Goal: Task Accomplishment & Management: Manage account settings

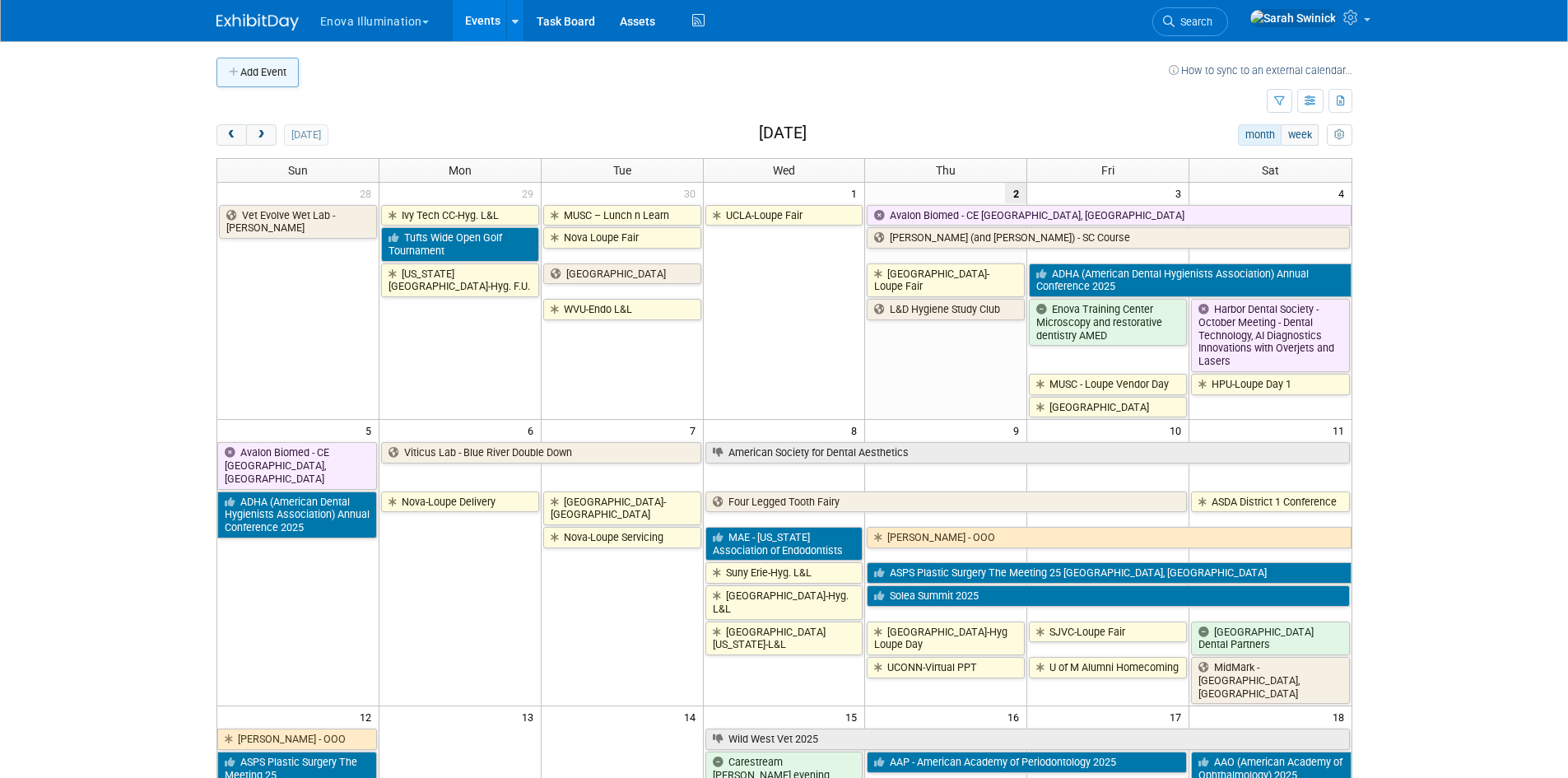
click at [295, 71] on button "Add Event" at bounding box center [257, 72] width 82 height 30
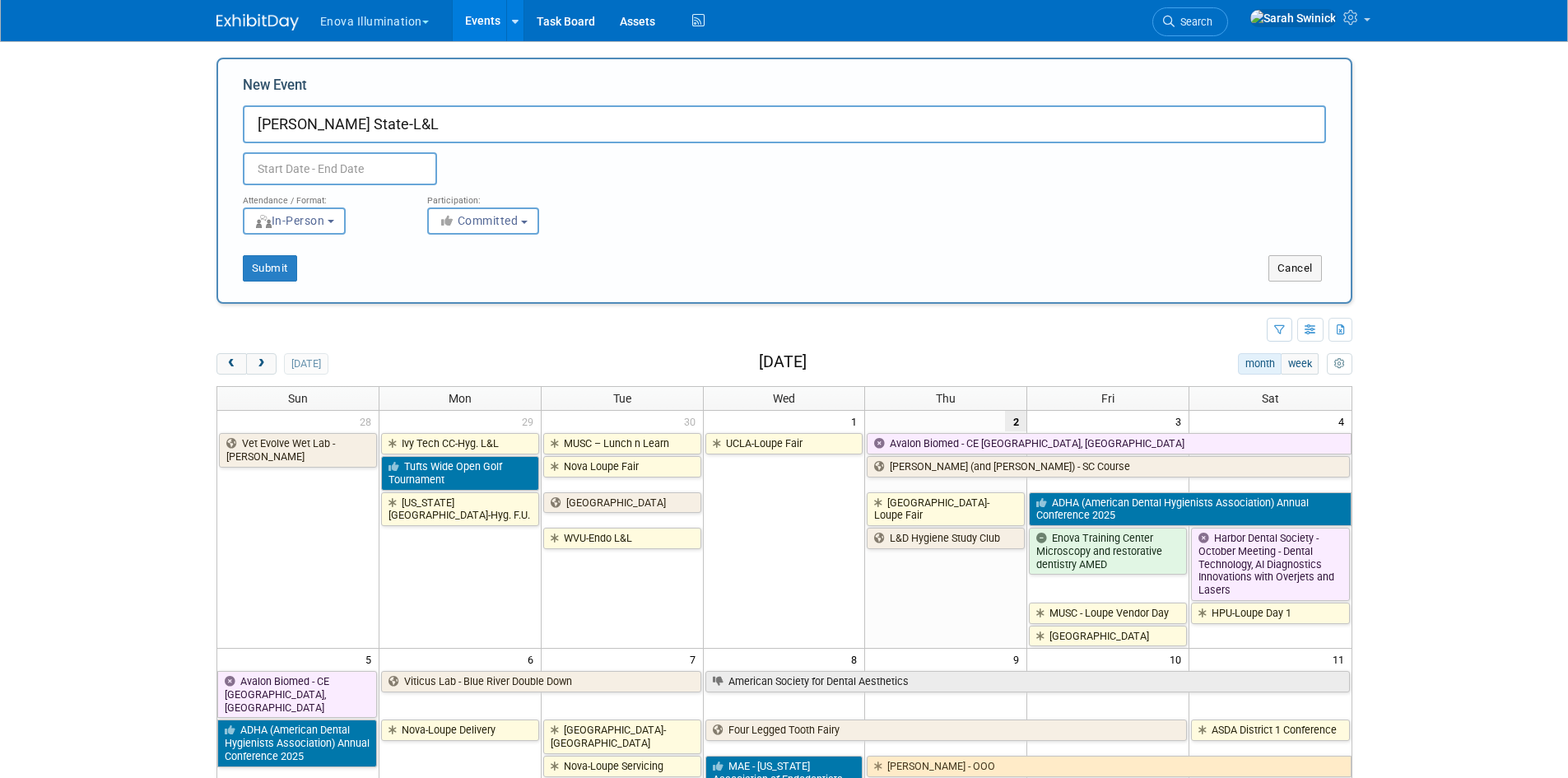
click at [362, 118] on input "Ferris State-L&L" at bounding box center [785, 124] width 1084 height 38
type input "Ferris State-Loupe Fair"
click at [277, 166] on input "text" at bounding box center [340, 168] width 194 height 33
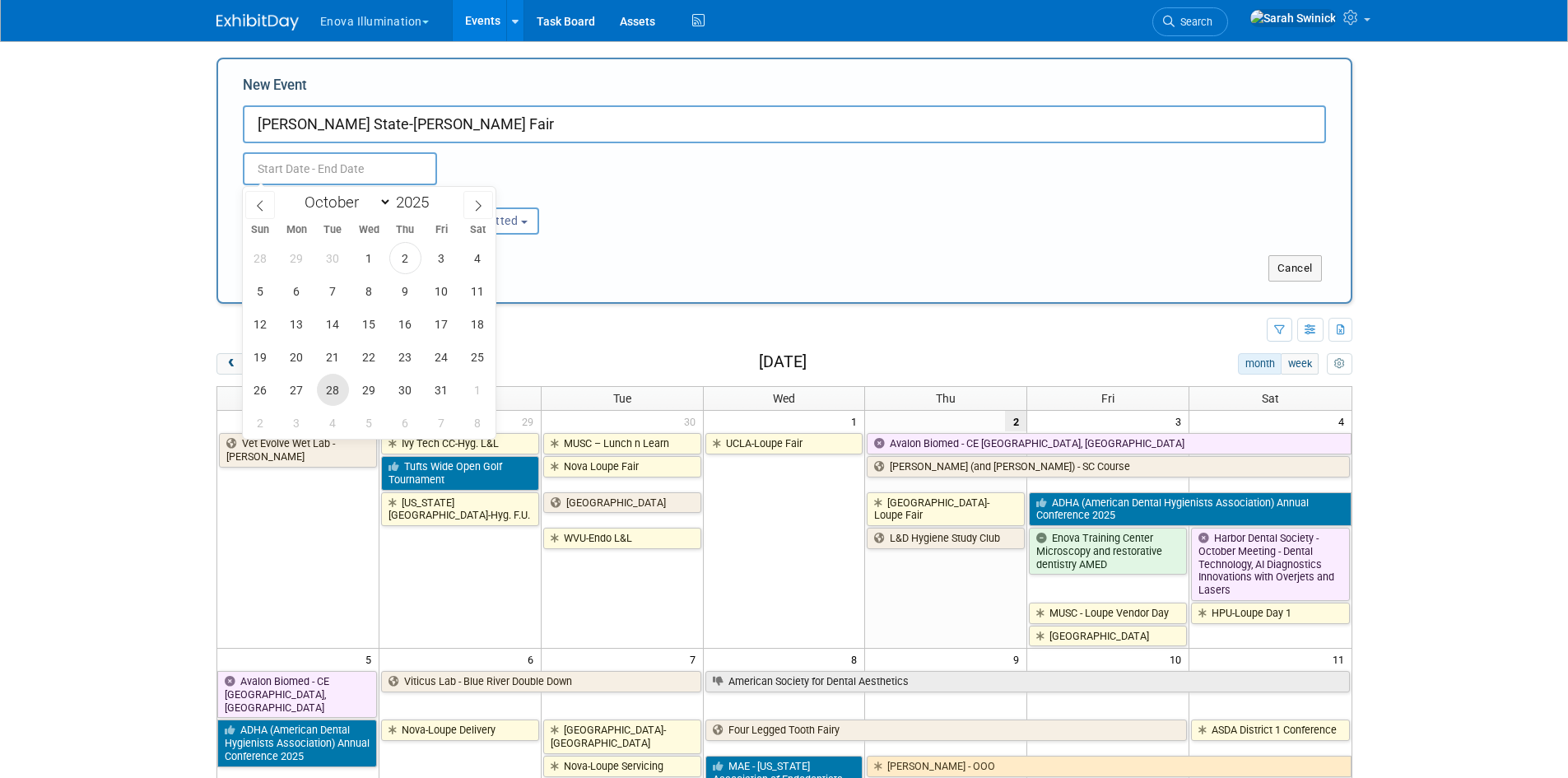
click at [344, 399] on span "28" at bounding box center [333, 389] width 32 height 32
click at [344, 397] on span "28" at bounding box center [333, 389] width 32 height 32
type input "Oct 28, 2025 to Oct 28, 2025"
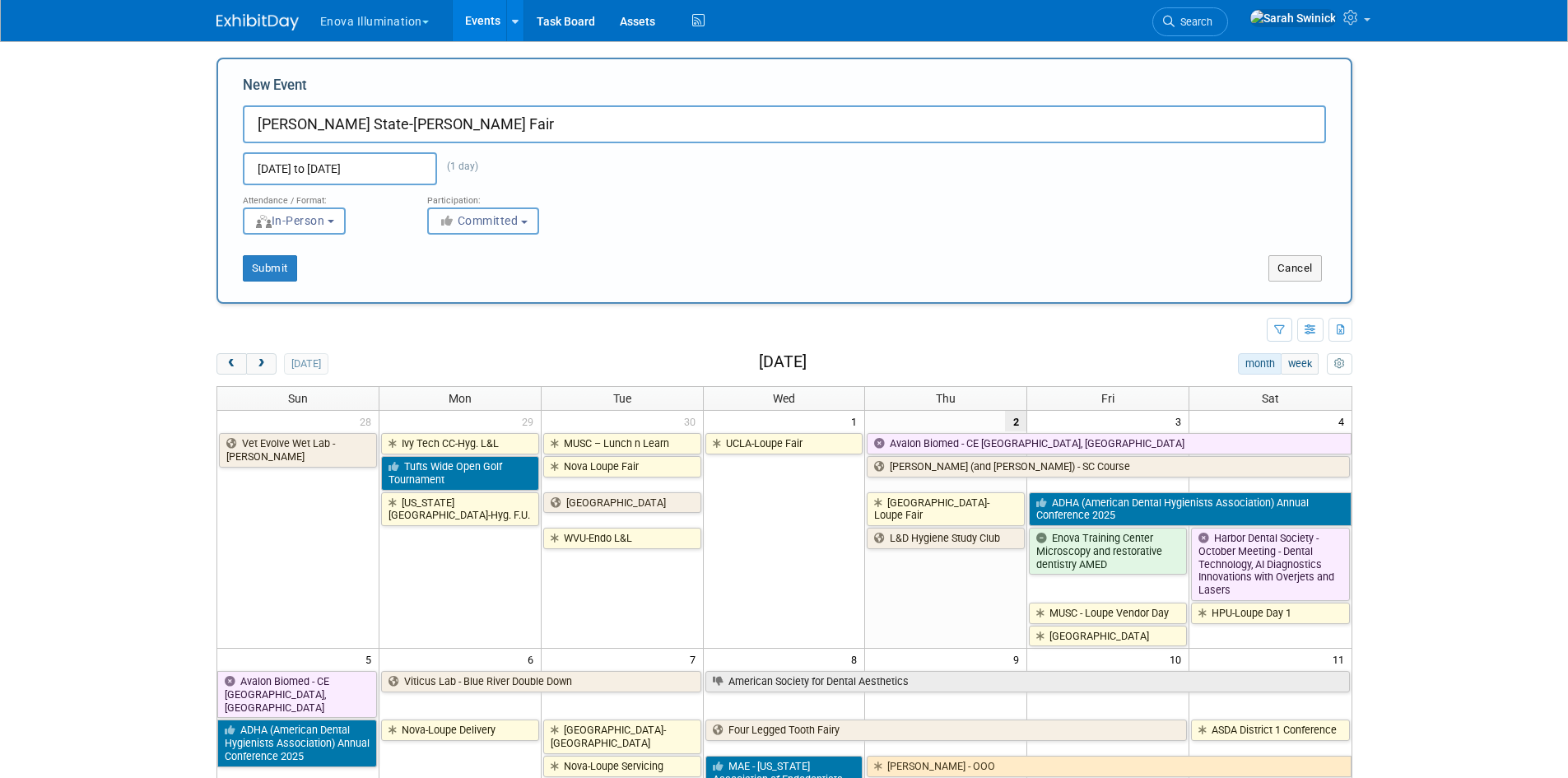
click at [506, 211] on button "Committed" at bounding box center [483, 221] width 112 height 27
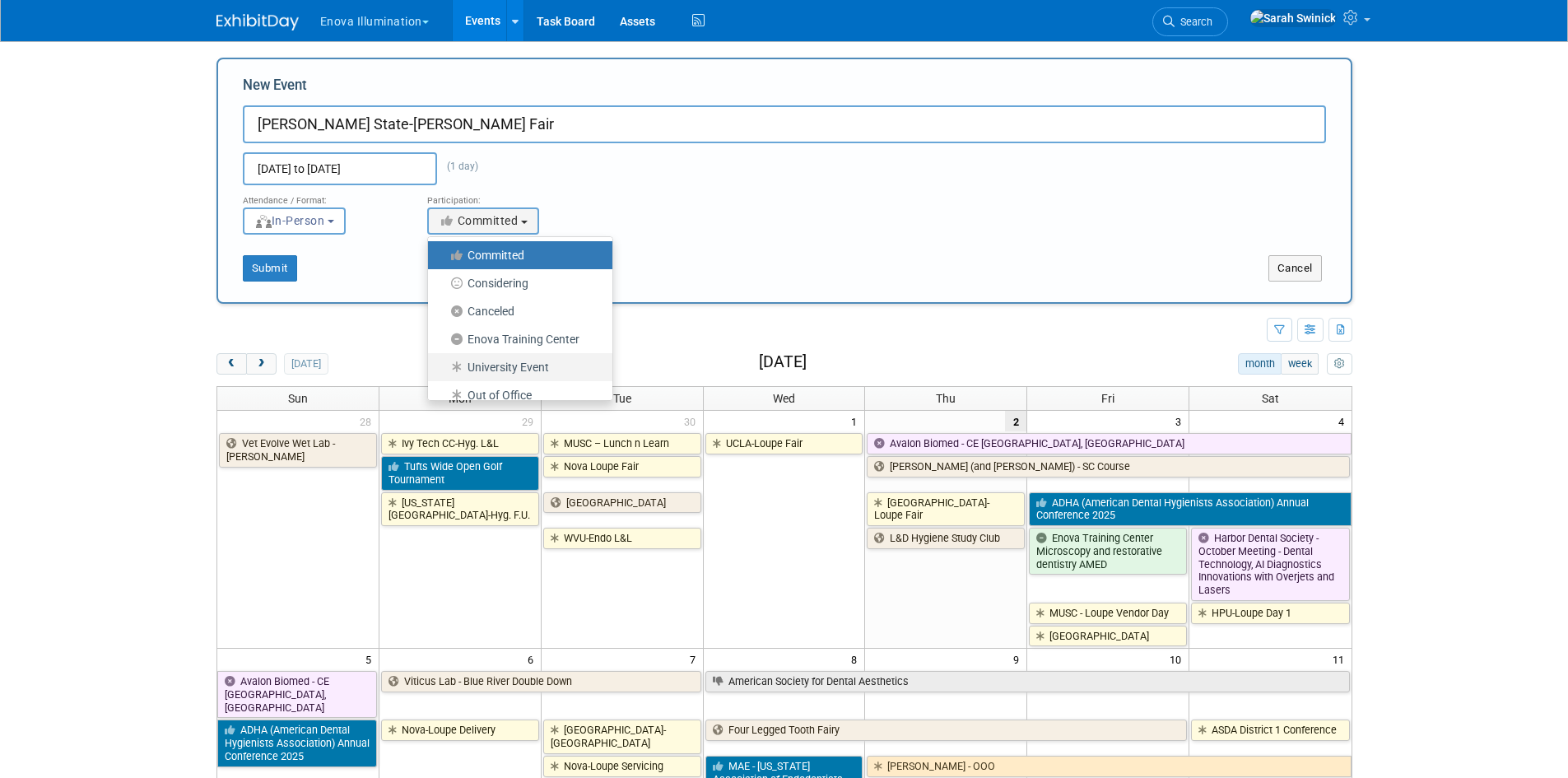
click at [474, 360] on label "University Event" at bounding box center [516, 367] width 160 height 21
click at [443, 362] on input "University Event" at bounding box center [438, 367] width 11 height 11
select select "103"
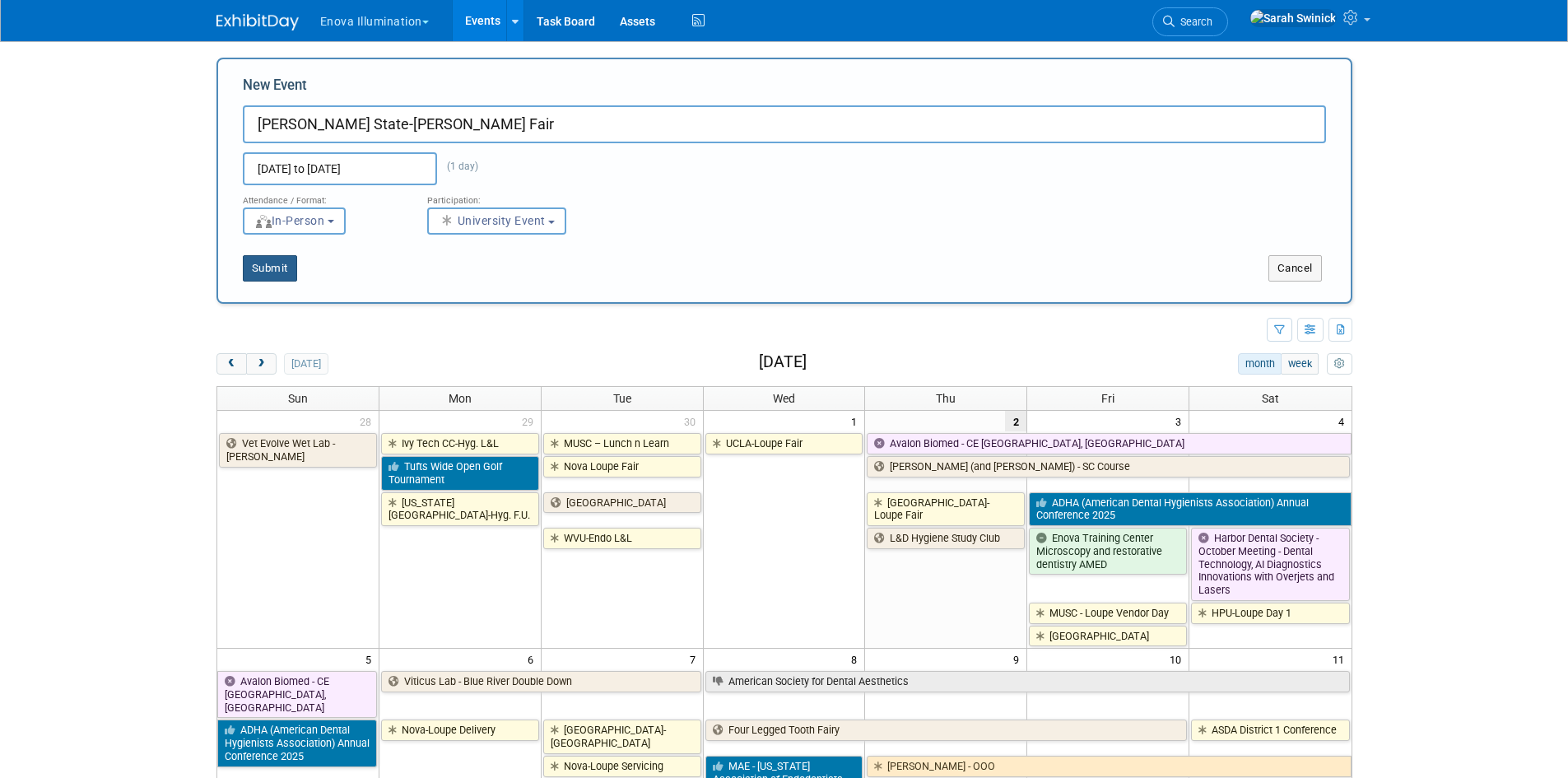
click at [283, 267] on button "Submit" at bounding box center [270, 268] width 54 height 26
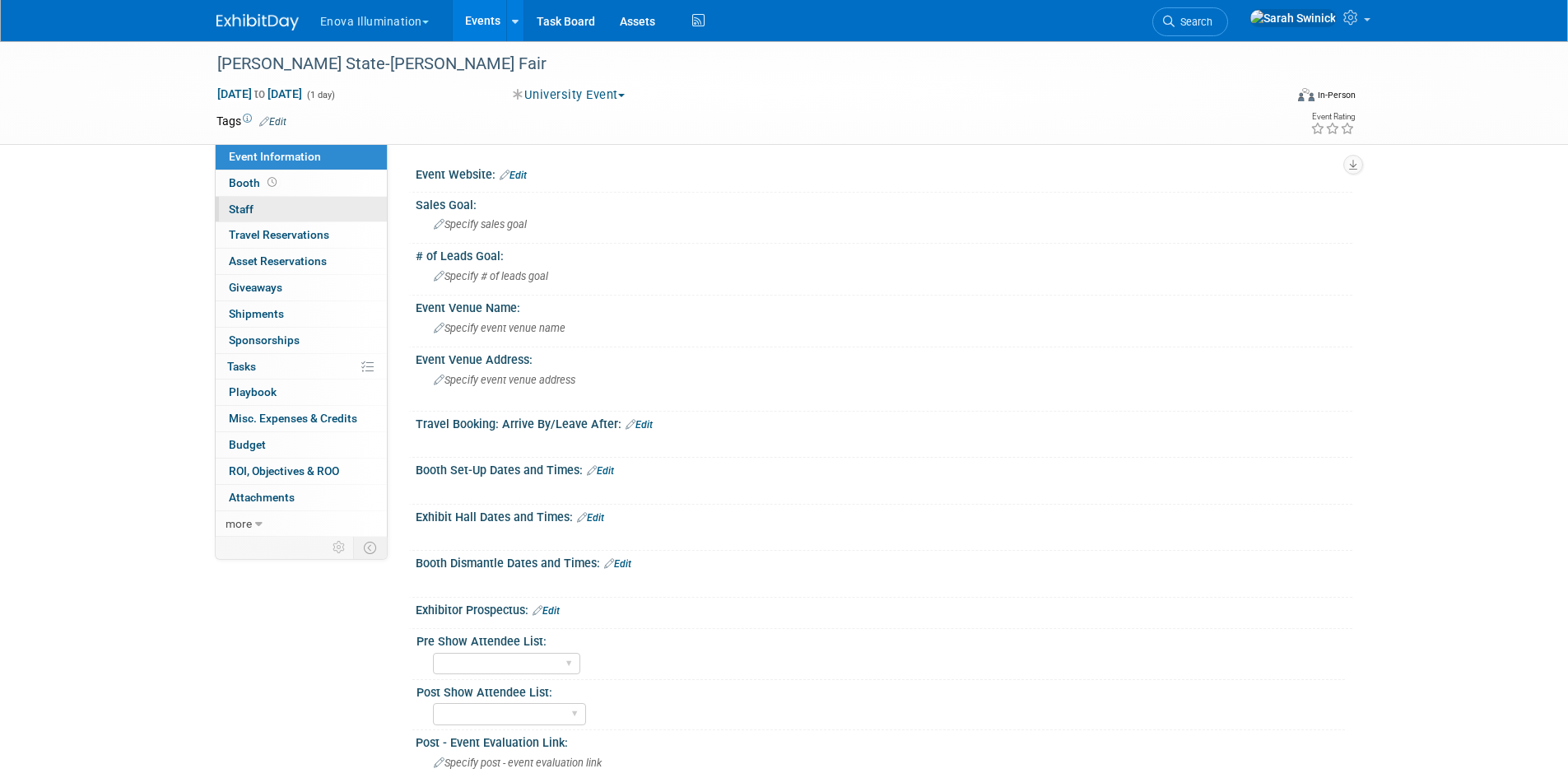
click at [330, 200] on link "0 Staff 0" at bounding box center [301, 209] width 171 height 25
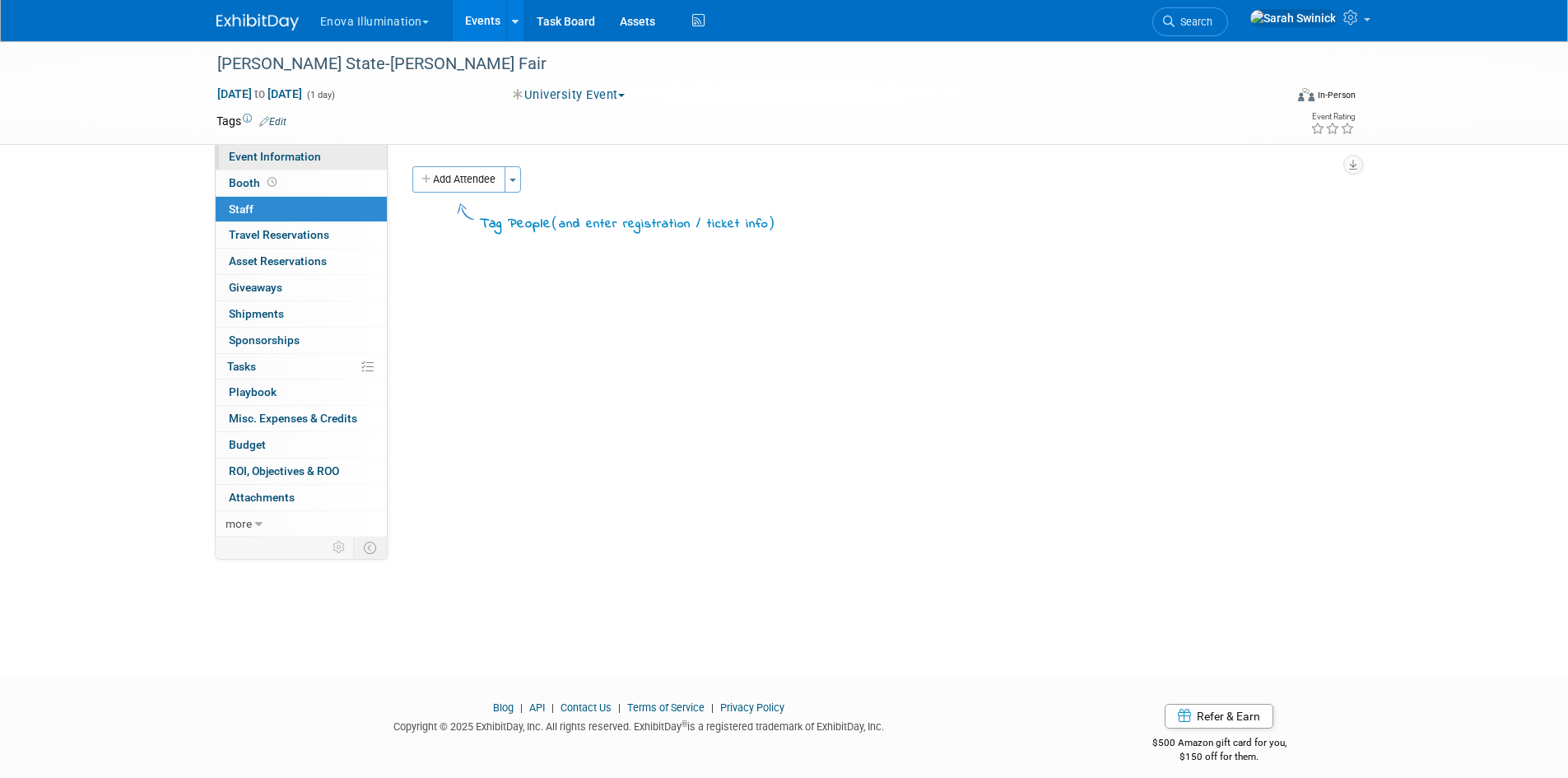
click at [333, 153] on link "Event Information" at bounding box center [301, 157] width 171 height 25
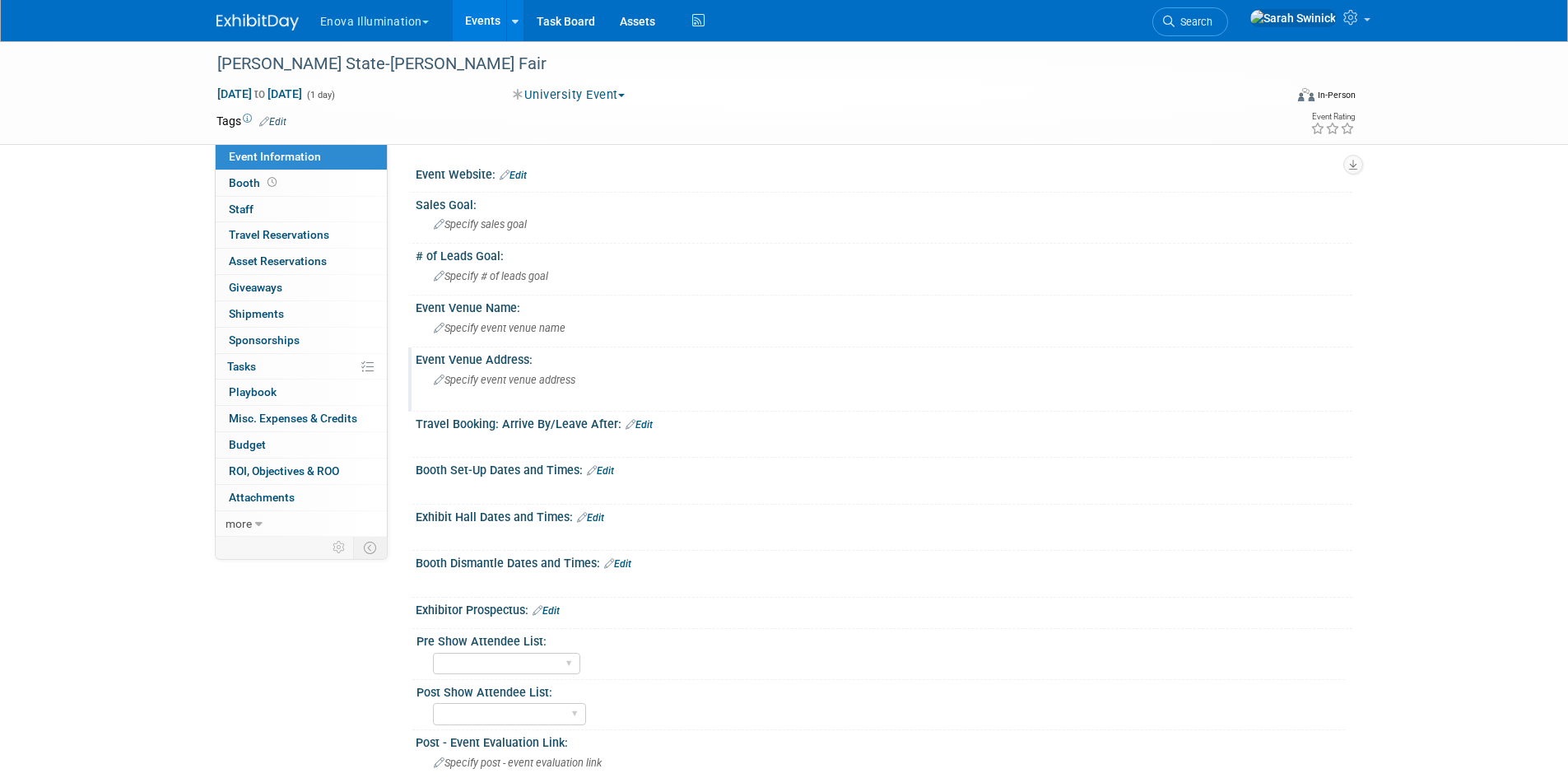
click at [505, 383] on span "Specify event venue address" at bounding box center [504, 379] width 141 height 13
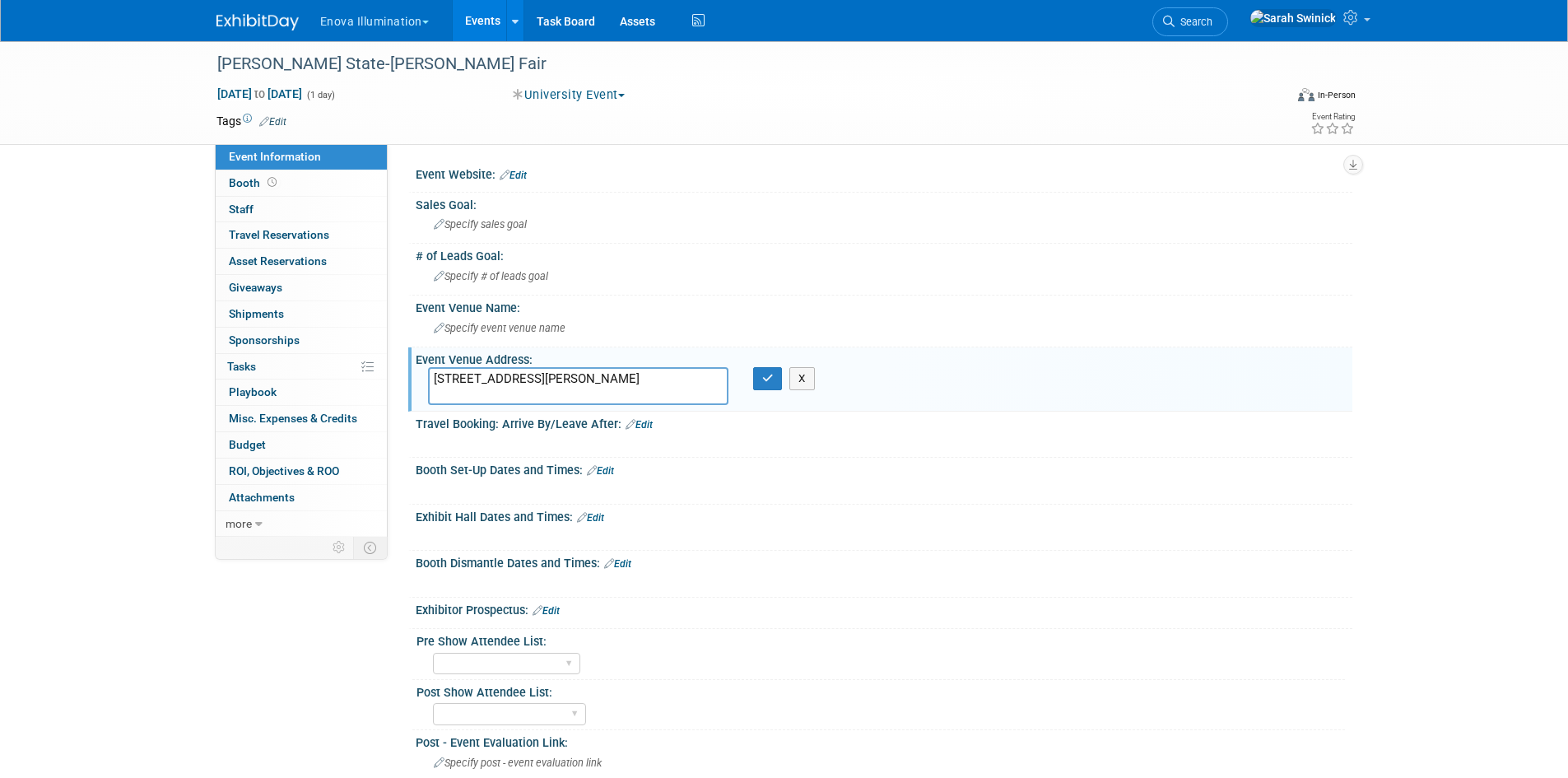
drag, startPoint x: 525, startPoint y: 380, endPoint x: 593, endPoint y: 368, distance: 69.1
click at [593, 368] on textarea "200 Ferris Drive, VFS 308 Big Rapids, MI 49307" at bounding box center [578, 386] width 301 height 38
type textarea "200 Ferris Drive Big Rapids, MI 49307"
click at [759, 378] on button "button" at bounding box center [768, 378] width 30 height 23
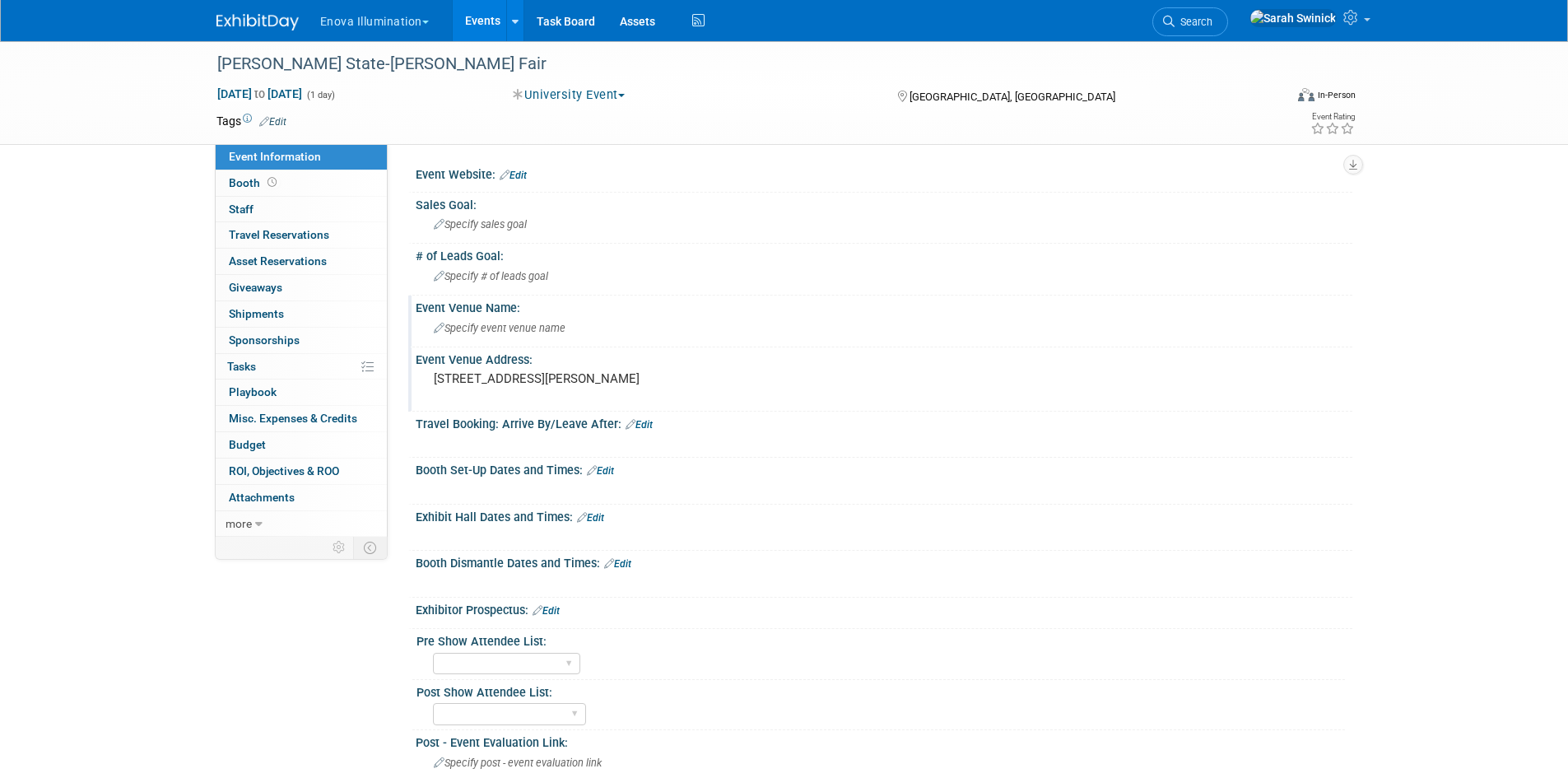
click at [444, 315] on div "Specify event venue name" at bounding box center [884, 328] width 912 height 25
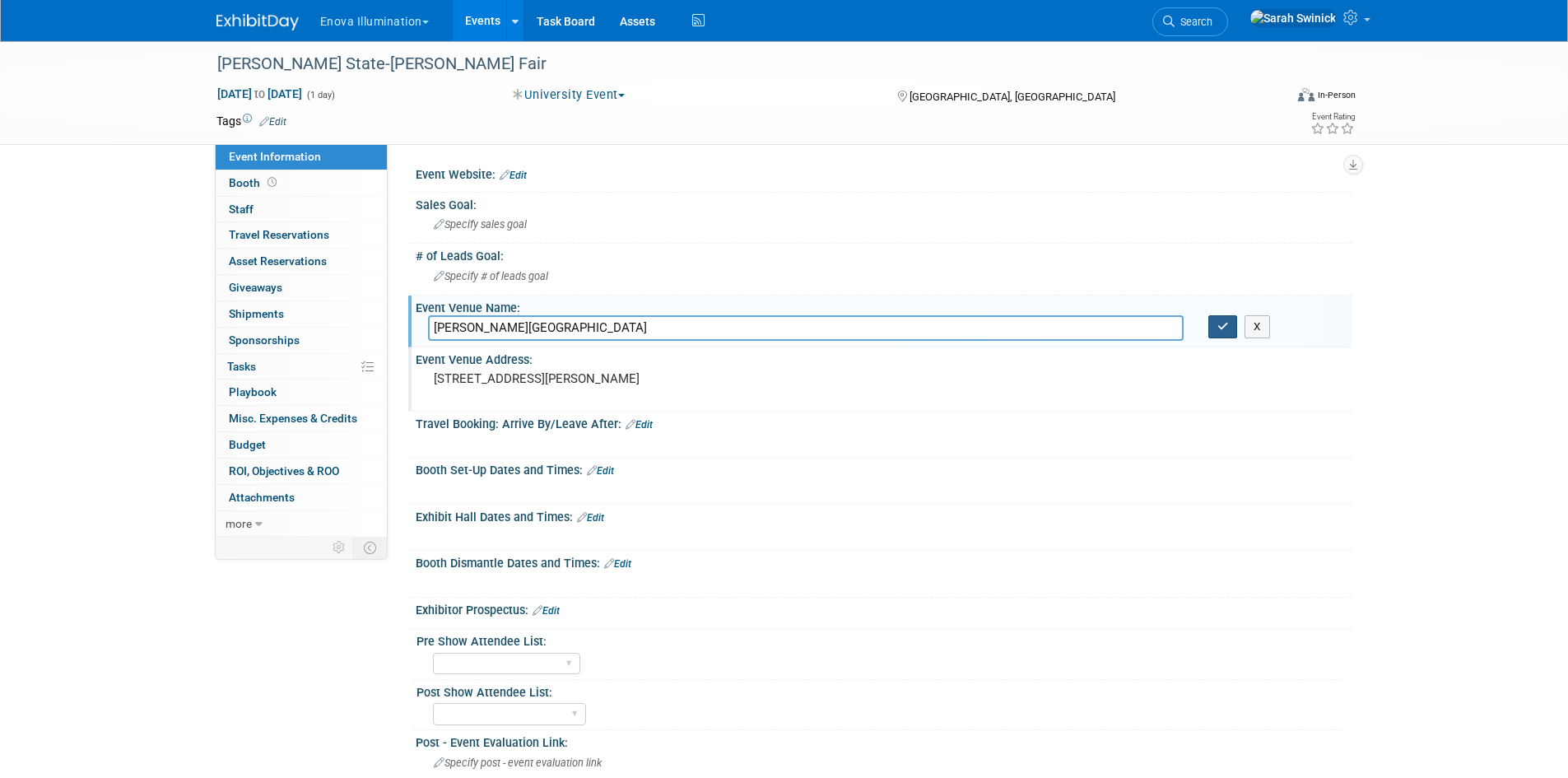
type input "Ferris State University"
click at [1216, 332] on button "button" at bounding box center [1223, 326] width 30 height 23
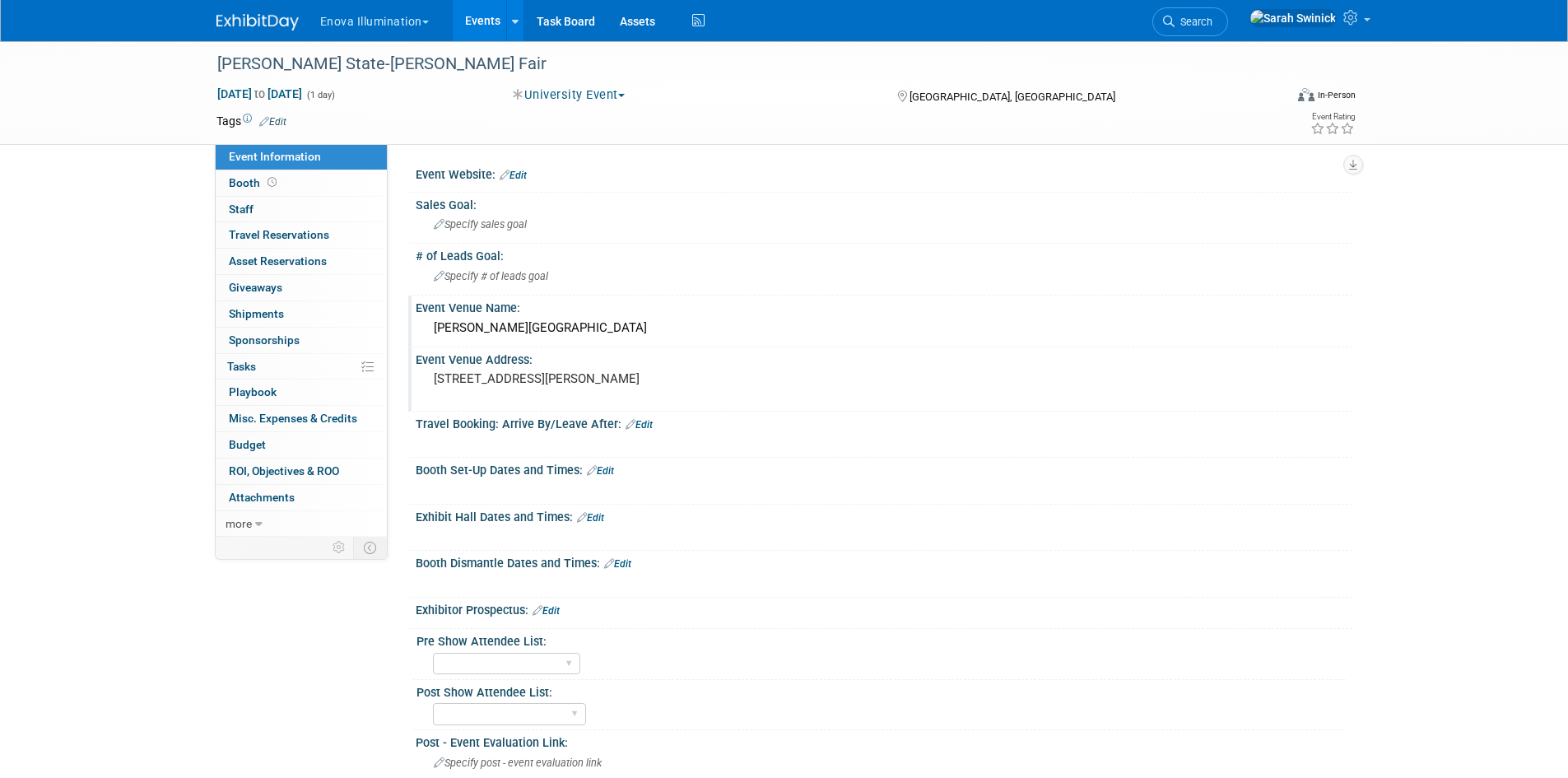
click at [590, 521] on link "Edit" at bounding box center [591, 518] width 27 height 12
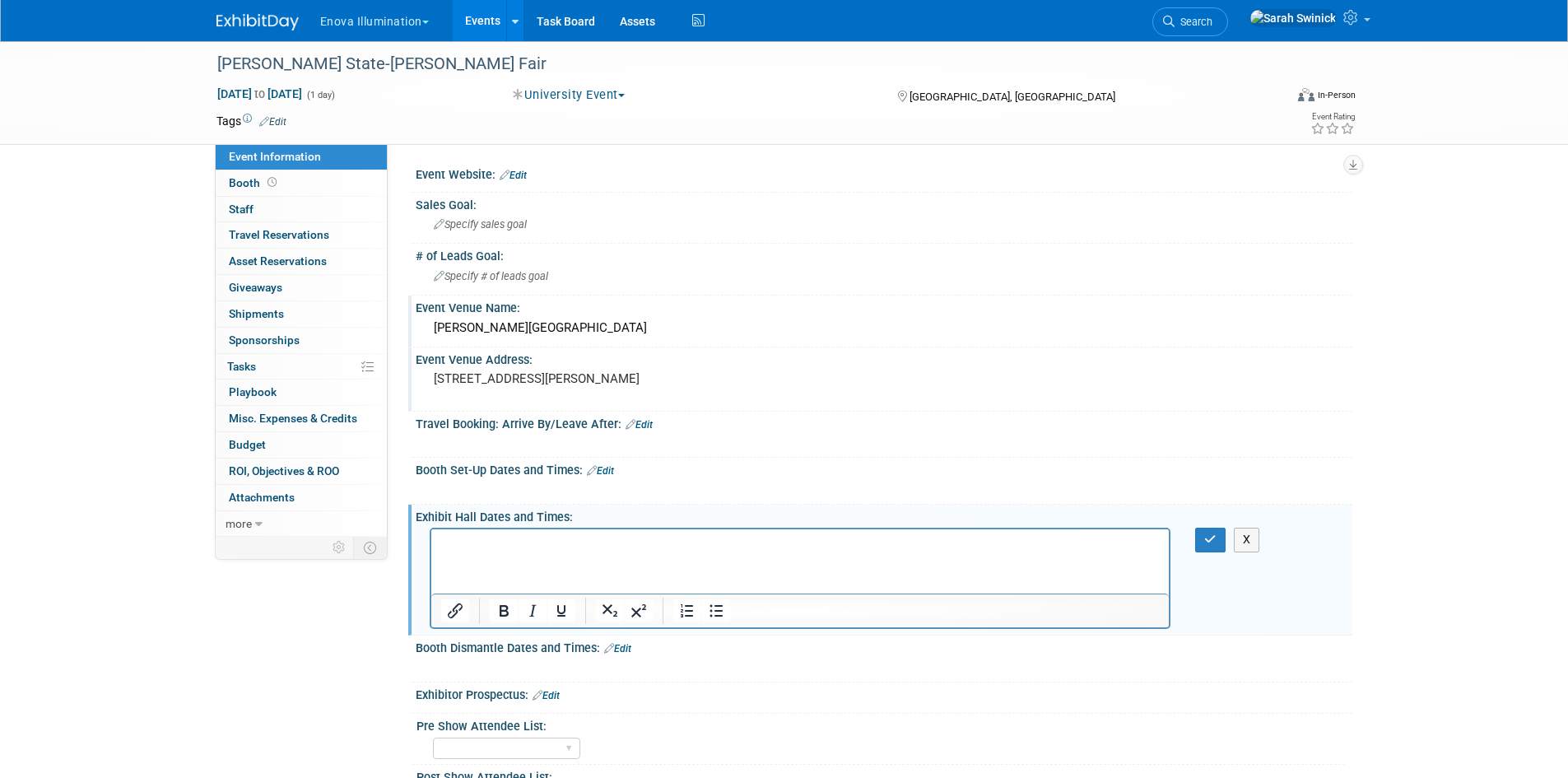
drag, startPoint x: 524, startPoint y: 532, endPoint x: 508, endPoint y: 554, distance: 27.2
drag, startPoint x: 508, startPoint y: 554, endPoint x: 449, endPoint y: 566, distance: 60.2
click at [446, 549] on p "m to 1pm" at bounding box center [800, 543] width 720 height 16
click at [1203, 529] on button "button" at bounding box center [1211, 539] width 30 height 24
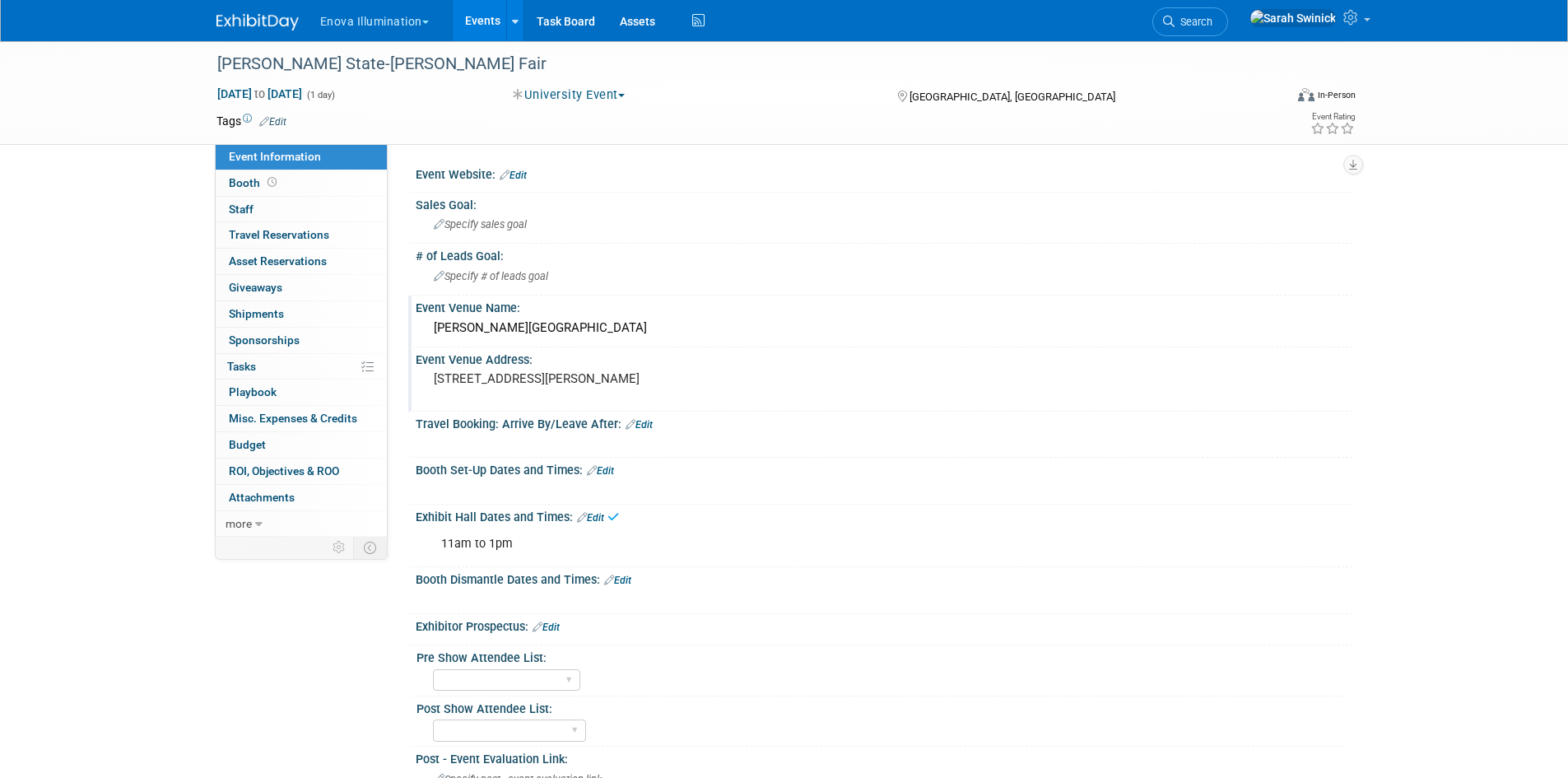
click at [608, 465] on link "Edit" at bounding box center [600, 471] width 27 height 12
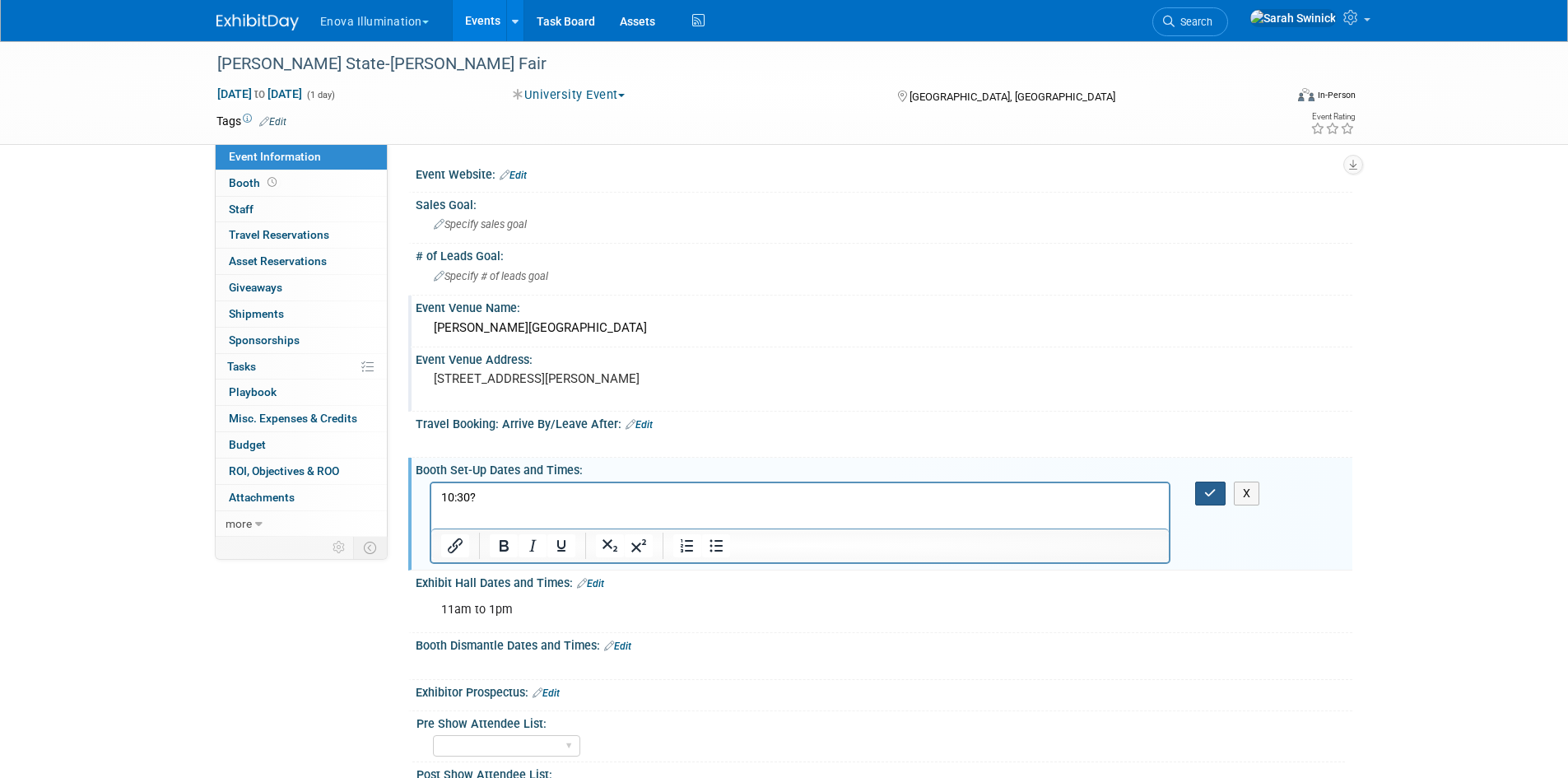
click at [1210, 477] on div "Booth Set-Up Dates and Times: Edit X" at bounding box center [880, 514] width 944 height 112
click at [1209, 488] on icon "button" at bounding box center [1211, 494] width 13 height 12
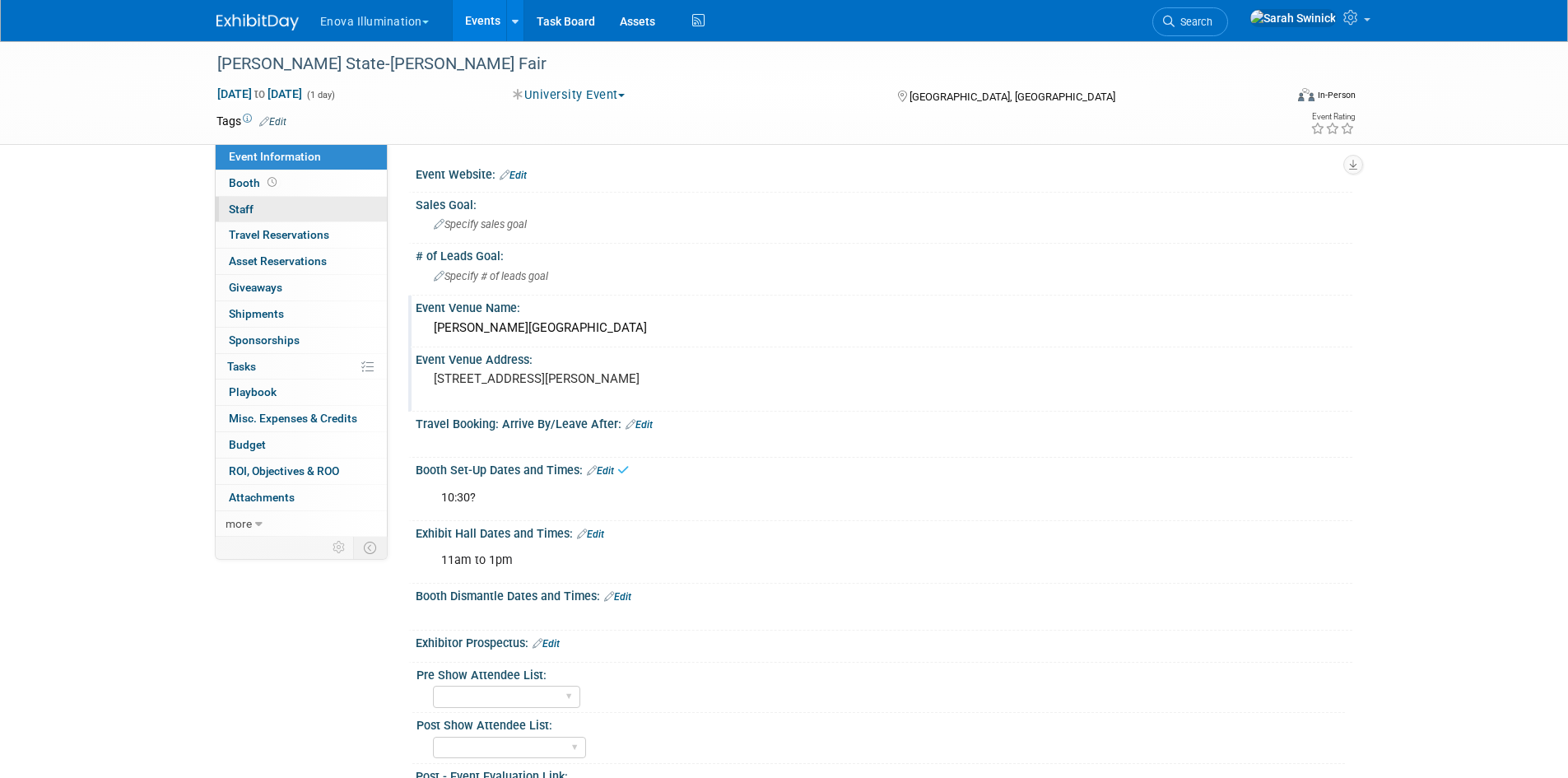
click at [253, 205] on span "Staff 0" at bounding box center [240, 209] width 25 height 14
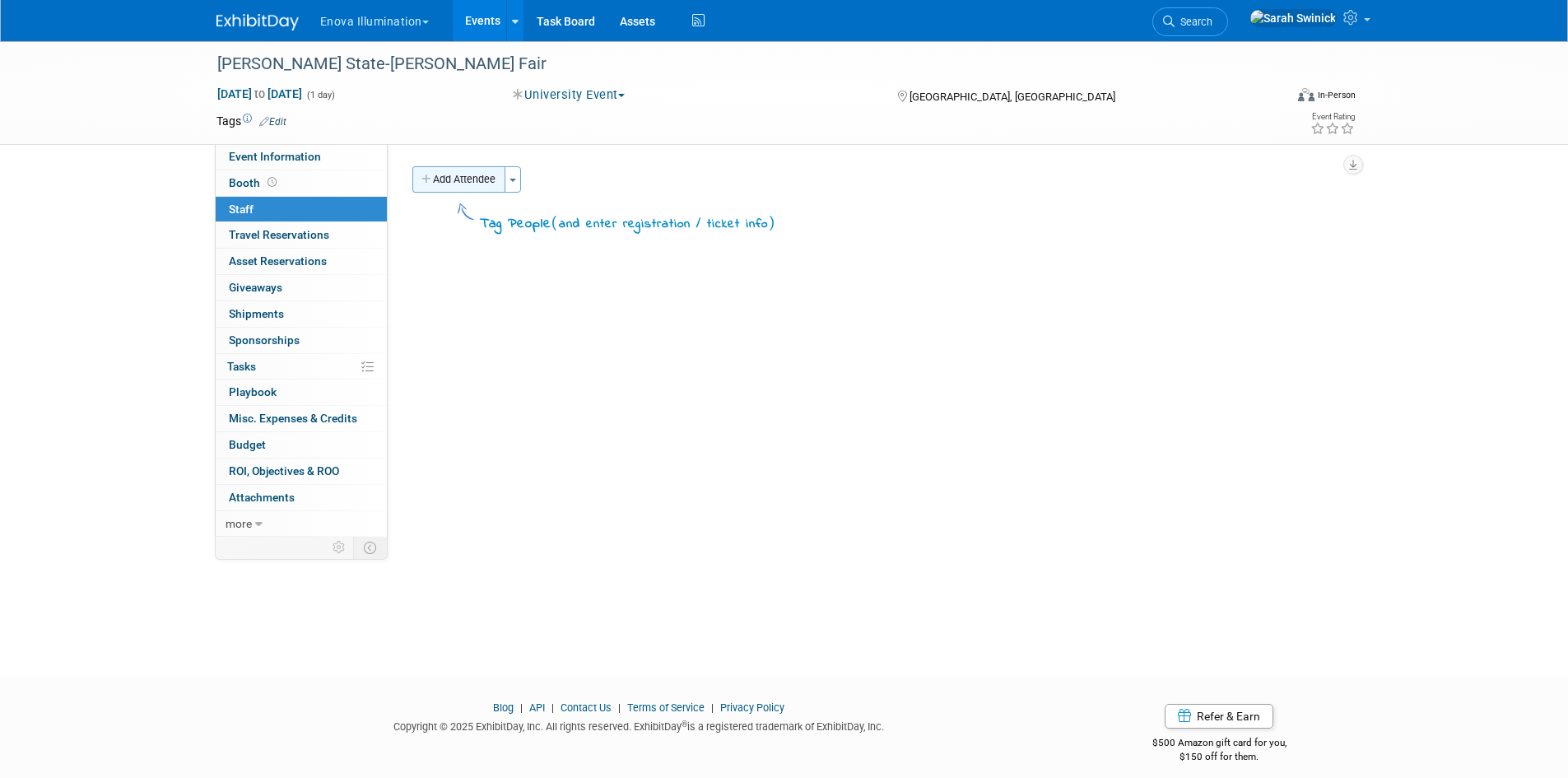
drag, startPoint x: 467, startPoint y: 184, endPoint x: 472, endPoint y: 169, distance: 15.8
click at [467, 185] on button "Add Attendee" at bounding box center [459, 179] width 93 height 26
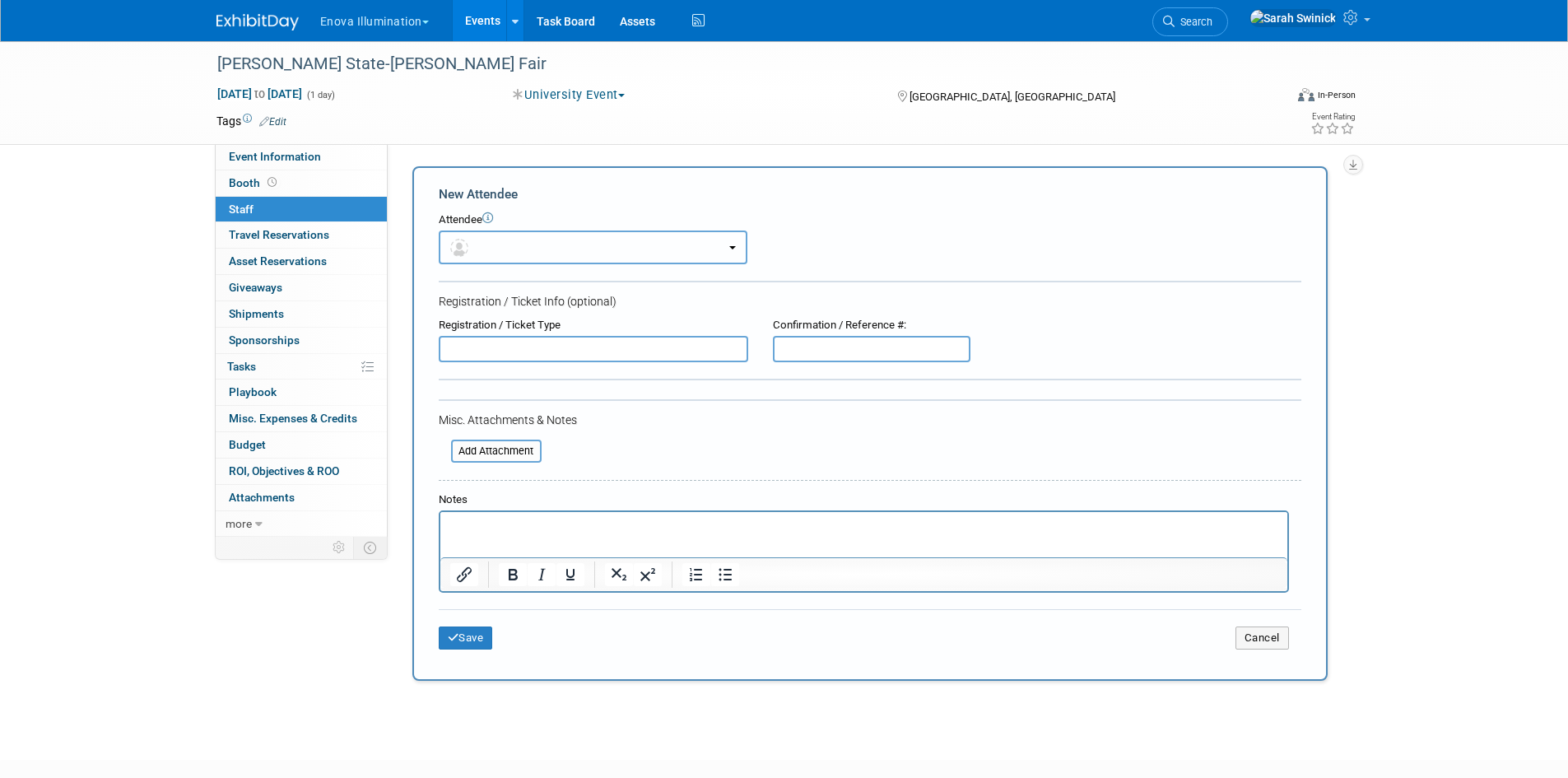
click at [459, 262] on button "button" at bounding box center [593, 247] width 309 height 34
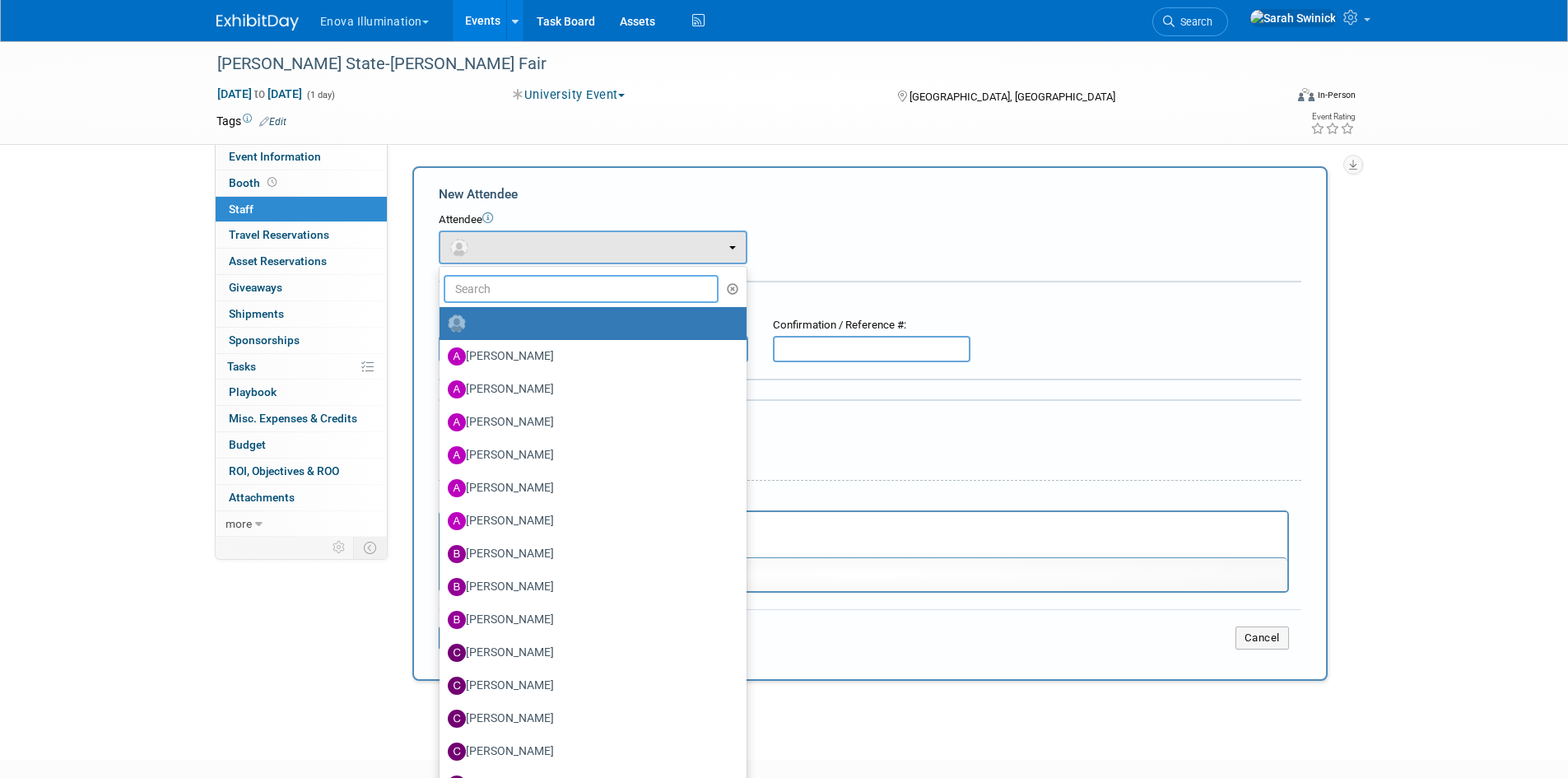
click at [461, 296] on input "text" at bounding box center [582, 289] width 276 height 28
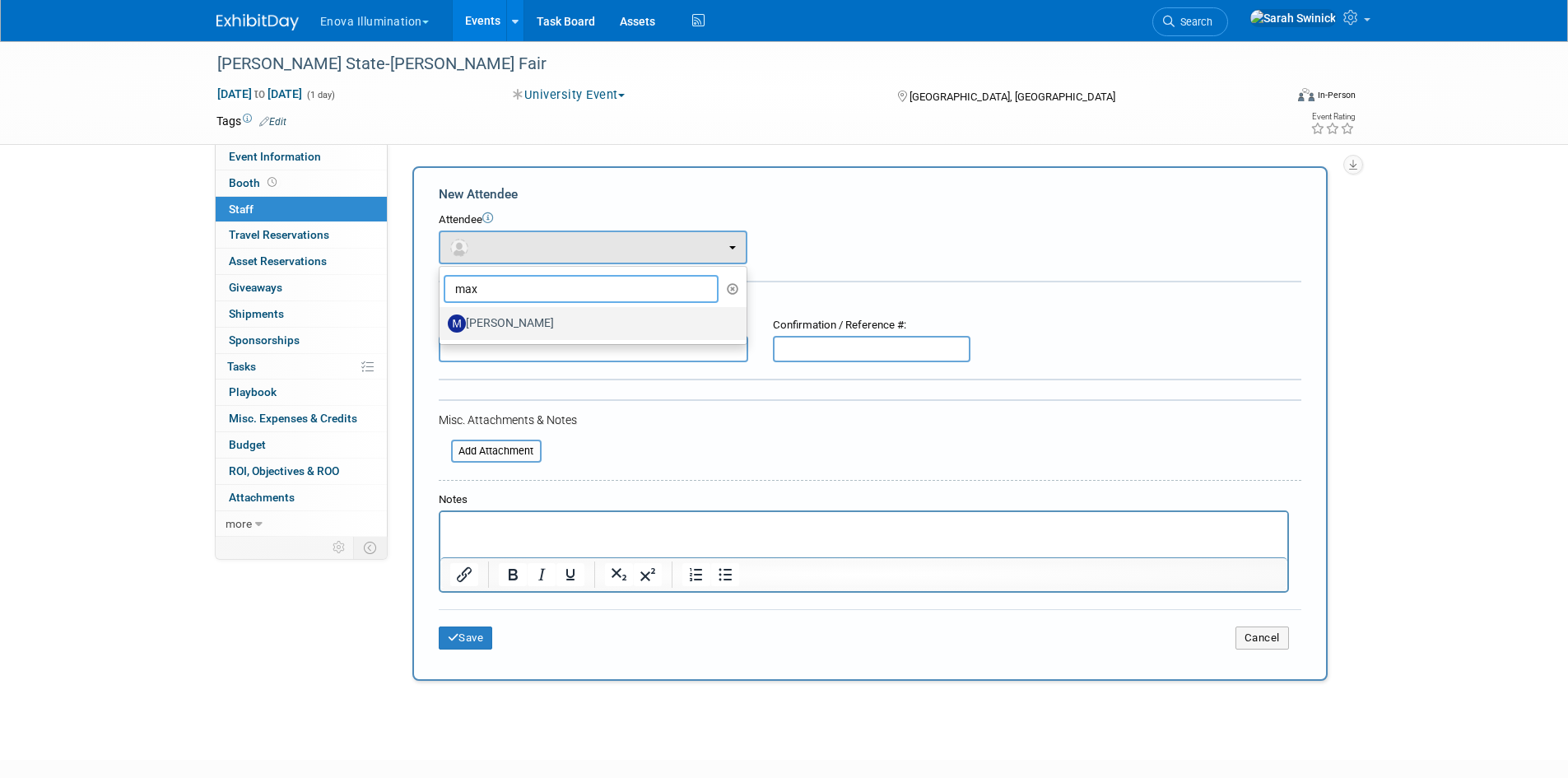
type input "max"
click at [492, 320] on label "Max Zid" at bounding box center [589, 323] width 283 height 26
click at [442, 320] on input "Max Zid" at bounding box center [437, 321] width 11 height 11
select select "134eb3bc-a127-48cf-ab72-a2cd38a6439a"
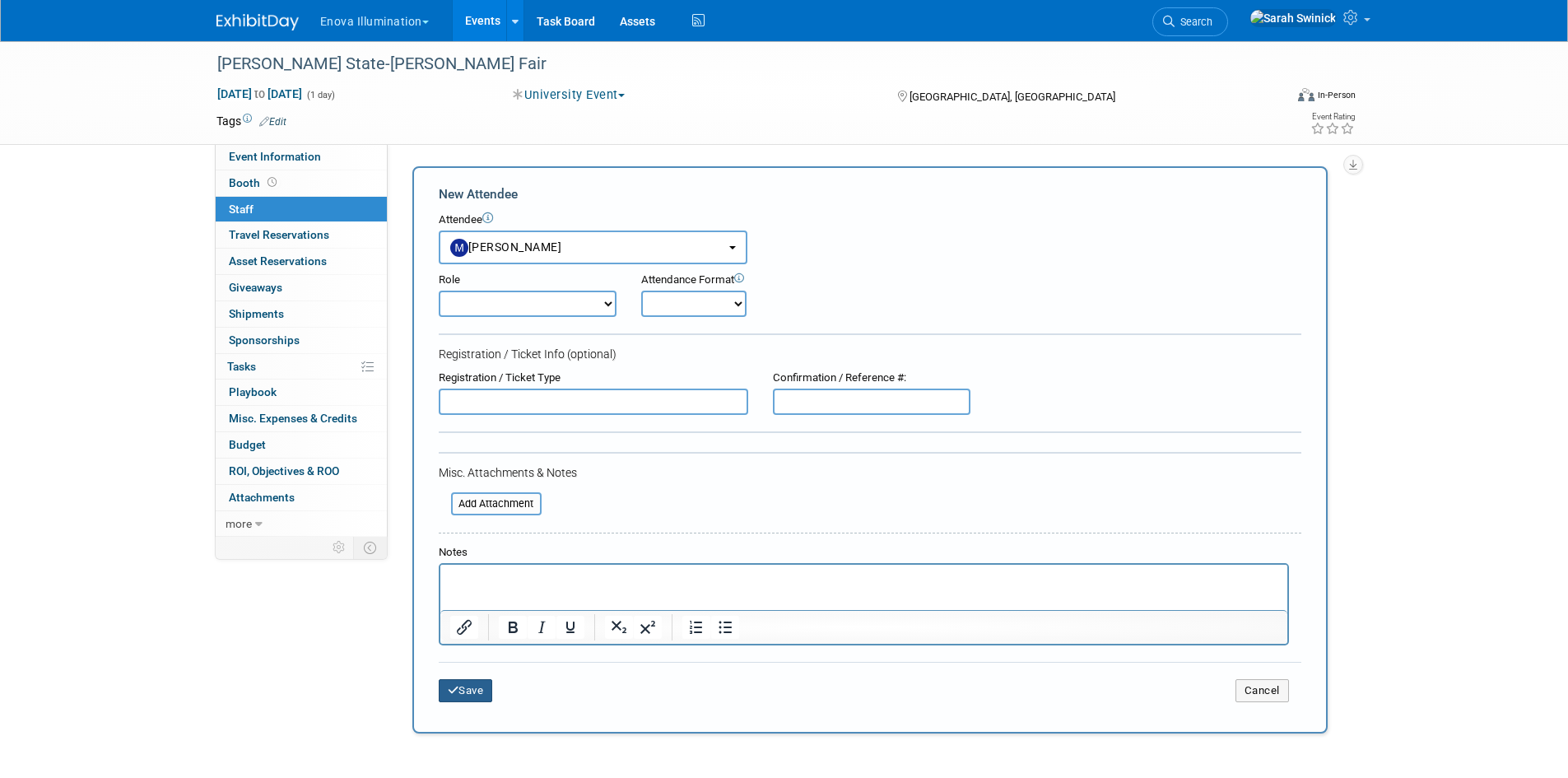
click at [483, 686] on button "Save" at bounding box center [466, 690] width 54 height 23
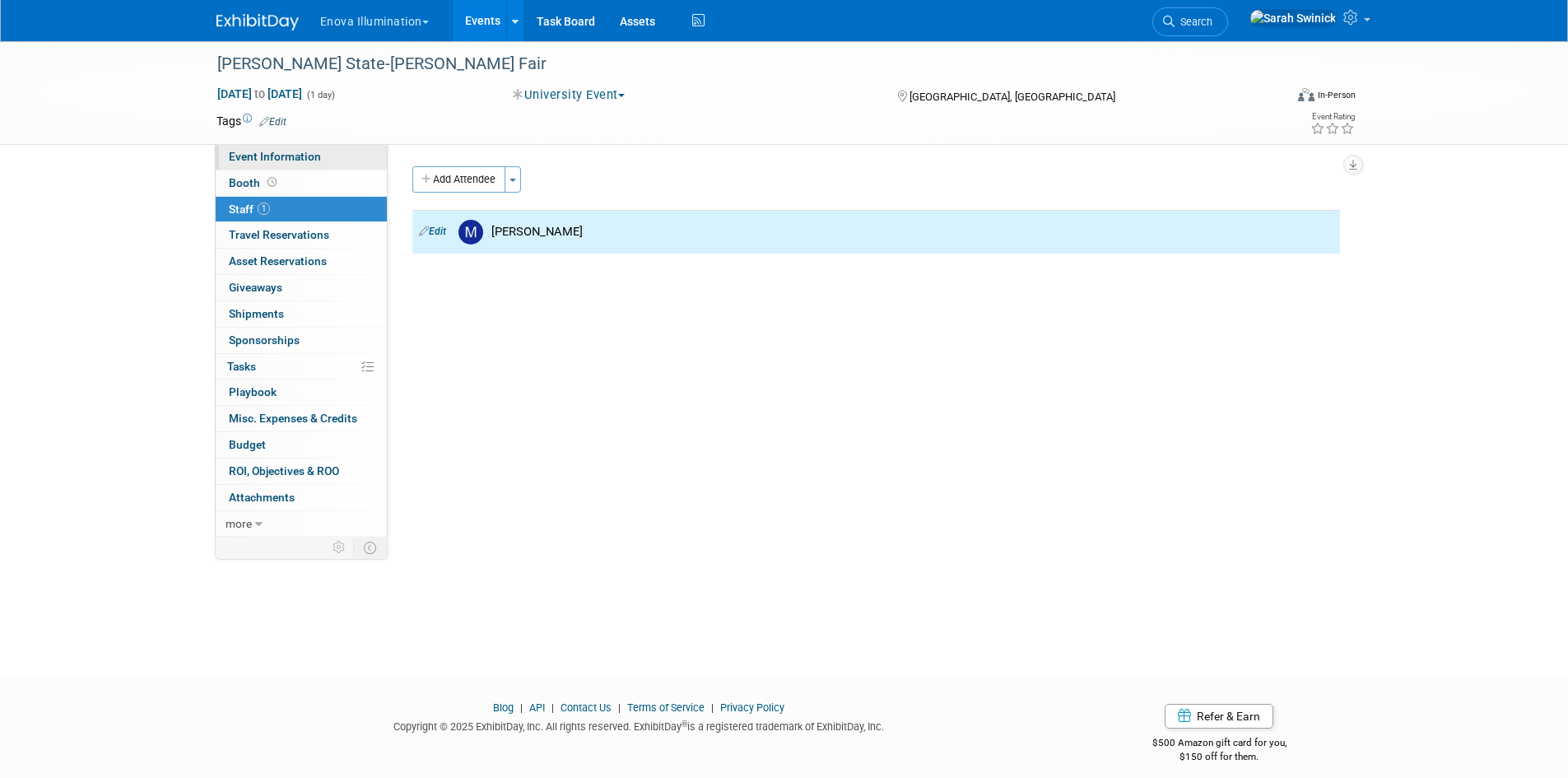
click at [364, 162] on link "Event Information" at bounding box center [301, 157] width 171 height 25
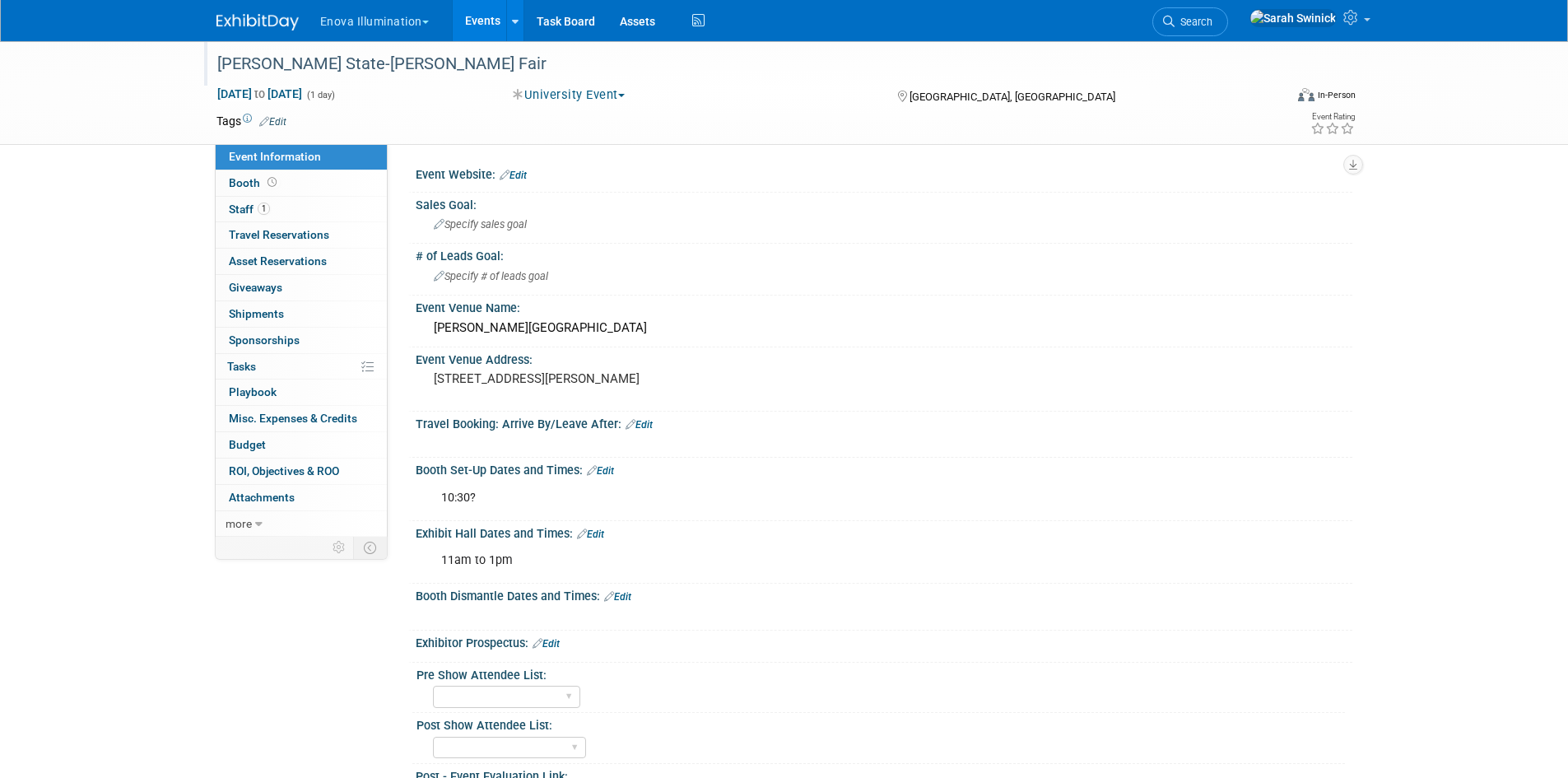
click at [306, 64] on div "Ferris State-Loupe Fair" at bounding box center [736, 63] width 1048 height 30
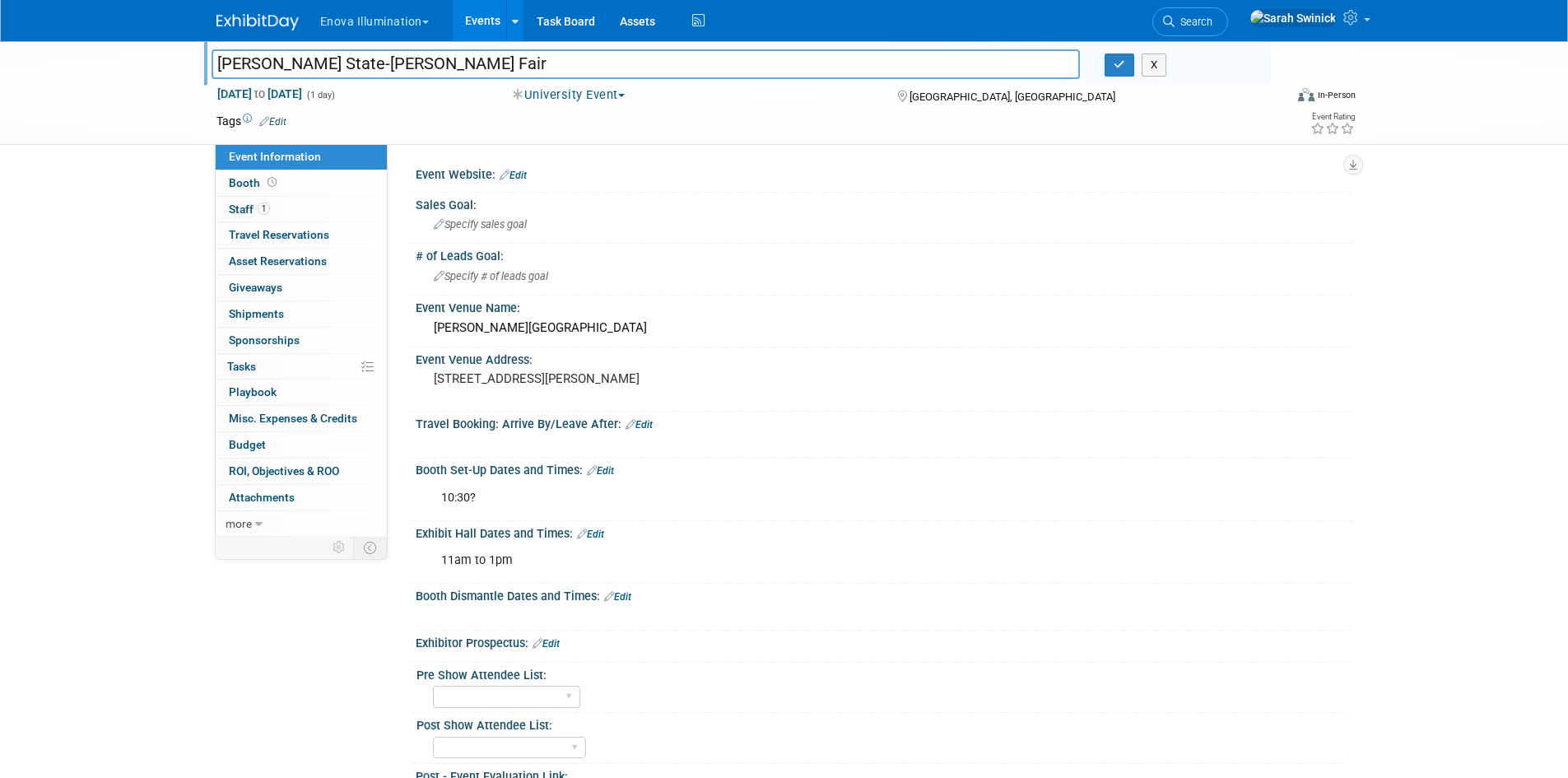
click at [306, 65] on input "Ferris State-Loupe Fair" at bounding box center [646, 63] width 870 height 29
type input "Ferris State-Hyg. Loupe Fair"
click at [1133, 62] on button "button" at bounding box center [1119, 64] width 30 height 23
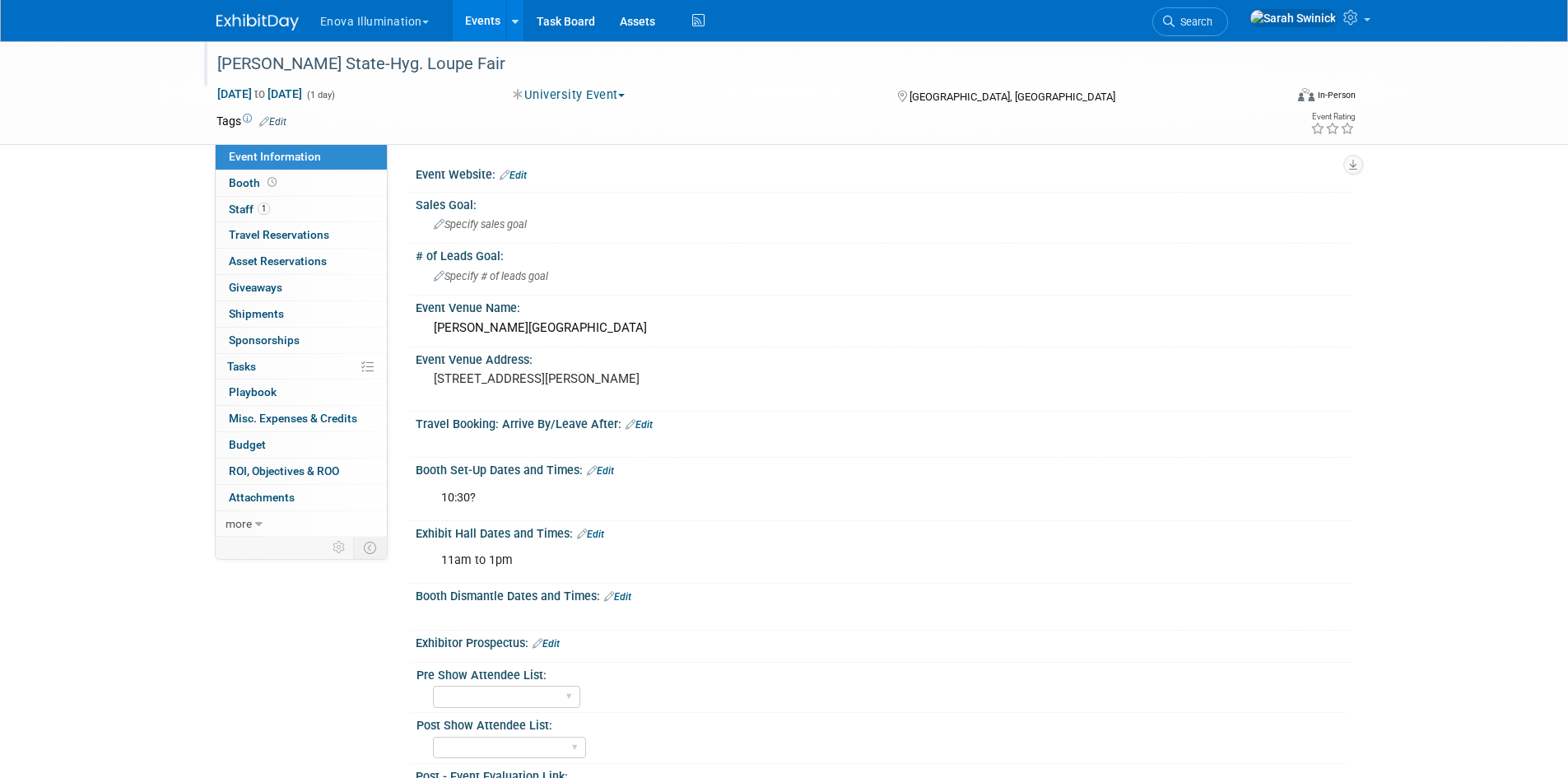
click at [295, 15] on img at bounding box center [257, 22] width 82 height 16
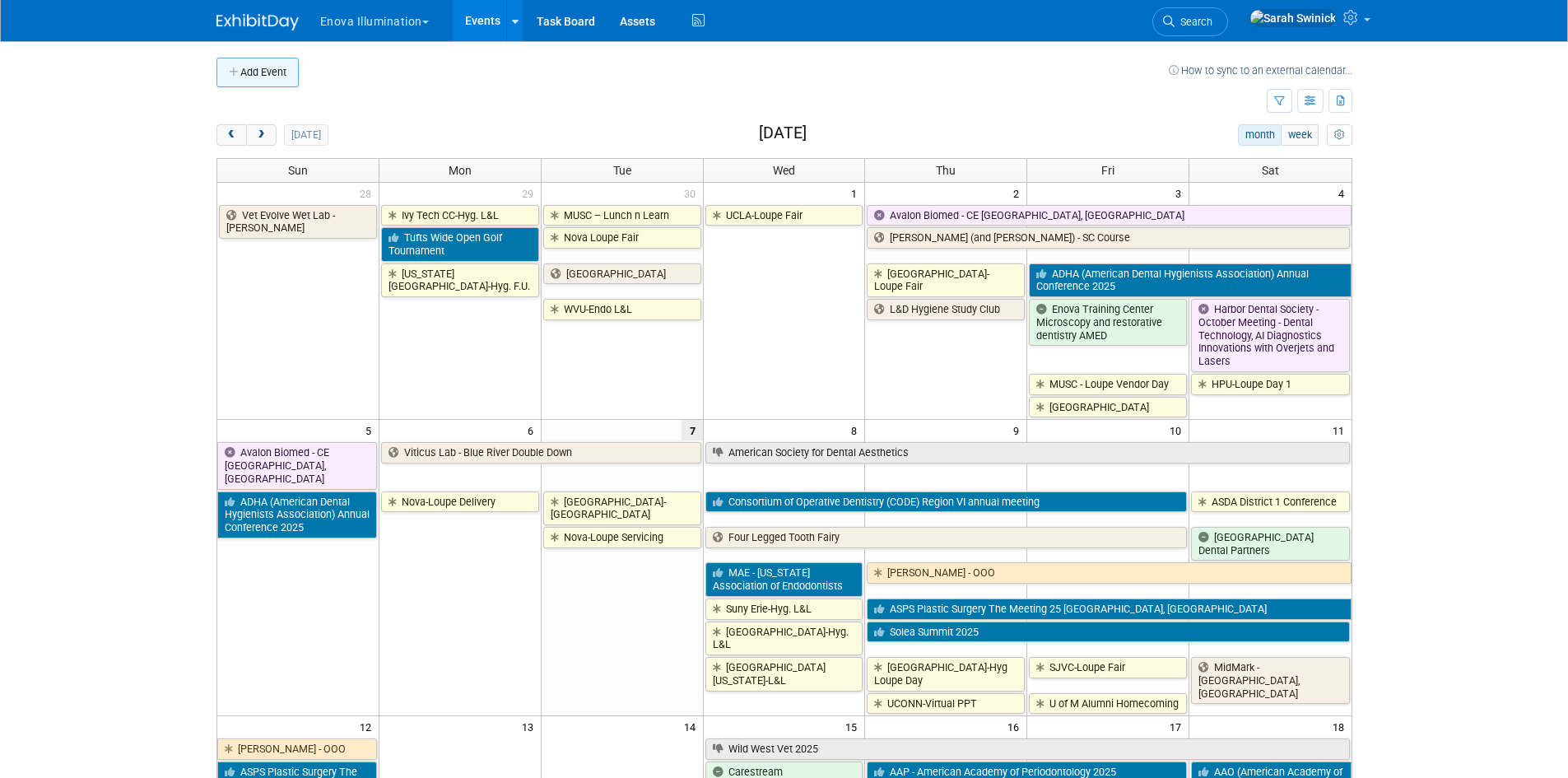
click at [253, 77] on button "Add Event" at bounding box center [257, 72] width 82 height 30
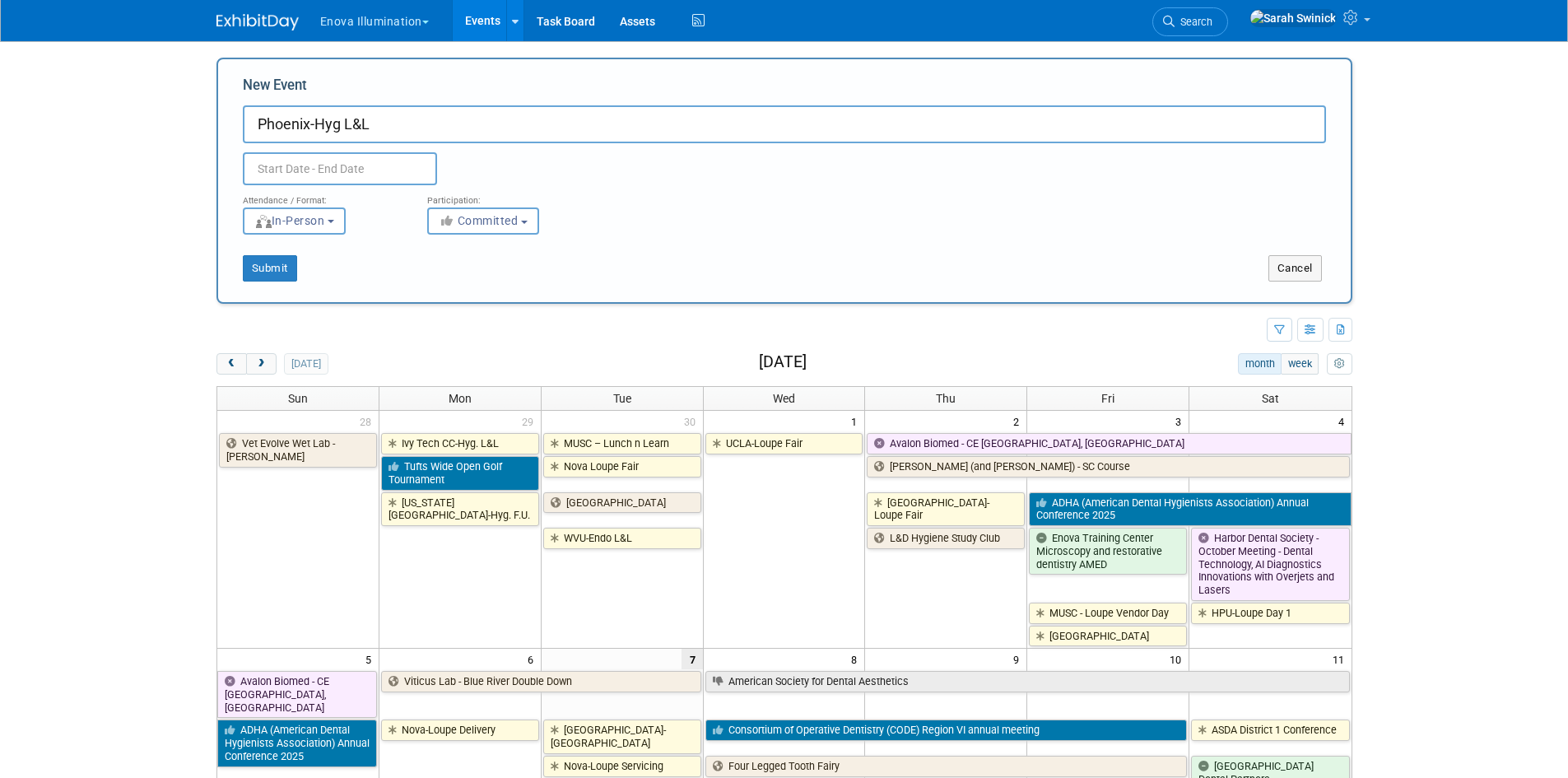
click at [336, 124] on input "Phoenix-Hyg L&L" at bounding box center [785, 124] width 1084 height 38
click at [340, 124] on input "Phoenix-Hyg L&L" at bounding box center [785, 124] width 1084 height 38
type input "Phoenix-Hyg. L&L"
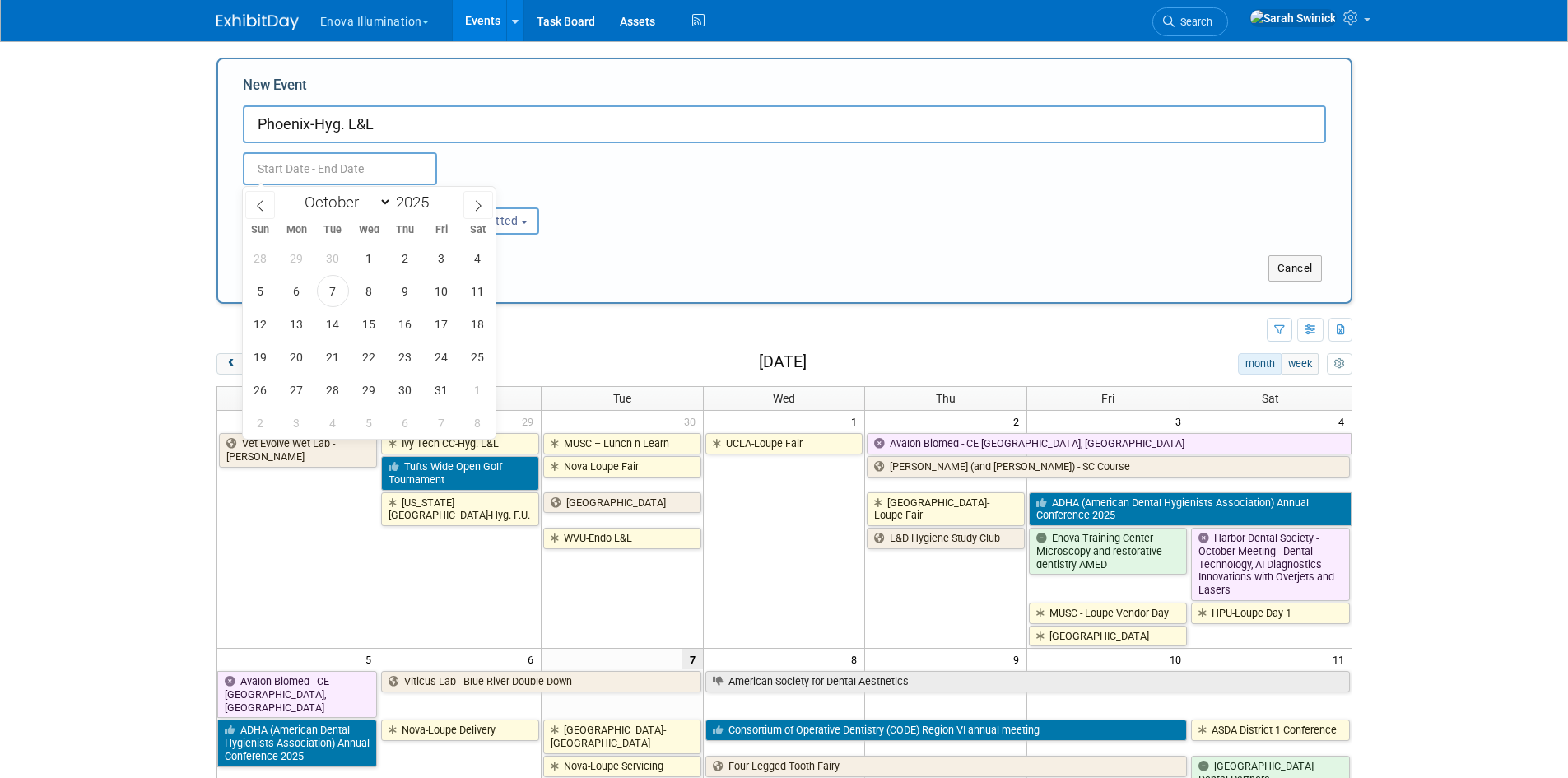
click at [319, 164] on input "text" at bounding box center [340, 168] width 194 height 33
drag, startPoint x: 350, startPoint y: 328, endPoint x: 343, endPoint y: 322, distance: 9.2
click at [346, 325] on div "28 29 30 1 2 3 4 5 6 7 8 9 10 11 12 13 14 15 16 17 18 19 20 21 22 23 24 25 26 2…" at bounding box center [369, 339] width 253 height 197
click at [342, 320] on span "14" at bounding box center [333, 324] width 32 height 32
type input "Oct 14, 2025 to Oct 14, 2025"
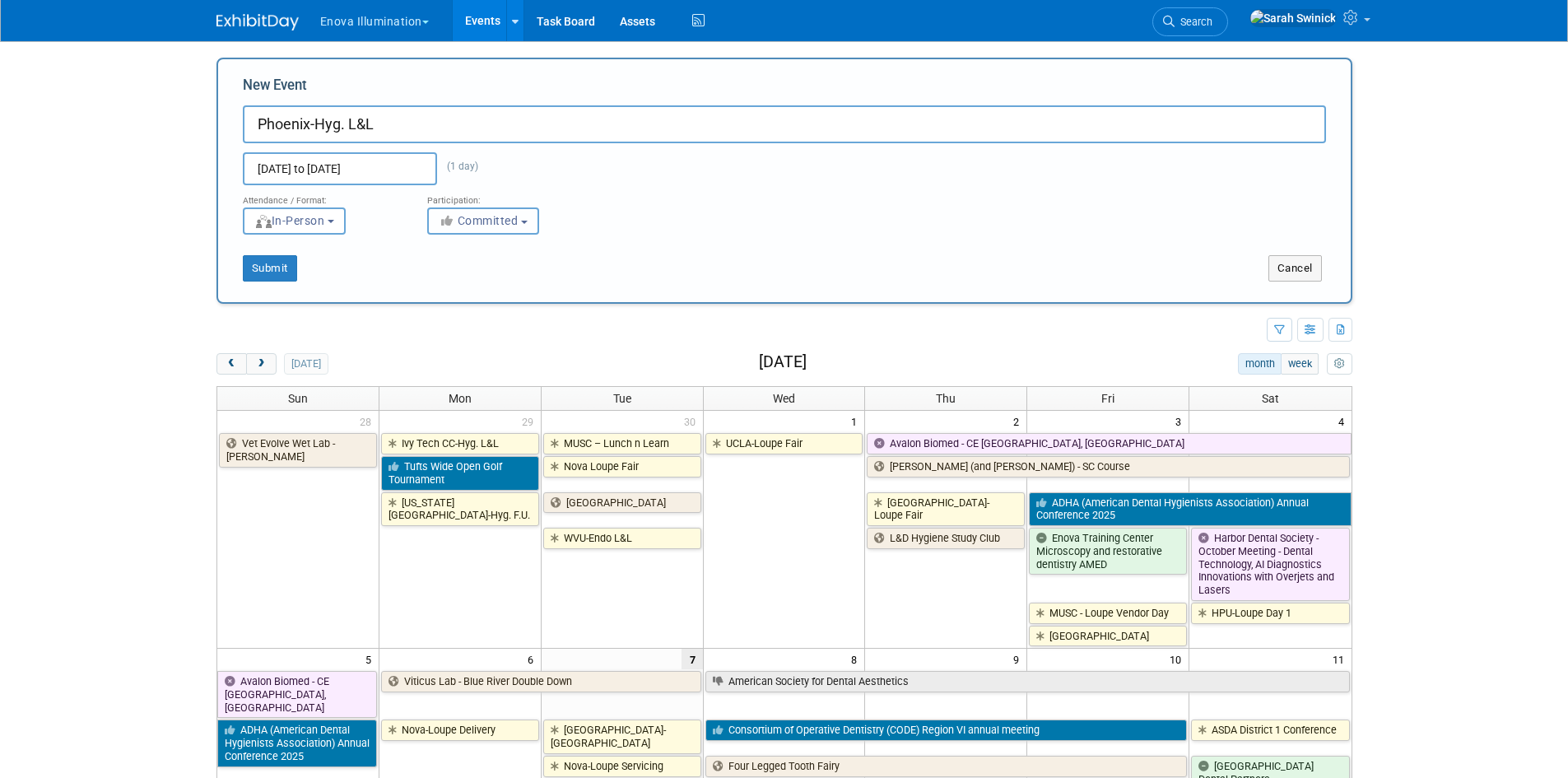
click at [464, 230] on button "Committed" at bounding box center [483, 221] width 112 height 27
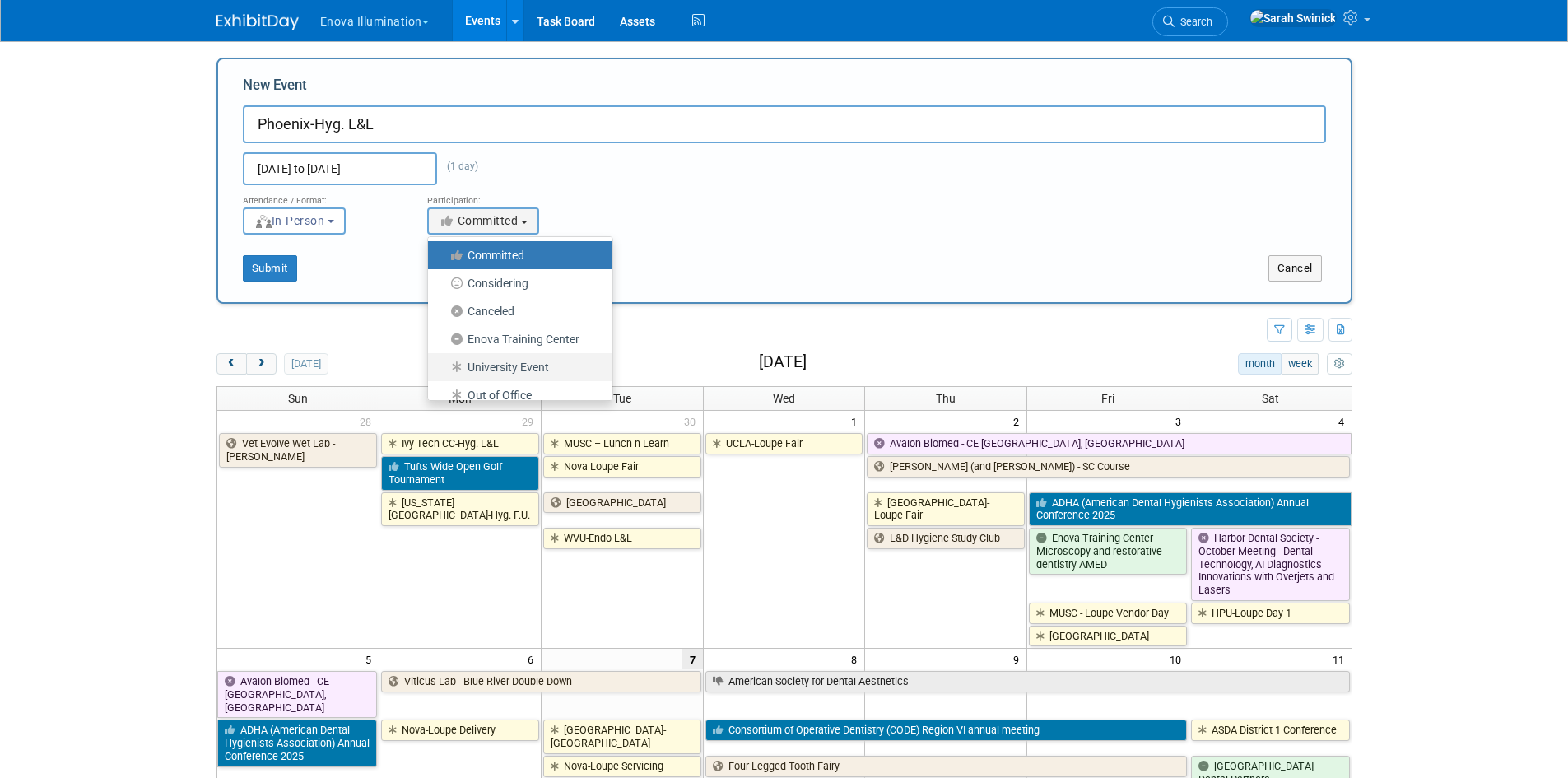
click at [485, 369] on label "University Event" at bounding box center [516, 367] width 160 height 21
click at [443, 369] on input "University Event" at bounding box center [438, 367] width 11 height 11
select select "103"
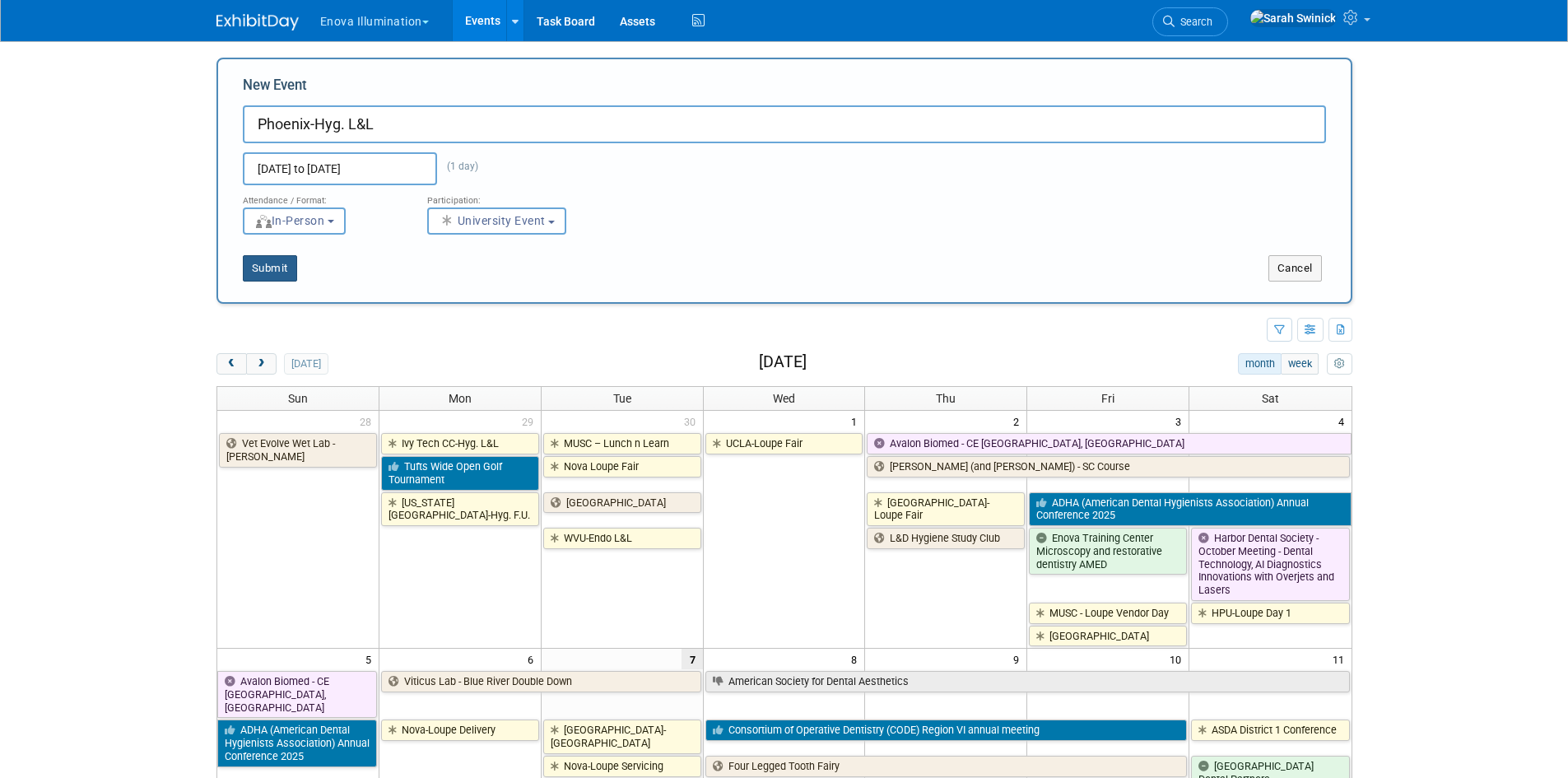
click at [268, 268] on button "Submit" at bounding box center [270, 268] width 54 height 26
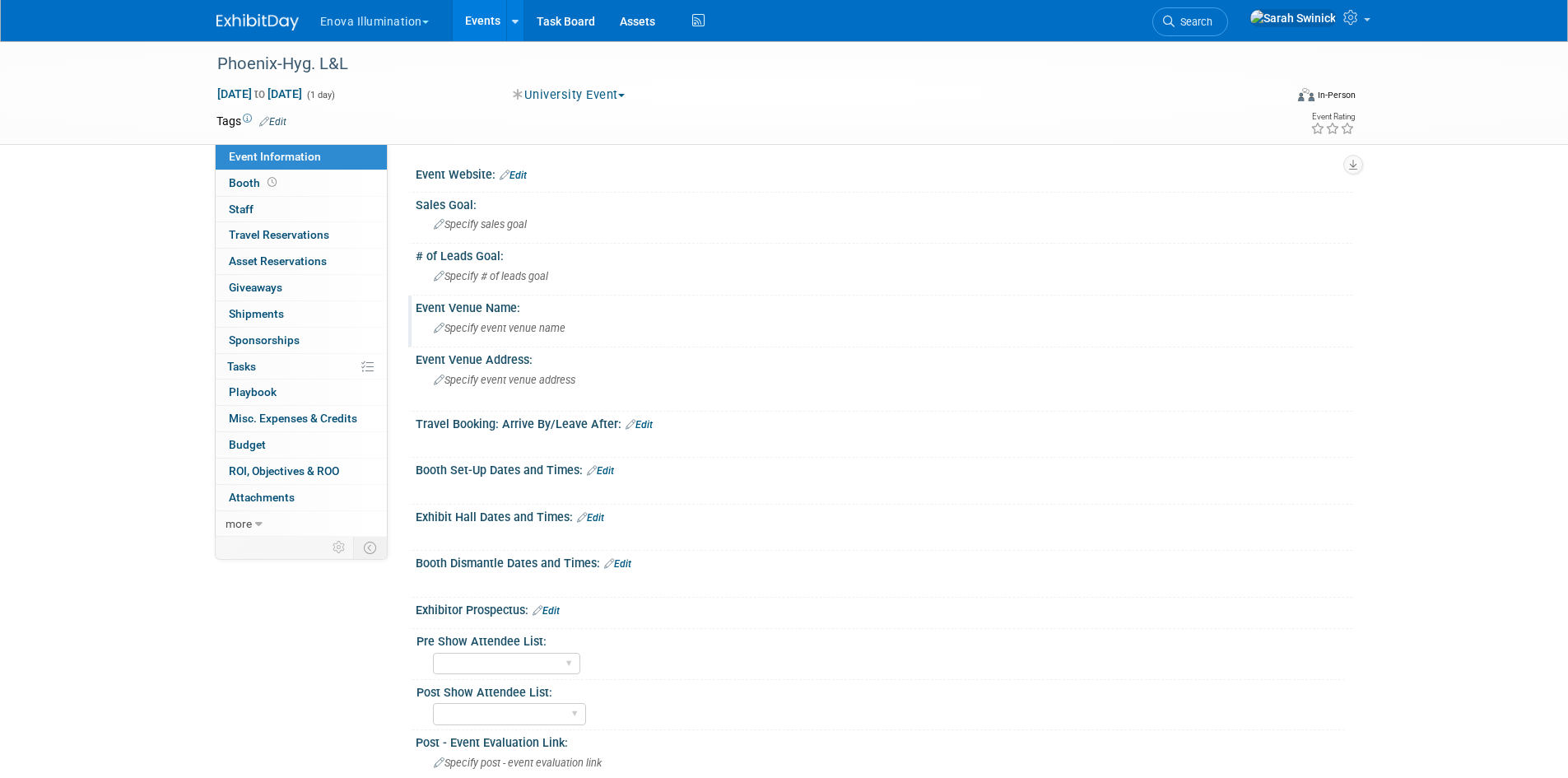
click at [621, 324] on div "Specify event venue name" at bounding box center [884, 328] width 912 height 25
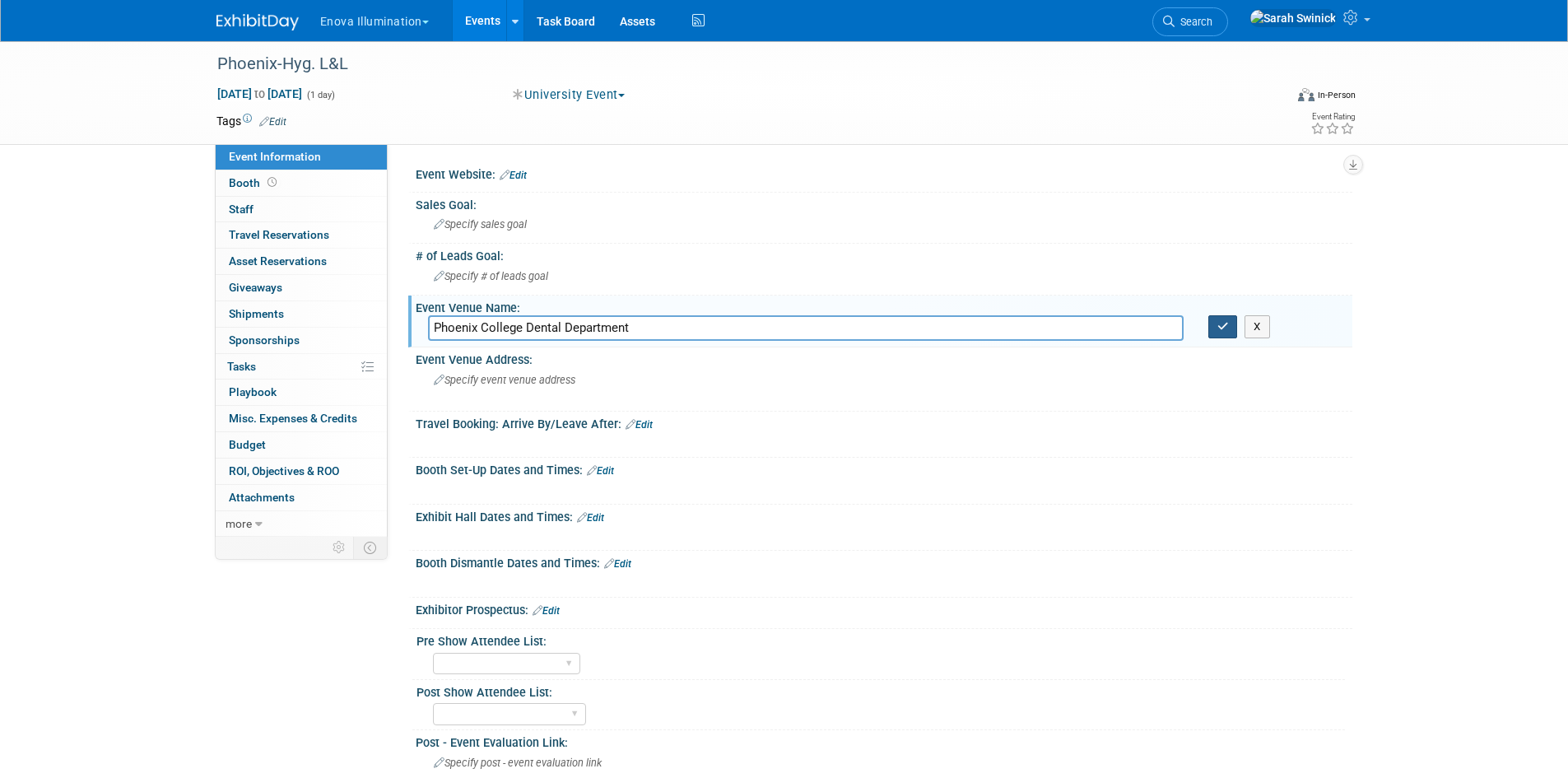
type input "Phoenix College Dental Department"
click at [1230, 329] on button "button" at bounding box center [1223, 326] width 30 height 23
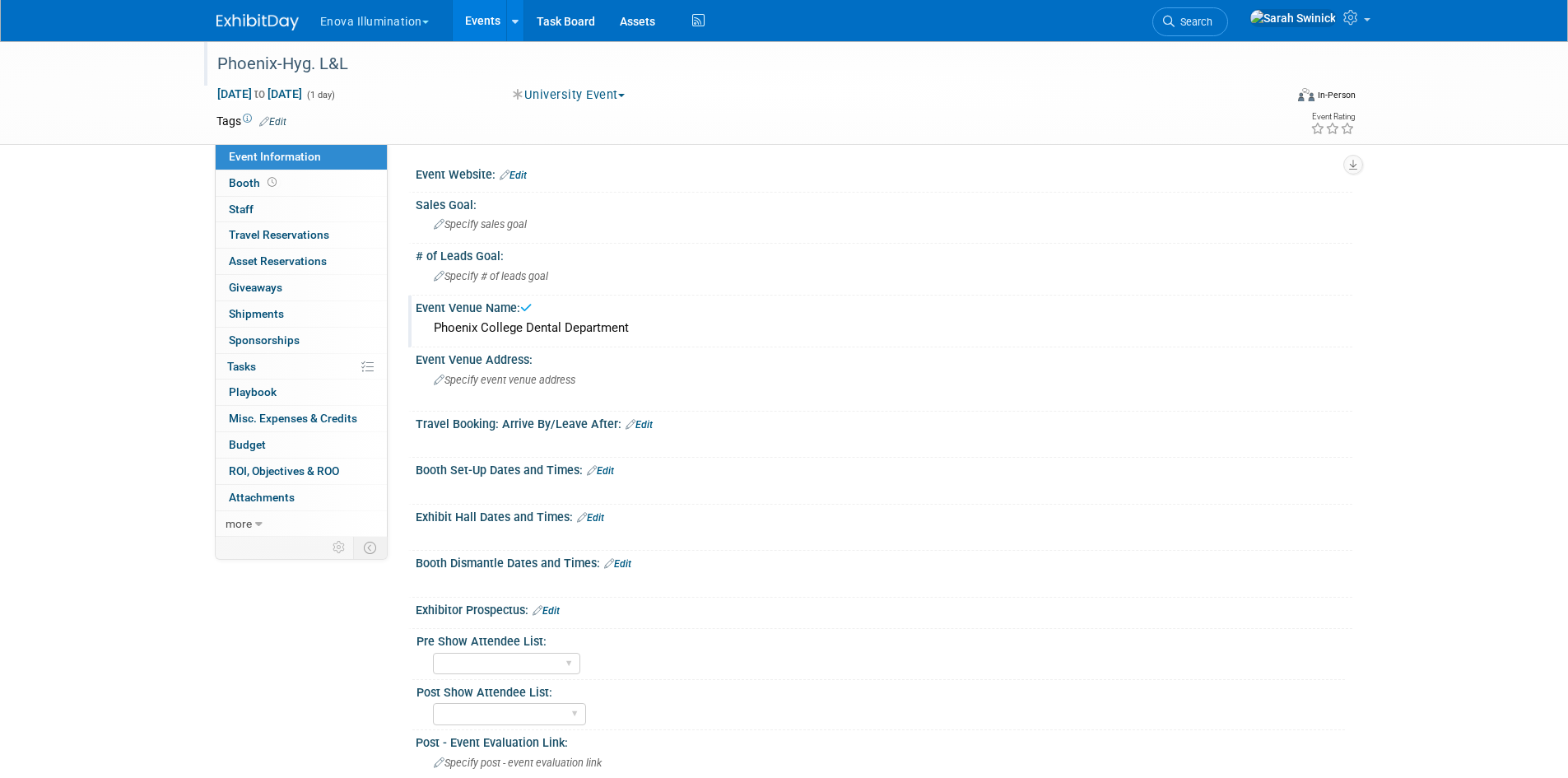
click at [274, 59] on div "Phoenix-Hyg. L&L" at bounding box center [736, 63] width 1048 height 30
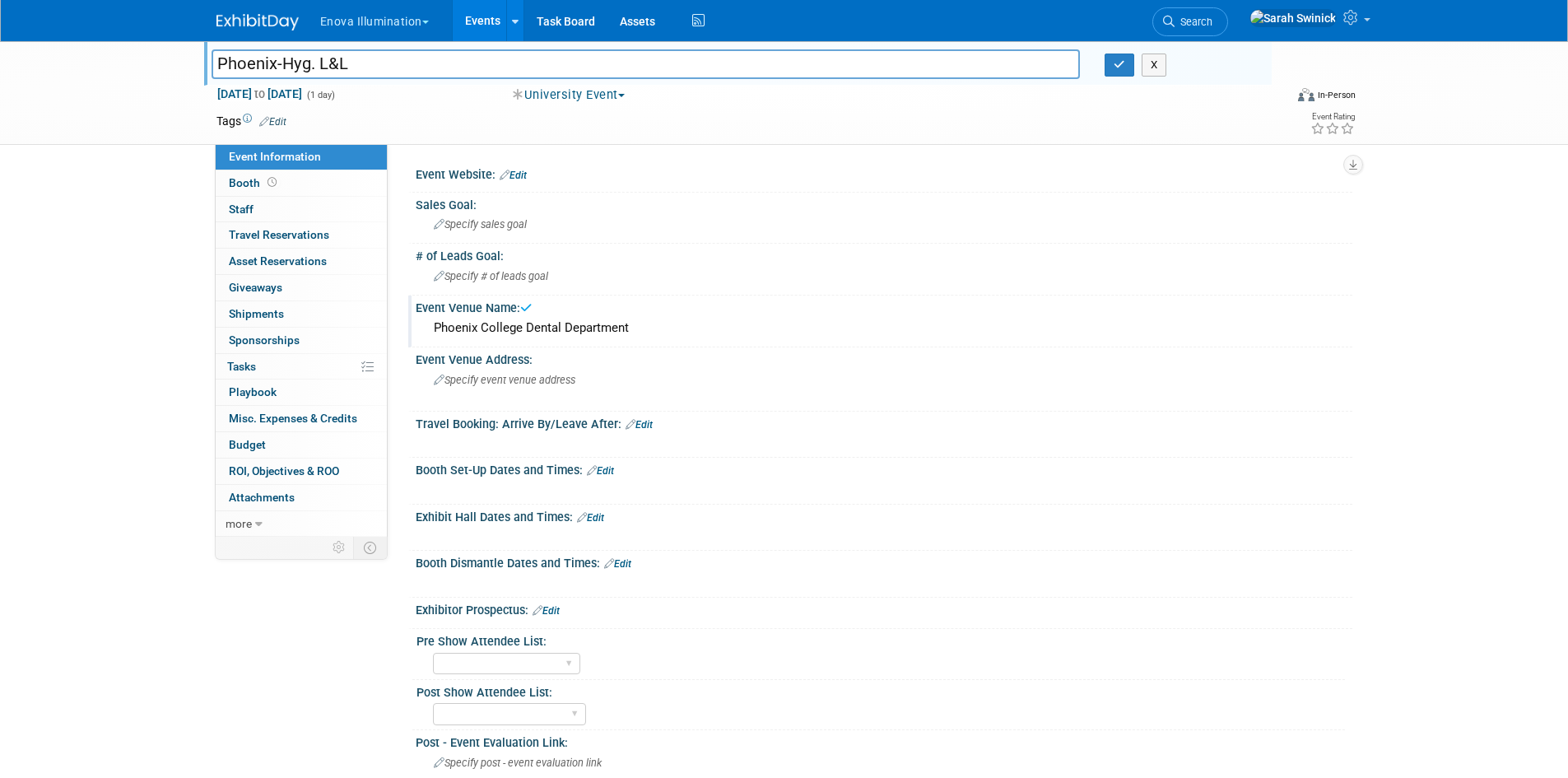
click at [279, 65] on input "Phoenix-Hyg. L&L" at bounding box center [646, 63] width 870 height 29
type input "Phoenix College-Hyg. L&L"
click at [1135, 64] on div "X" at bounding box center [1182, 64] width 154 height 23
click at [1123, 63] on icon "button" at bounding box center [1120, 64] width 12 height 11
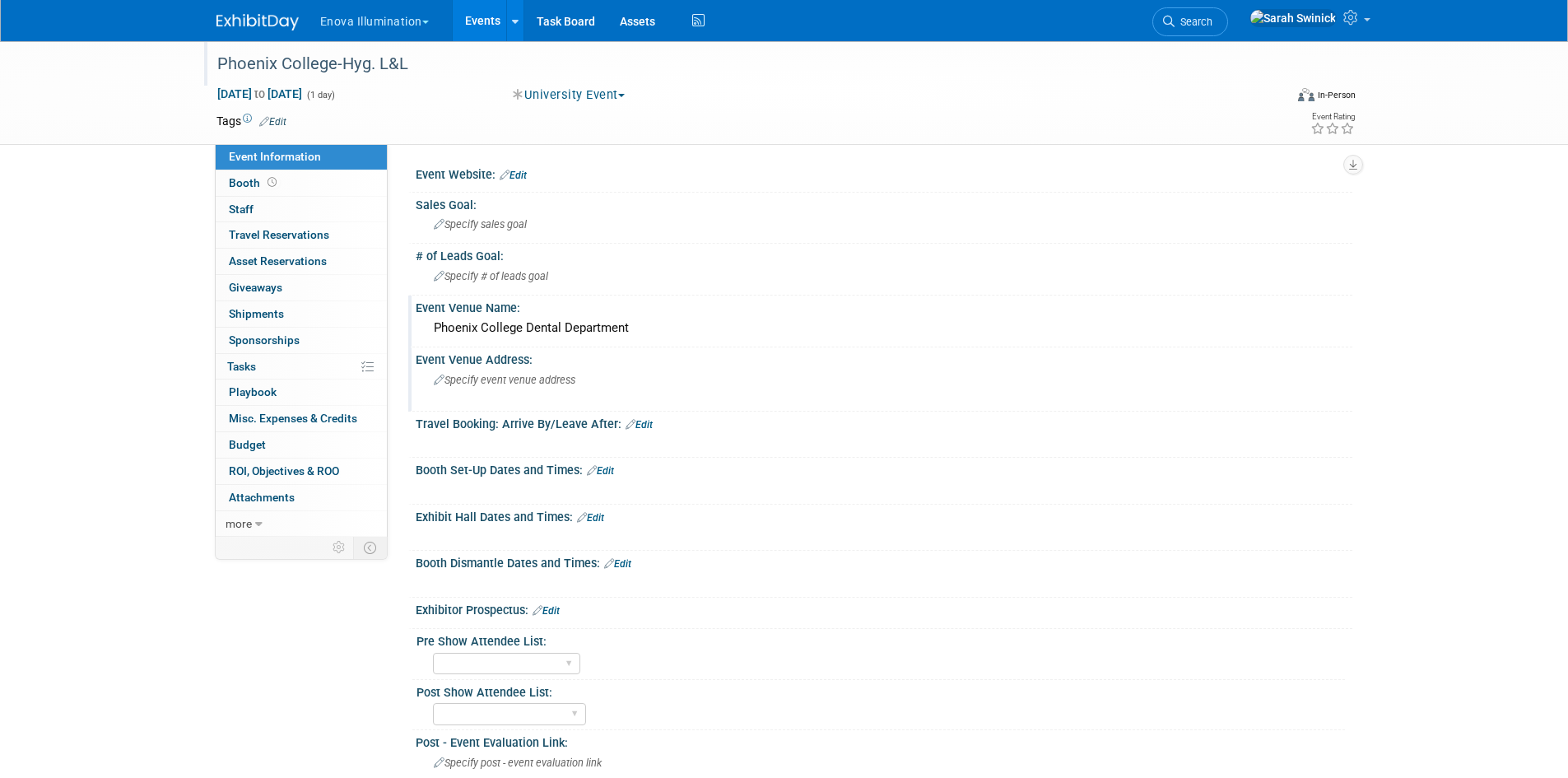
click at [569, 383] on span "Specify event venue address" at bounding box center [504, 379] width 141 height 13
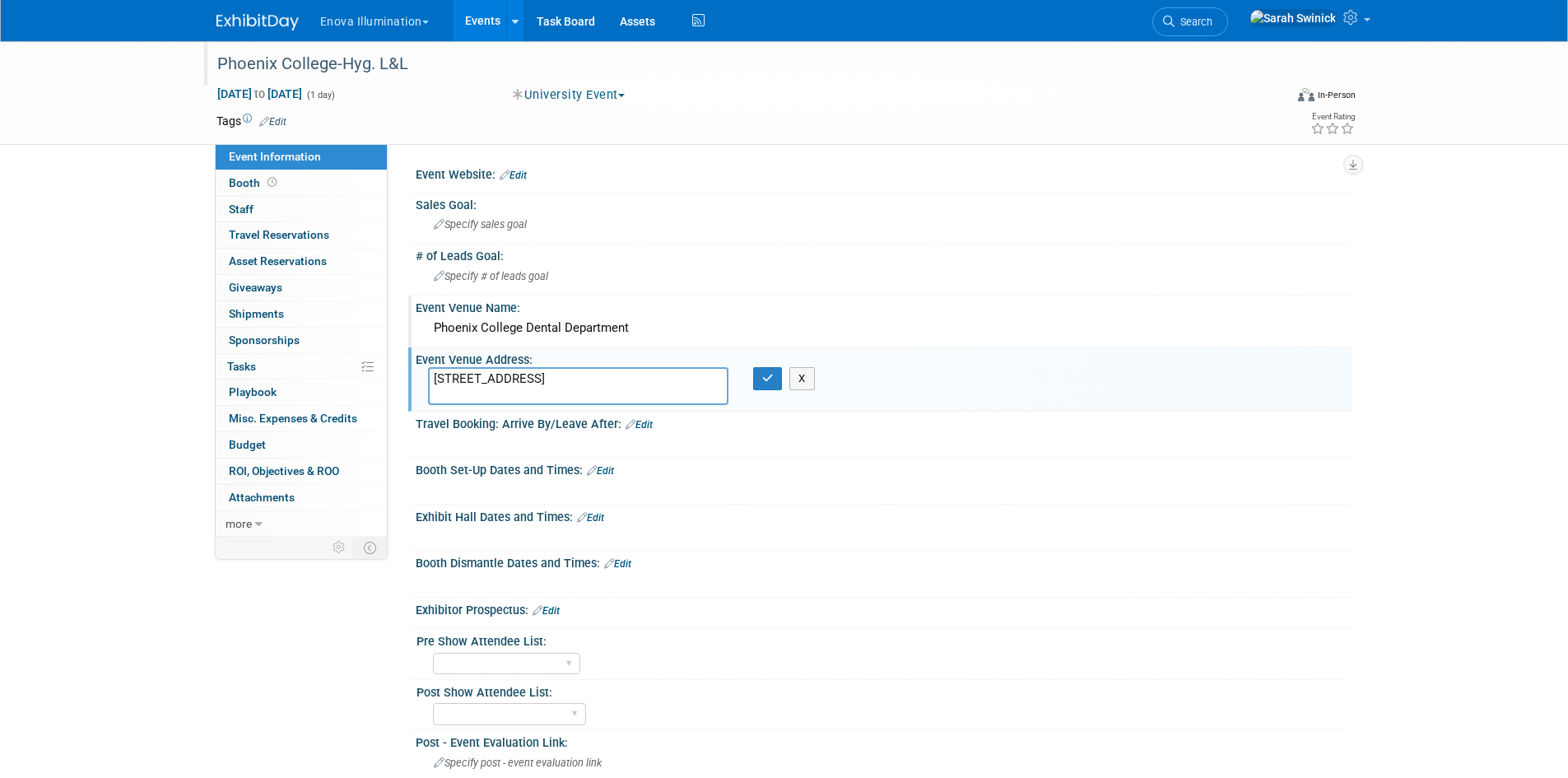
click at [562, 374] on textarea "2323 West 14th Street, Tempe, AZ 85281" at bounding box center [578, 386] width 301 height 38
type textarea "2323 West 14th Street, Tempe, AZ 85281"
click at [758, 385] on button "button" at bounding box center [768, 378] width 30 height 23
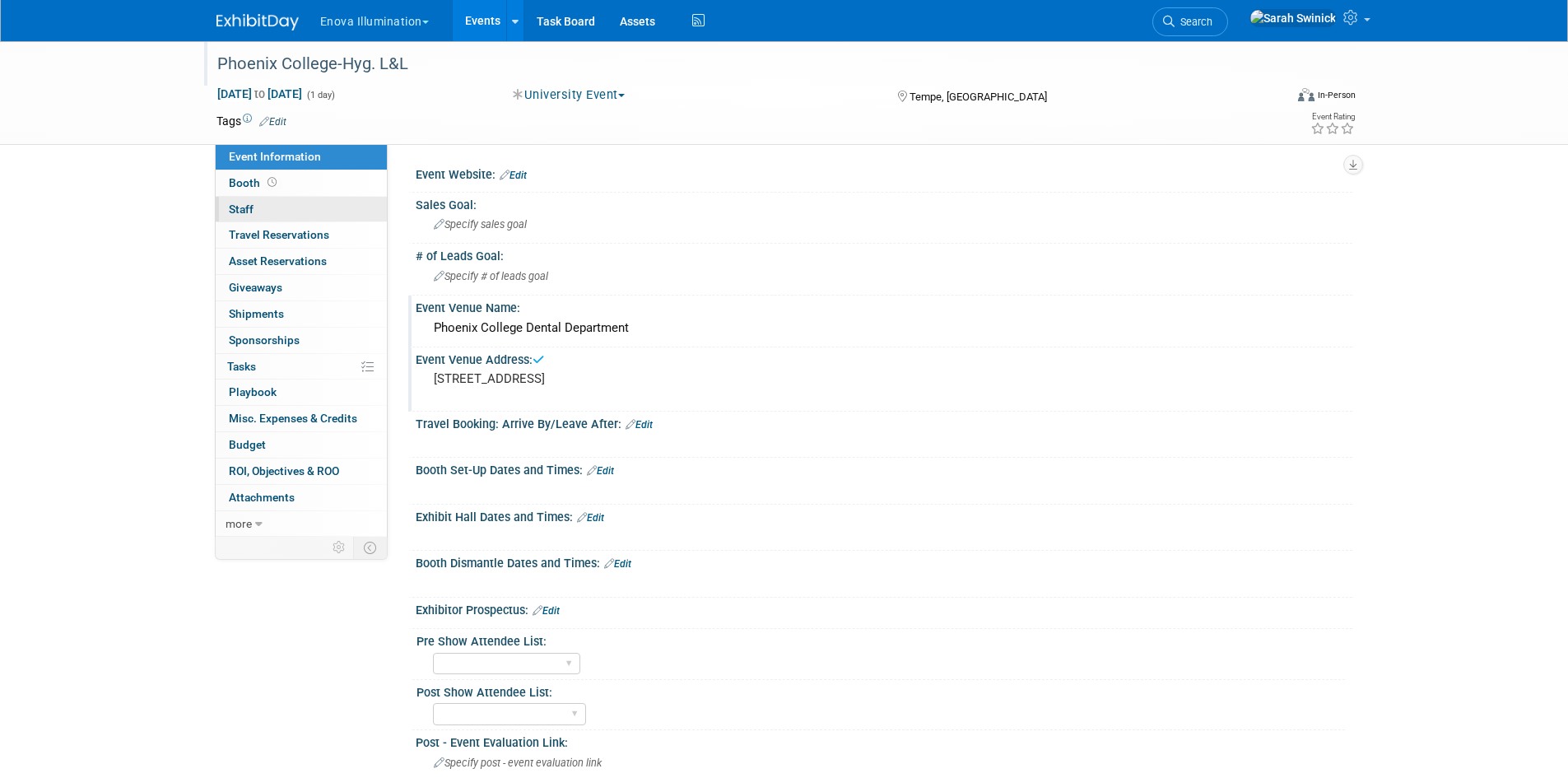
click at [238, 207] on span "Staff 0" at bounding box center [240, 209] width 25 height 14
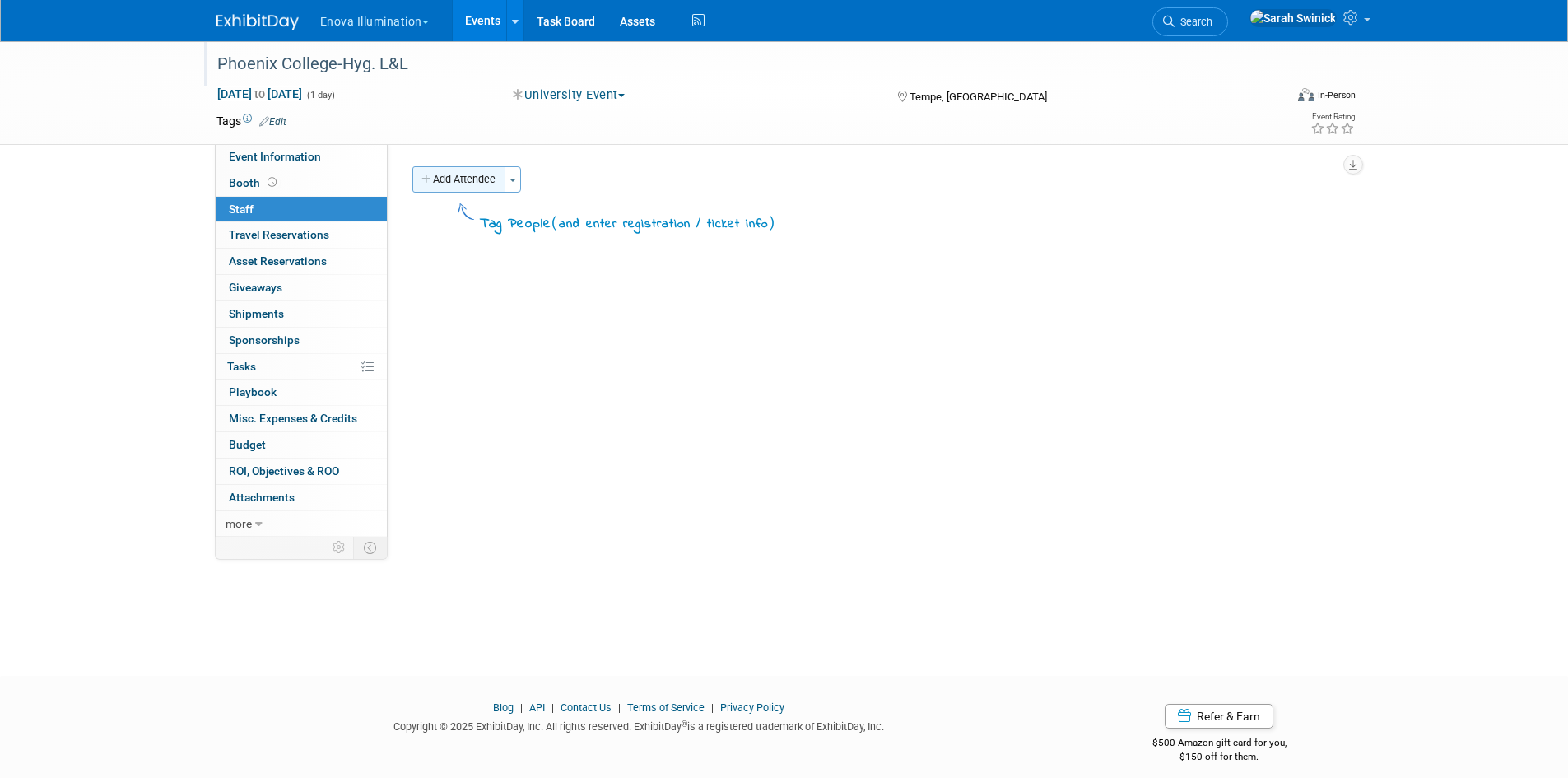
click at [423, 187] on button "Add Attendee" at bounding box center [459, 179] width 93 height 26
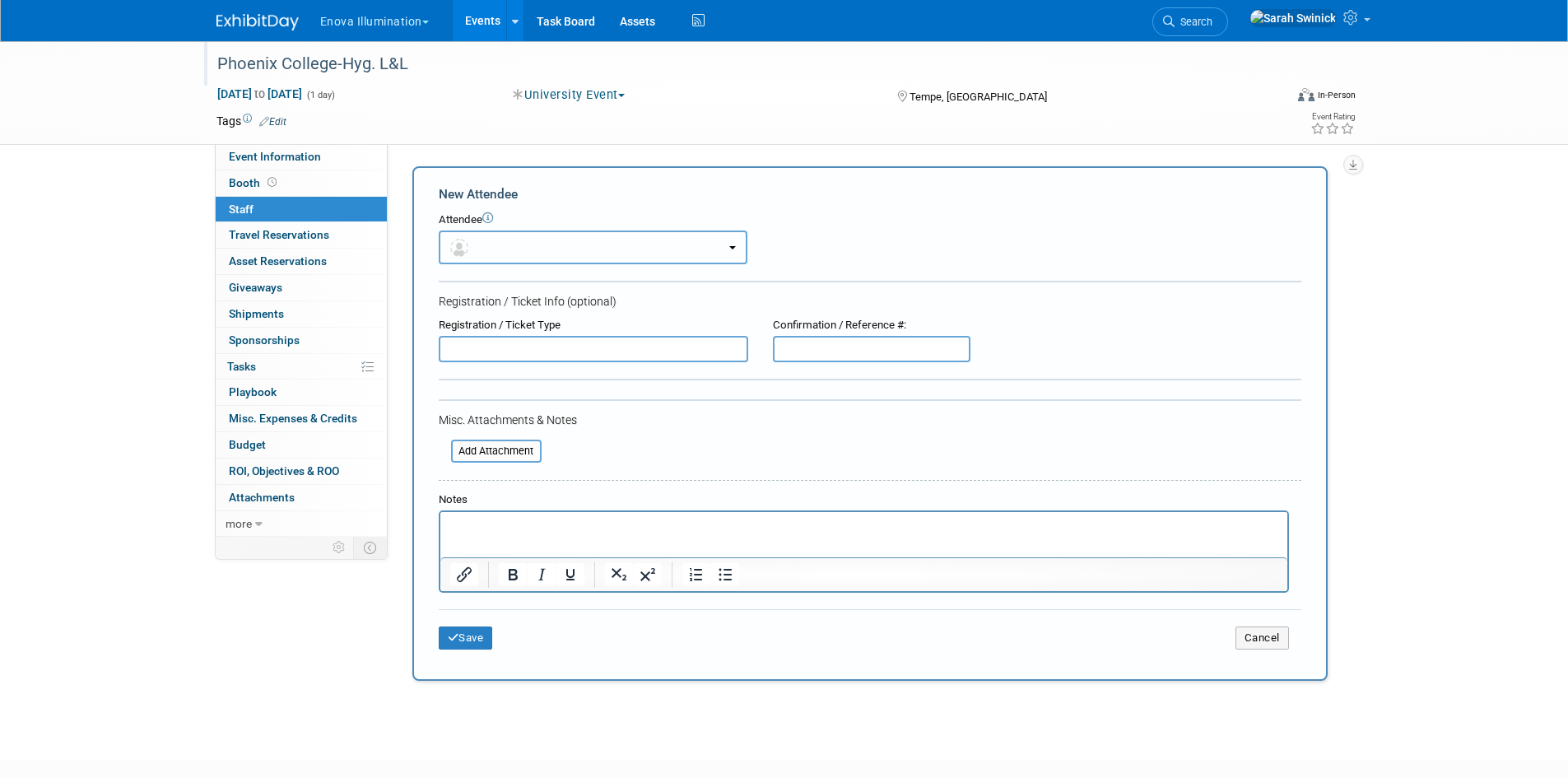
click at [457, 243] on img "button" at bounding box center [459, 247] width 18 height 18
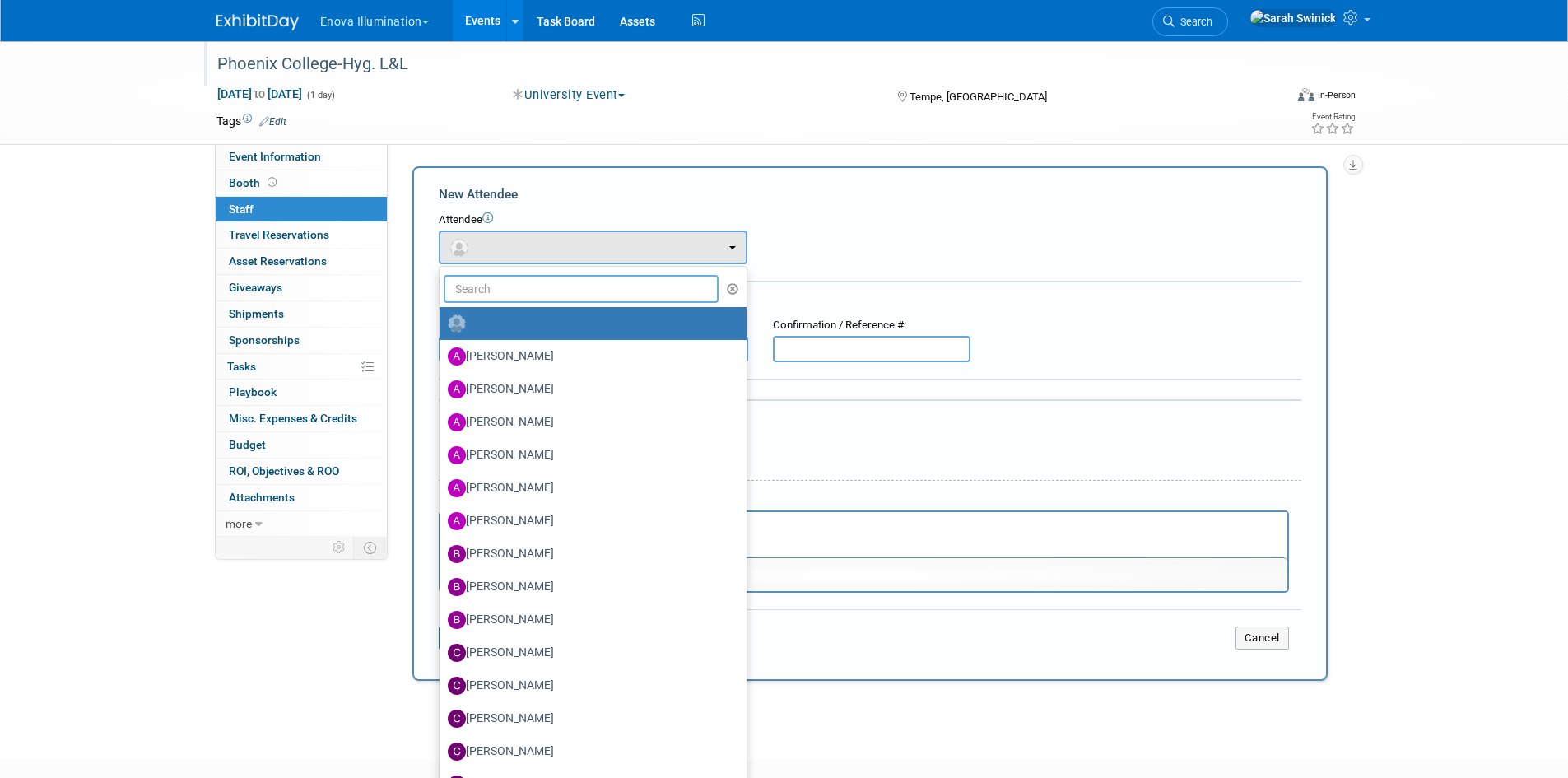
click at [460, 290] on input "text" at bounding box center [582, 289] width 276 height 28
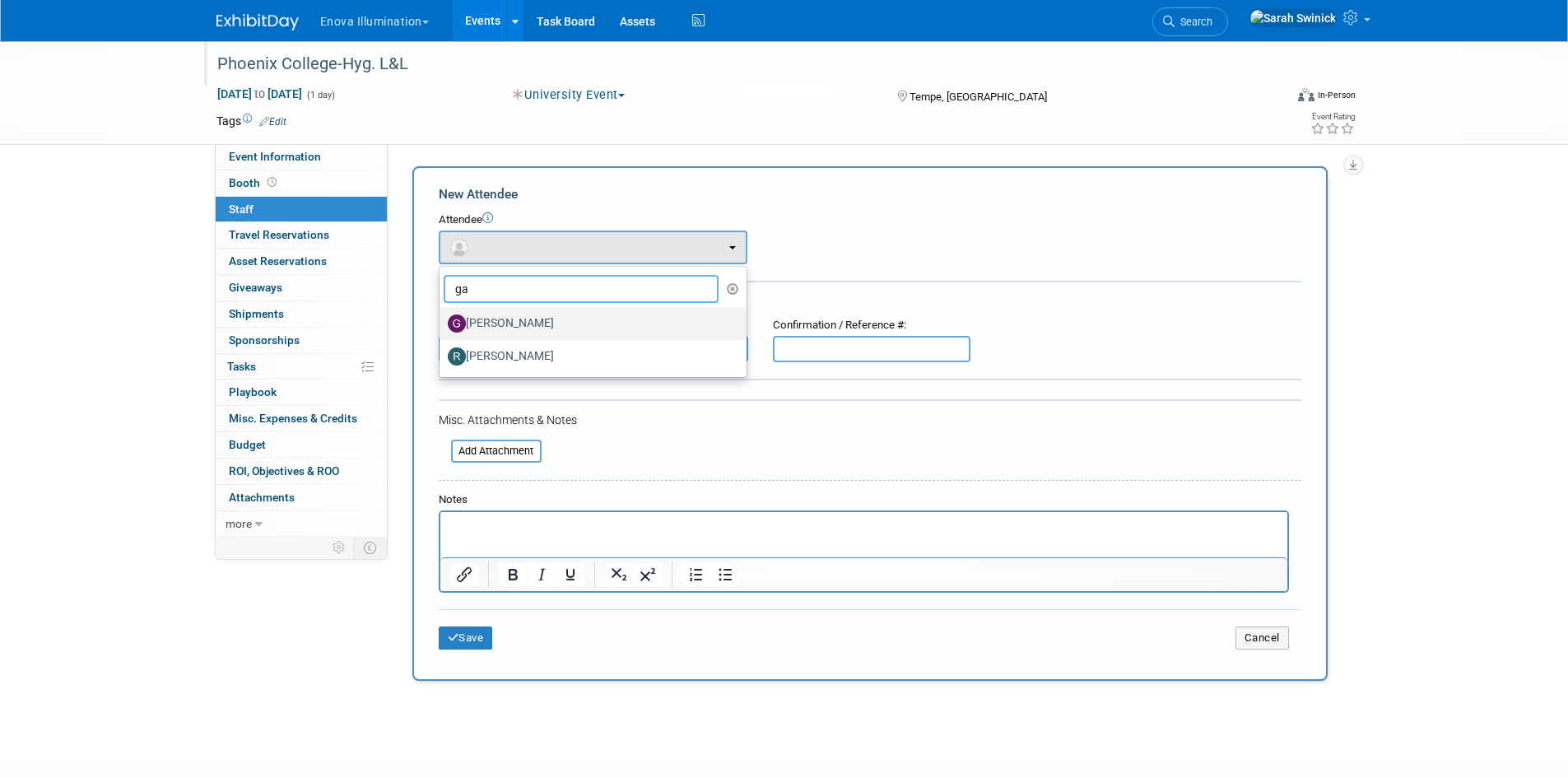
type input "ga"
click at [482, 324] on label "[PERSON_NAME]" at bounding box center [589, 323] width 283 height 26
click at [442, 324] on input "[PERSON_NAME]" at bounding box center [437, 321] width 11 height 11
select select "f4572cca-04d8-4aa6-be97-ce21aac202b6"
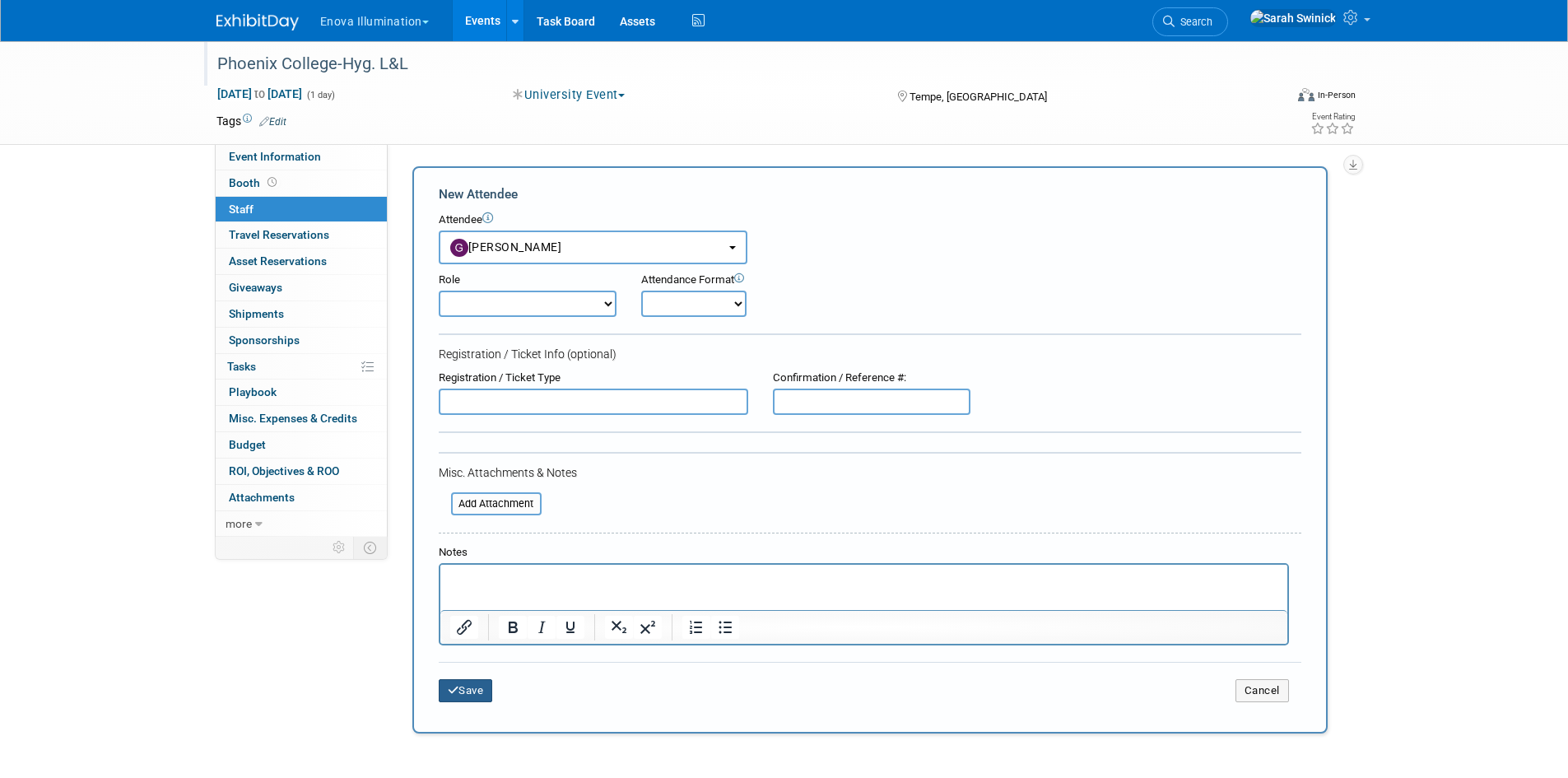
click at [478, 690] on button "Save" at bounding box center [466, 690] width 54 height 23
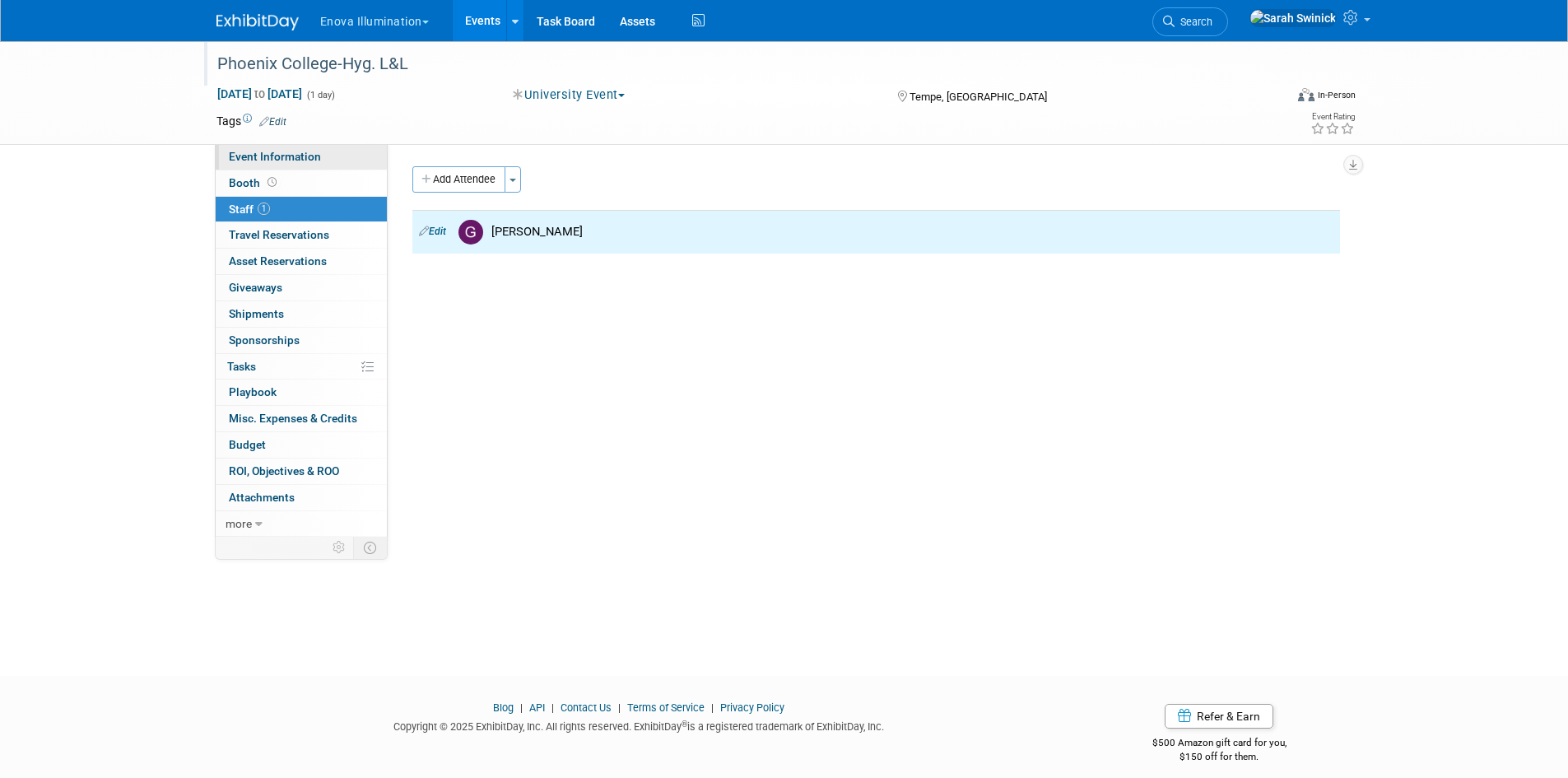
click at [299, 160] on span "Event Information" at bounding box center [274, 157] width 92 height 14
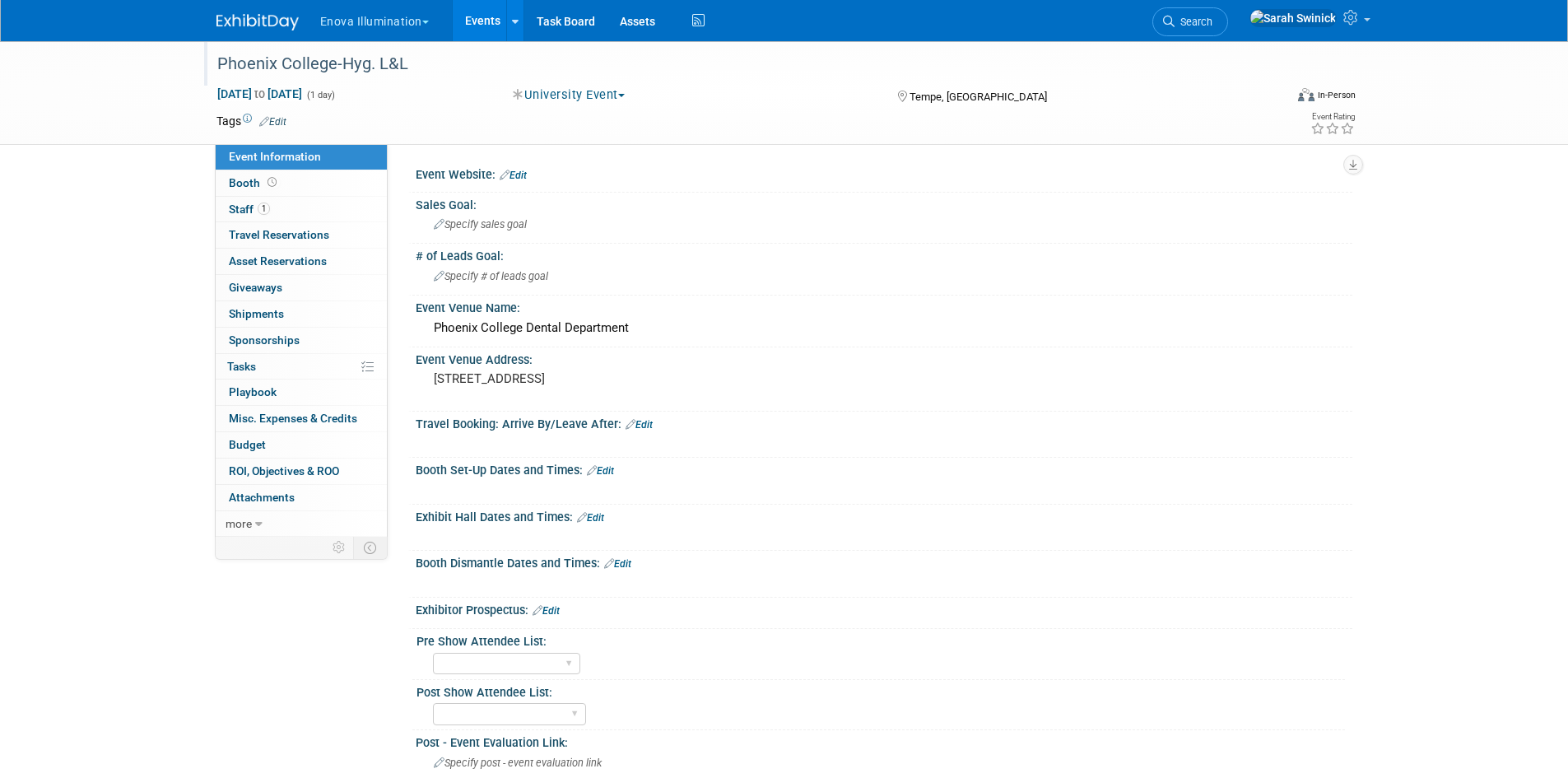
click at [593, 520] on link "Edit" at bounding box center [591, 518] width 27 height 12
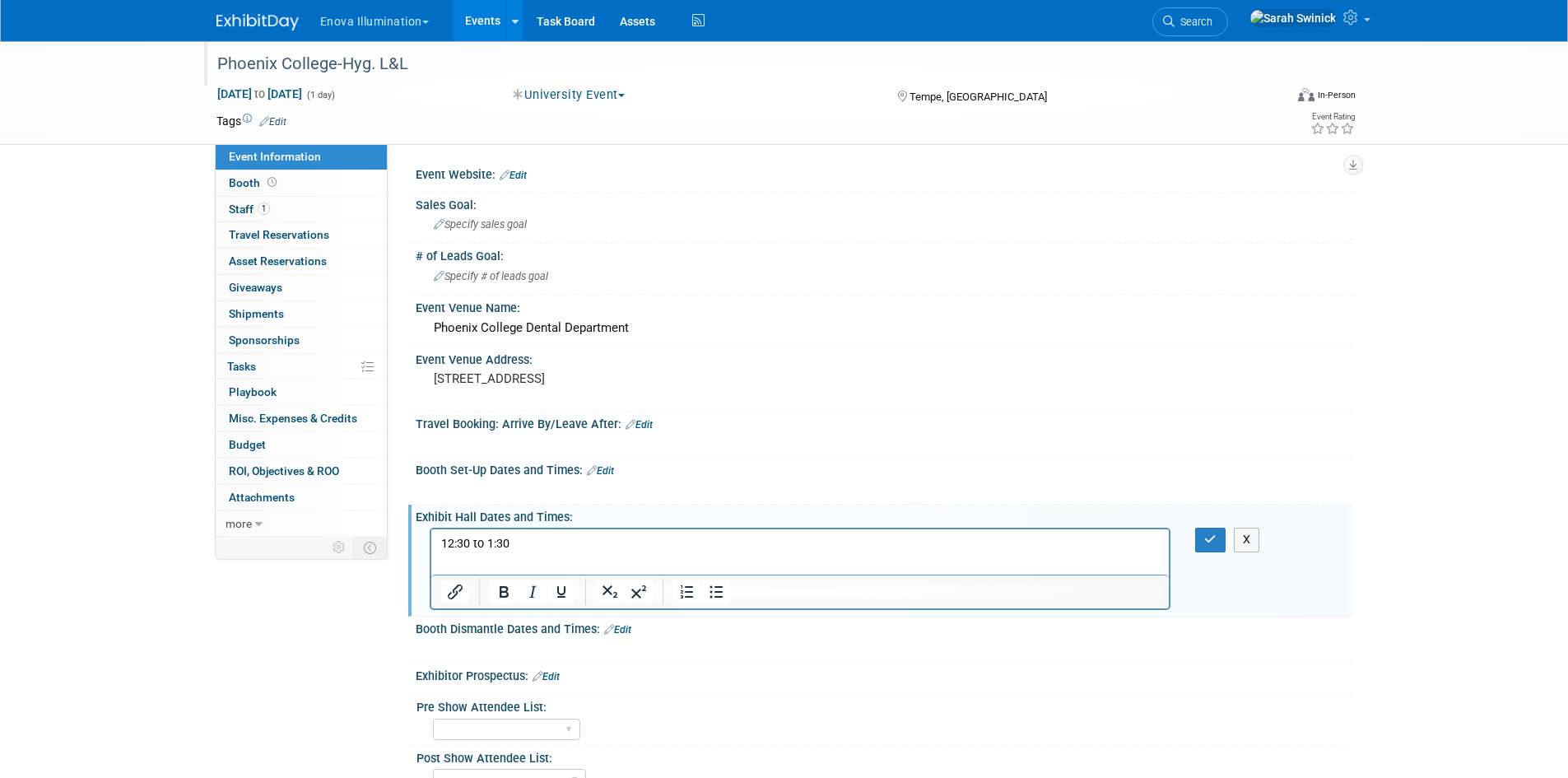
drag, startPoint x: 1212, startPoint y: 537, endPoint x: 1188, endPoint y: 532, distance: 24.5
click at [1210, 536] on icon "button" at bounding box center [1211, 539] width 13 height 12
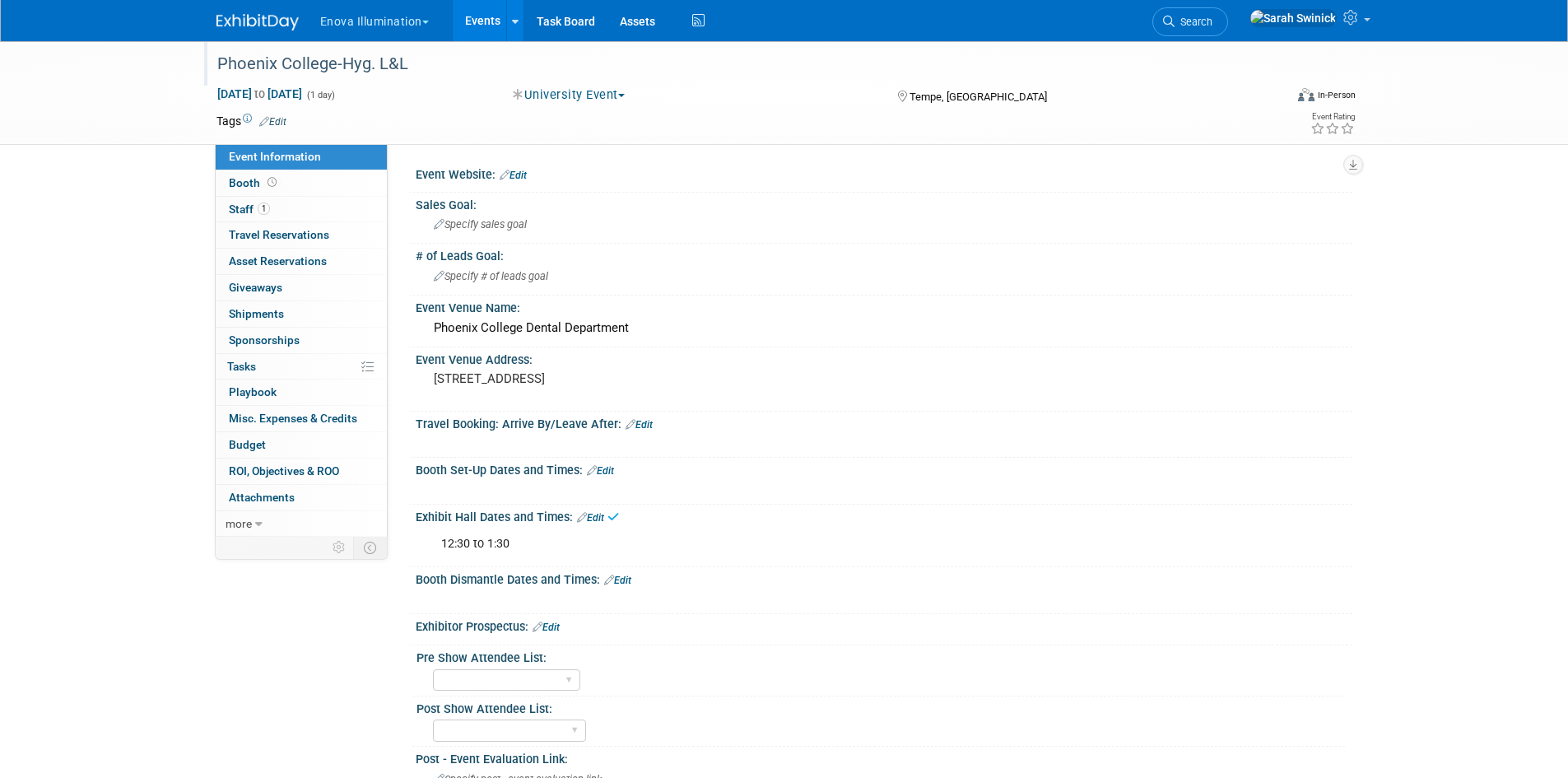
click at [616, 468] on div "Booth Set-Up Dates and Times: Edit" at bounding box center [884, 468] width 937 height 21
click at [608, 474] on link "Edit" at bounding box center [600, 471] width 27 height 12
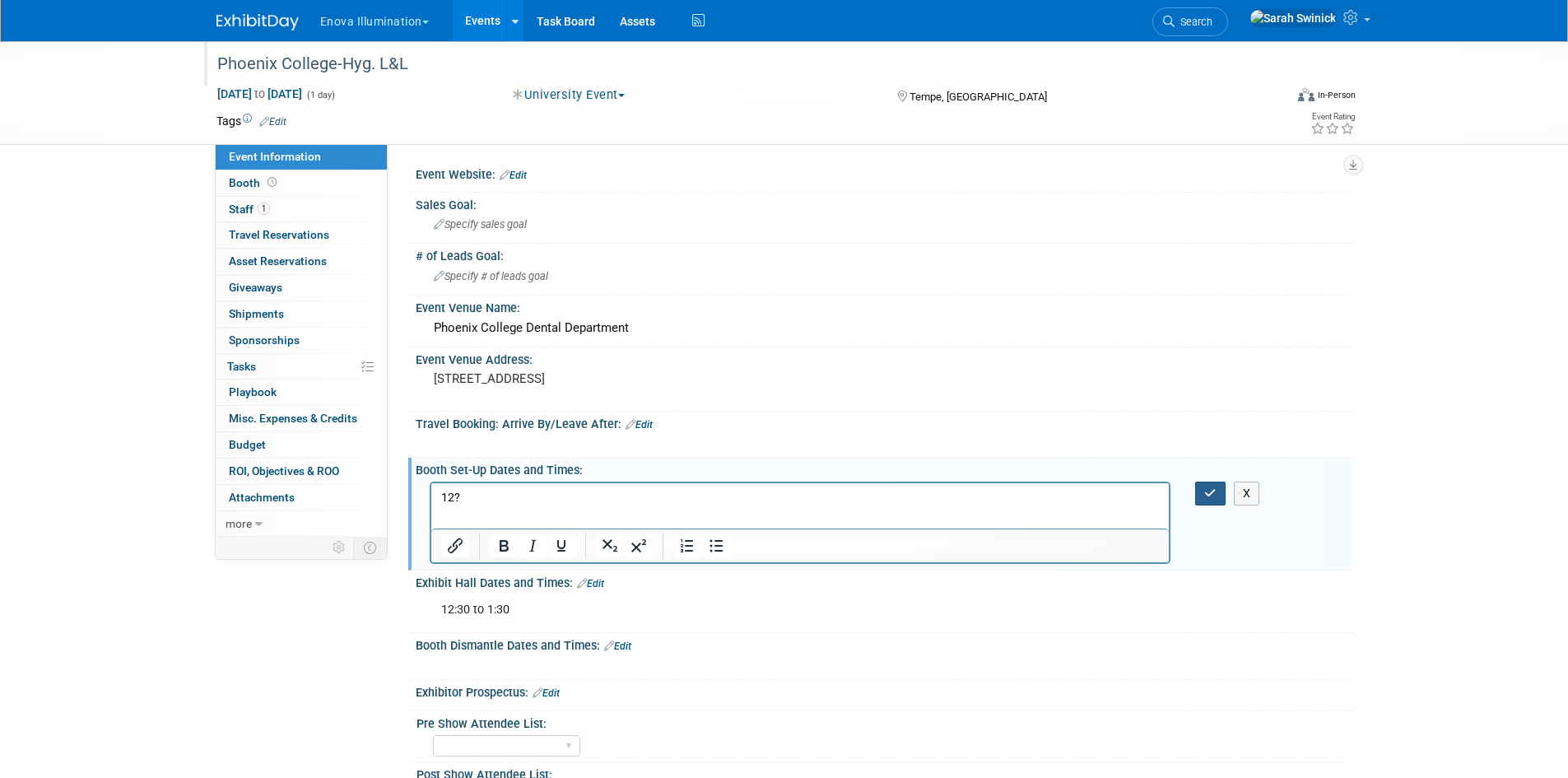
click at [1211, 496] on icon "button" at bounding box center [1211, 494] width 13 height 12
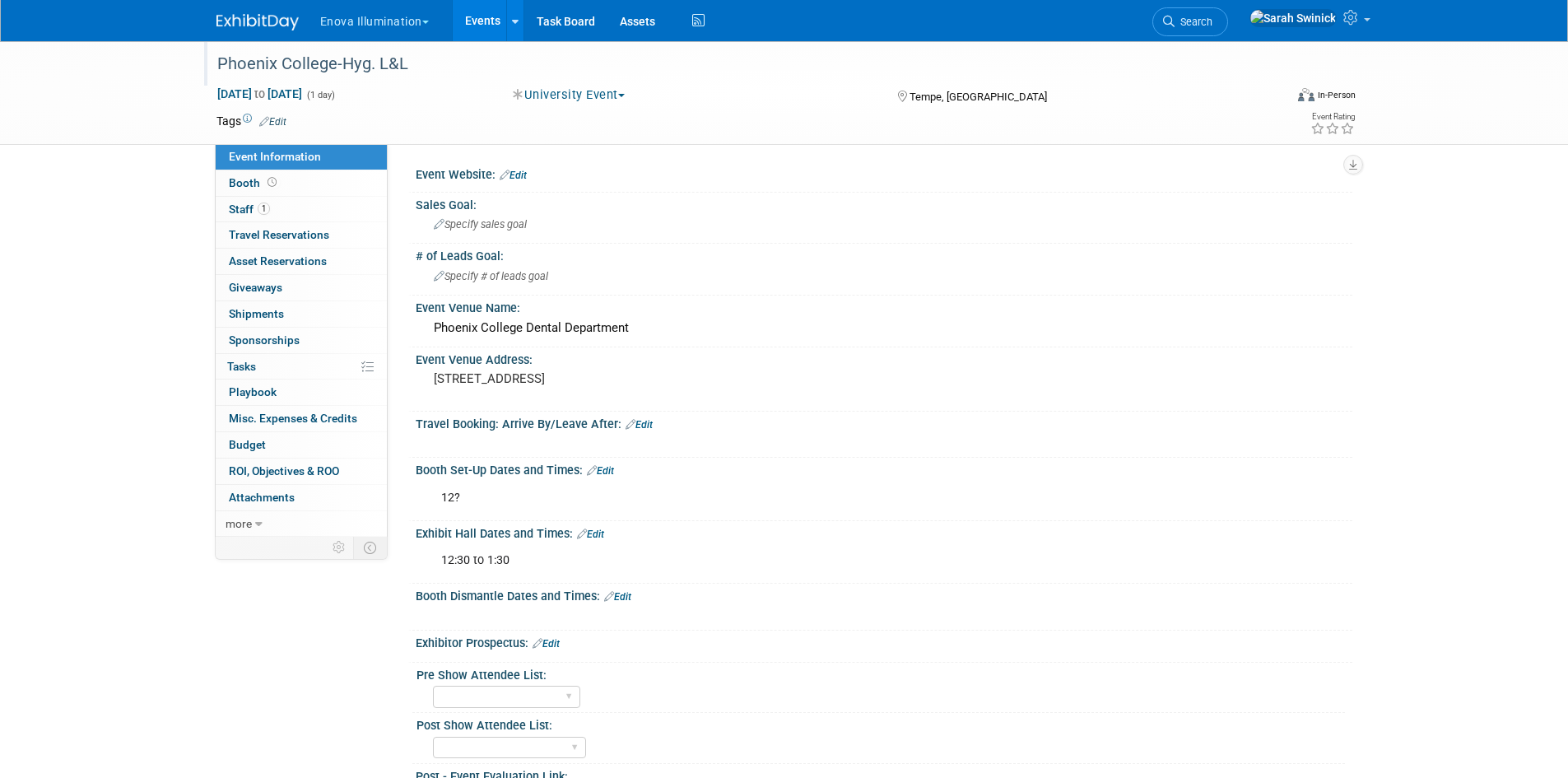
click at [292, 15] on img at bounding box center [257, 22] width 82 height 16
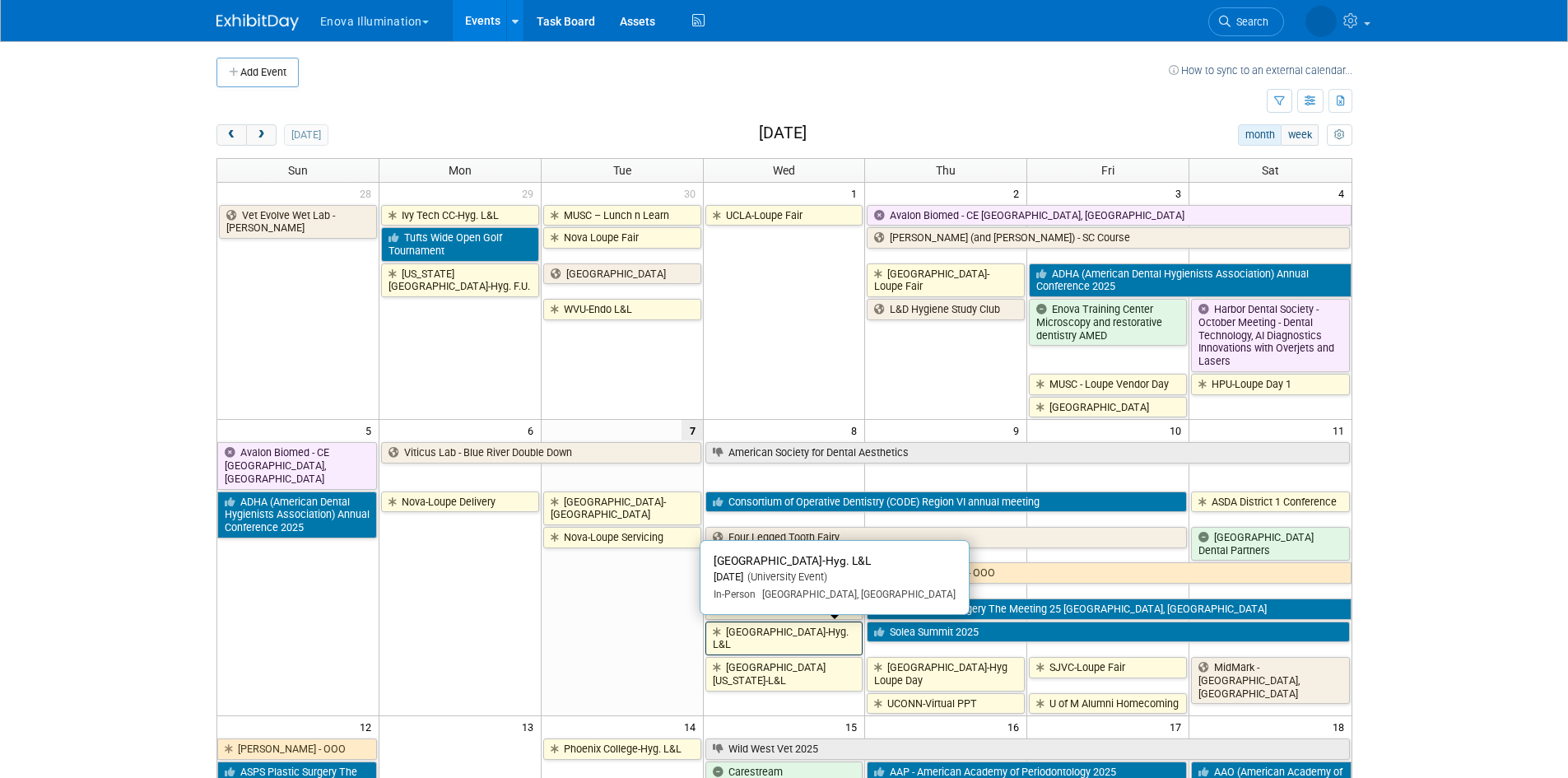
click at [792, 633] on link "[GEOGRAPHIC_DATA]-Hyg. L&L" at bounding box center [784, 638] width 158 height 34
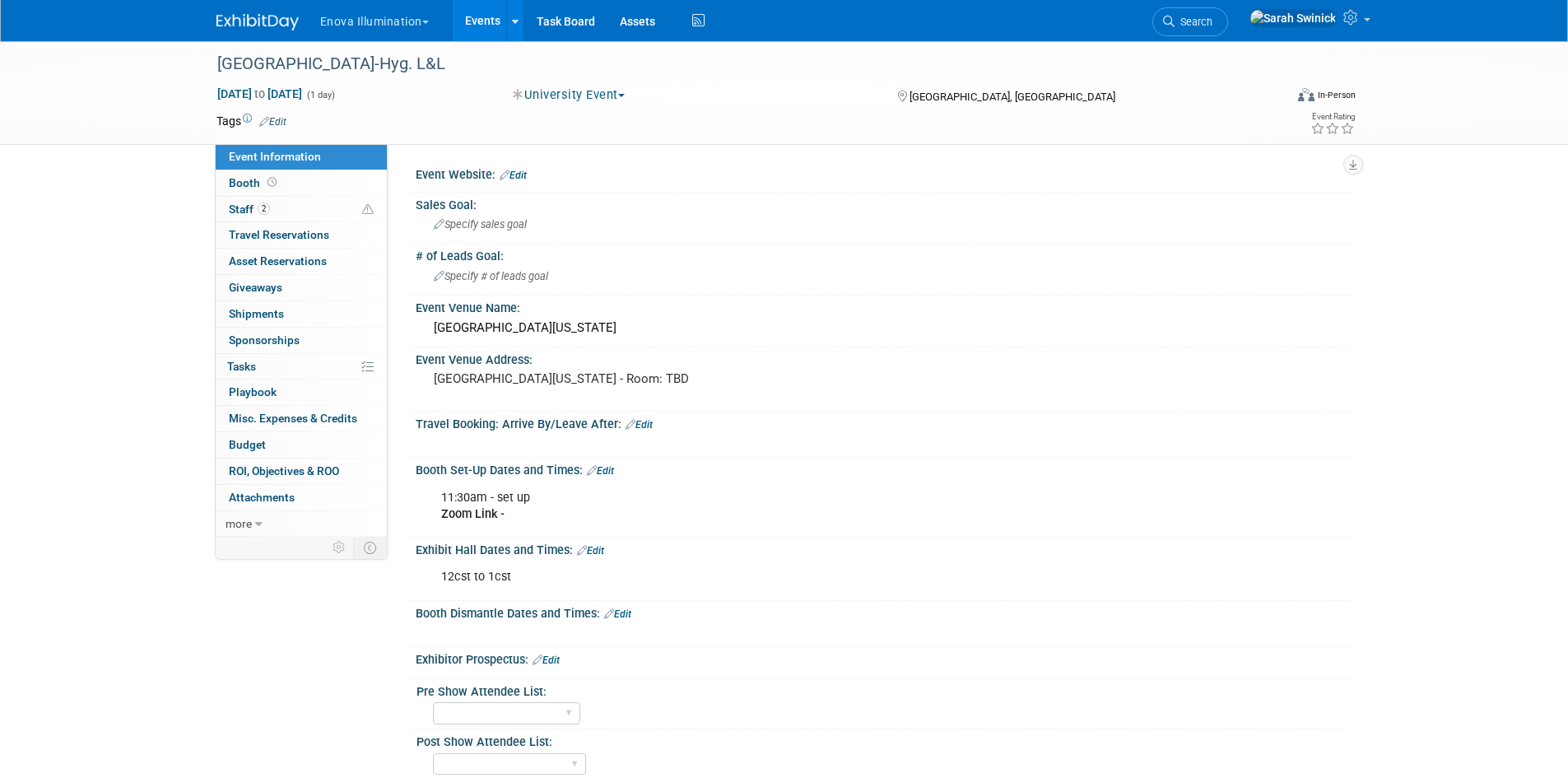
click at [254, 19] on img at bounding box center [257, 22] width 82 height 16
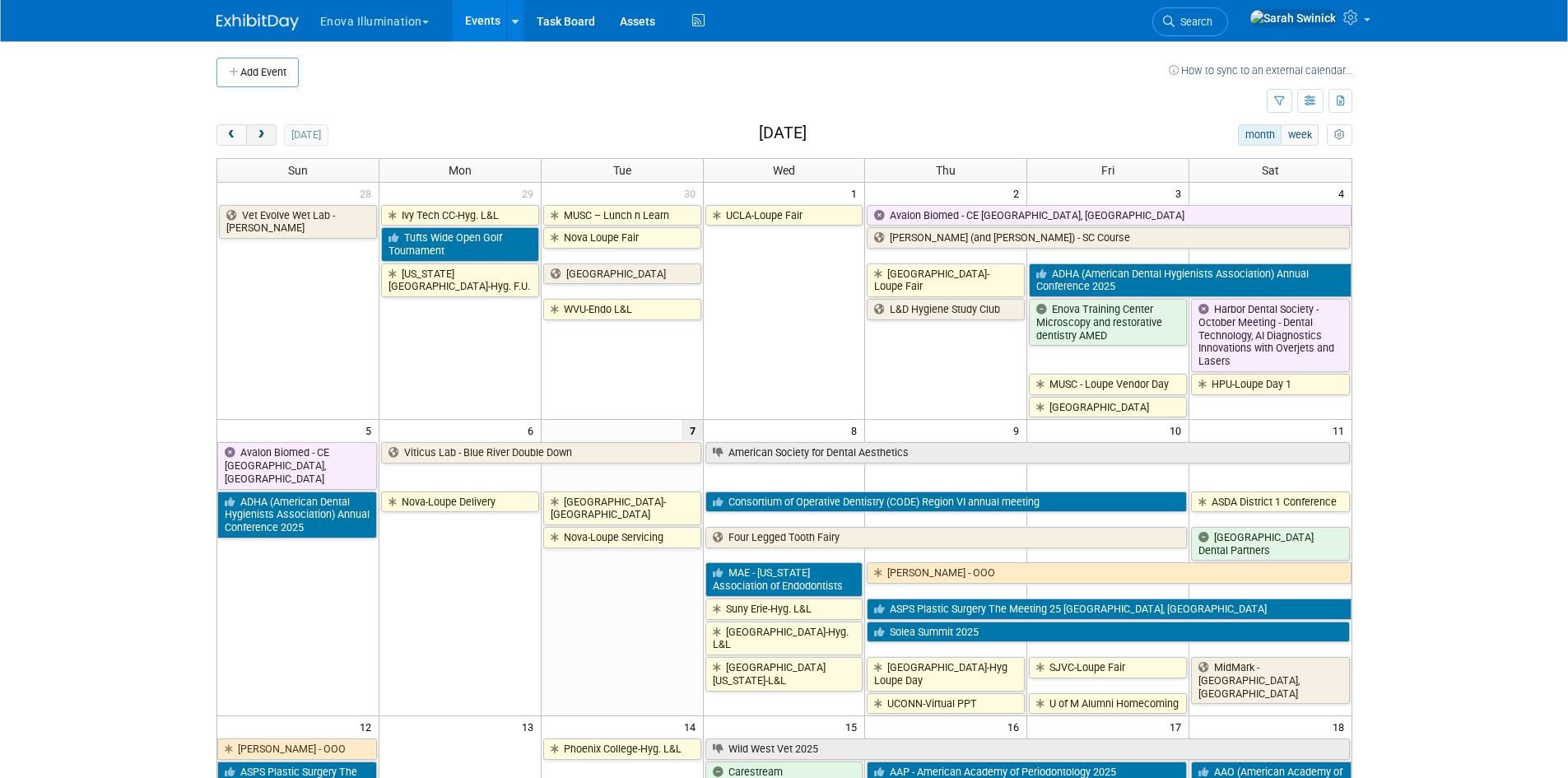
click at [269, 141] on button "next" at bounding box center [262, 135] width 30 height 21
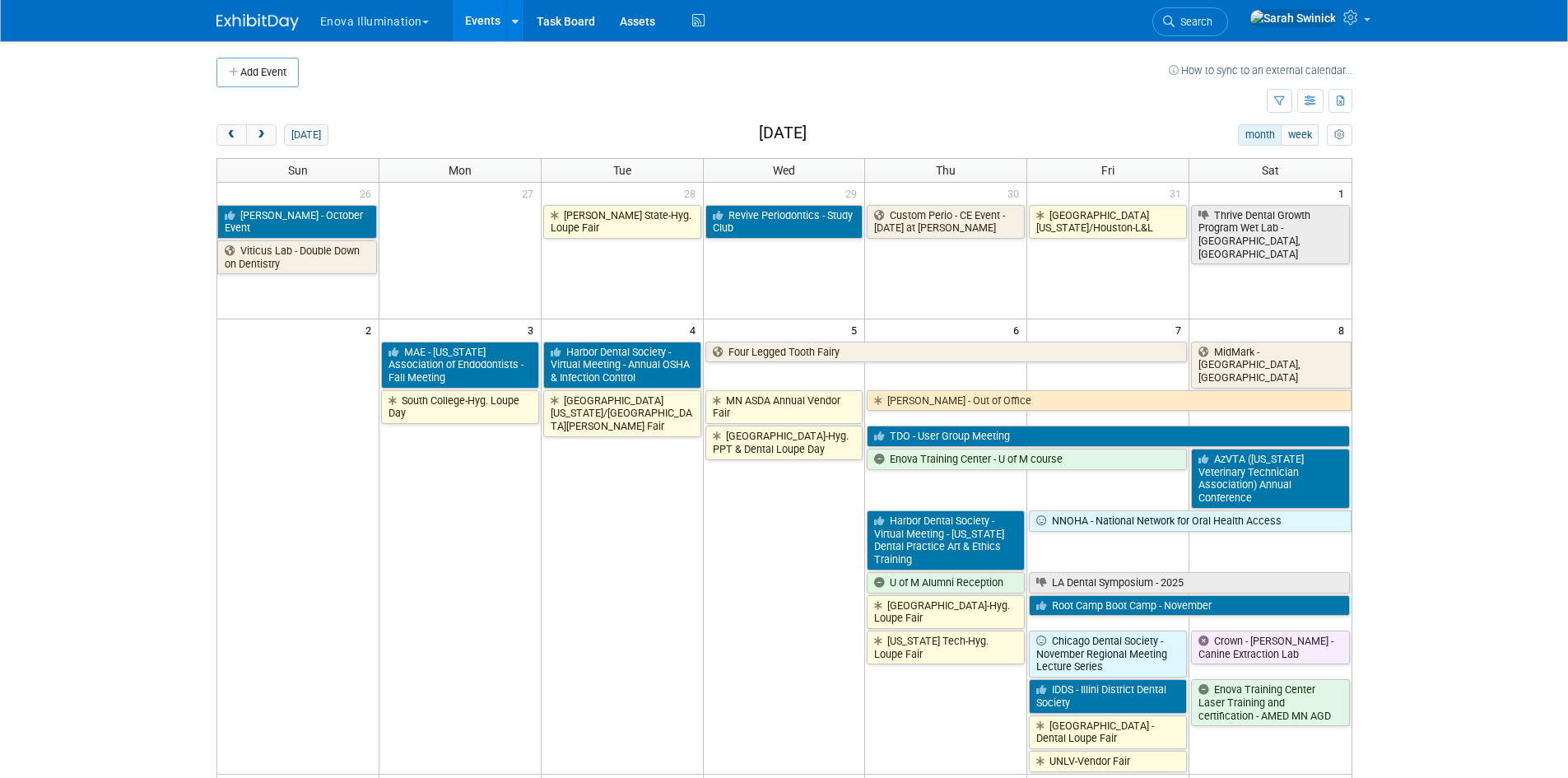
drag, startPoint x: 226, startPoint y: 129, endPoint x: 224, endPoint y: 155, distance: 26.1
click at [226, 129] on button "prev" at bounding box center [232, 135] width 30 height 21
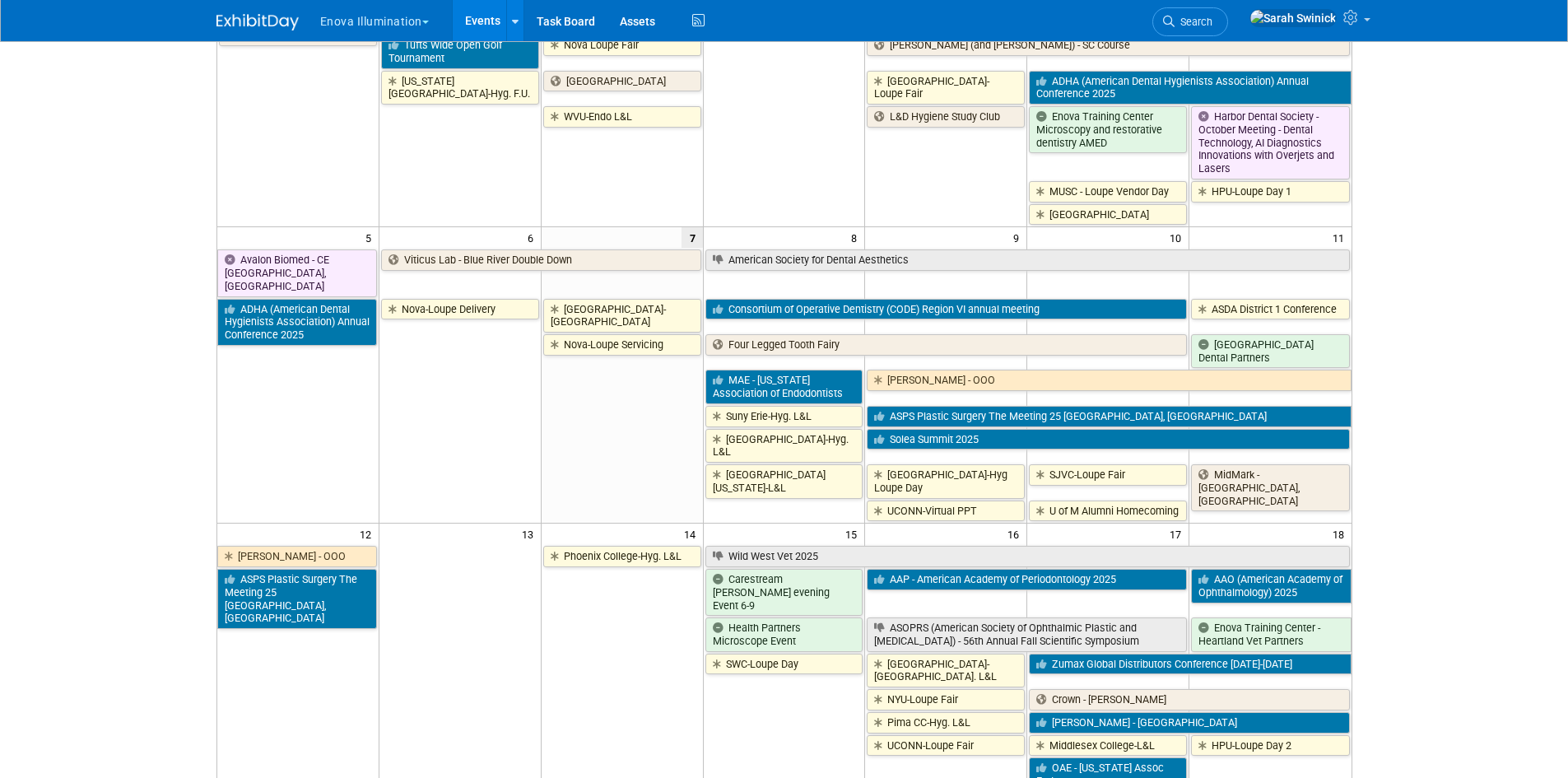
scroll to position [329, 0]
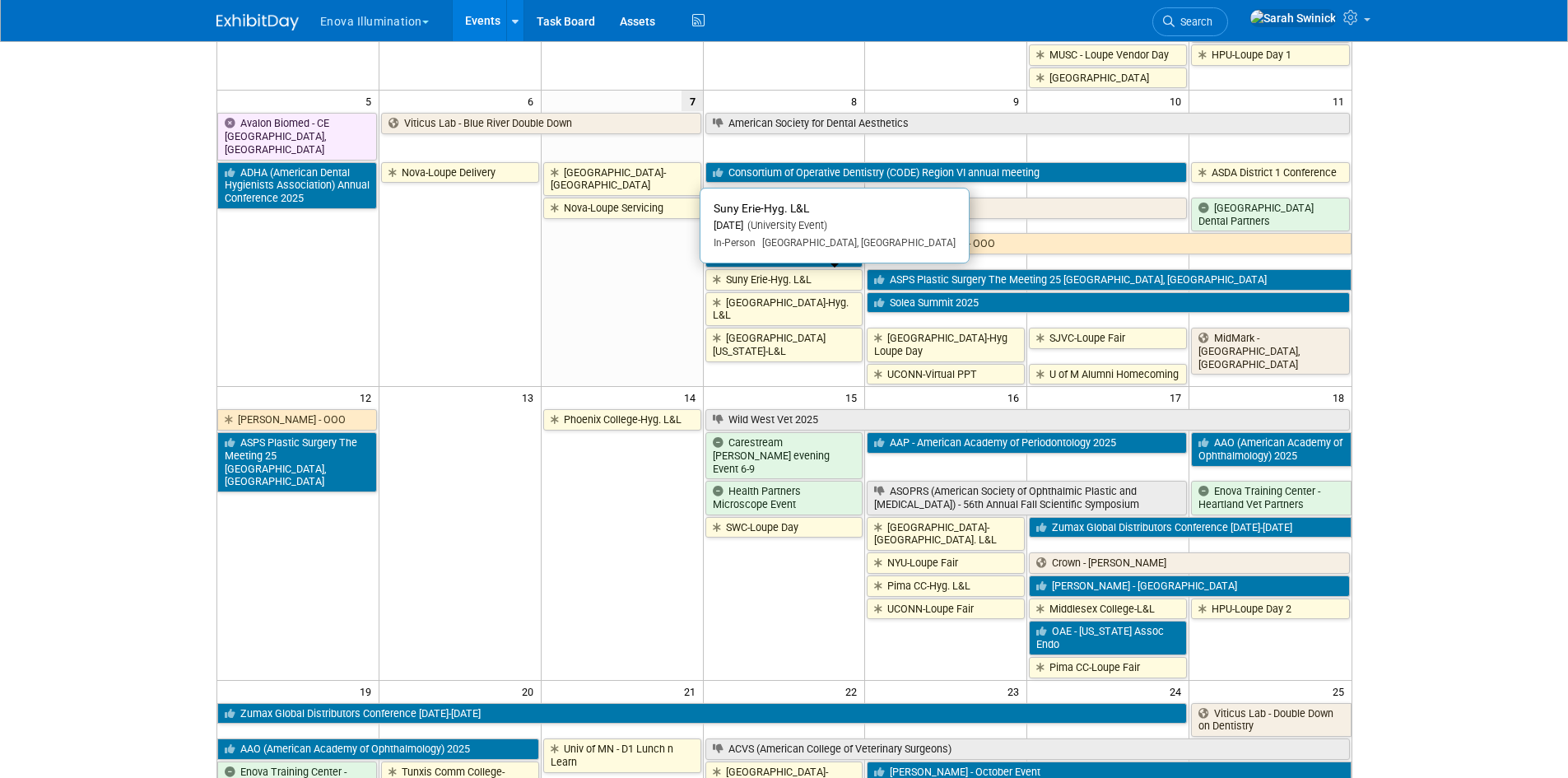
click at [783, 287] on link "Suny Erie-Hyg. L&L" at bounding box center [784, 279] width 158 height 21
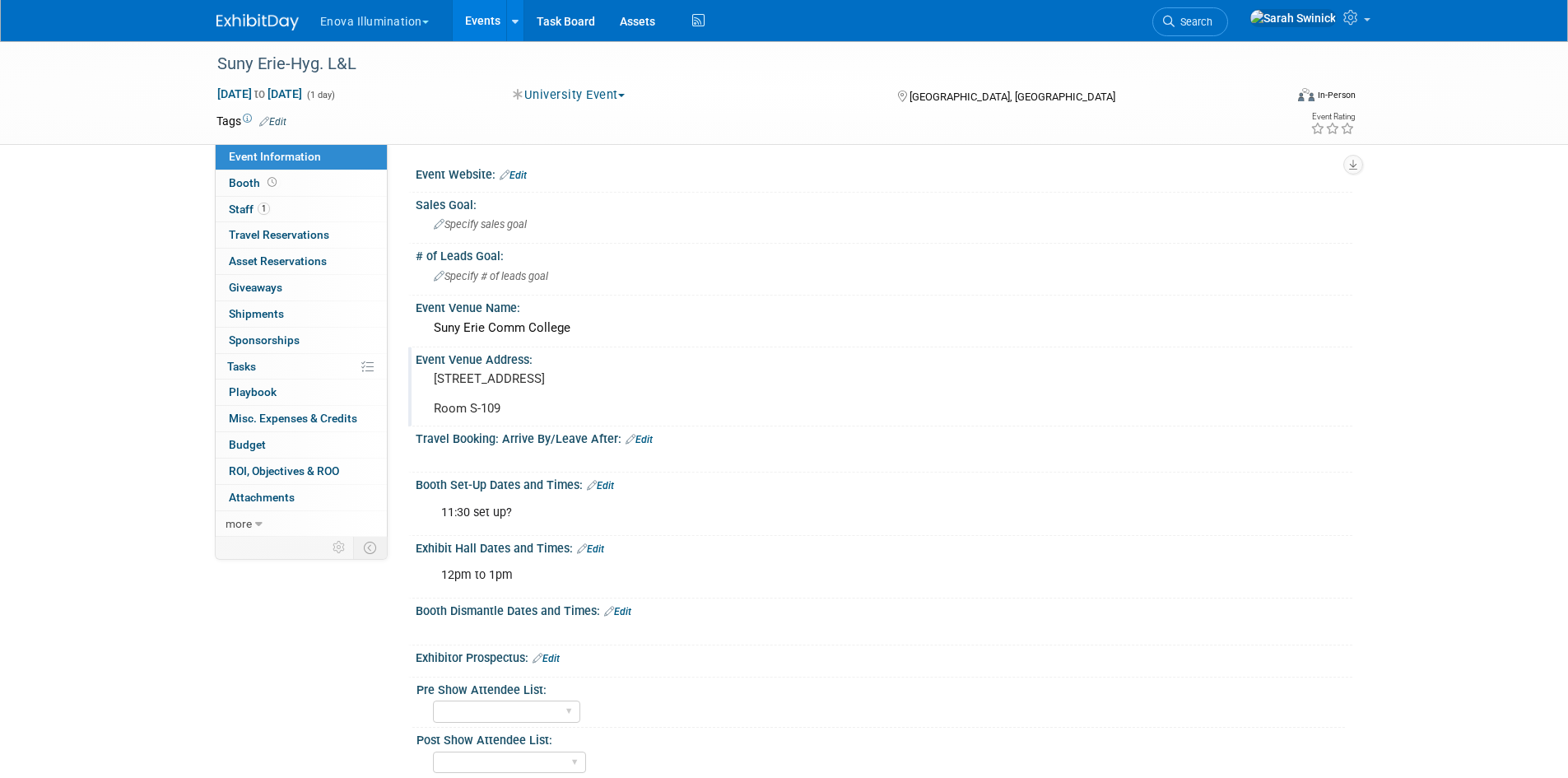
click at [561, 414] on pre "[STREET_ADDRESS] Room S-109" at bounding box center [610, 394] width 354 height 45
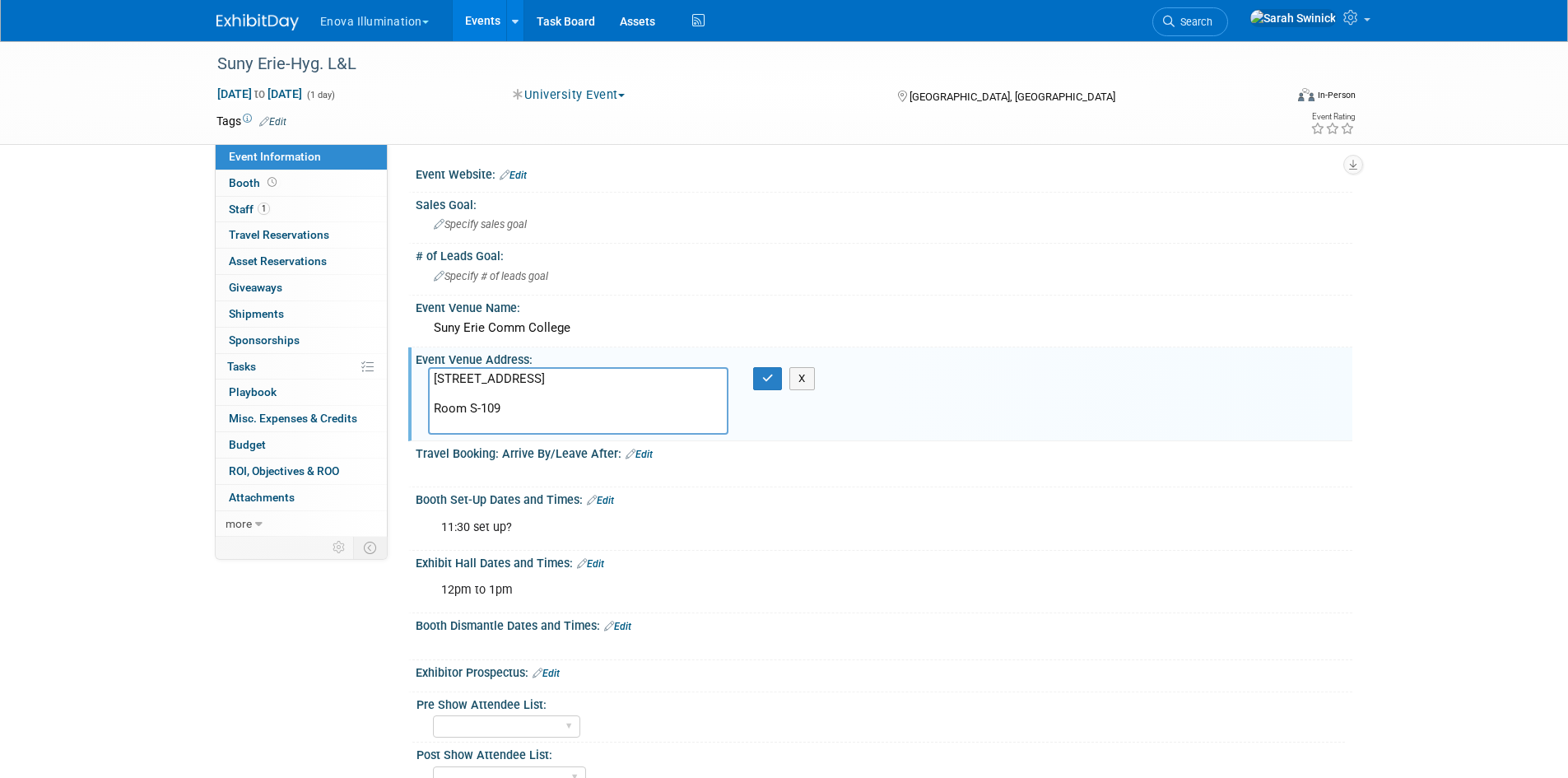
drag, startPoint x: 475, startPoint y: 396, endPoint x: 407, endPoint y: 367, distance: 73.9
click at [406, 365] on div "Event Website: Edit Sales Goal: Specify sales goal # of Leads Goal: Specify # o…" at bounding box center [870, 340] width 965 height 393
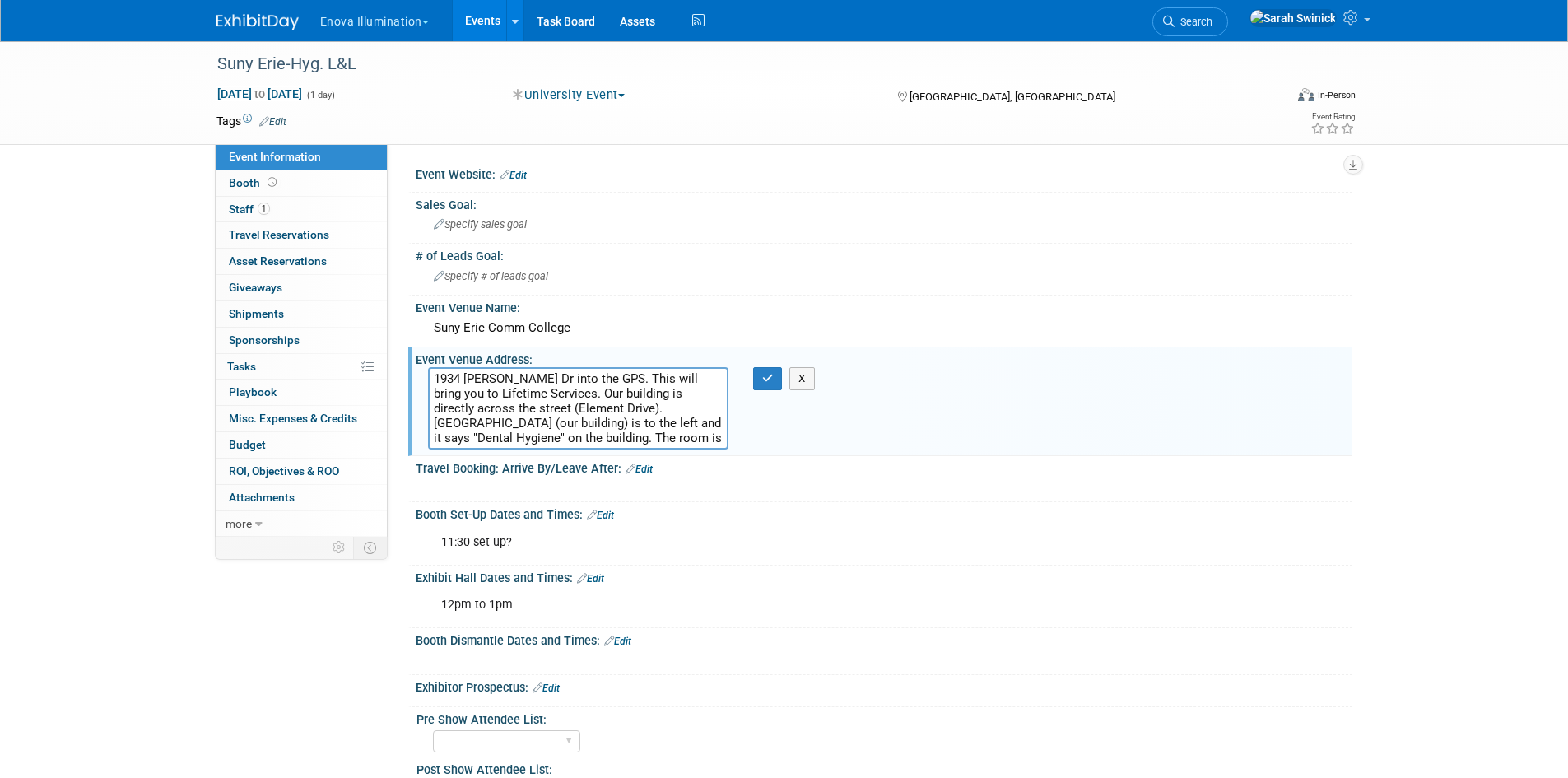
click at [505, 438] on textarea "1934 [PERSON_NAME] Dr into the GPS. This will bring you to Lifetime Services. O…" at bounding box center [578, 408] width 301 height 82
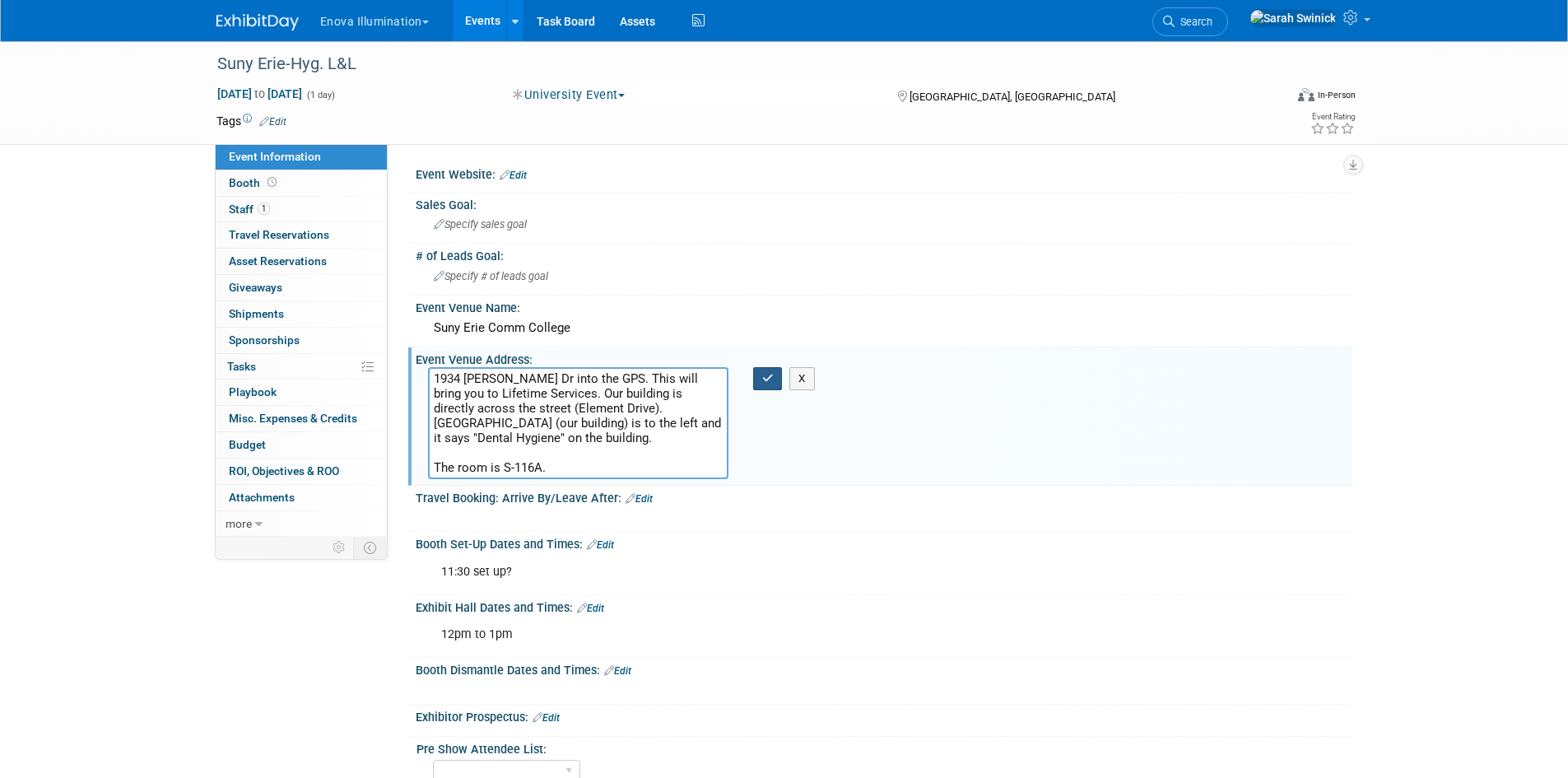
type textarea "1934 [PERSON_NAME] Dr into the GPS. This will bring you to Lifetime Services. O…"
click at [766, 382] on icon "button" at bounding box center [768, 378] width 12 height 11
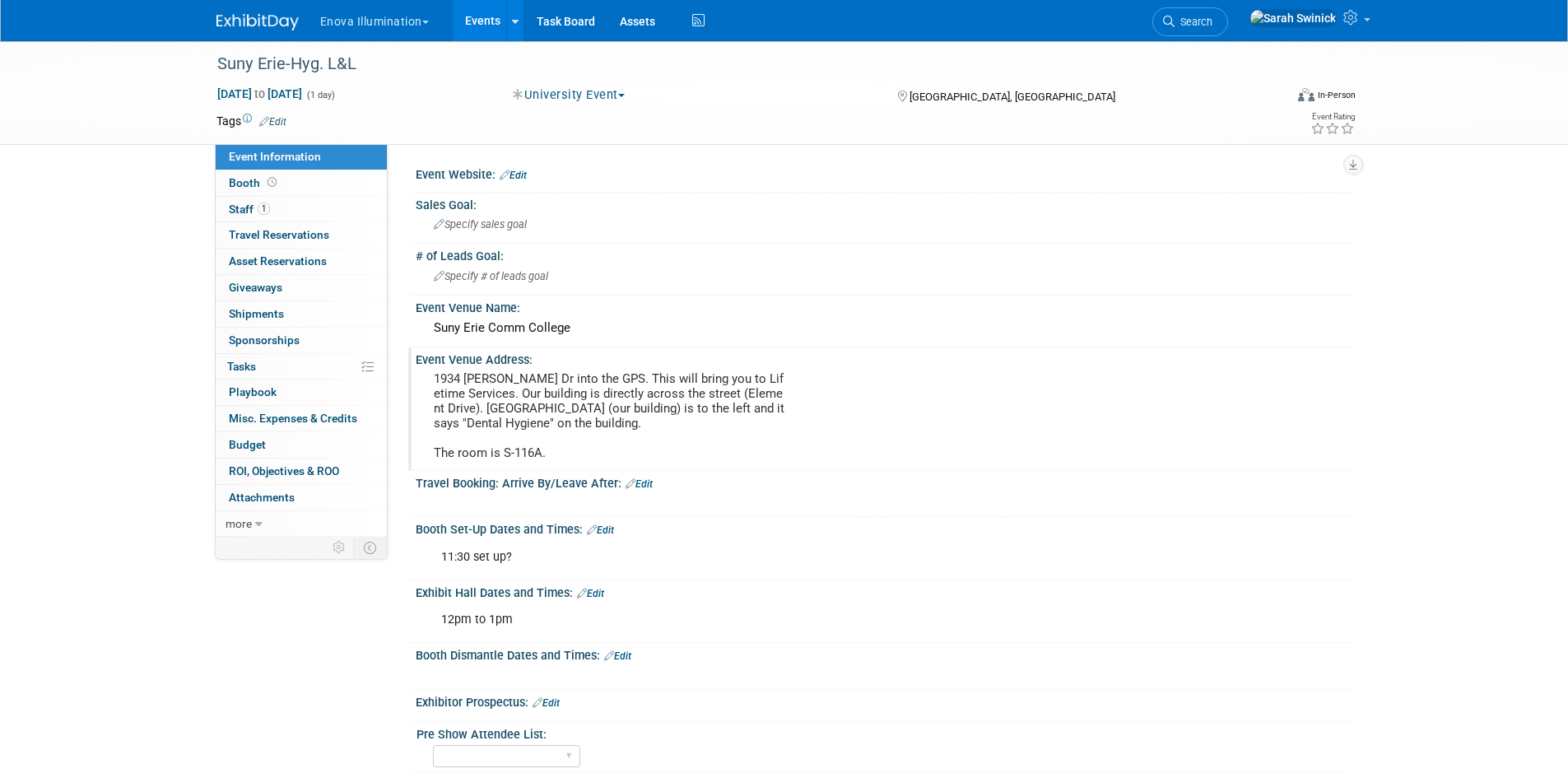
click at [262, 23] on img at bounding box center [257, 22] width 82 height 16
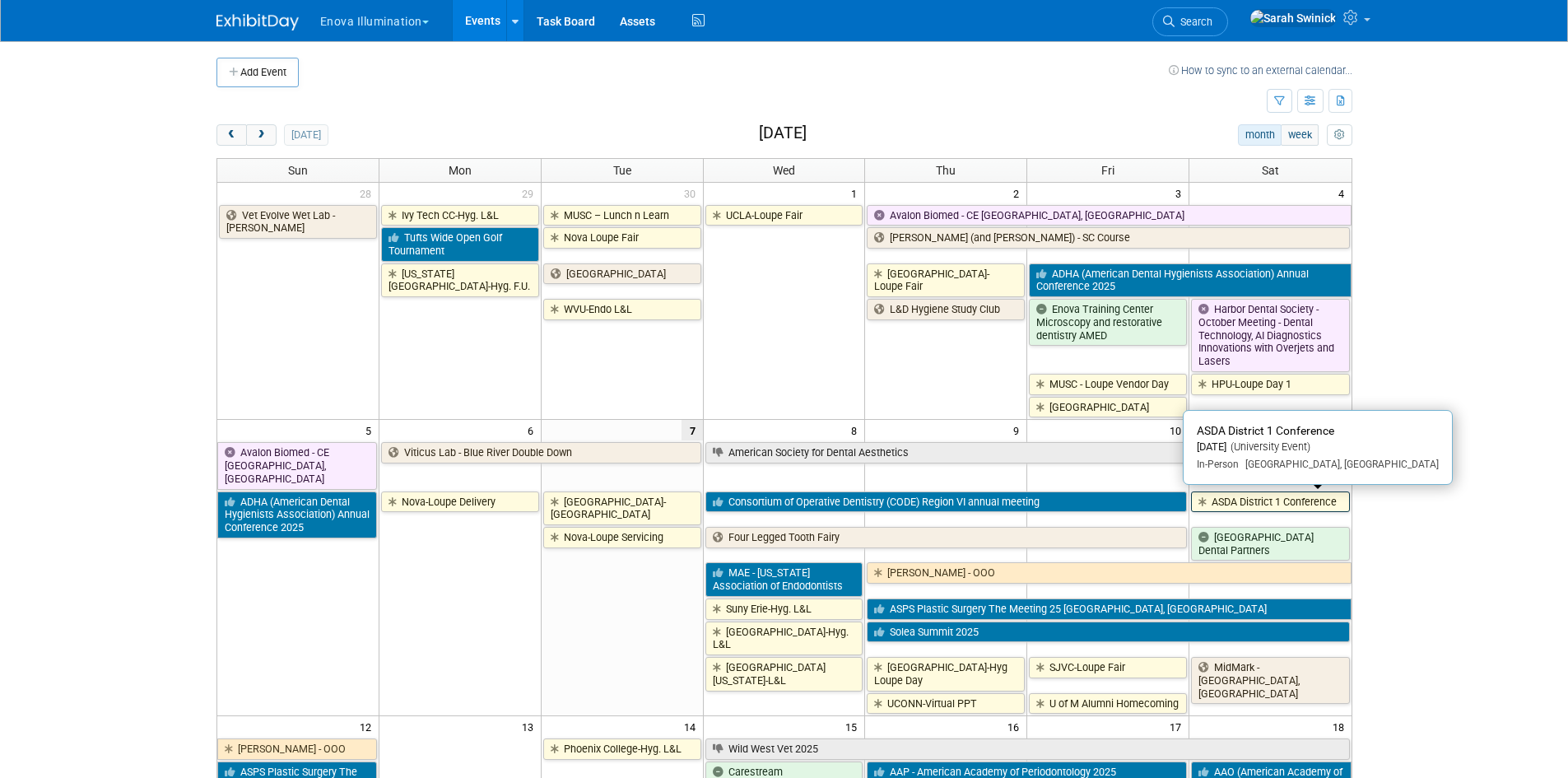
click at [1306, 505] on link "ASDA District 1 Conference" at bounding box center [1270, 502] width 158 height 21
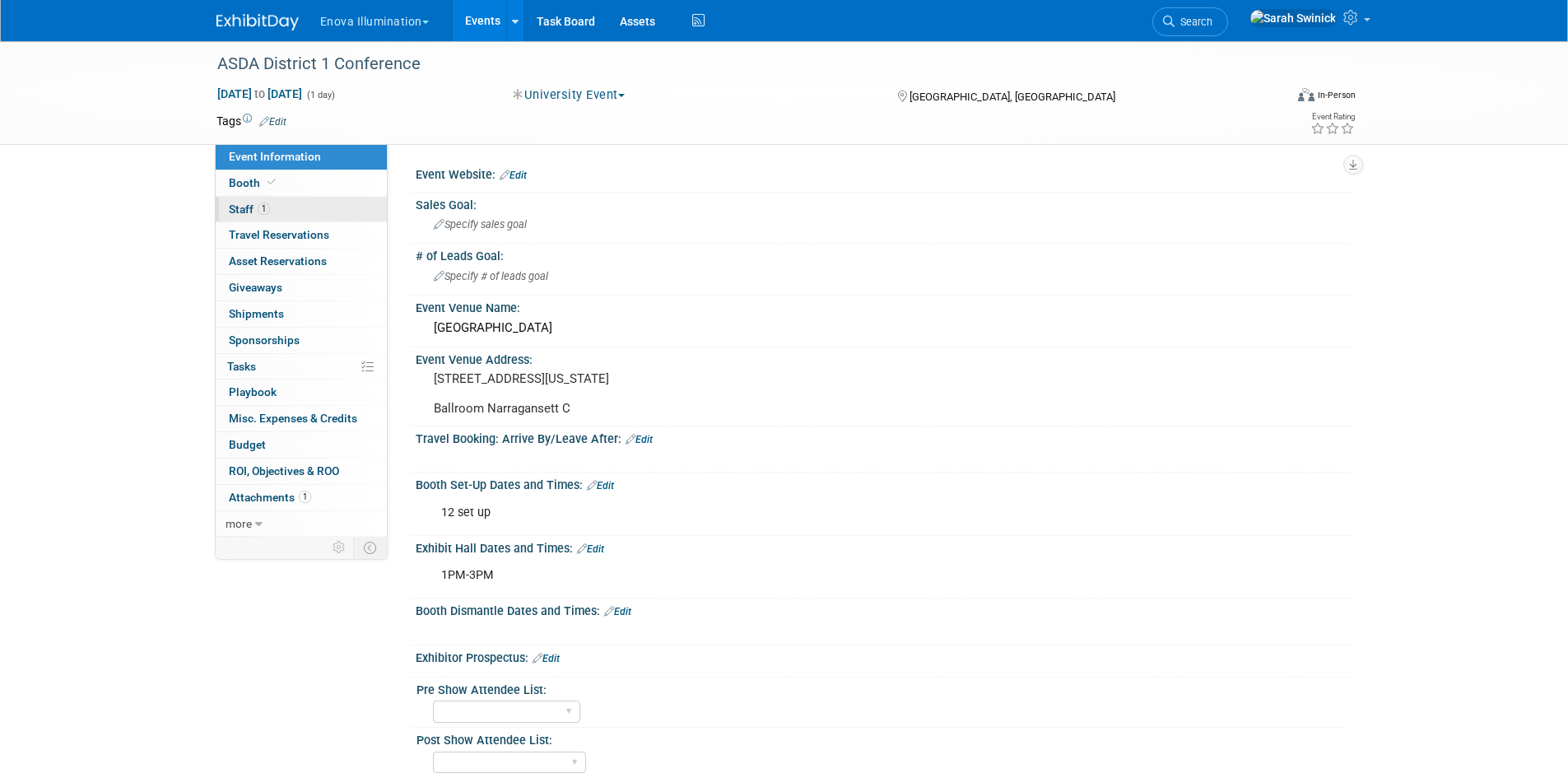
click at [328, 214] on link "1 Staff 1" at bounding box center [301, 209] width 171 height 25
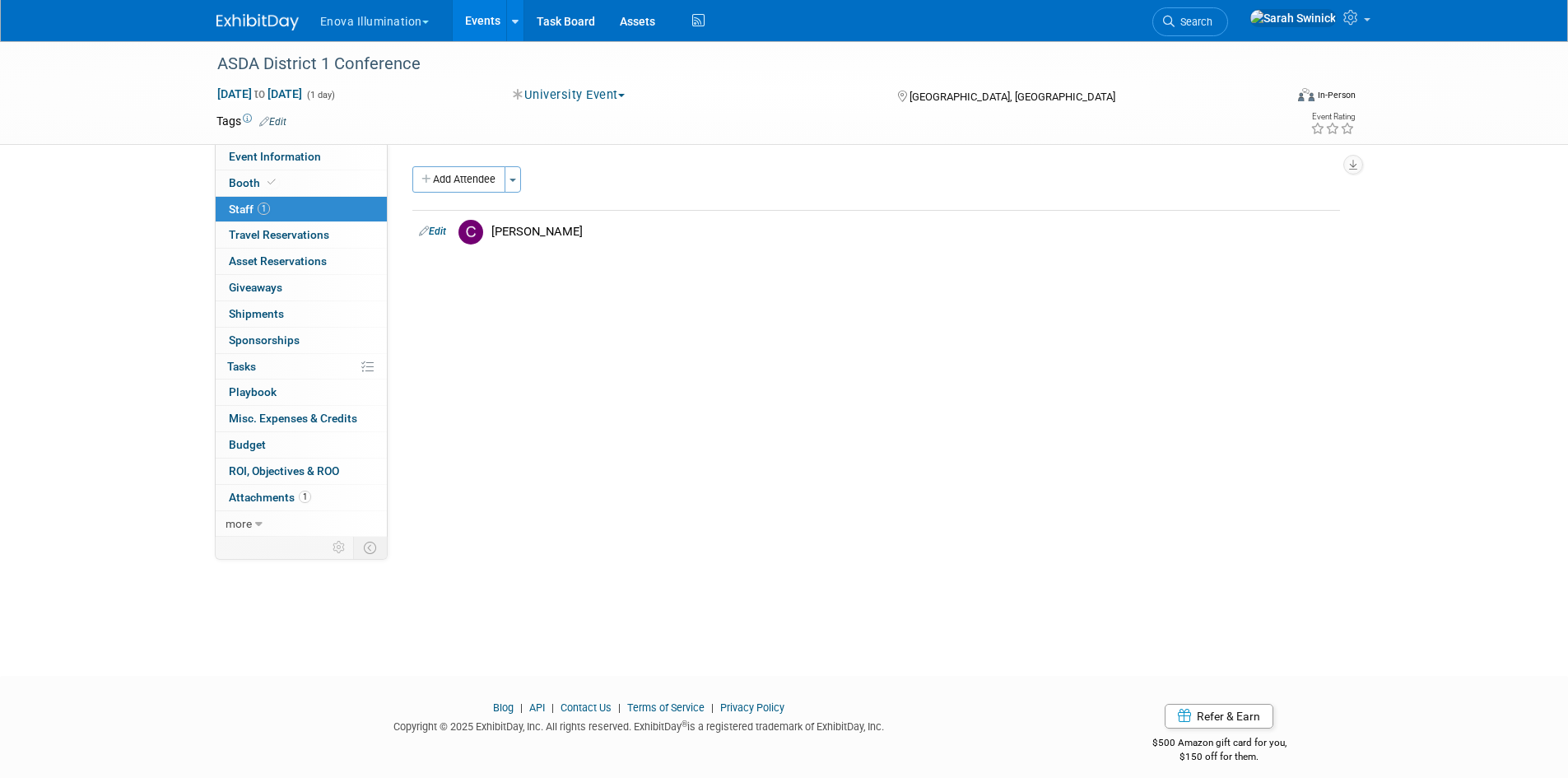
click at [251, 18] on img at bounding box center [257, 22] width 82 height 16
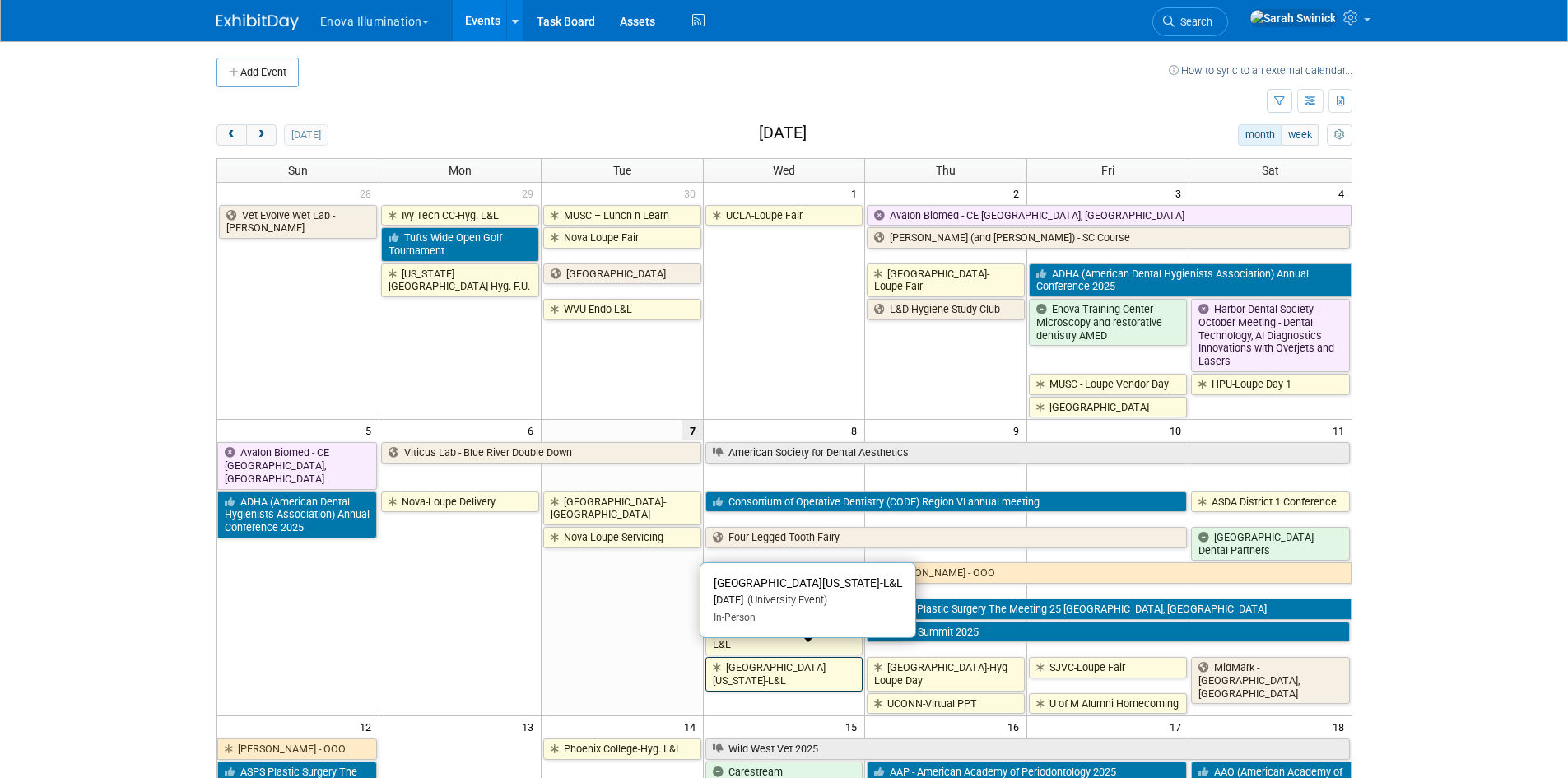
click at [798, 657] on link "[GEOGRAPHIC_DATA][US_STATE]-L&L" at bounding box center [784, 674] width 158 height 34
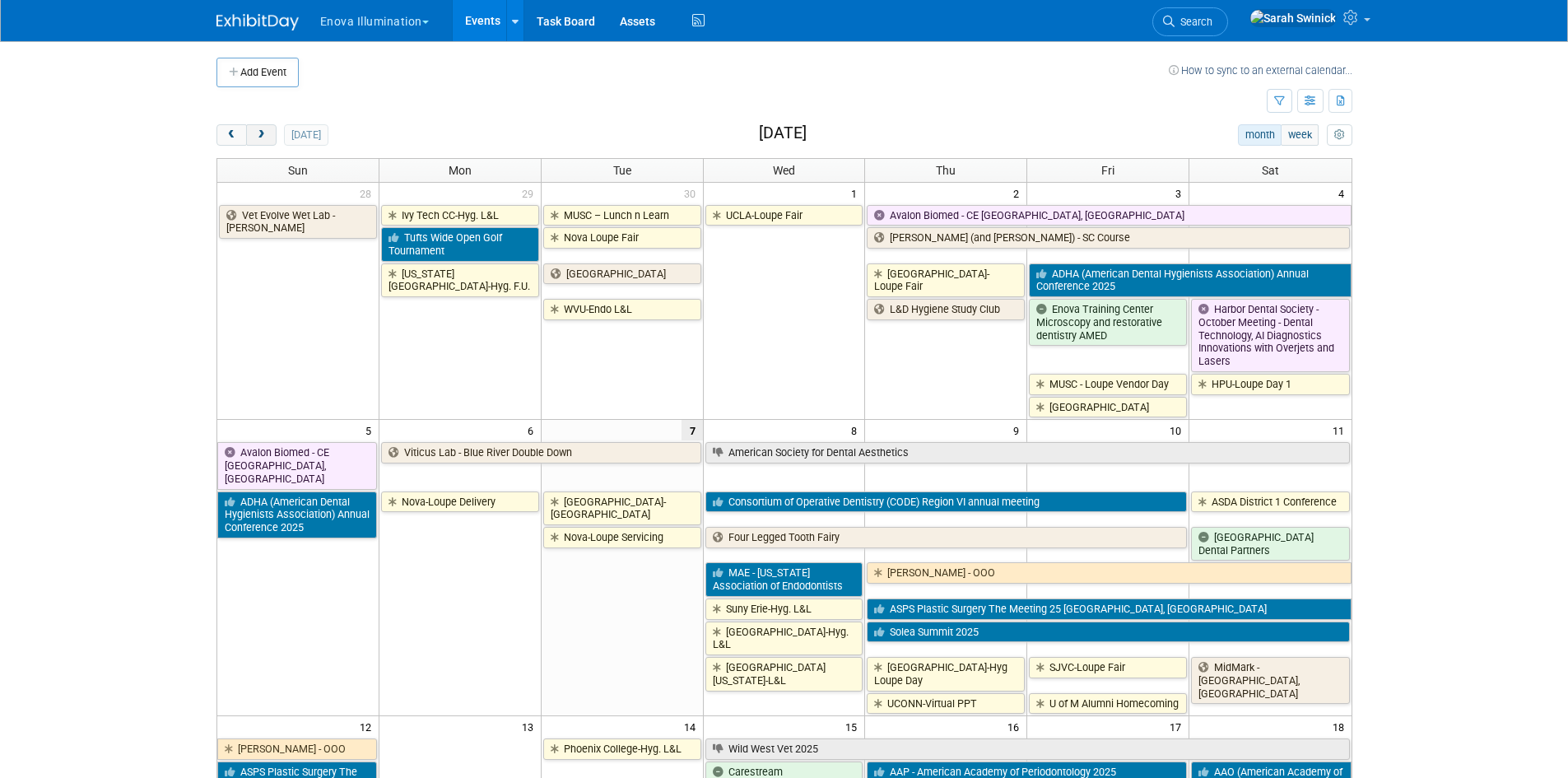
click at [262, 142] on button "next" at bounding box center [262, 135] width 30 height 21
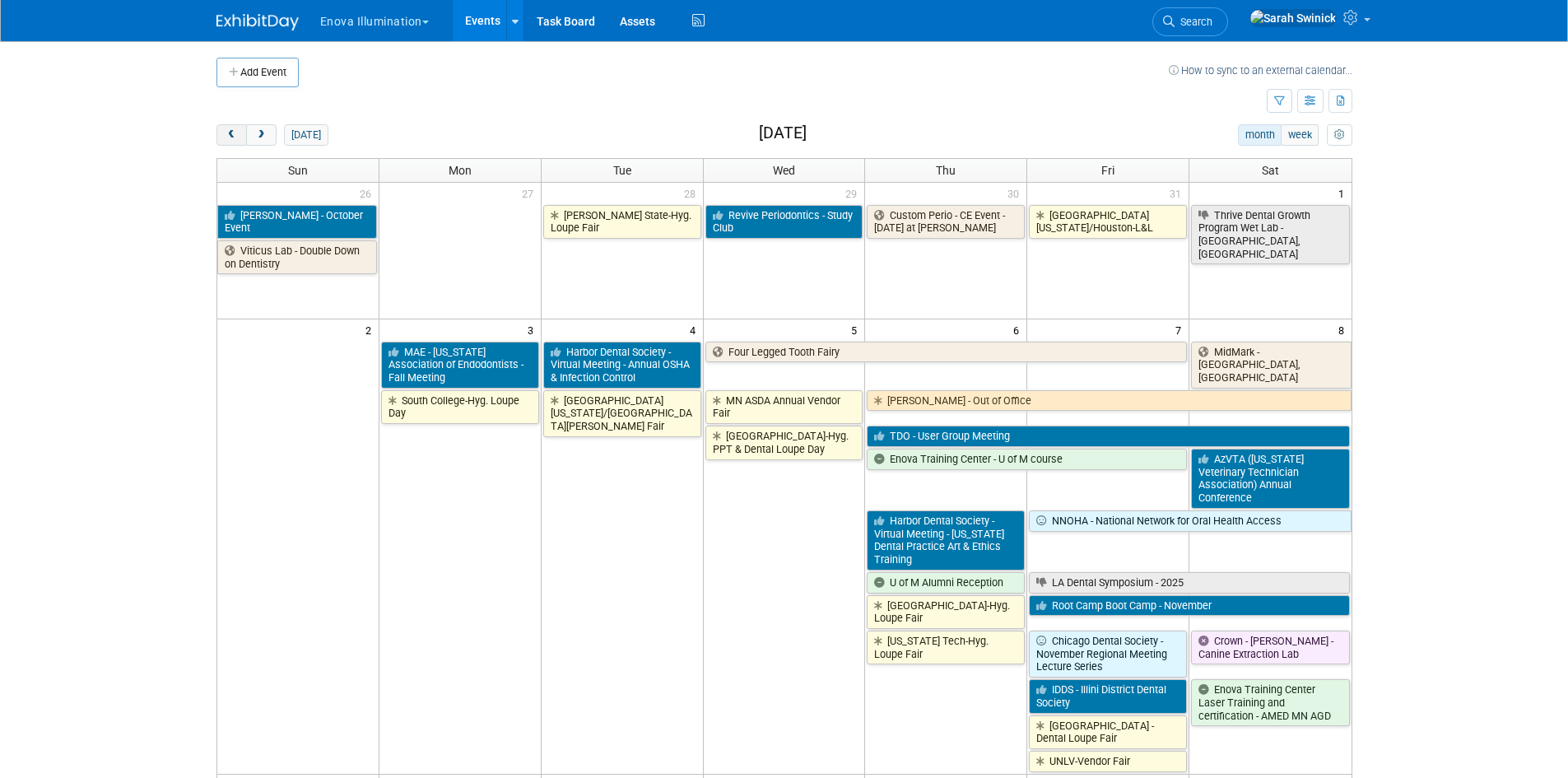
click at [221, 130] on button "prev" at bounding box center [232, 135] width 30 height 21
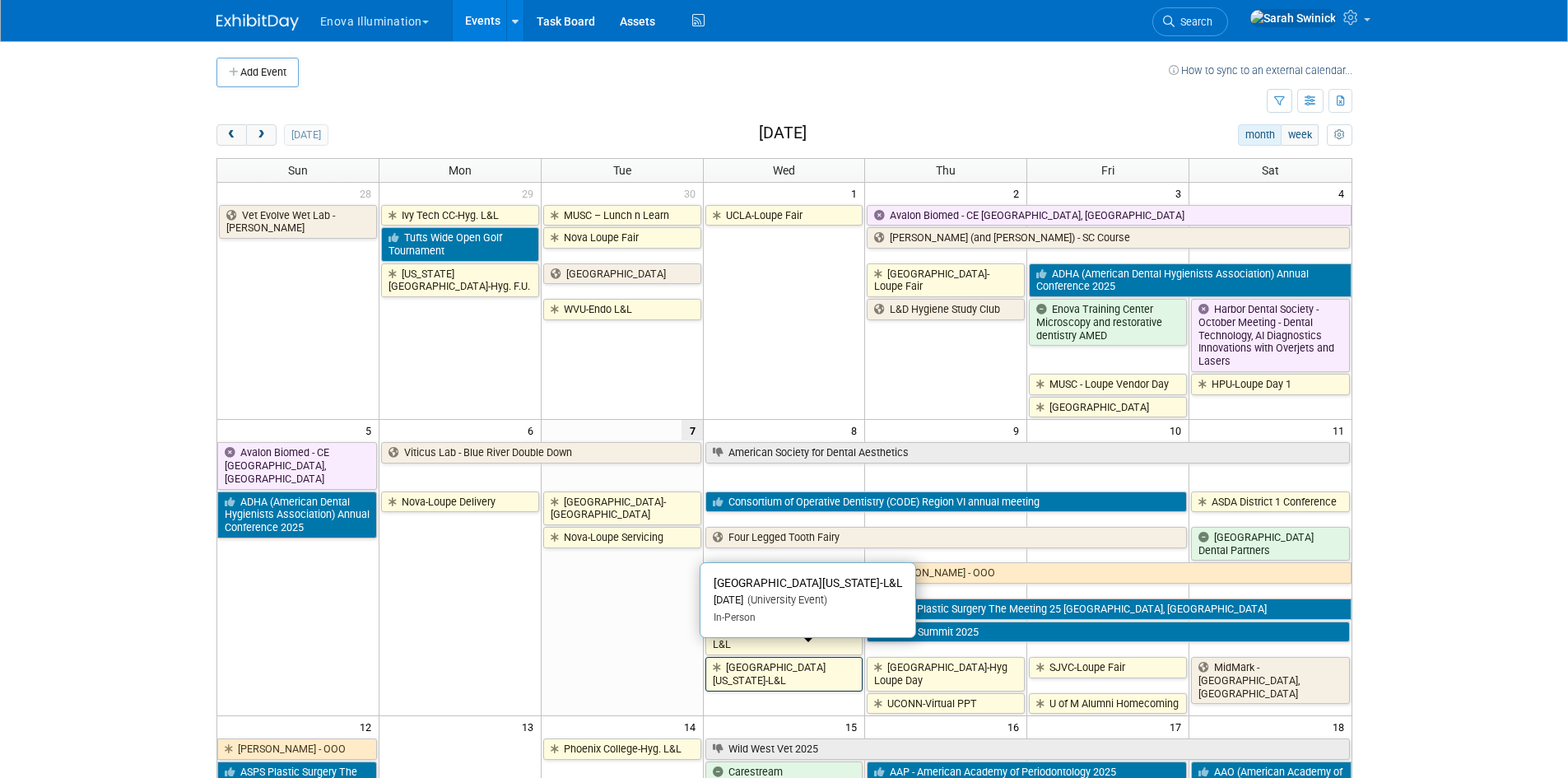
click at [823, 659] on link "[GEOGRAPHIC_DATA][US_STATE]-L&L" at bounding box center [784, 674] width 158 height 34
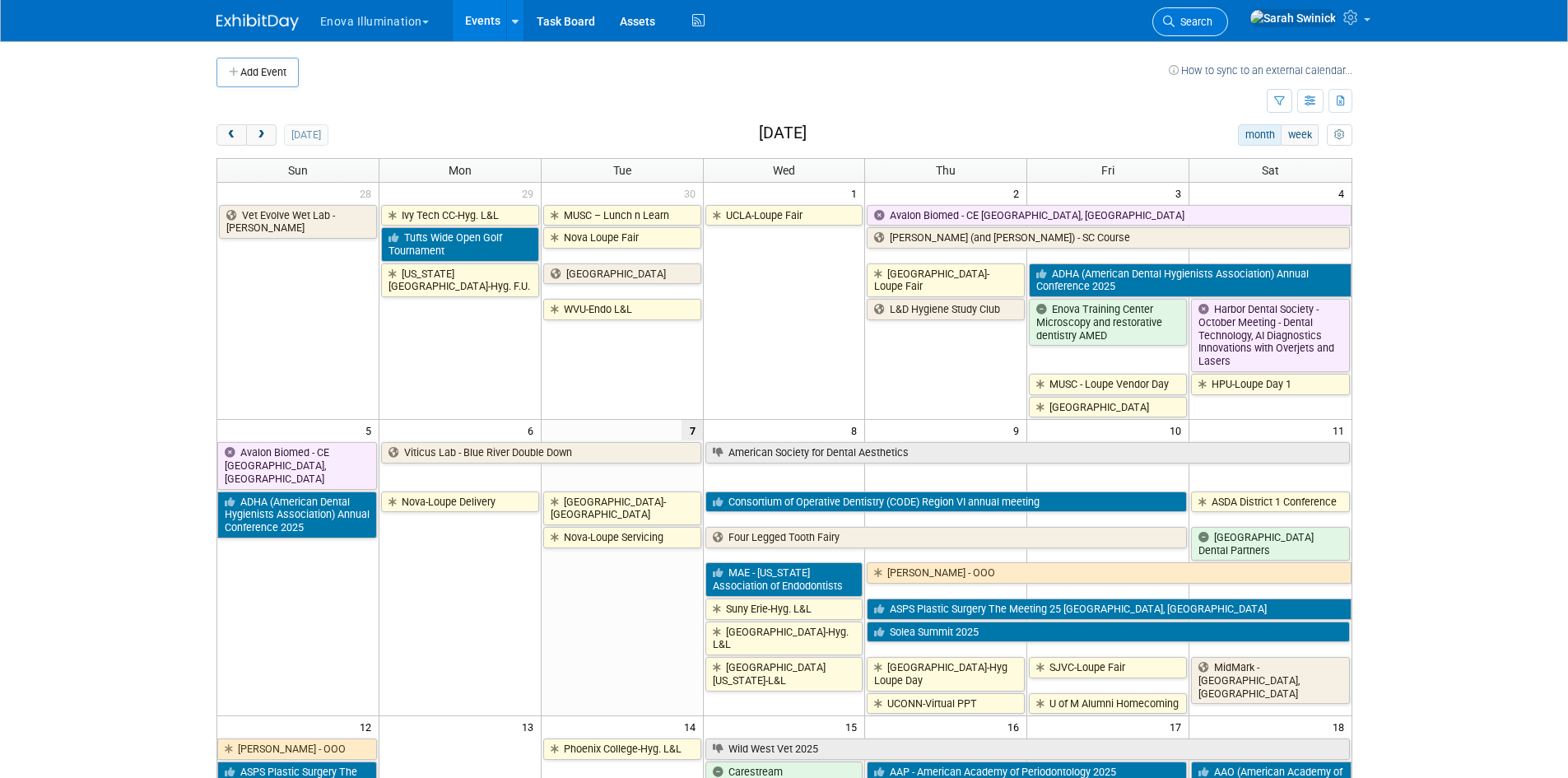
click at [1228, 34] on link "Search" at bounding box center [1190, 22] width 75 height 29
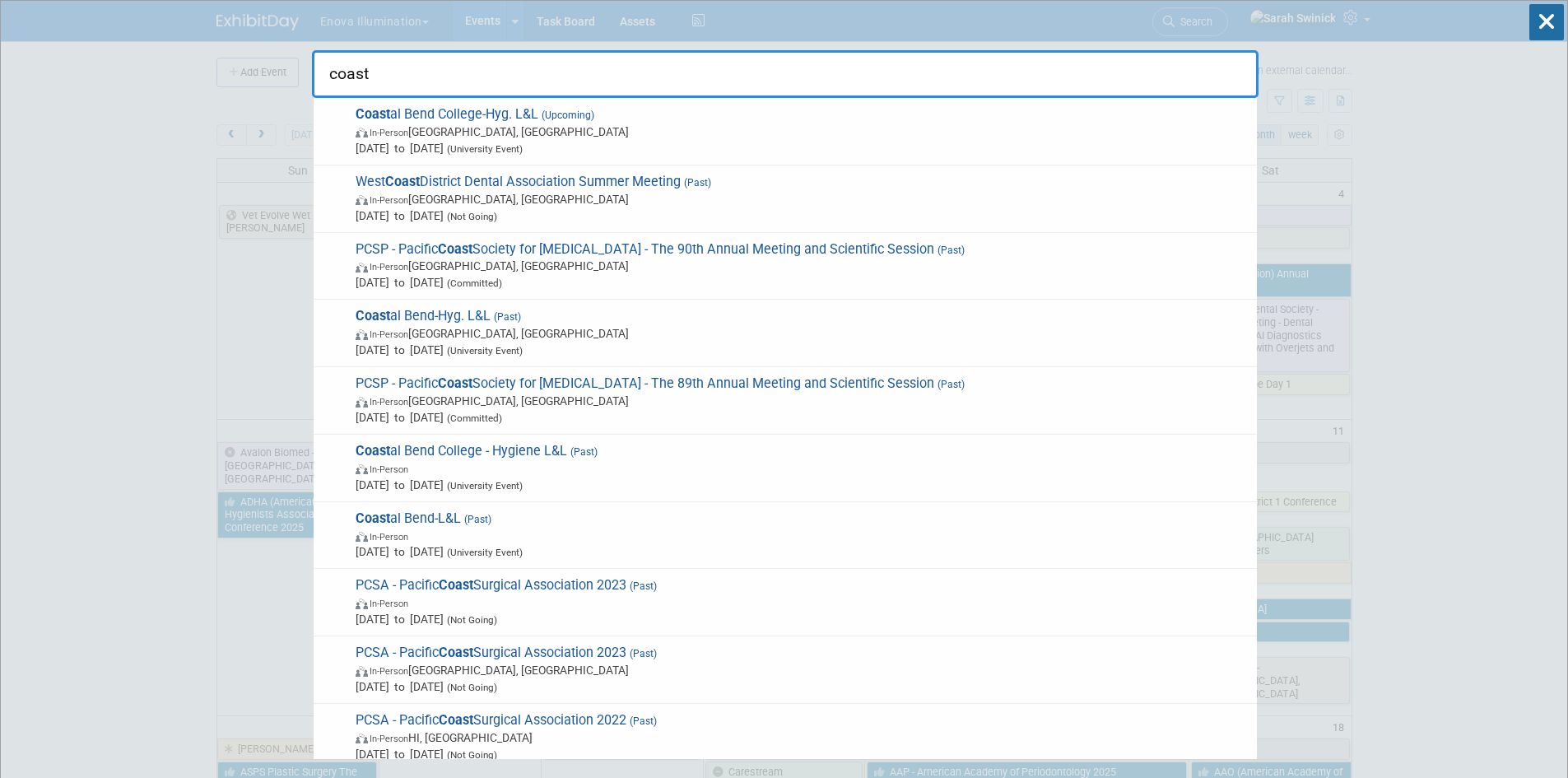
type input "coast"
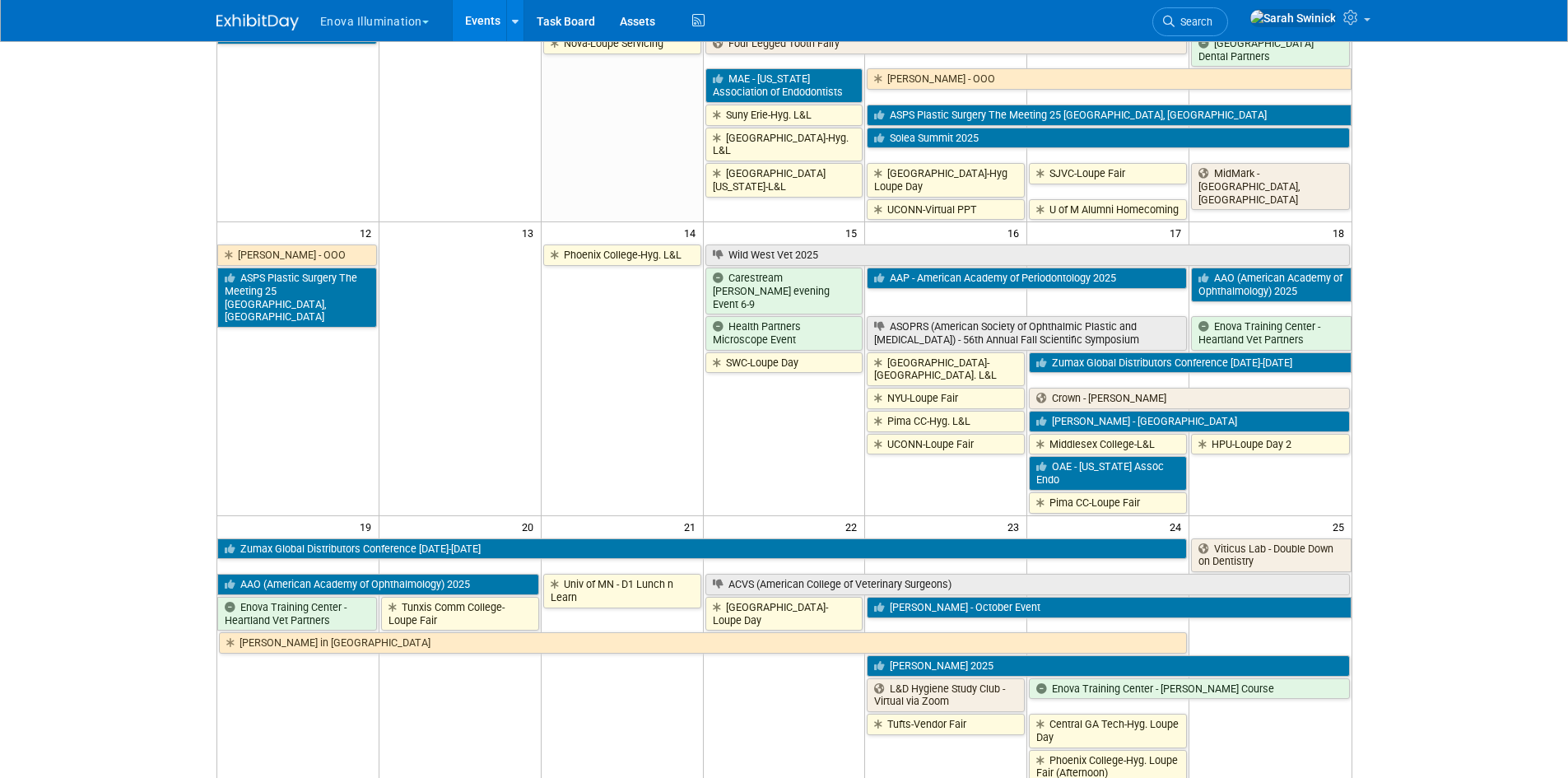
scroll to position [988, 0]
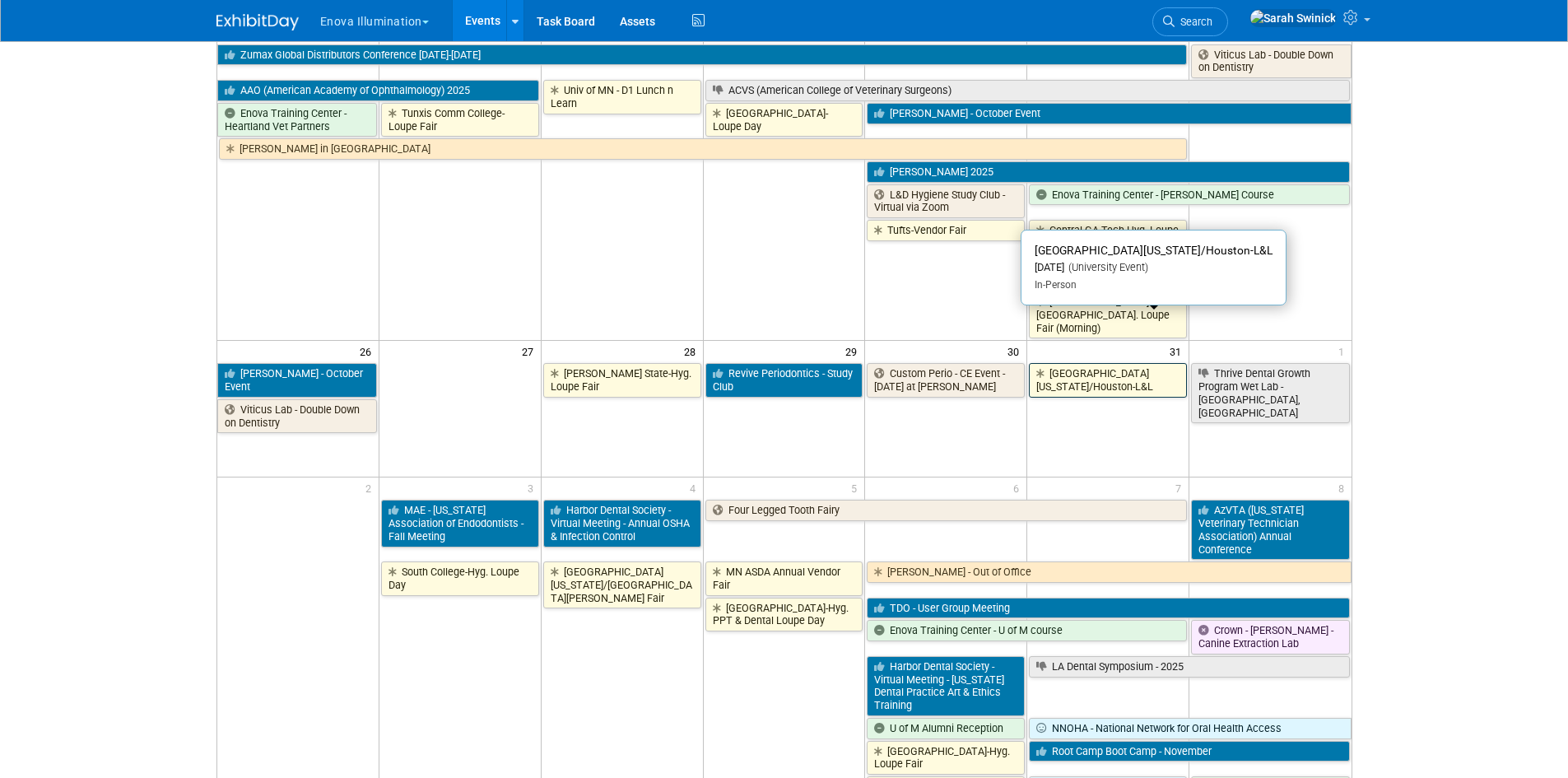
click at [1105, 363] on link "[GEOGRAPHIC_DATA][US_STATE]/Houston-L&L" at bounding box center [1107, 380] width 158 height 34
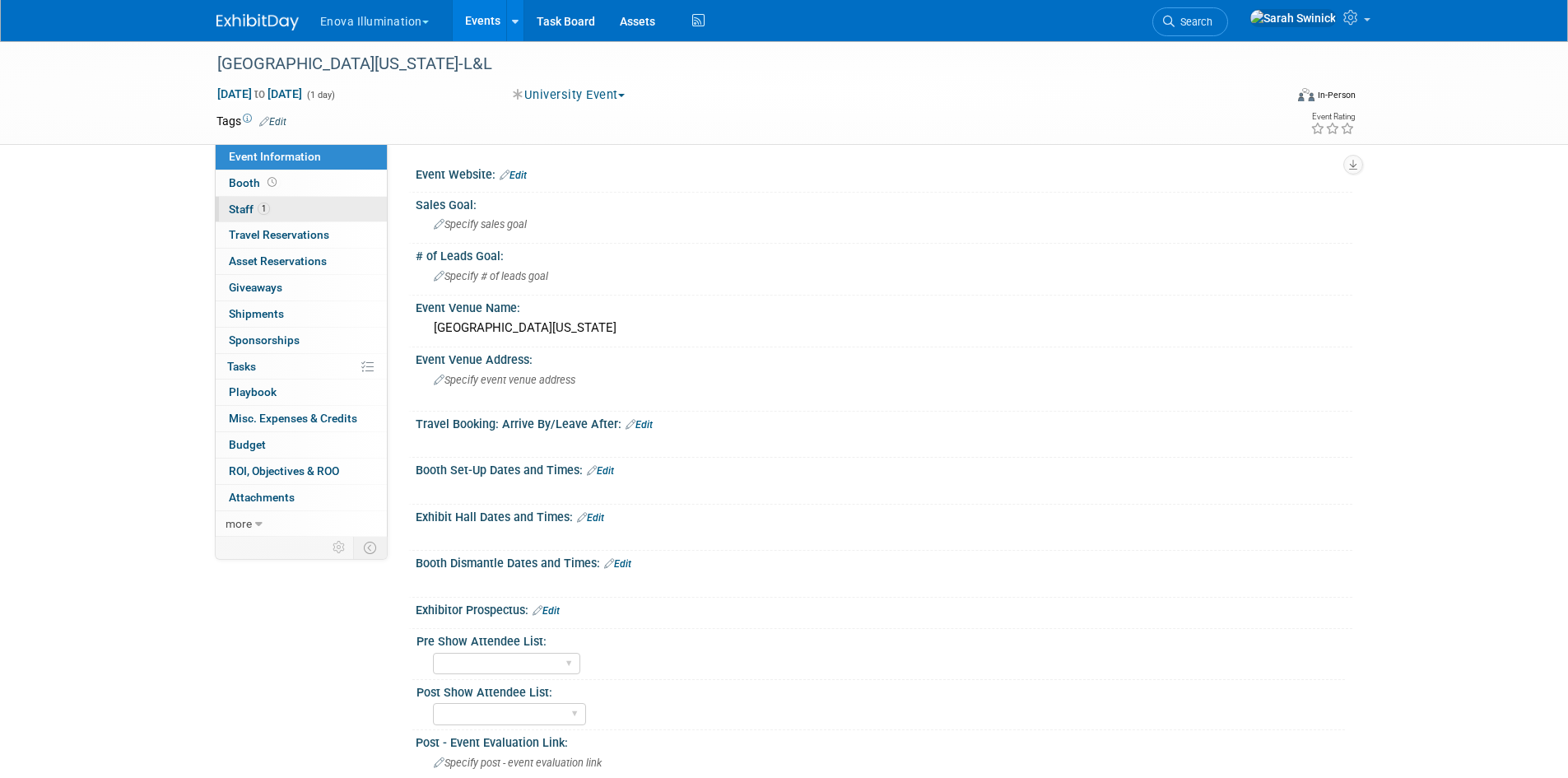
click at [301, 200] on link "1 Staff 1" at bounding box center [301, 209] width 171 height 25
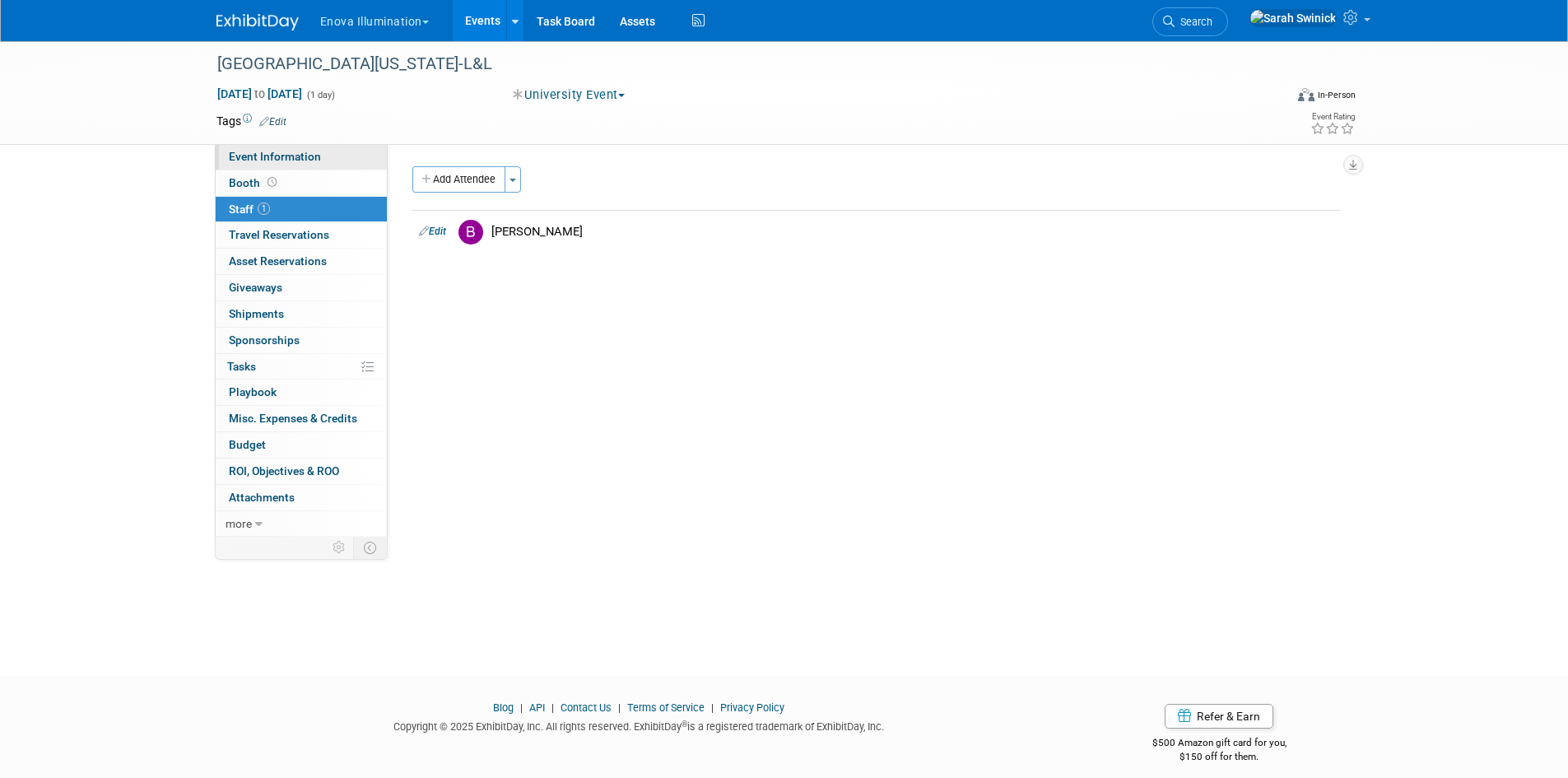
click at [303, 146] on link "Event Information" at bounding box center [301, 157] width 171 height 25
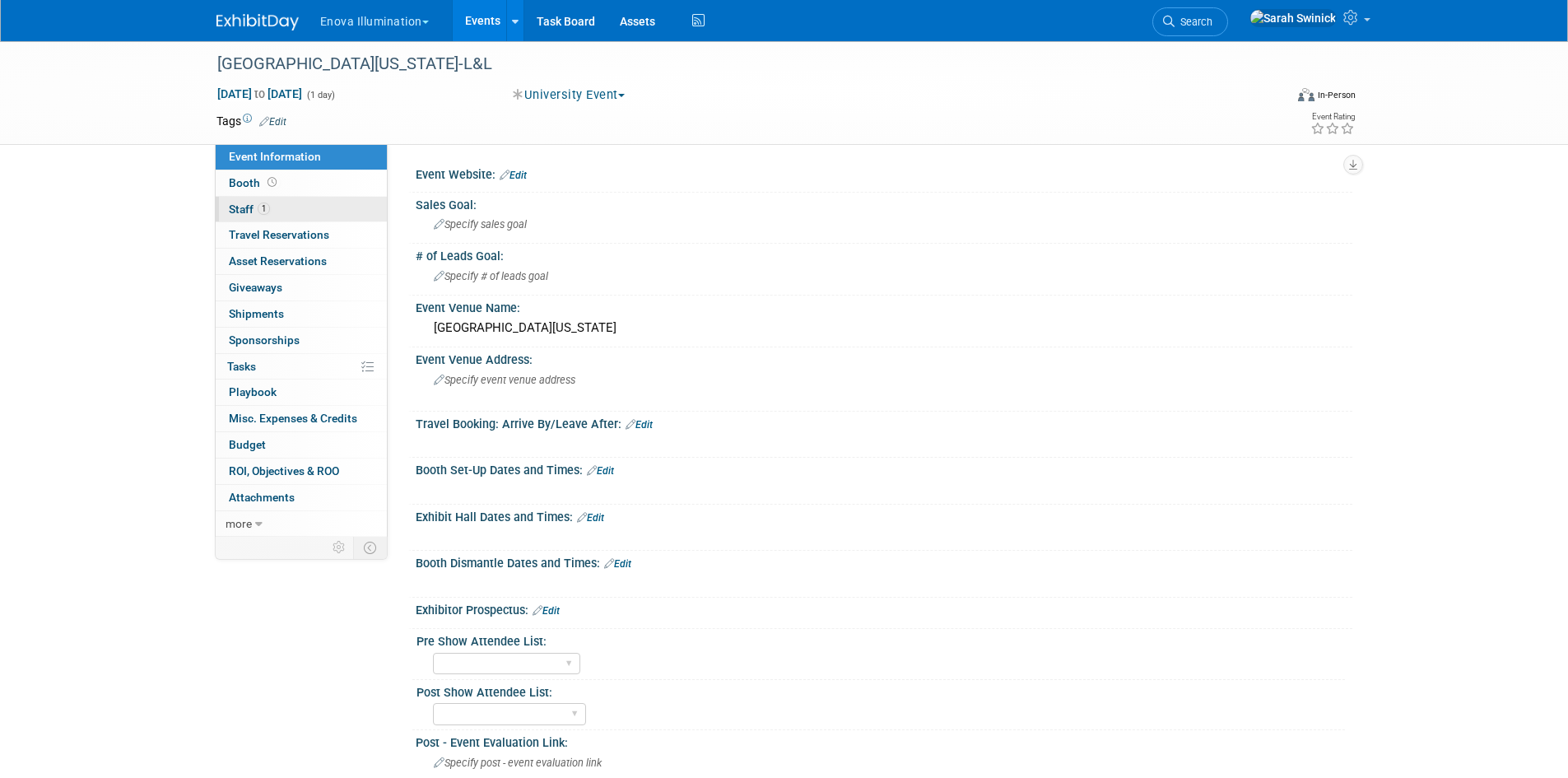
click at [260, 218] on link "1 Staff 1" at bounding box center [301, 209] width 171 height 25
click at [327, 212] on link "1 Staff 1" at bounding box center [301, 209] width 171 height 25
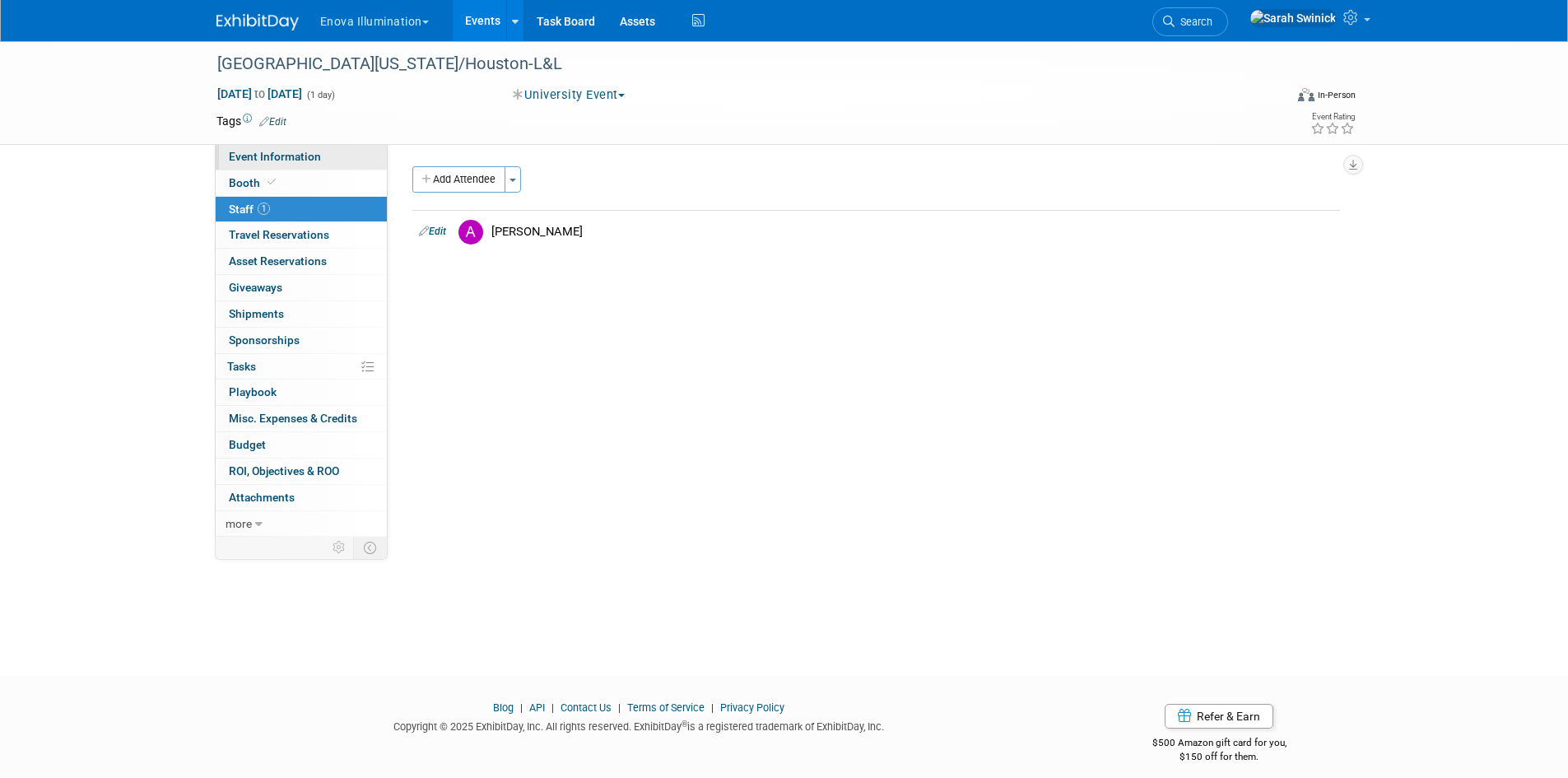
drag, startPoint x: 249, startPoint y: 153, endPoint x: 343, endPoint y: 175, distance: 96.5
click at [249, 154] on span "Event Information" at bounding box center [274, 157] width 92 height 14
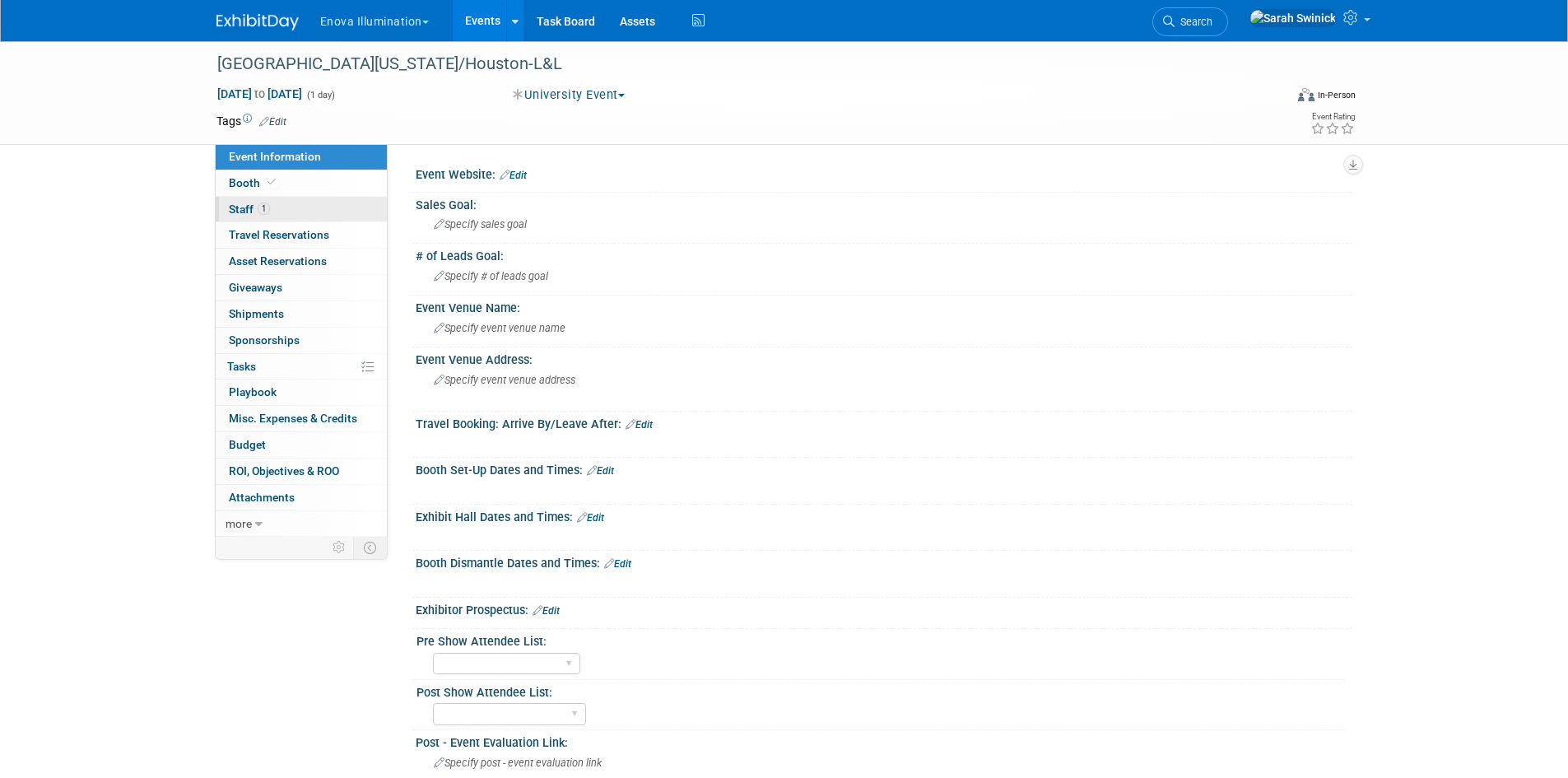
click at [341, 212] on link "1 Staff 1" at bounding box center [301, 209] width 171 height 25
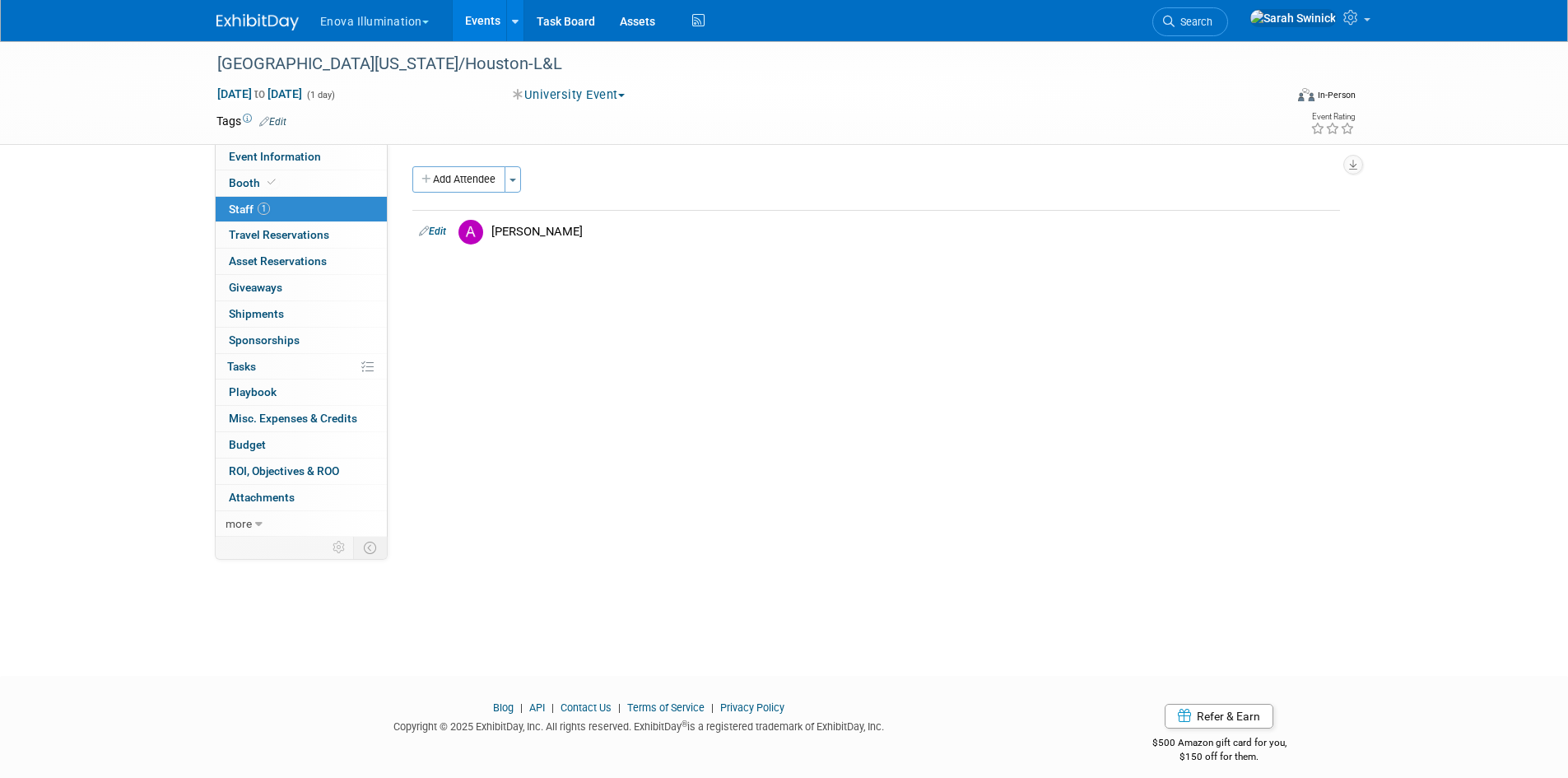
drag, startPoint x: 220, startPoint y: 7, endPoint x: 228, endPoint y: 3, distance: 8.9
click at [226, 3] on div at bounding box center [268, 15] width 102 height 30
click at [238, 13] on link at bounding box center [268, 14] width 102 height 14
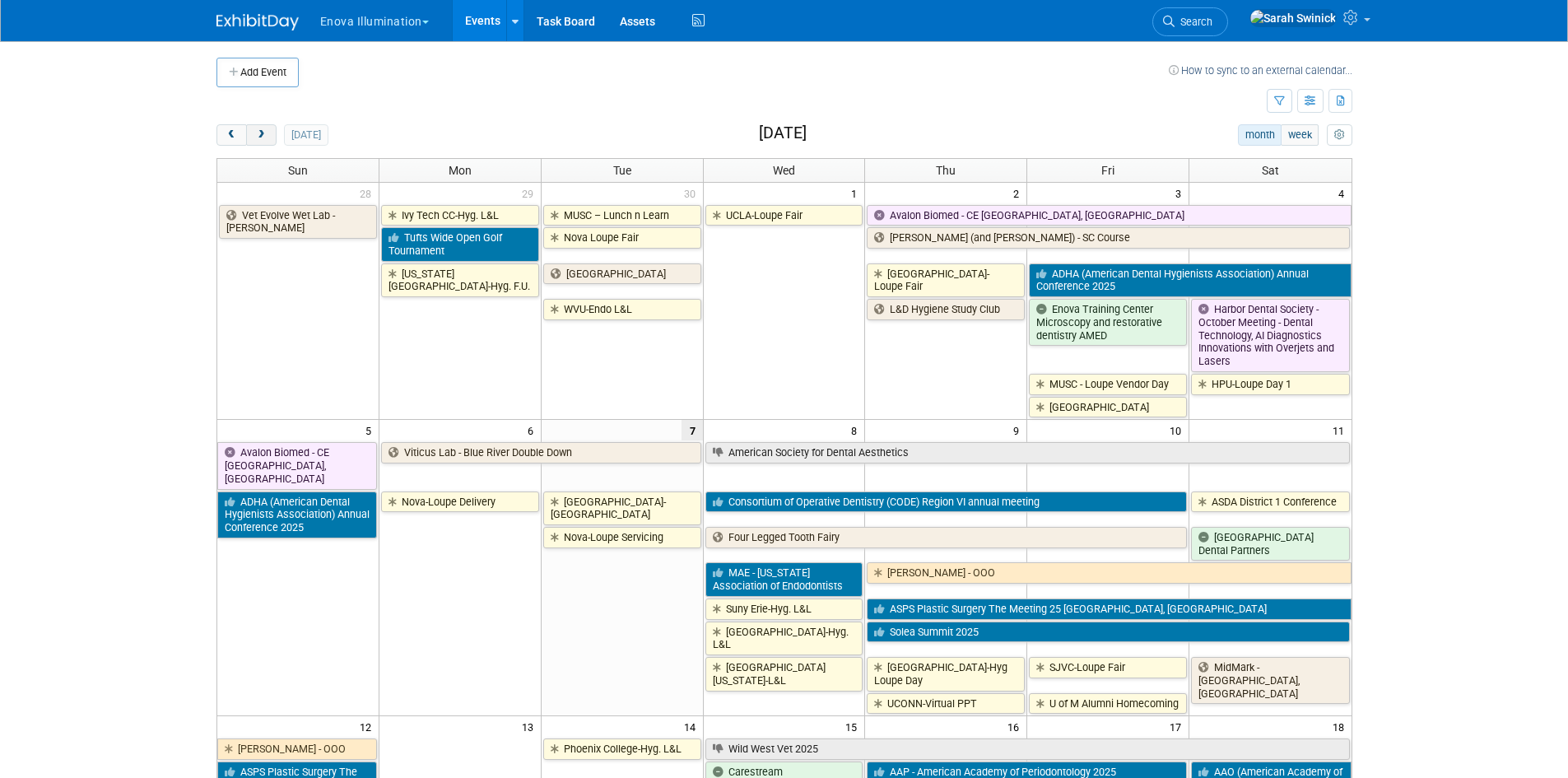
click at [271, 135] on button "next" at bounding box center [262, 135] width 30 height 21
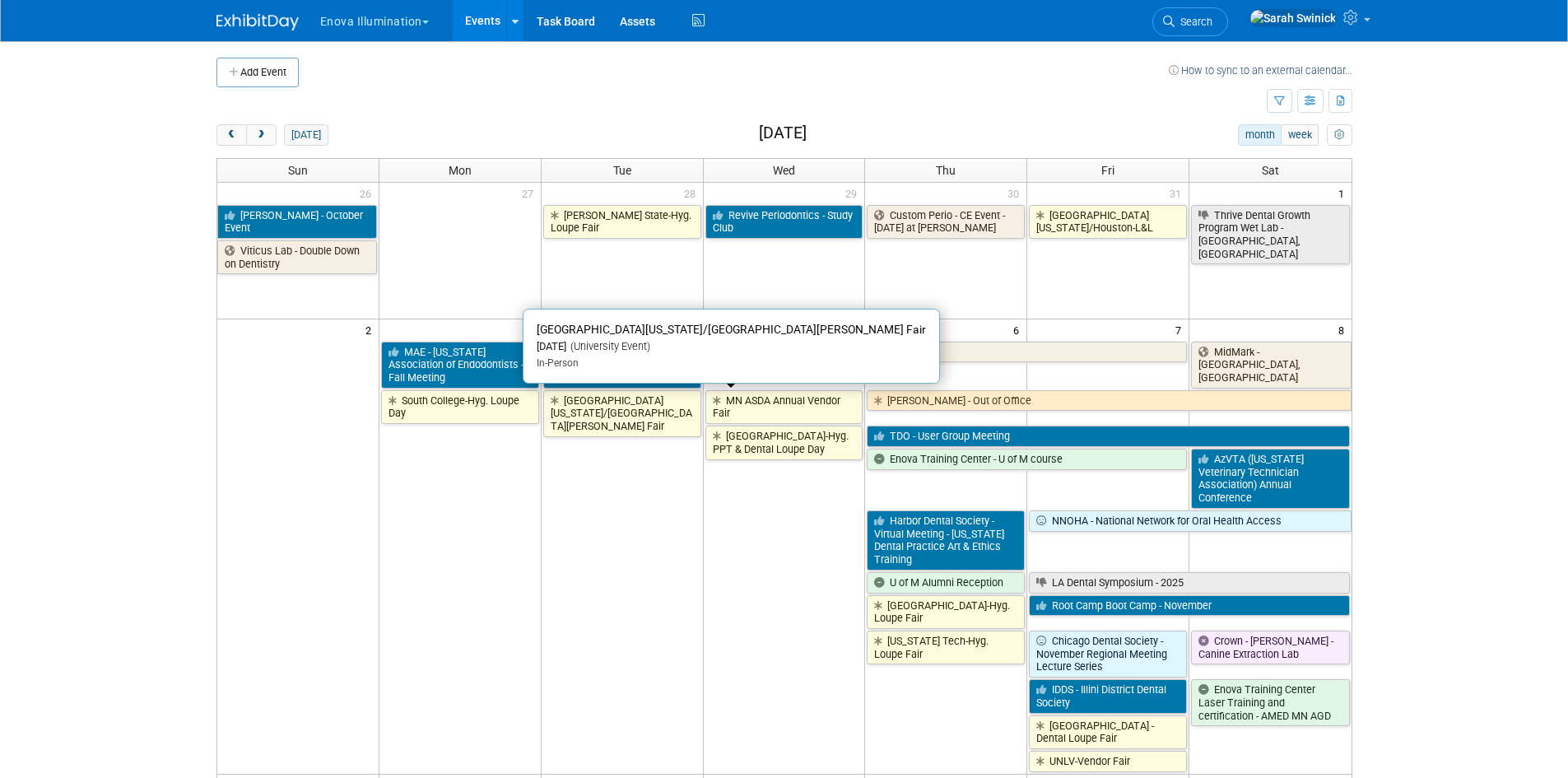
click at [632, 405] on link "[GEOGRAPHIC_DATA][US_STATE]/[GEOGRAPHIC_DATA][PERSON_NAME] Fair" at bounding box center [622, 413] width 158 height 47
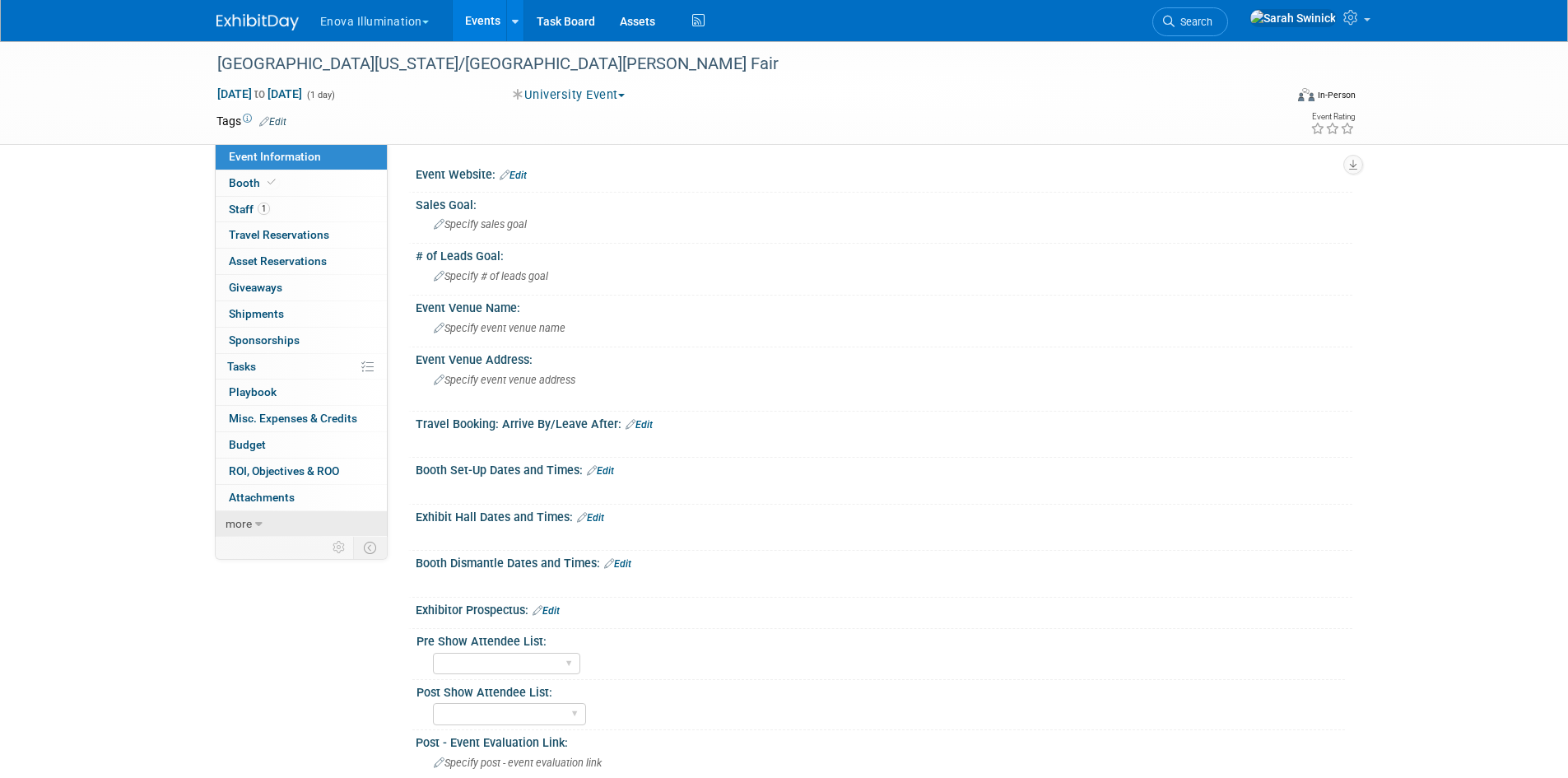
click at [338, 520] on link "more" at bounding box center [301, 524] width 171 height 25
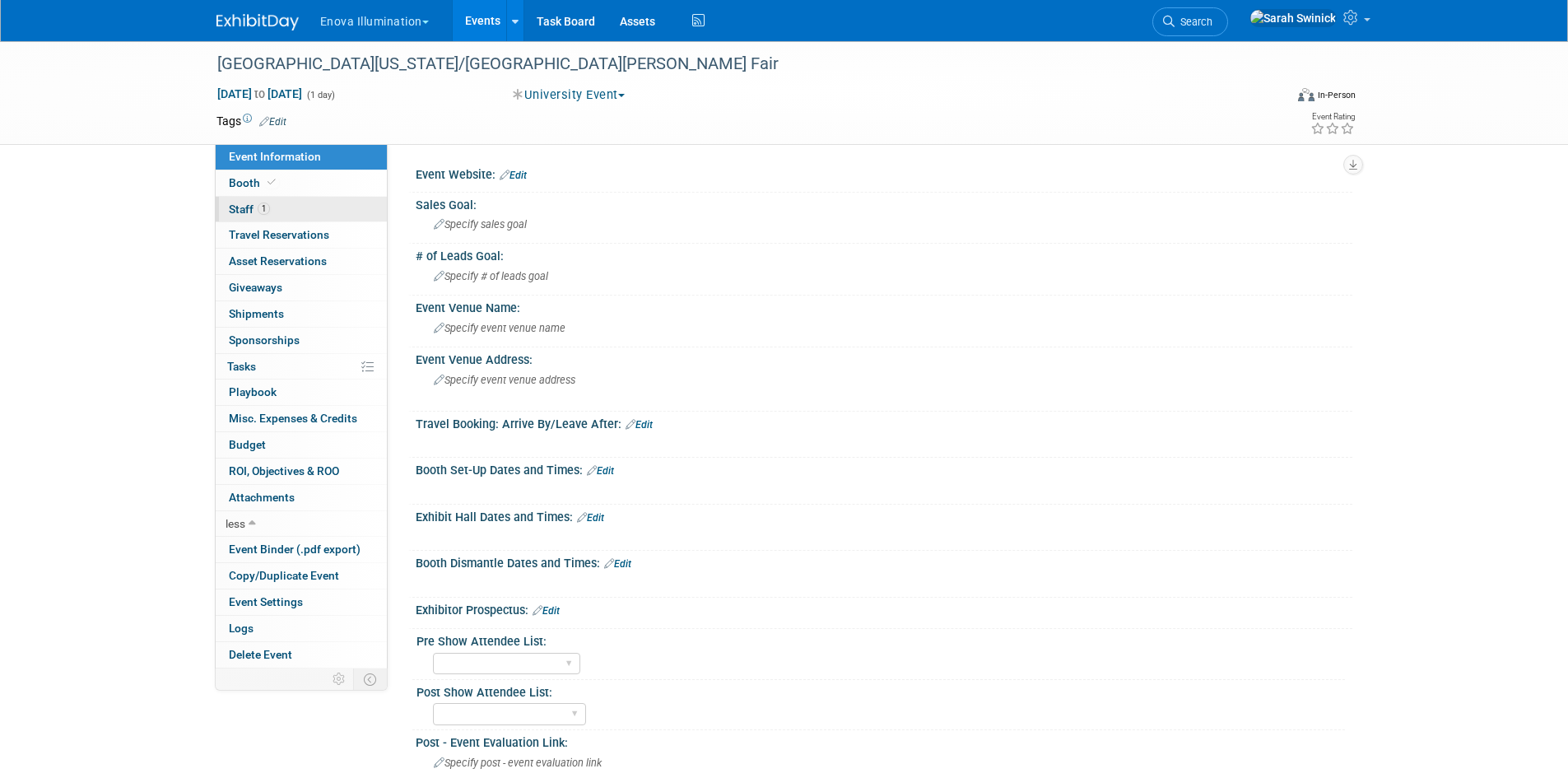
click at [326, 212] on link "1 Staff 1" at bounding box center [301, 209] width 171 height 25
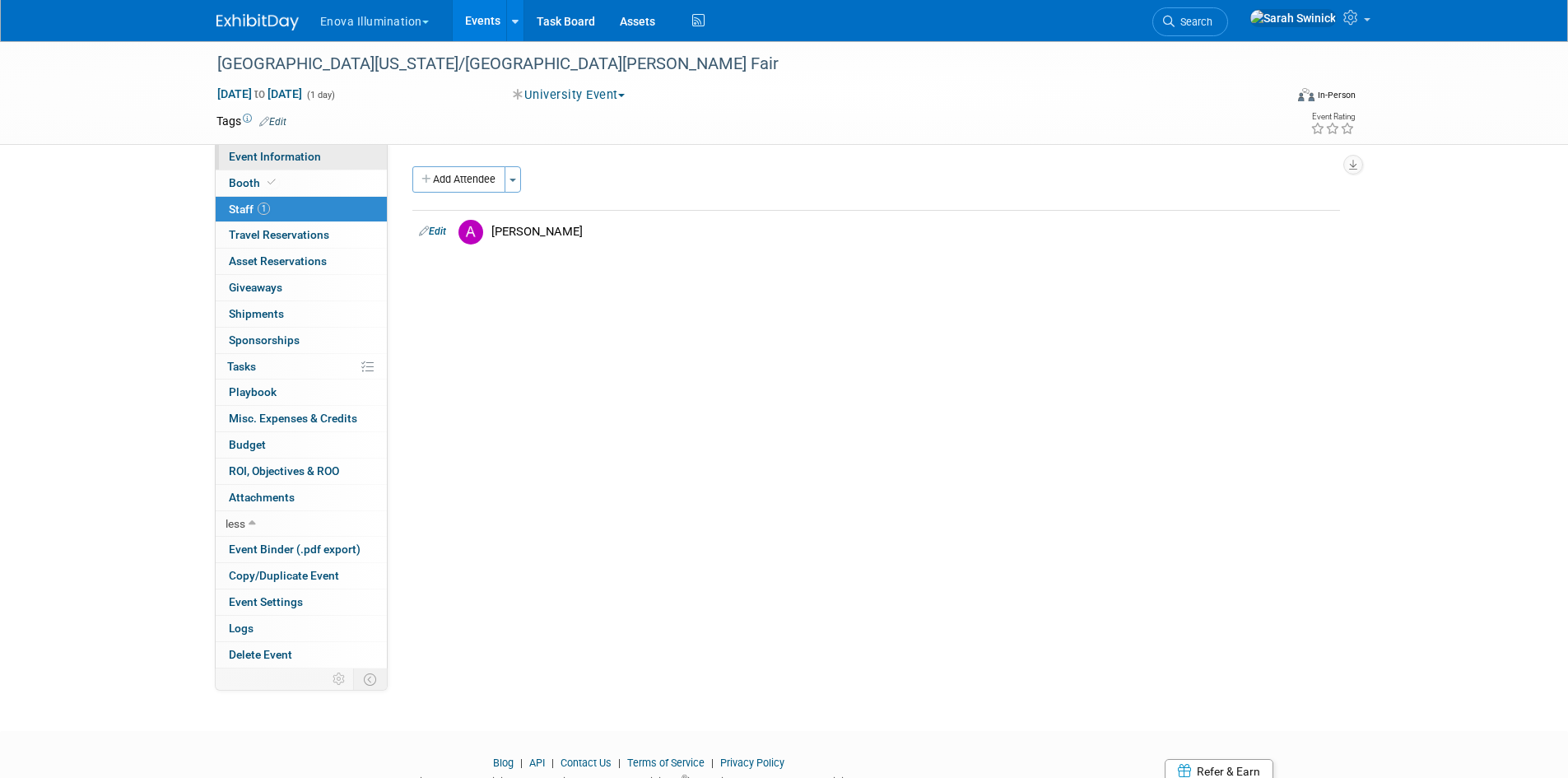
click at [317, 167] on link "Event Information" at bounding box center [301, 157] width 171 height 25
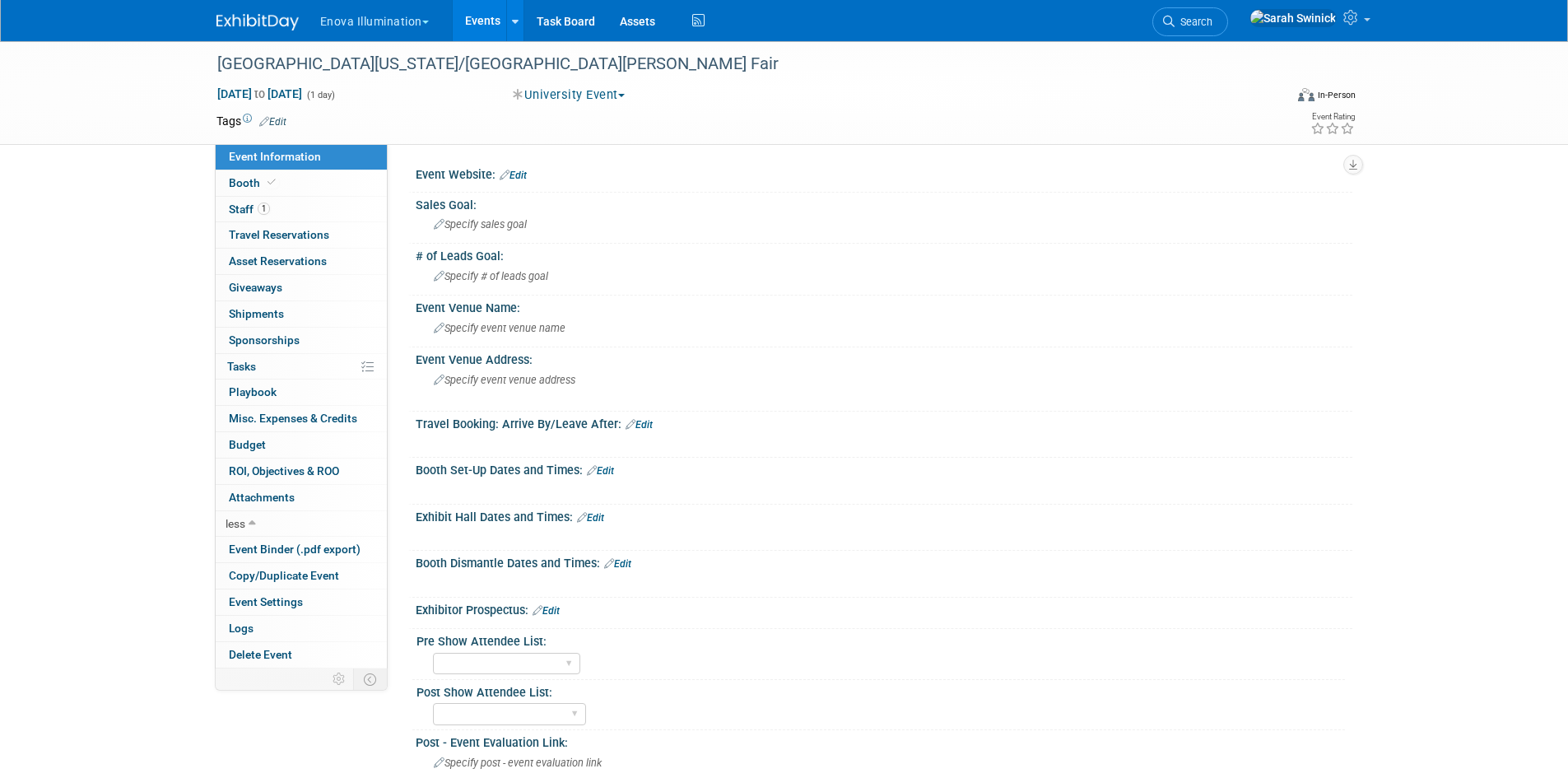
click at [261, 17] on img at bounding box center [257, 22] width 82 height 16
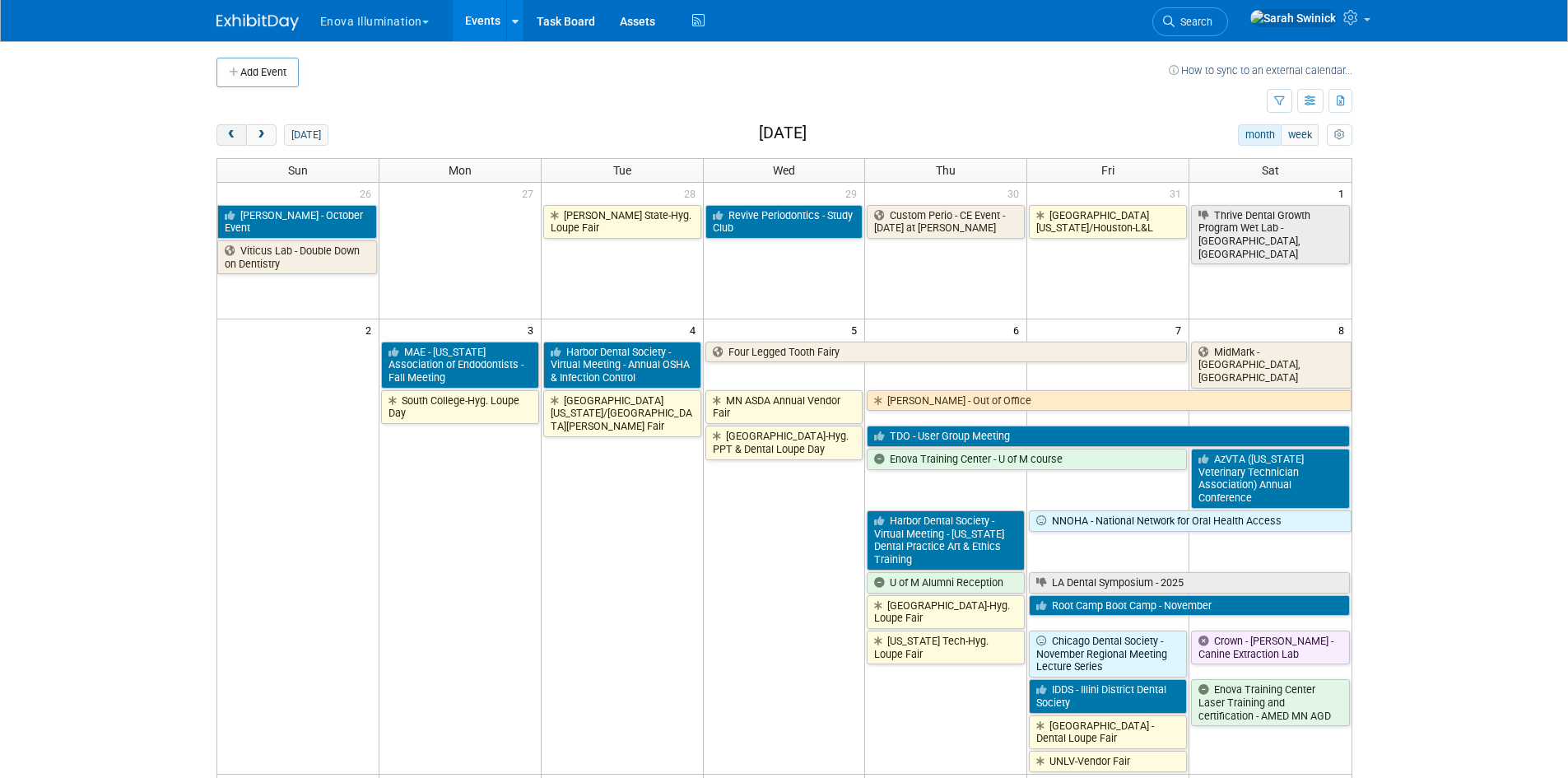
click at [225, 132] on span "prev" at bounding box center [231, 135] width 13 height 11
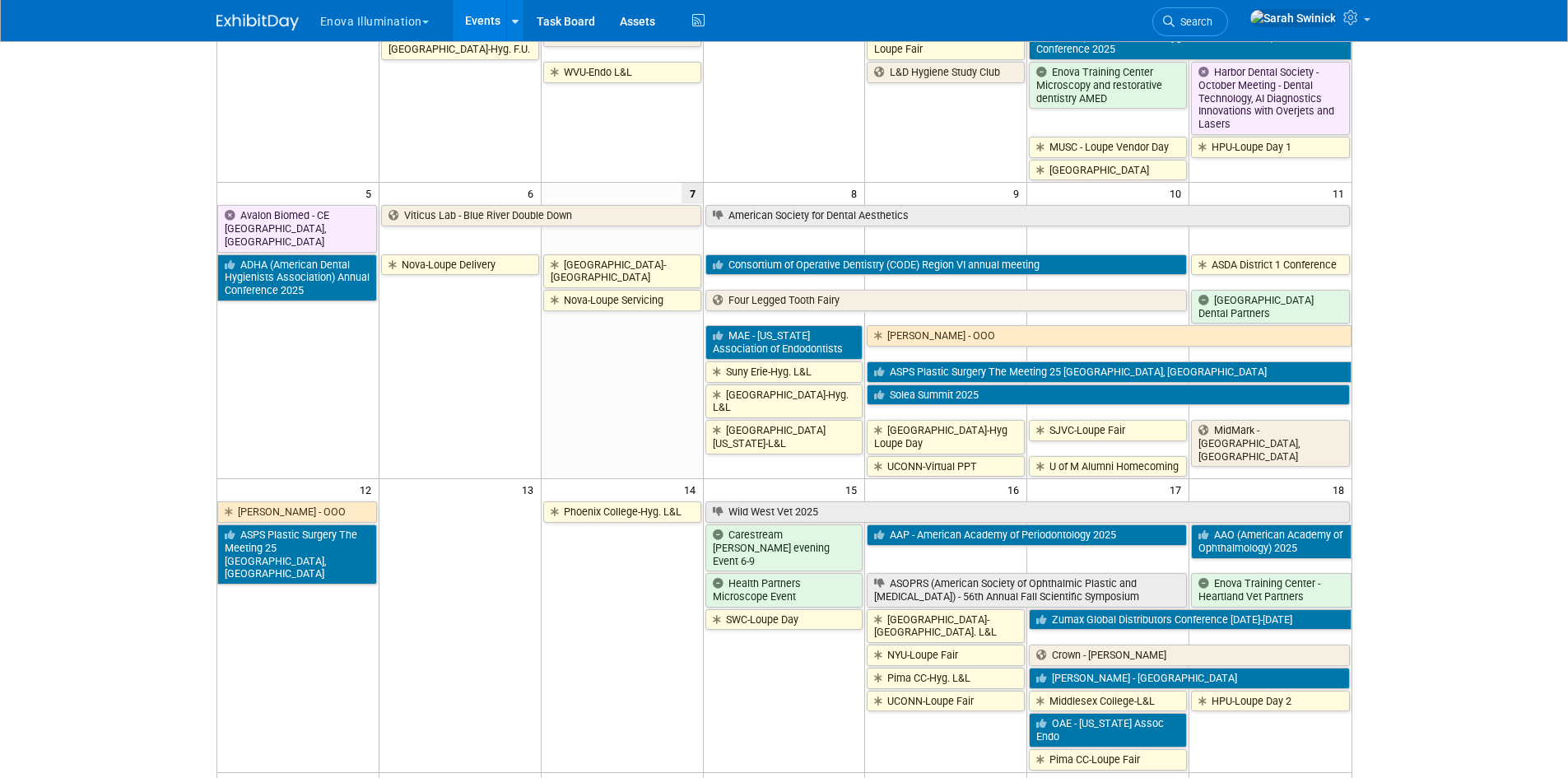
scroll to position [247, 0]
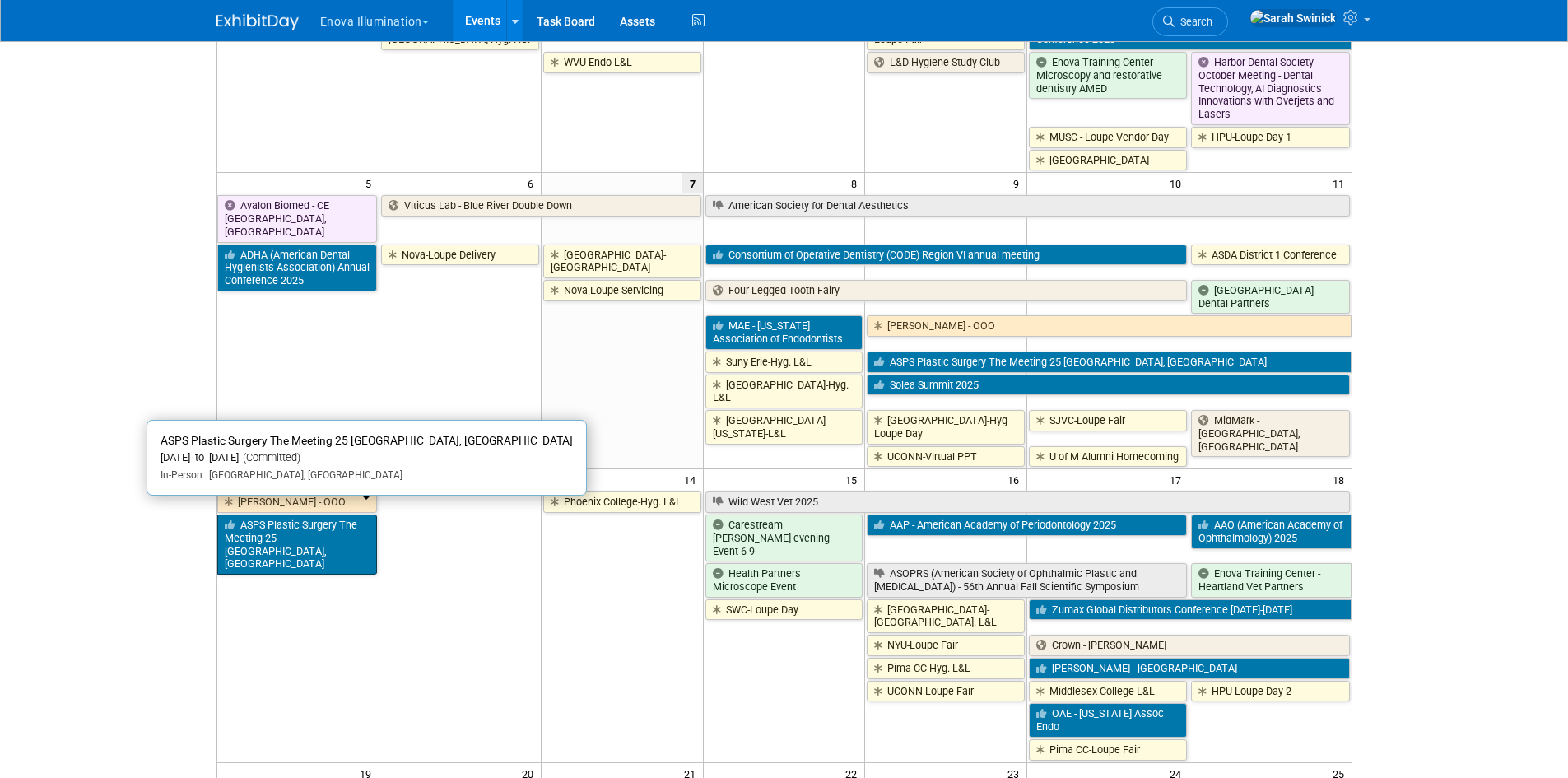
click at [357, 524] on link "ASPS Plastic Surgery The Meeting 25 New Orleans, LA" at bounding box center [297, 544] width 160 height 60
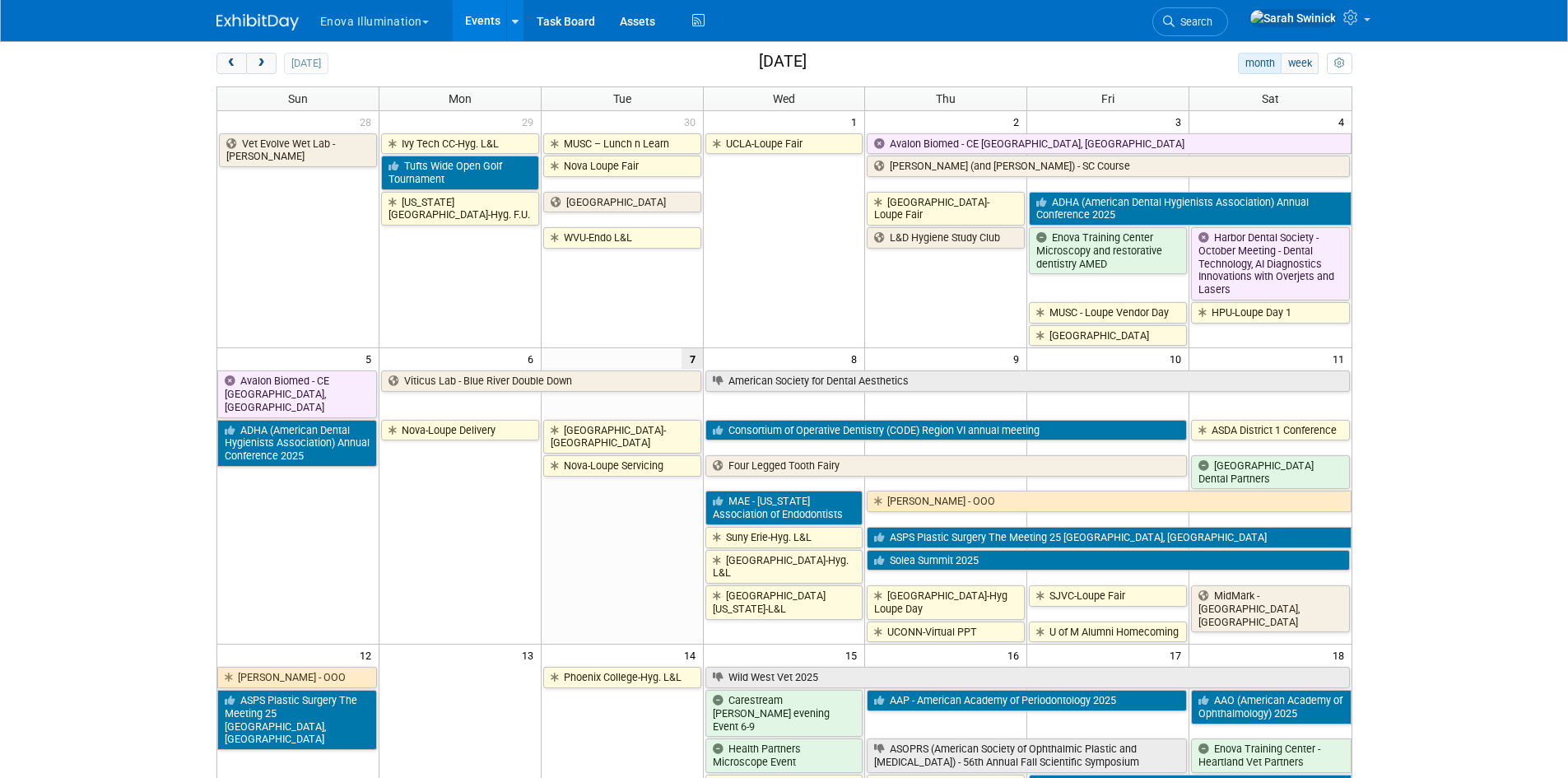
scroll to position [0, 0]
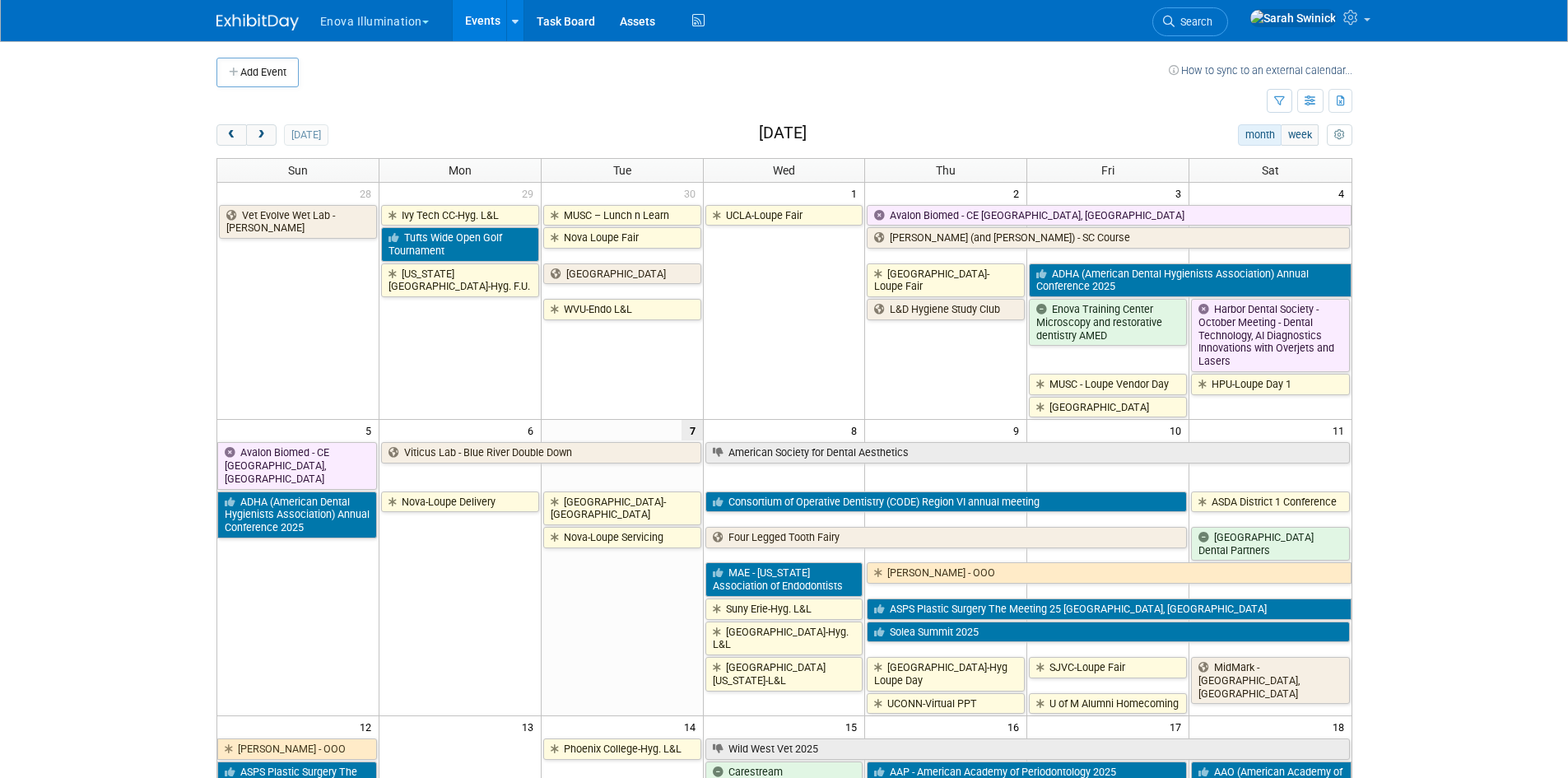
click at [263, 144] on button "next" at bounding box center [262, 135] width 30 height 21
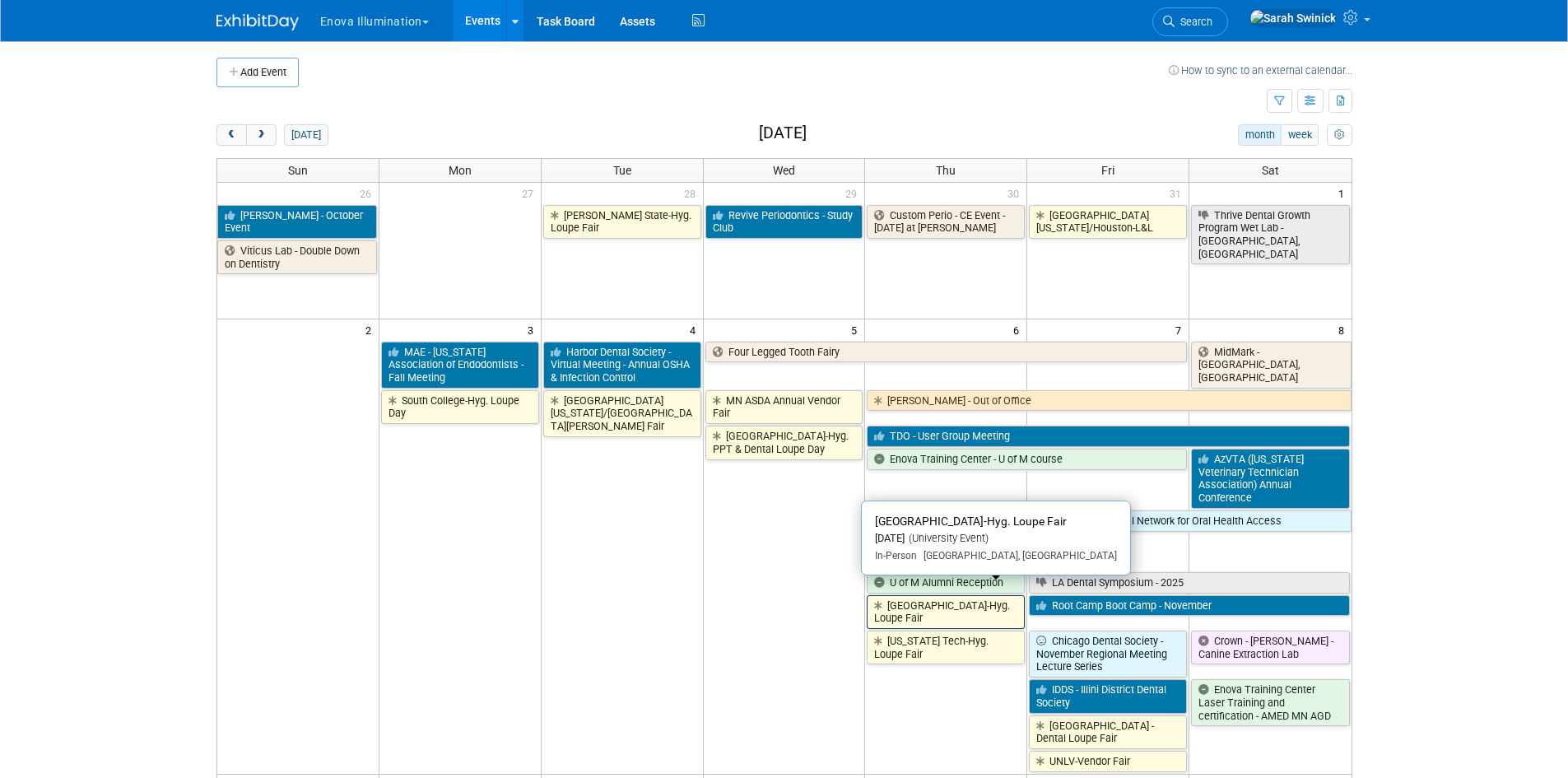
click at [944, 599] on link "Univ of MN-Hyg. Loupe Fair" at bounding box center [946, 612] width 158 height 34
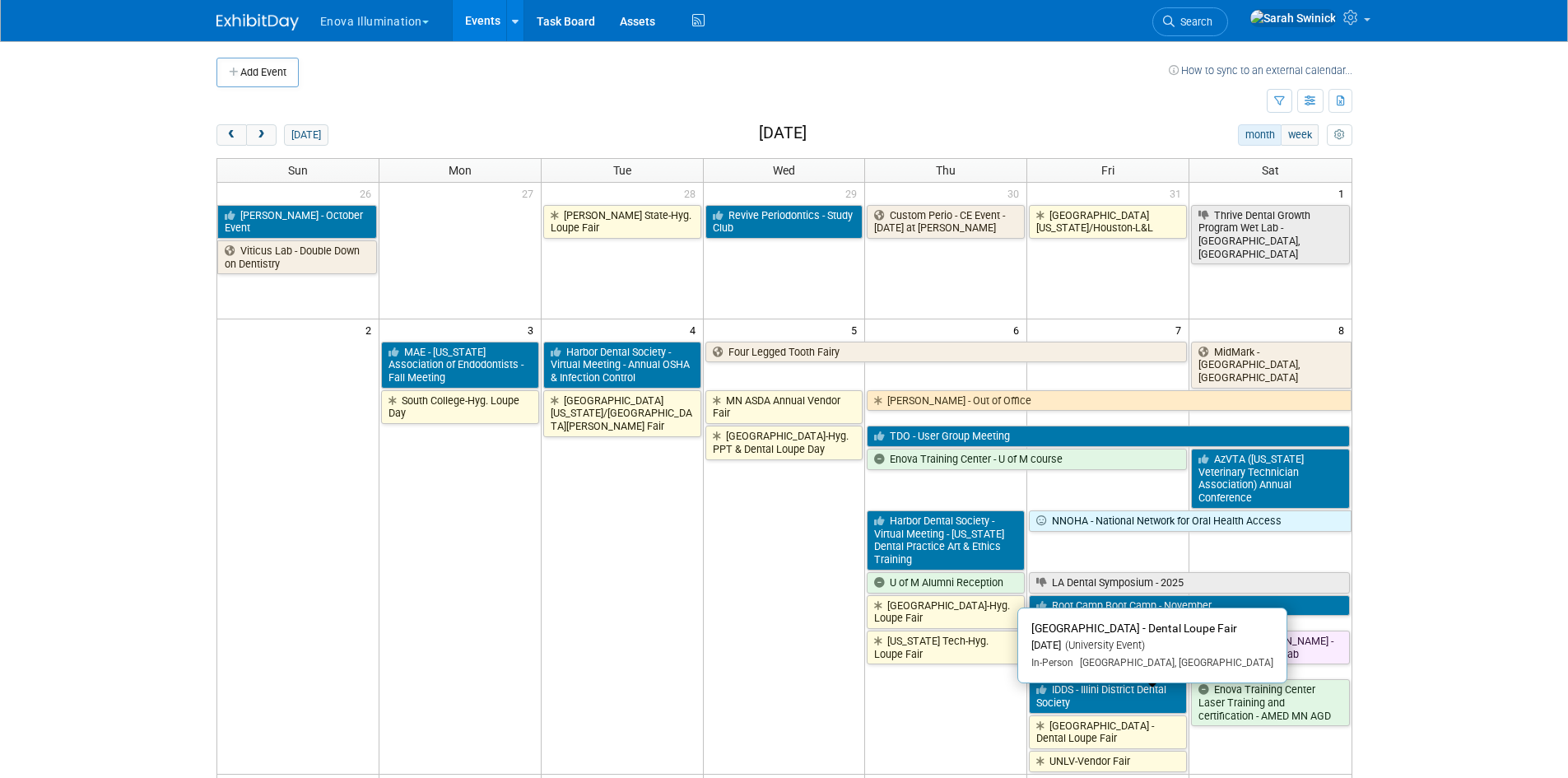
click at [1127, 715] on link "Univ of MN - Dental Loupe Fair" at bounding box center [1107, 732] width 158 height 34
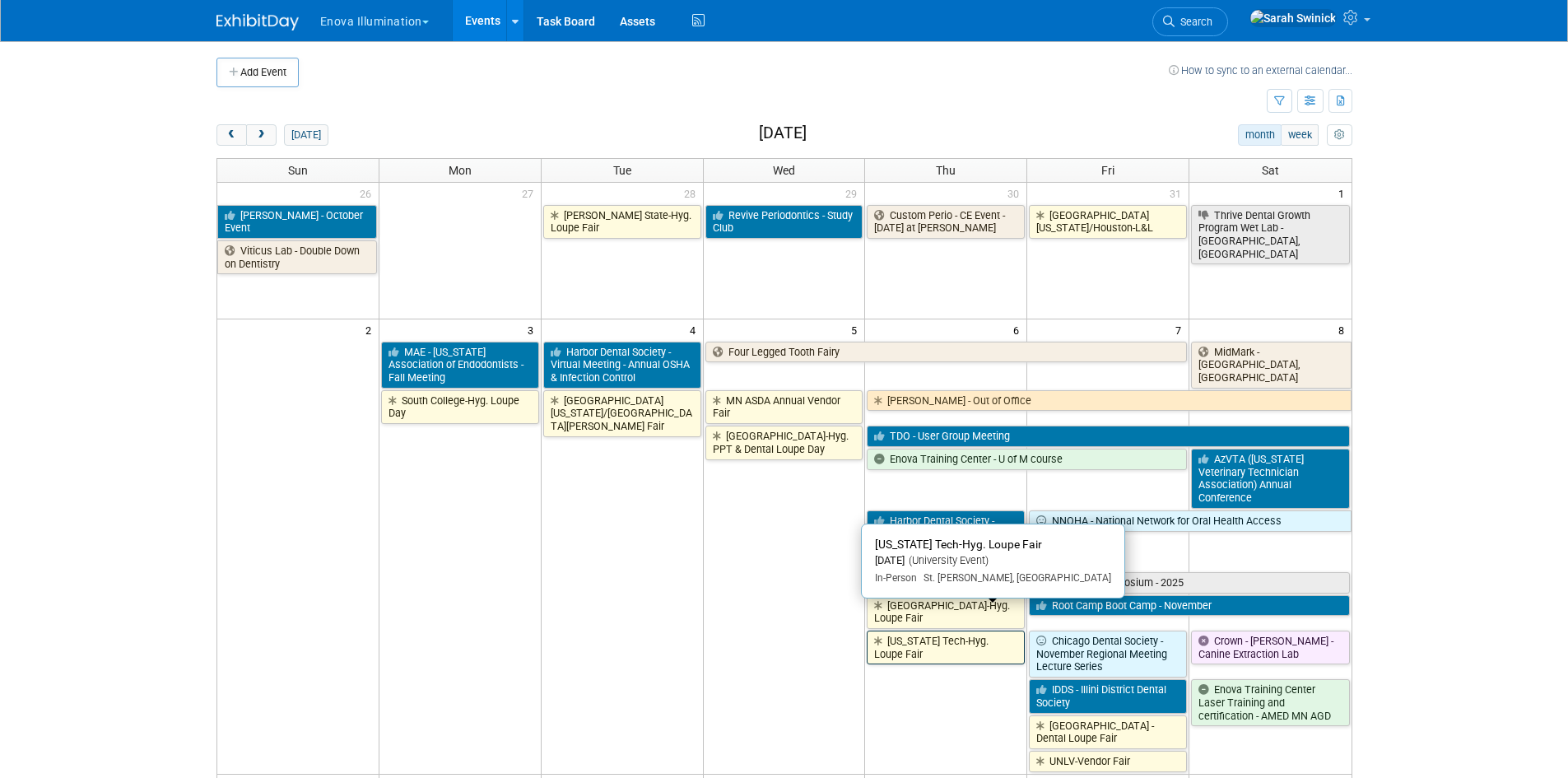
click at [958, 631] on link "Utah Tech-Hyg. Loupe Fair" at bounding box center [946, 648] width 158 height 34
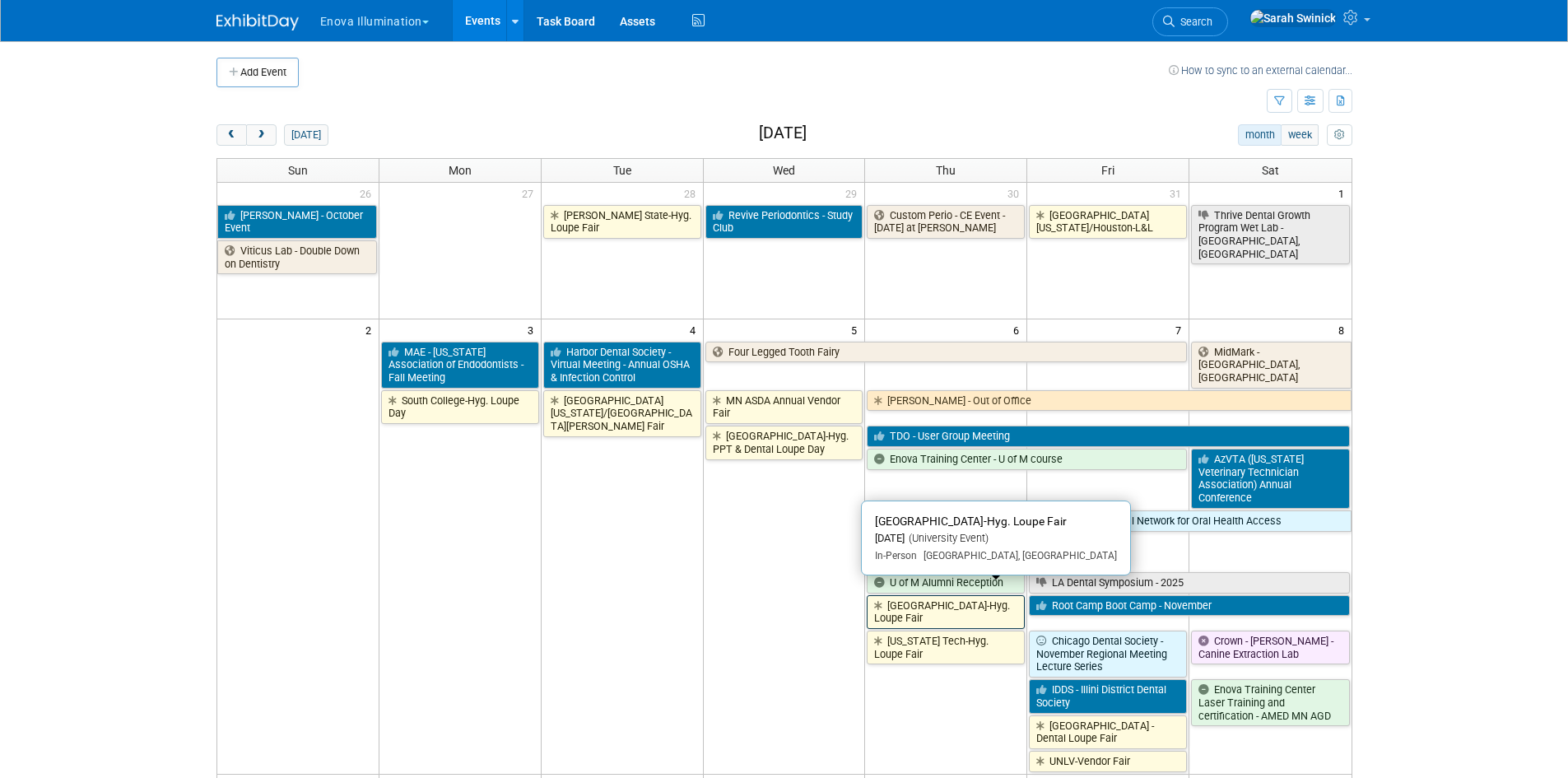
click at [977, 602] on link "Univ of MN-Hyg. Loupe Fair" at bounding box center [946, 612] width 158 height 34
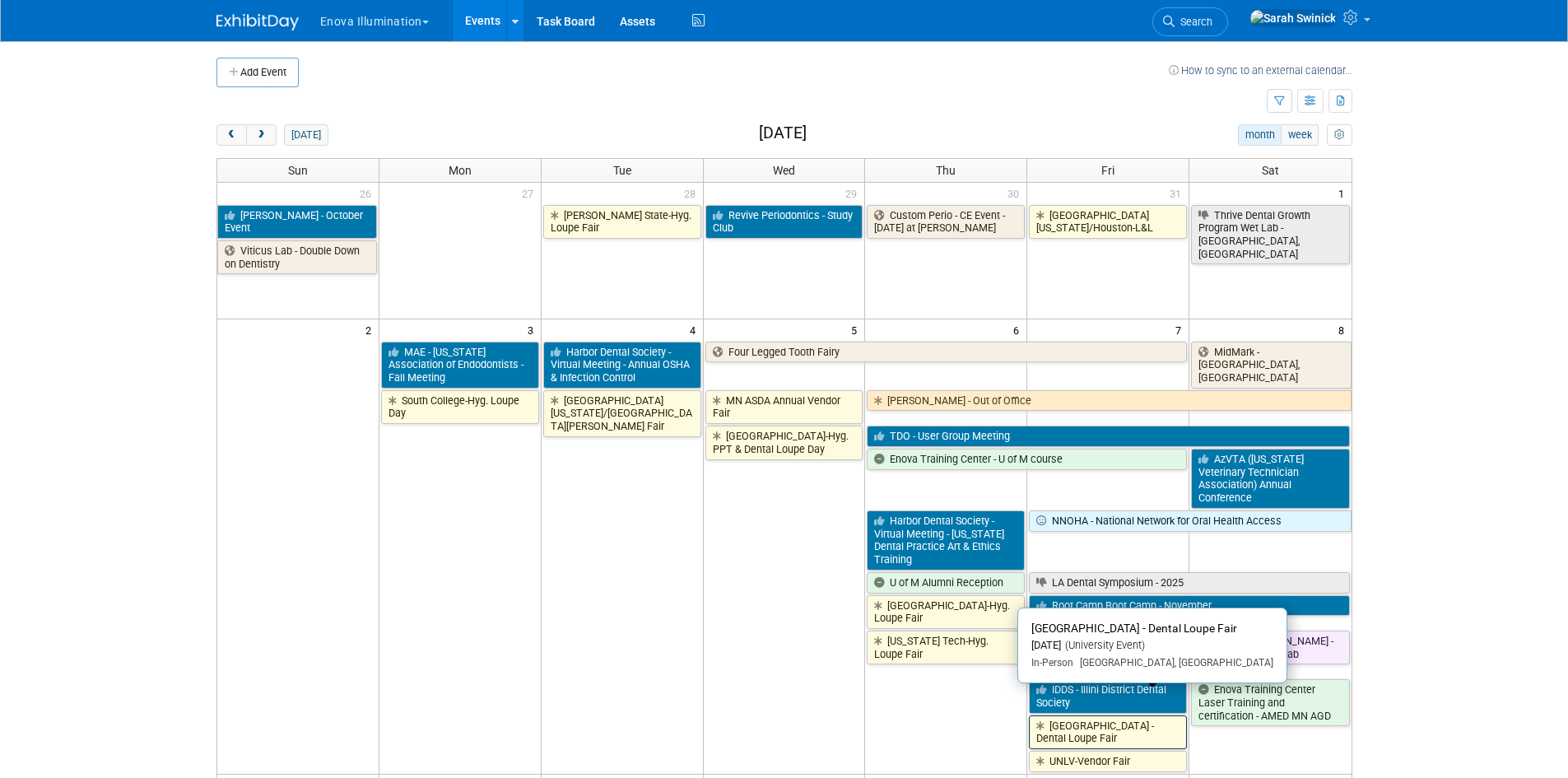
click at [1115, 715] on link "Univ of MN - Dental Loupe Fair" at bounding box center [1107, 732] width 158 height 34
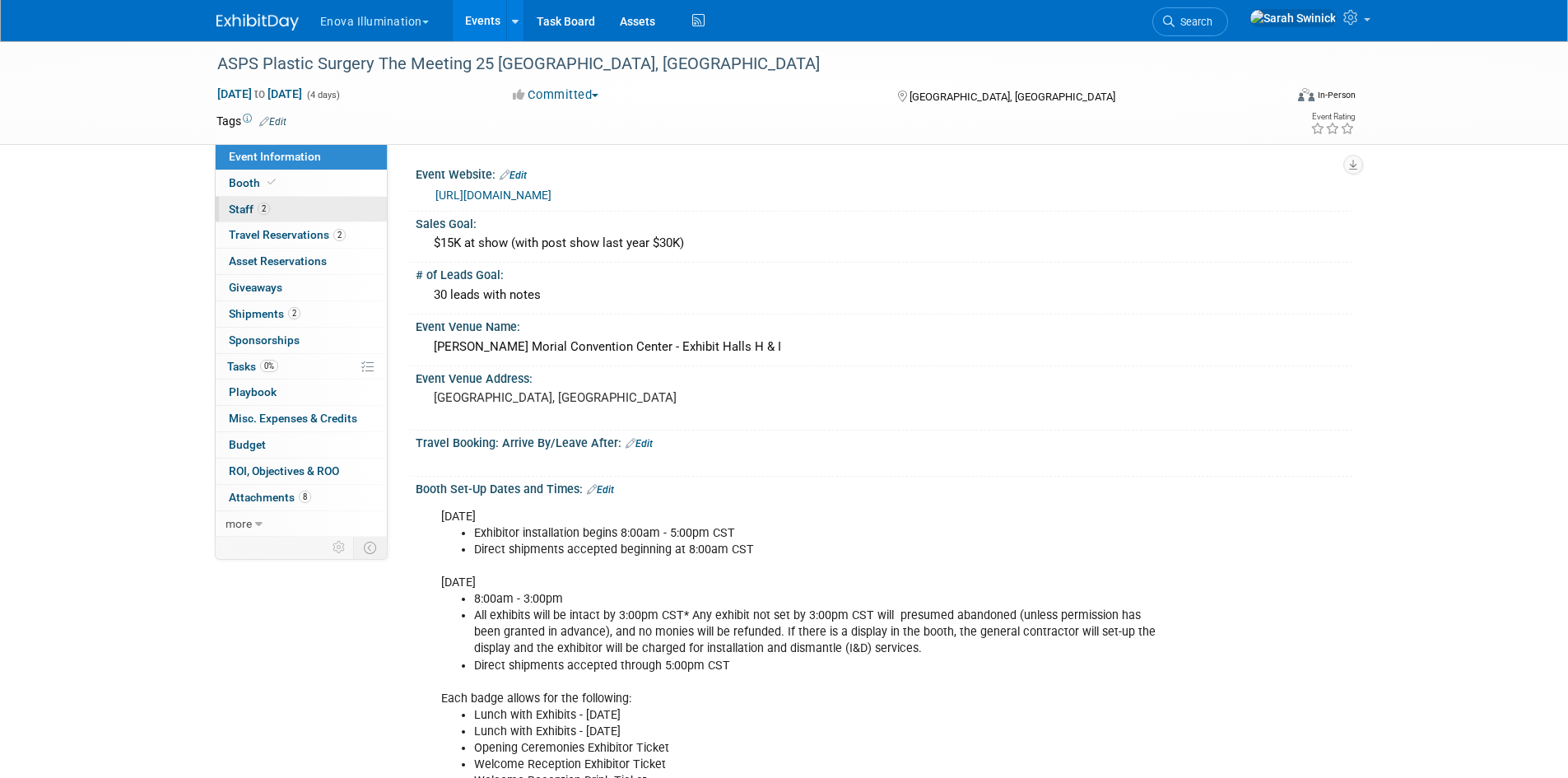
click at [309, 202] on link "2 Staff 2" at bounding box center [301, 209] width 171 height 25
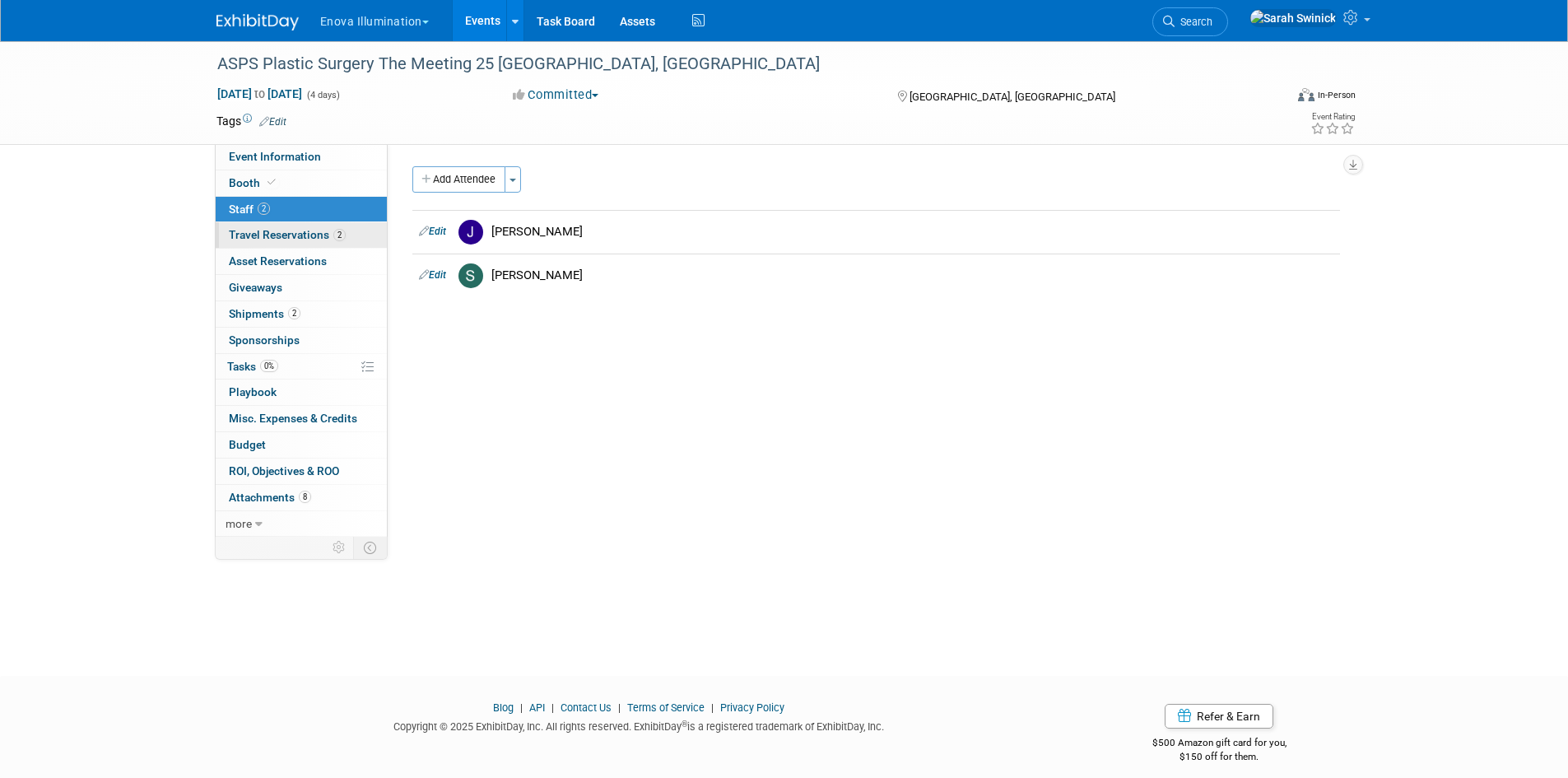
click at [311, 235] on span "Travel Reservations 2" at bounding box center [287, 235] width 117 height 14
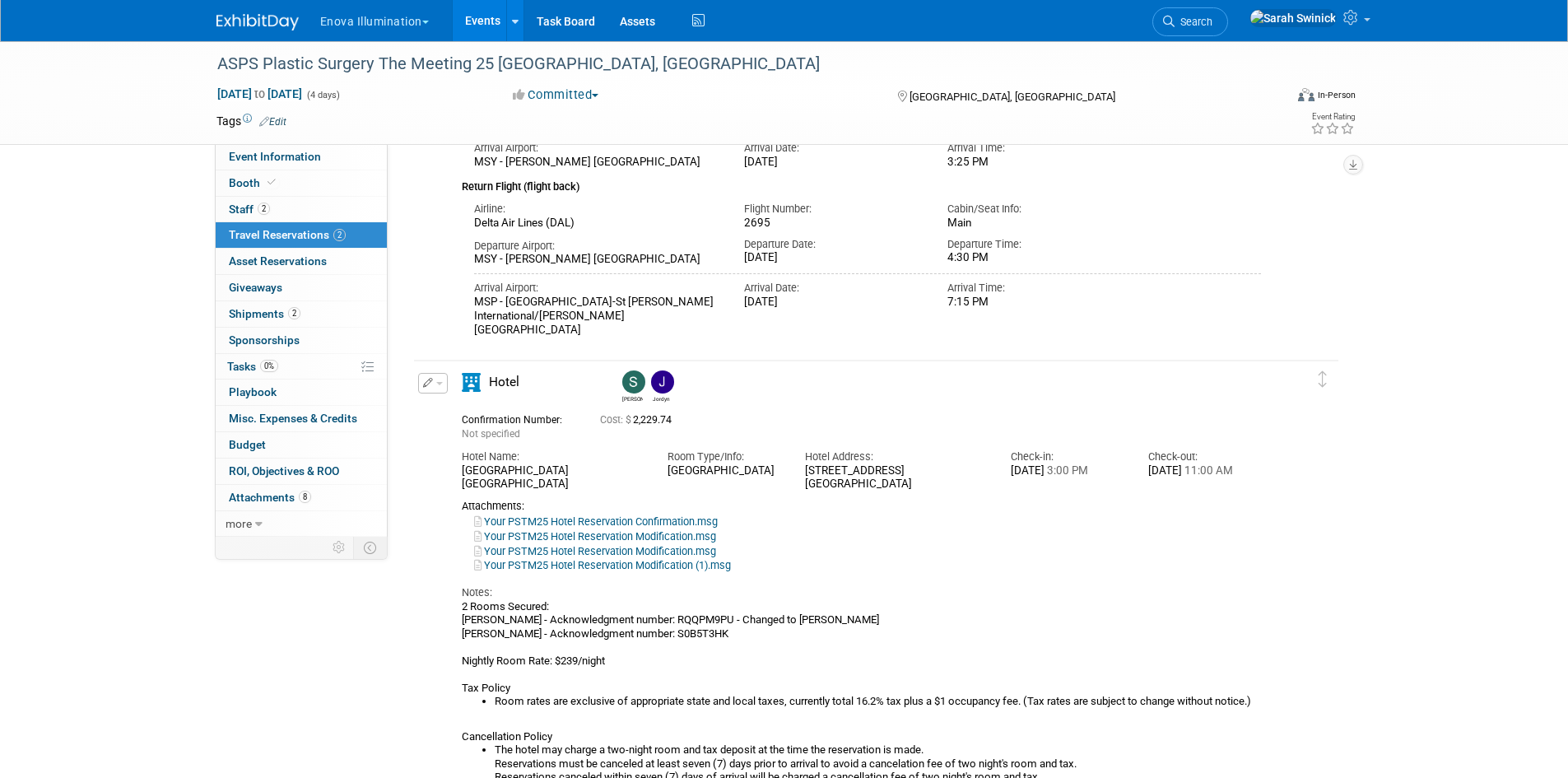
scroll to position [164, 0]
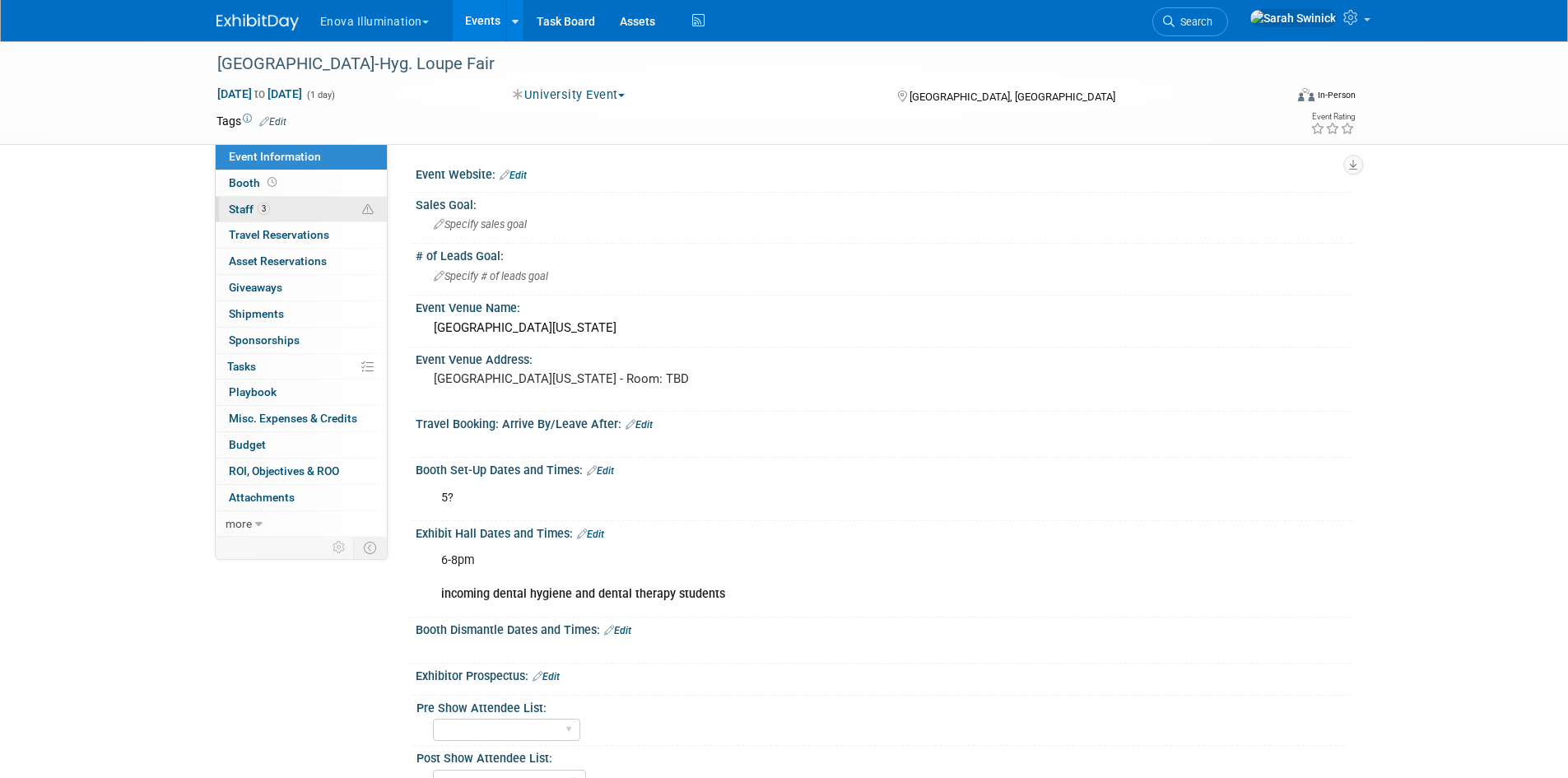
click at [302, 202] on link "3 Staff 3" at bounding box center [301, 209] width 171 height 25
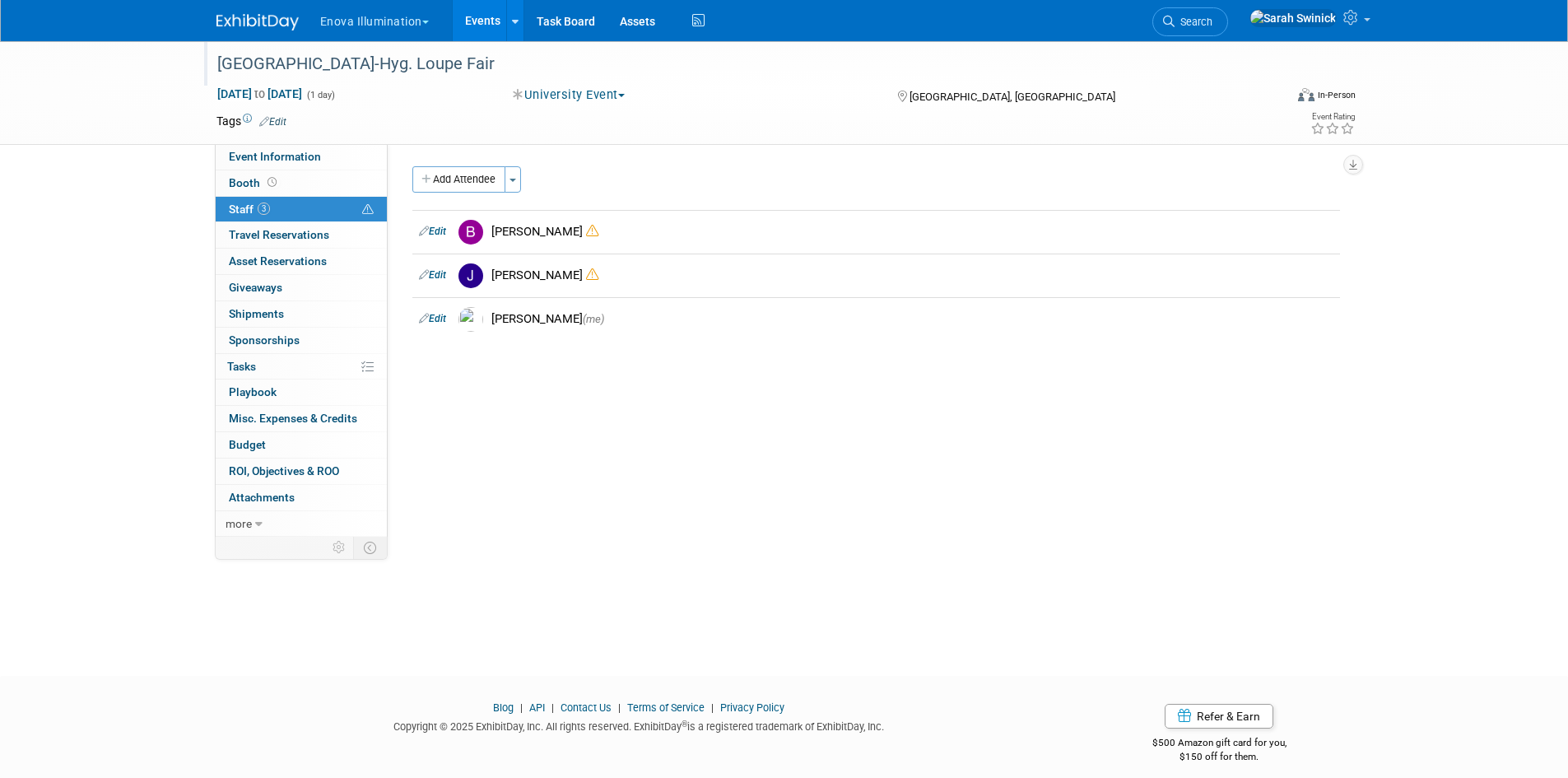
click at [333, 65] on div "[GEOGRAPHIC_DATA]-Hyg. Loupe Fair" at bounding box center [736, 63] width 1048 height 30
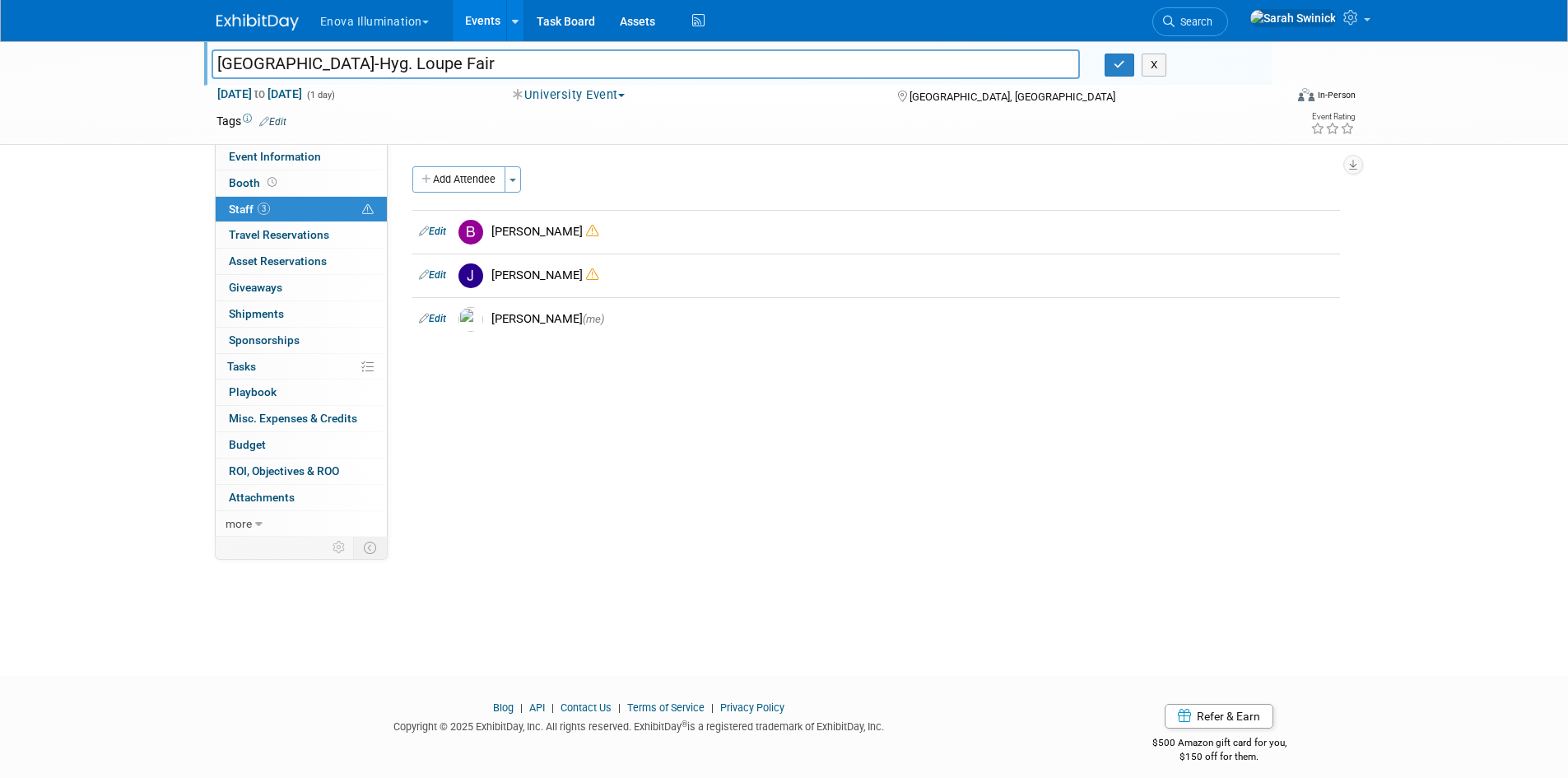
click at [131, 245] on div "[GEOGRAPHIC_DATA]-Hyg. Loupe Fair [GEOGRAPHIC_DATA]. Loupe Fair X [DATE] to [DA…" at bounding box center [784, 344] width 1568 height 605
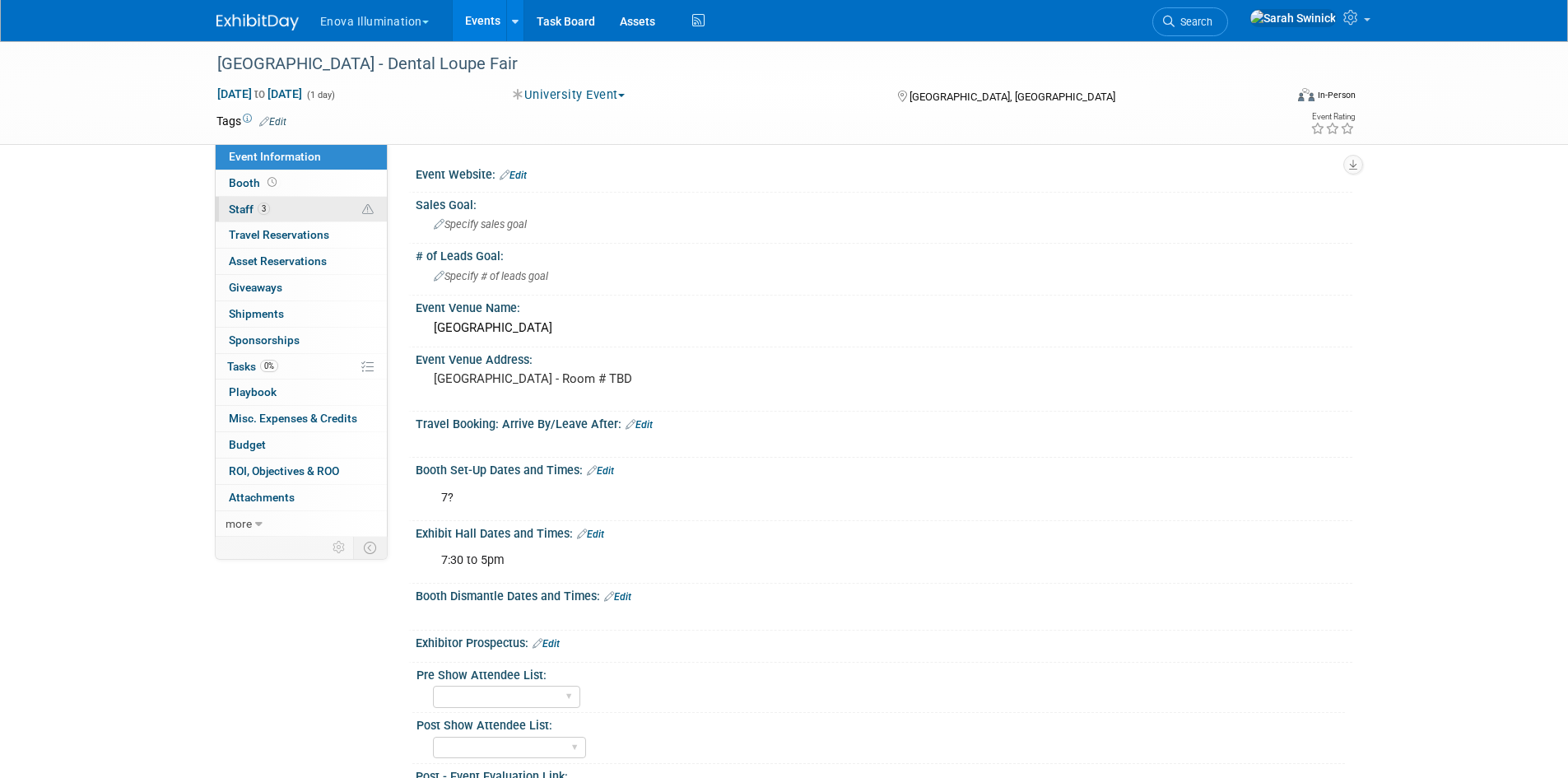
click at [279, 212] on link "3 Staff 3" at bounding box center [301, 209] width 171 height 25
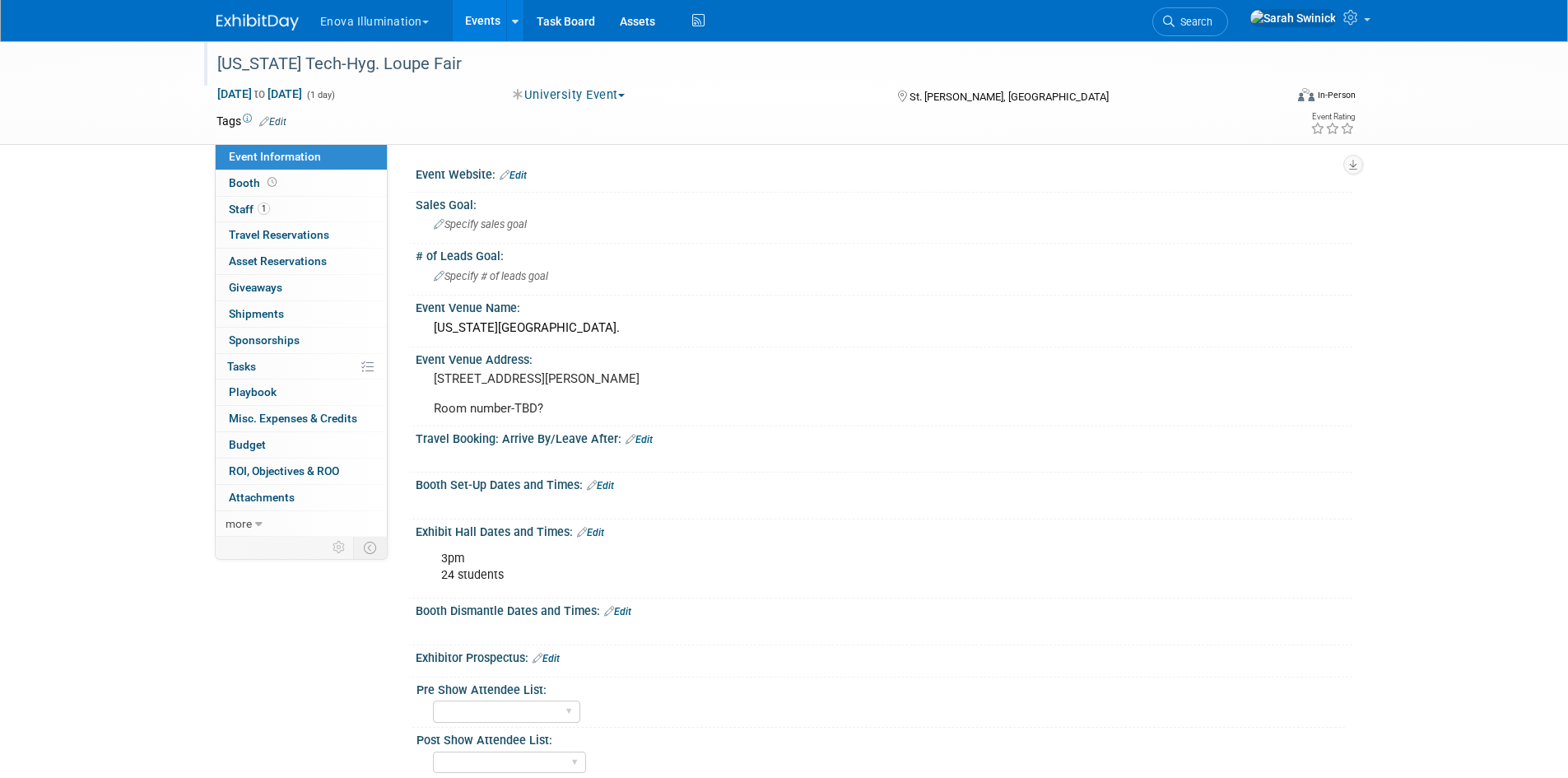
click at [334, 69] on div "Utah Tech-Hyg. Loupe Fair" at bounding box center [736, 63] width 1048 height 30
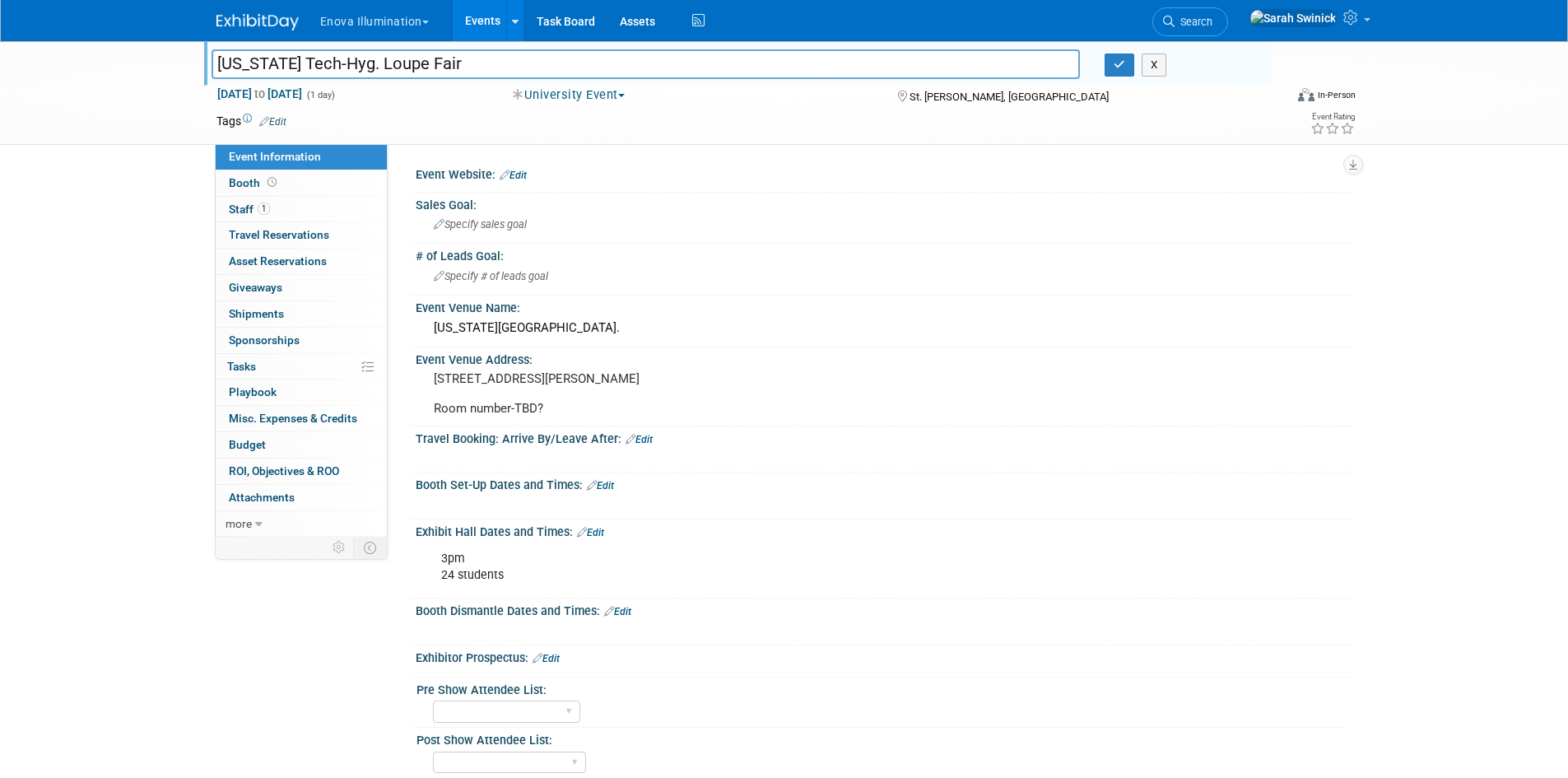
drag, startPoint x: 332, startPoint y: 62, endPoint x: 299, endPoint y: 66, distance: 33.2
click at [296, 63] on input "Utah Tech-Hyg. Loupe Fair" at bounding box center [646, 63] width 870 height 29
type input "Utah Tech-Loupe Fair"
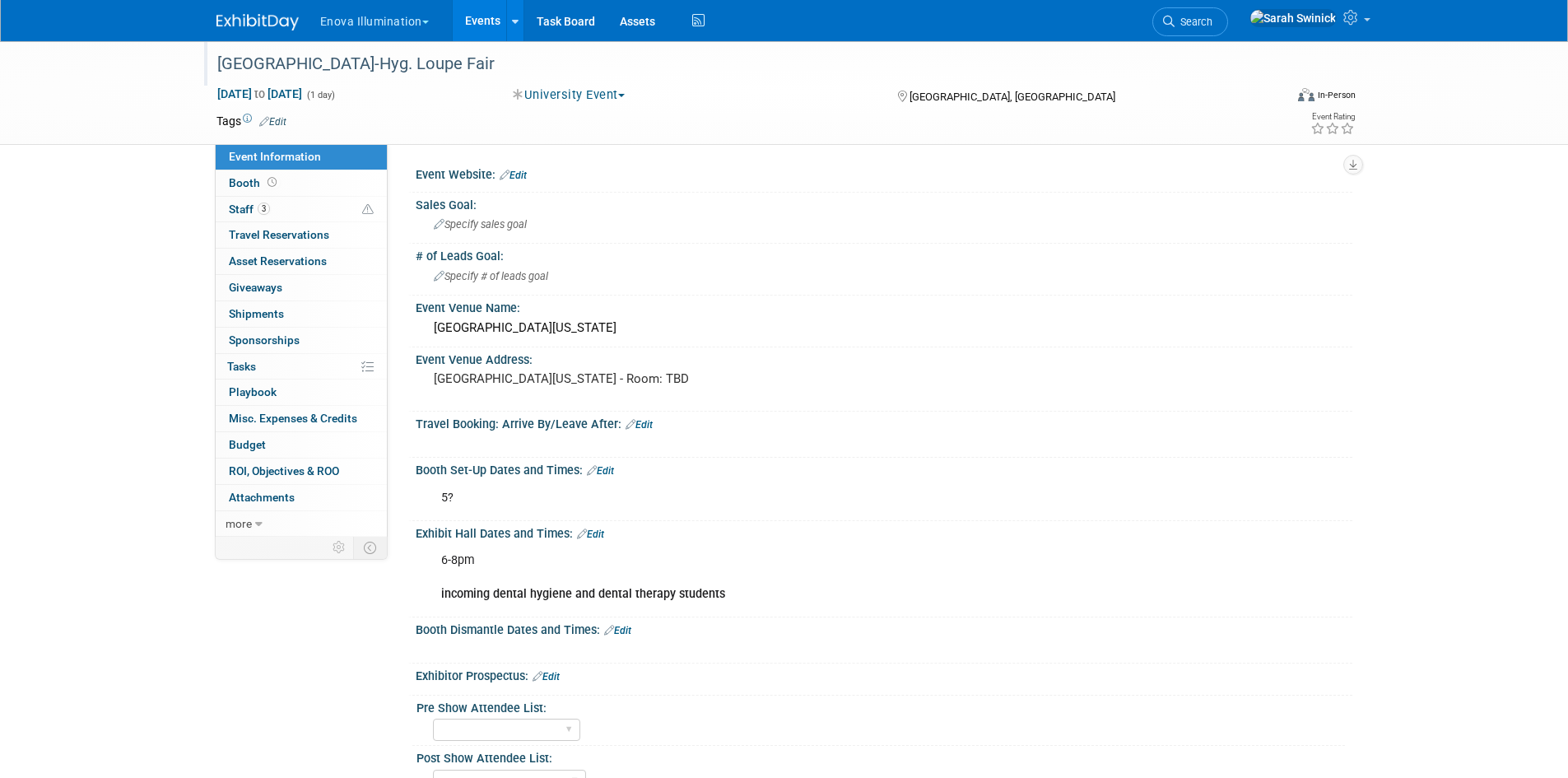
click at [332, 61] on div "[GEOGRAPHIC_DATA]-Hyg. Loupe Fair" at bounding box center [736, 63] width 1048 height 30
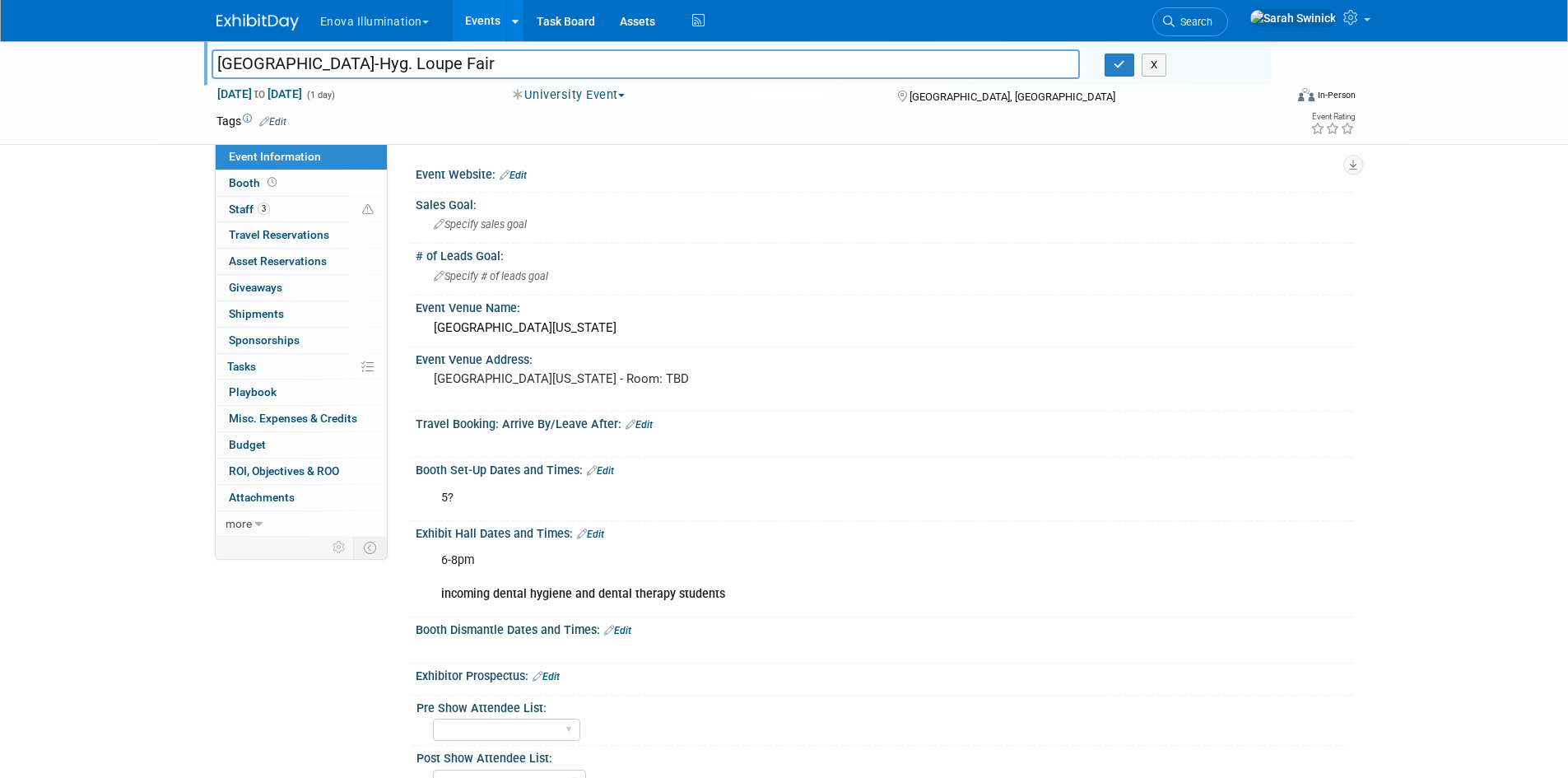
drag, startPoint x: 338, startPoint y: 62, endPoint x: 312, endPoint y: 63, distance: 26.0
click at [312, 63] on input "[GEOGRAPHIC_DATA]-Hyg. Loupe Fair" at bounding box center [646, 63] width 870 height 29
type input "[GEOGRAPHIC_DATA]- Loupe Fair"
click at [1114, 69] on icon "button" at bounding box center [1120, 64] width 12 height 11
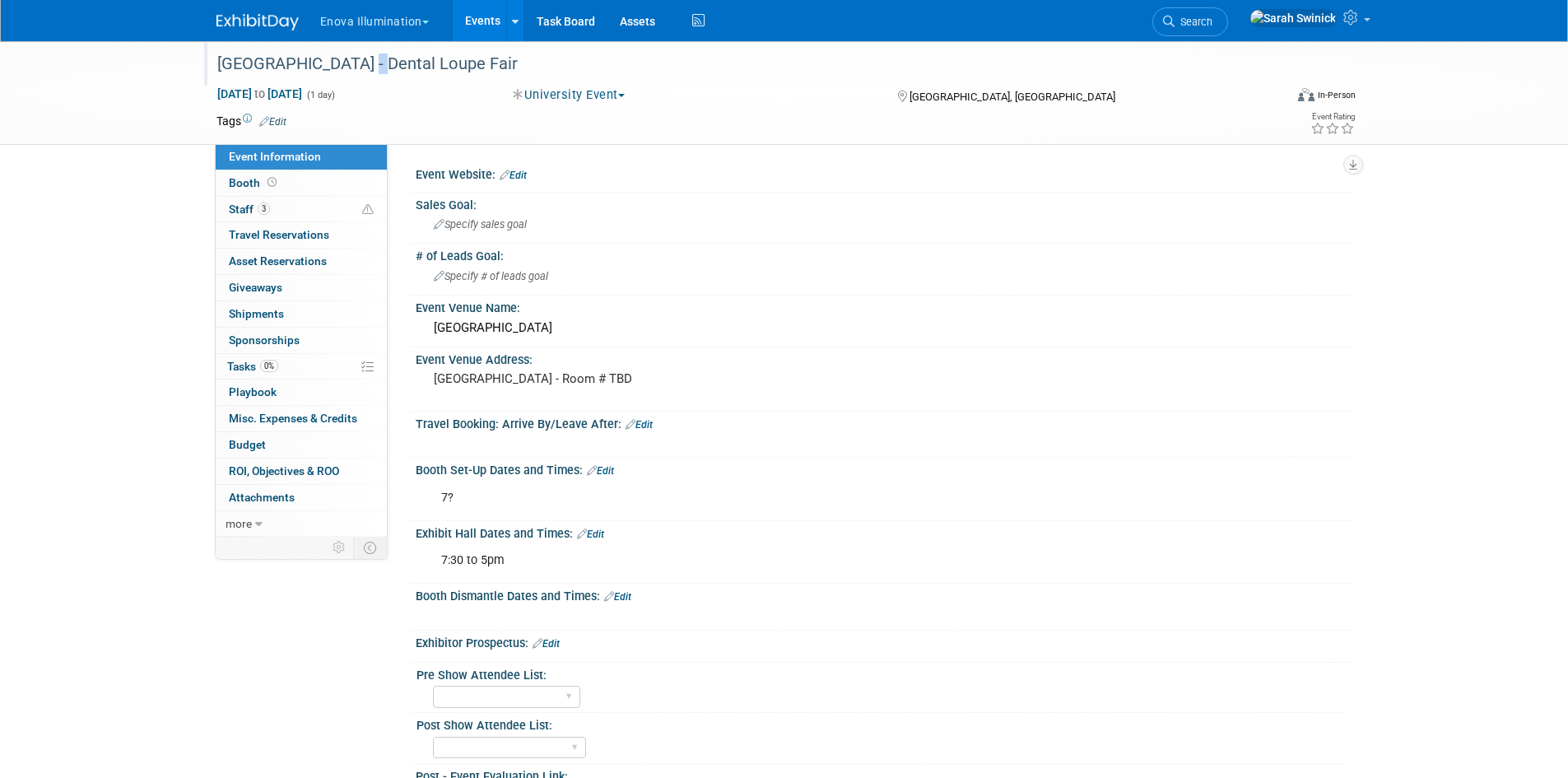
drag, startPoint x: 361, startPoint y: 67, endPoint x: 350, endPoint y: 62, distance: 12.1
click at [350, 62] on div "[GEOGRAPHIC_DATA] - Dental Loupe Fair" at bounding box center [736, 63] width 1048 height 30
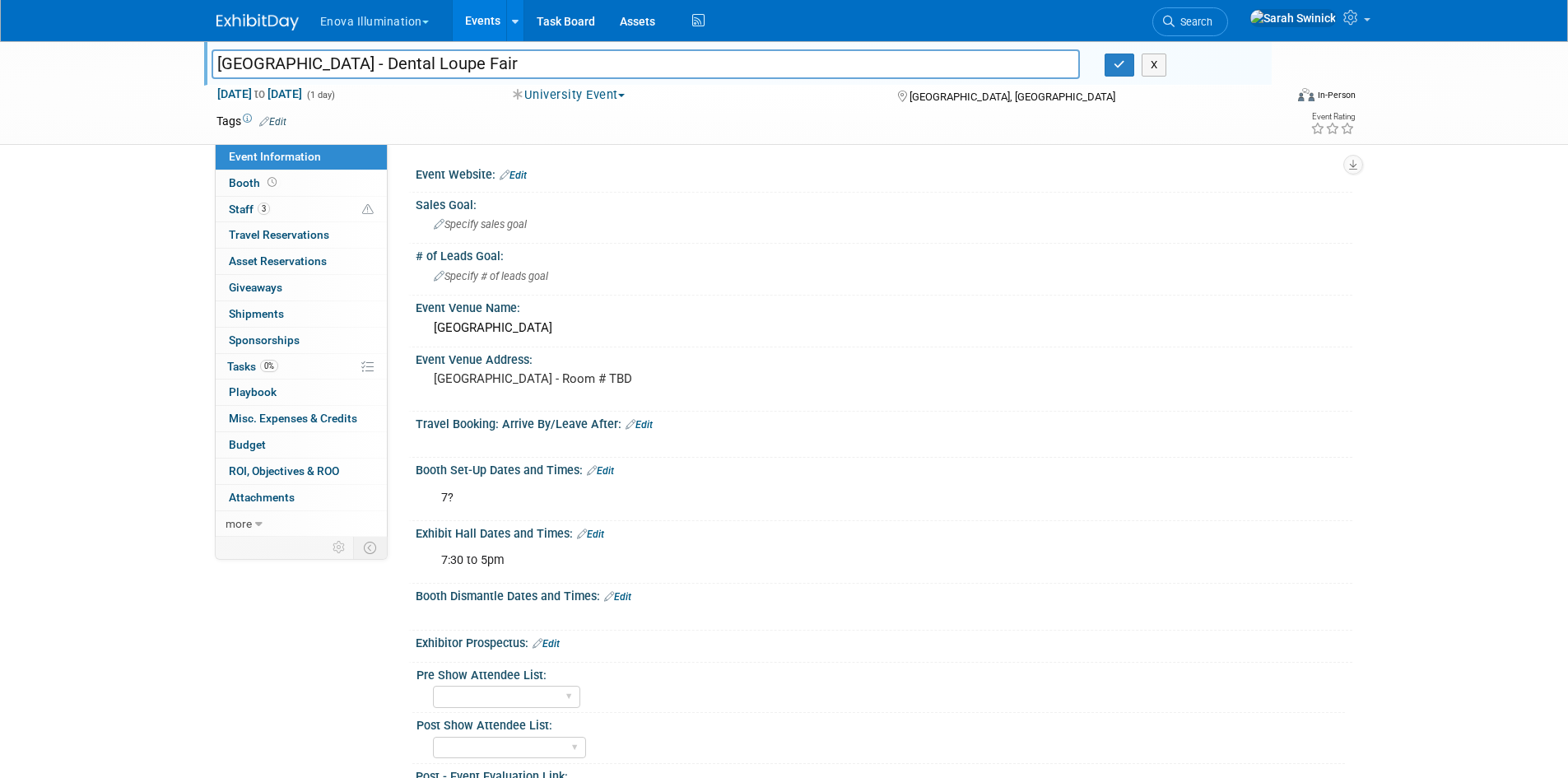
drag, startPoint x: 360, startPoint y: 61, endPoint x: 326, endPoint y: 58, distance: 34.1
click at [326, 58] on input "[GEOGRAPHIC_DATA] - Dental Loupe Fair" at bounding box center [646, 63] width 870 height 29
type input "Univ of MN - Loupe Fair"
click at [1113, 64] on button "button" at bounding box center [1119, 64] width 30 height 23
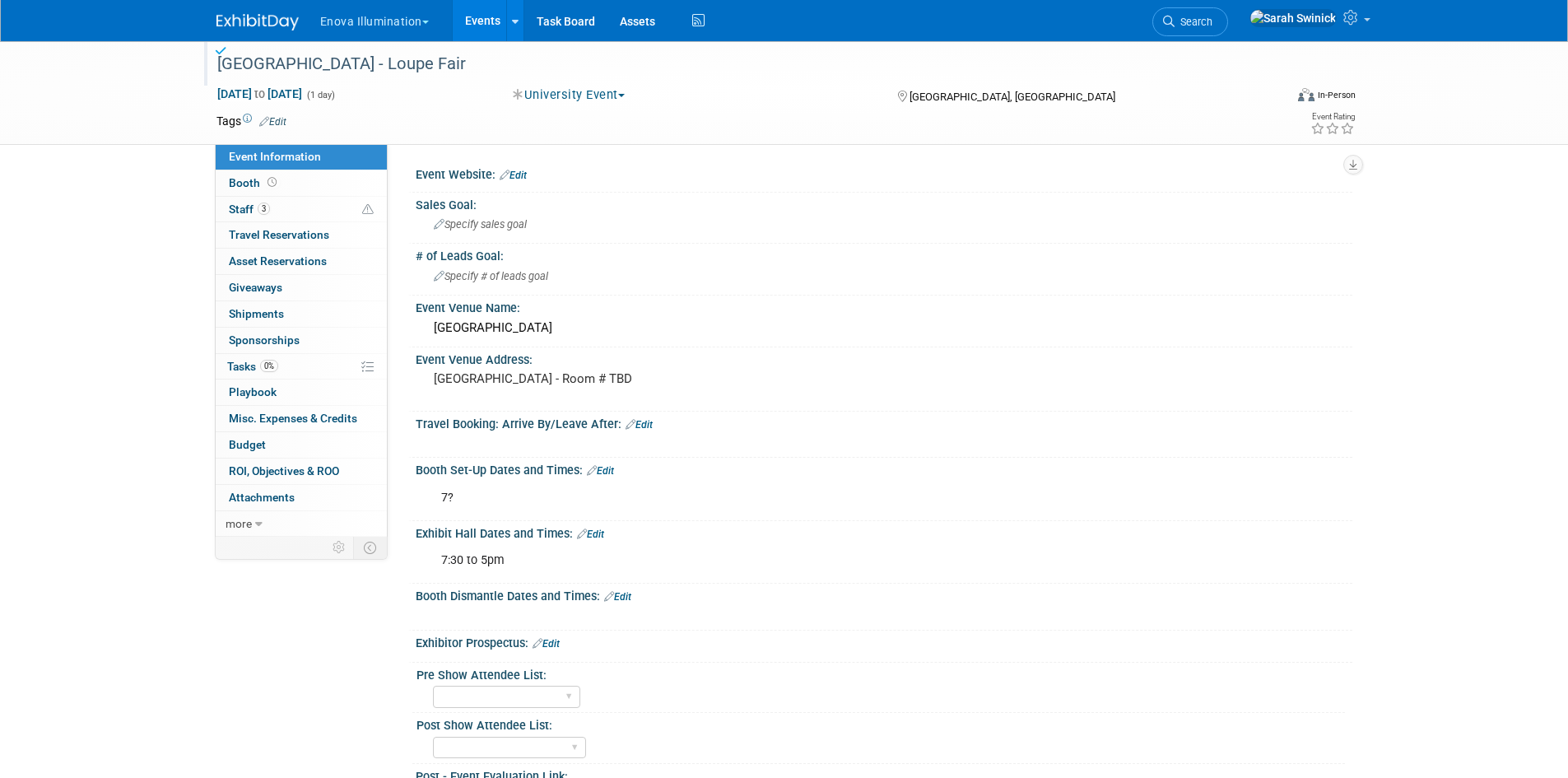
drag, startPoint x: 262, startPoint y: 23, endPoint x: 271, endPoint y: 18, distance: 10.3
click at [262, 22] on img at bounding box center [257, 22] width 82 height 16
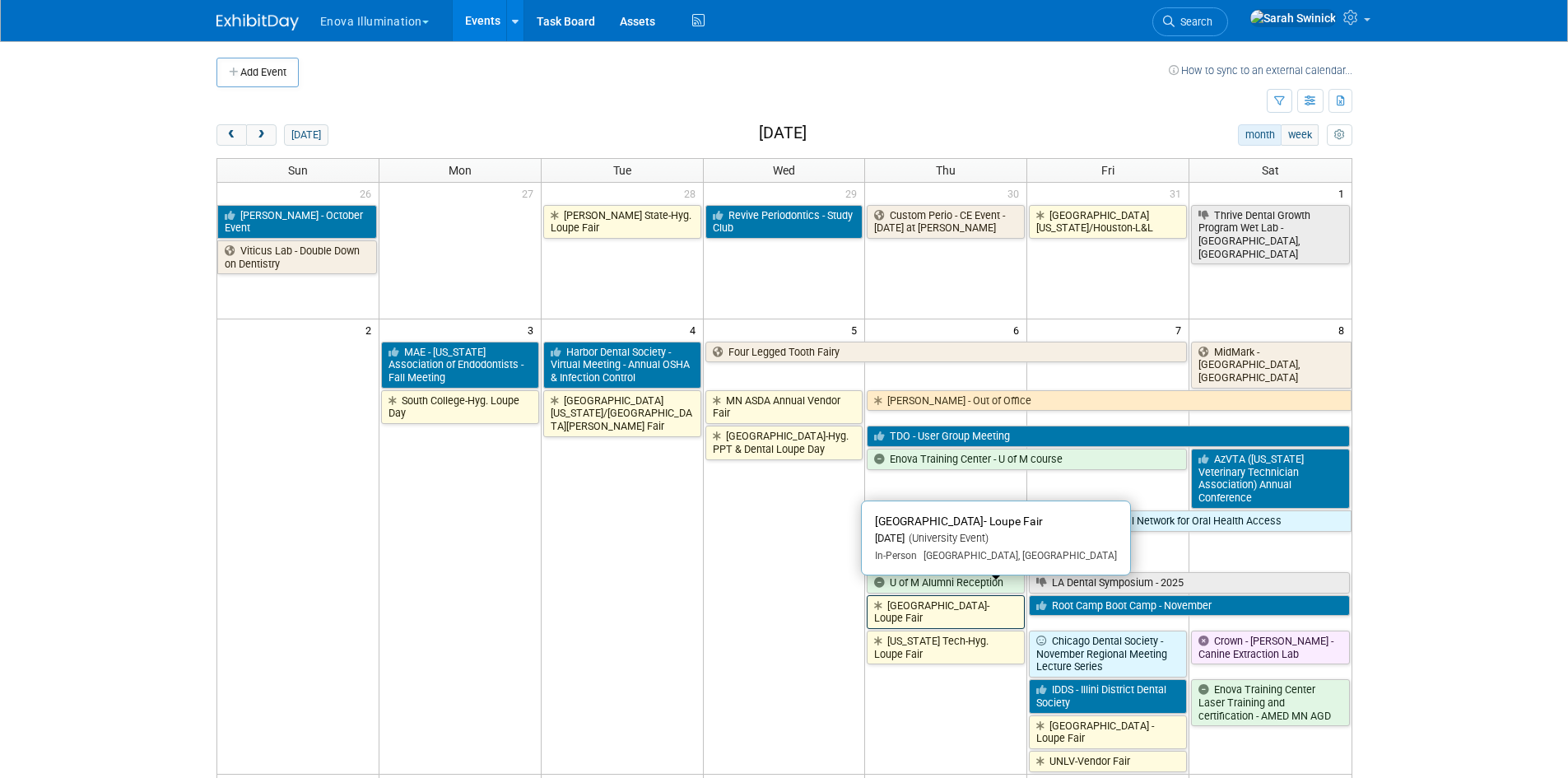
click at [958, 595] on link "[GEOGRAPHIC_DATA]- Loupe Fair" at bounding box center [946, 612] width 158 height 34
click at [979, 595] on link "[GEOGRAPHIC_DATA]- Loupe Fair" at bounding box center [946, 612] width 158 height 34
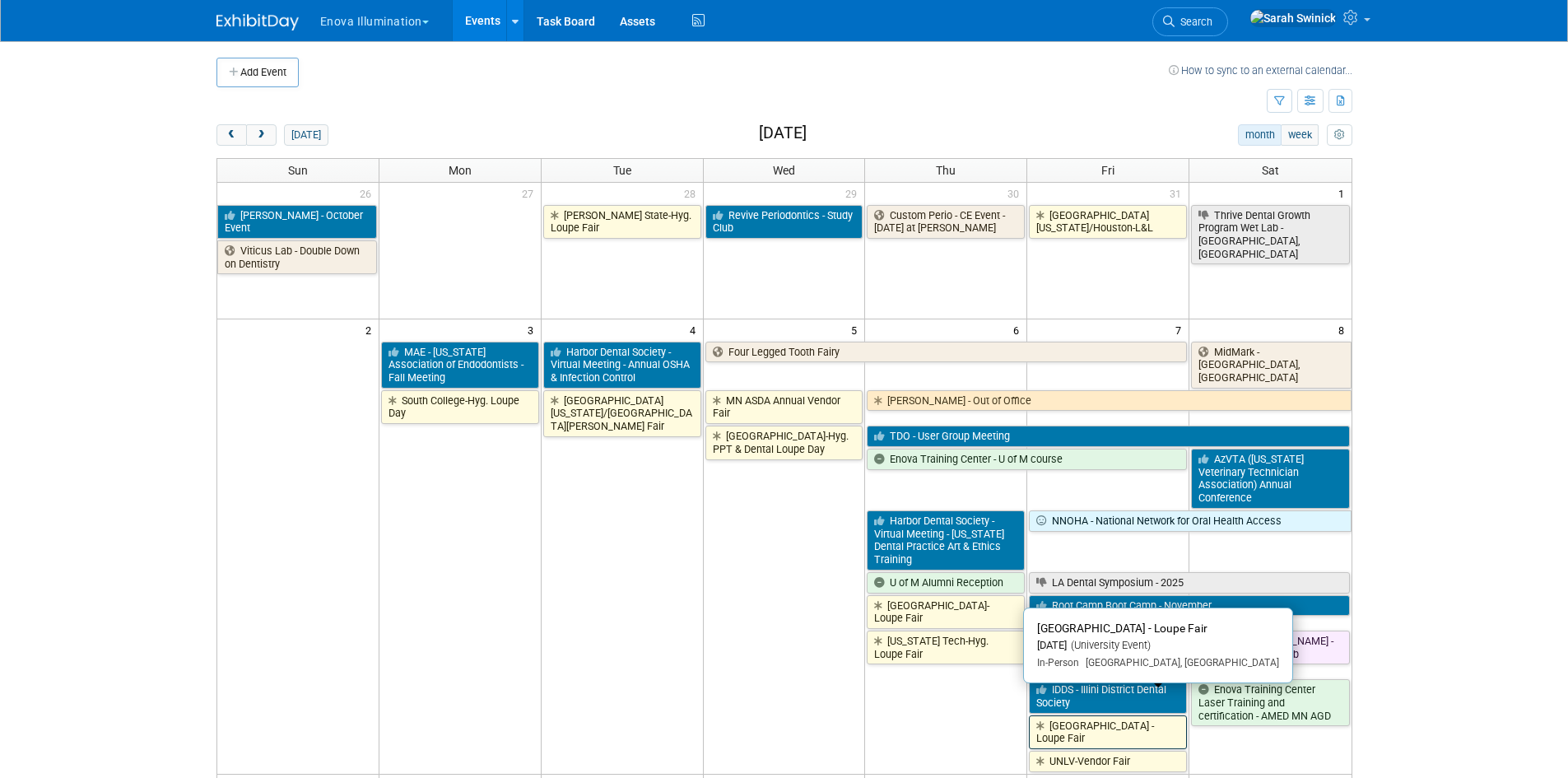
click at [1068, 715] on link "[GEOGRAPHIC_DATA] - Loupe Fair" at bounding box center [1107, 732] width 158 height 34
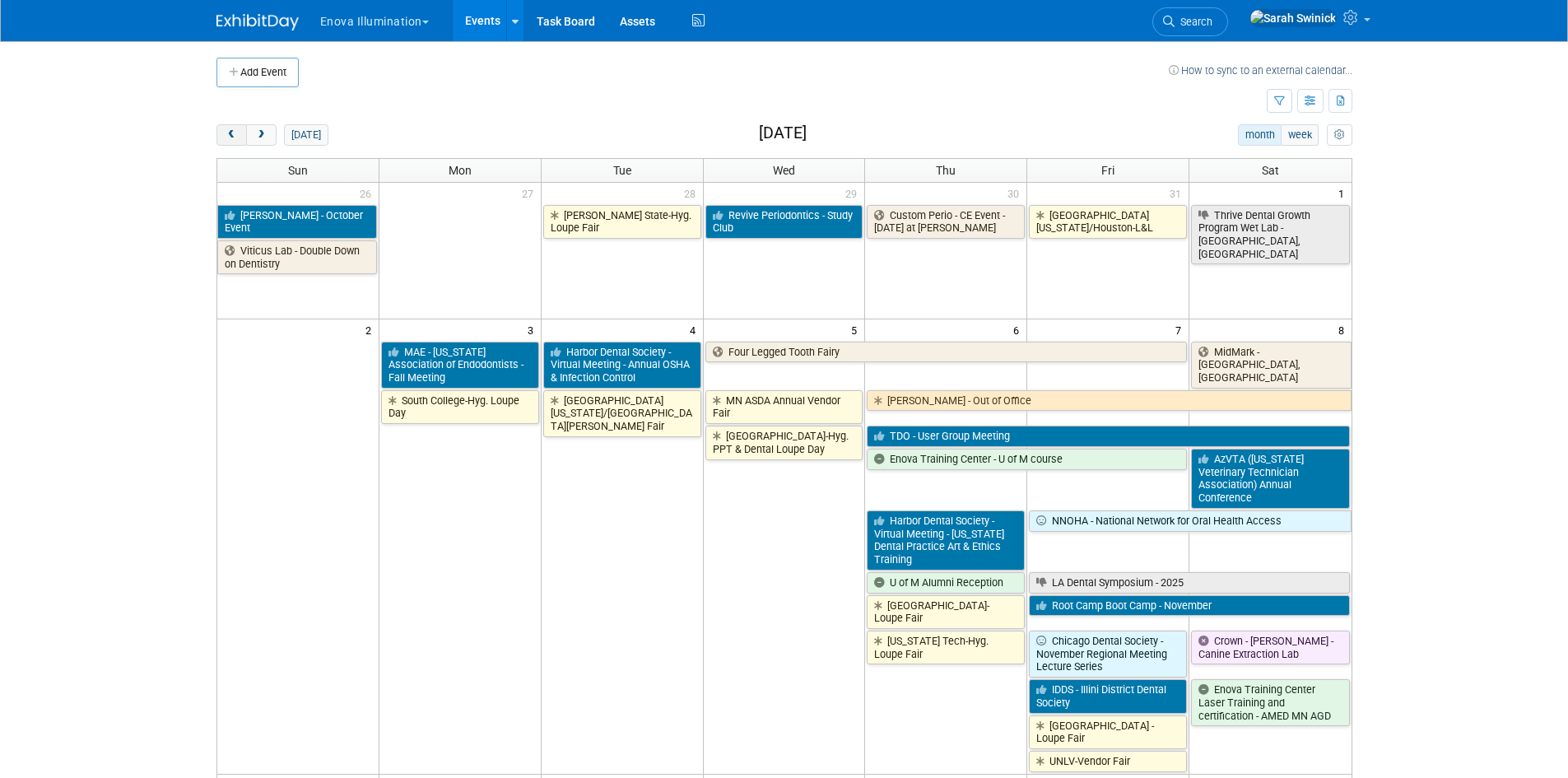
click at [224, 124] on button "prev" at bounding box center [232, 135] width 30 height 21
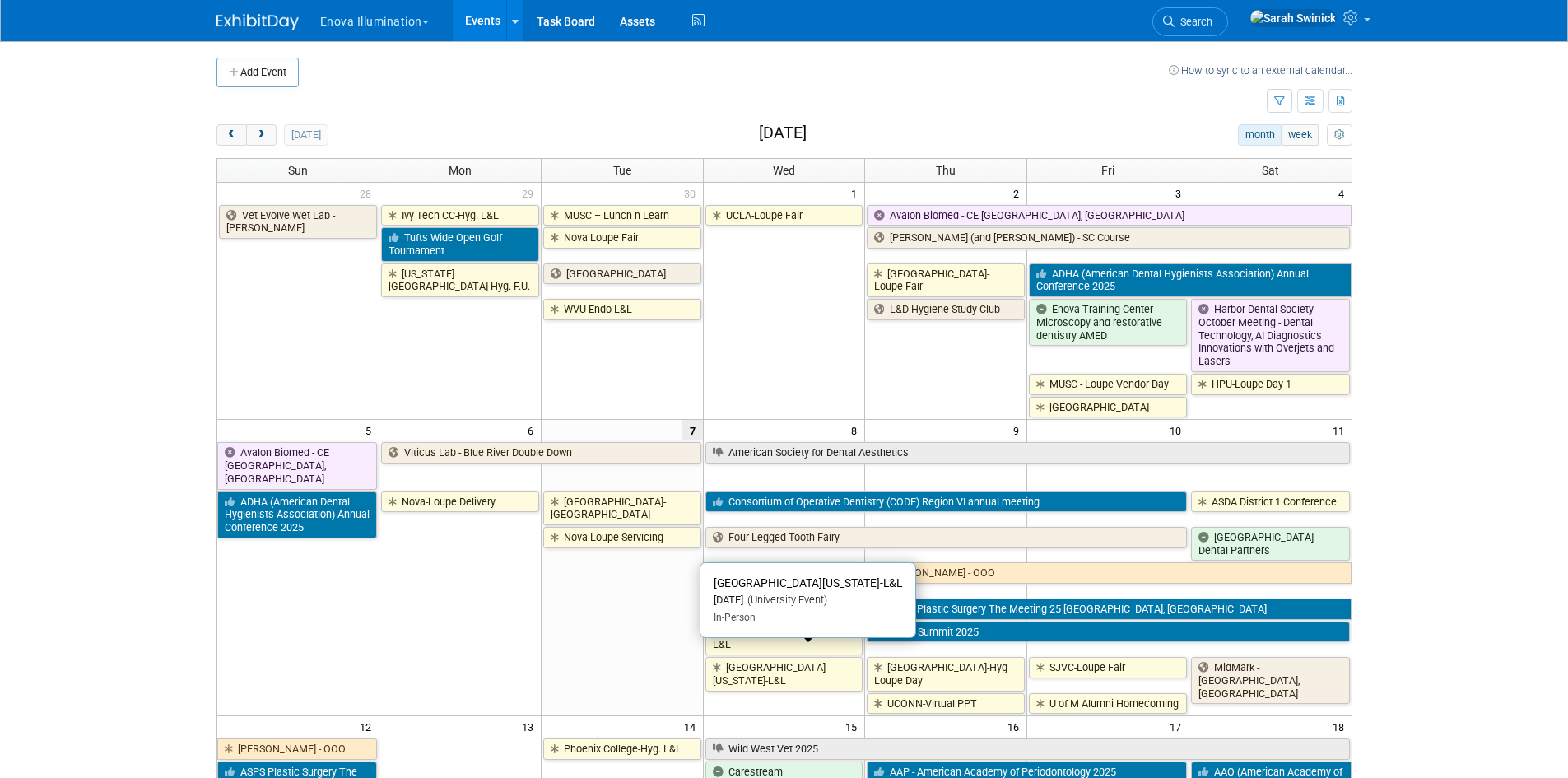
click at [824, 657] on link "[GEOGRAPHIC_DATA][US_STATE]-L&L" at bounding box center [784, 674] width 158 height 34
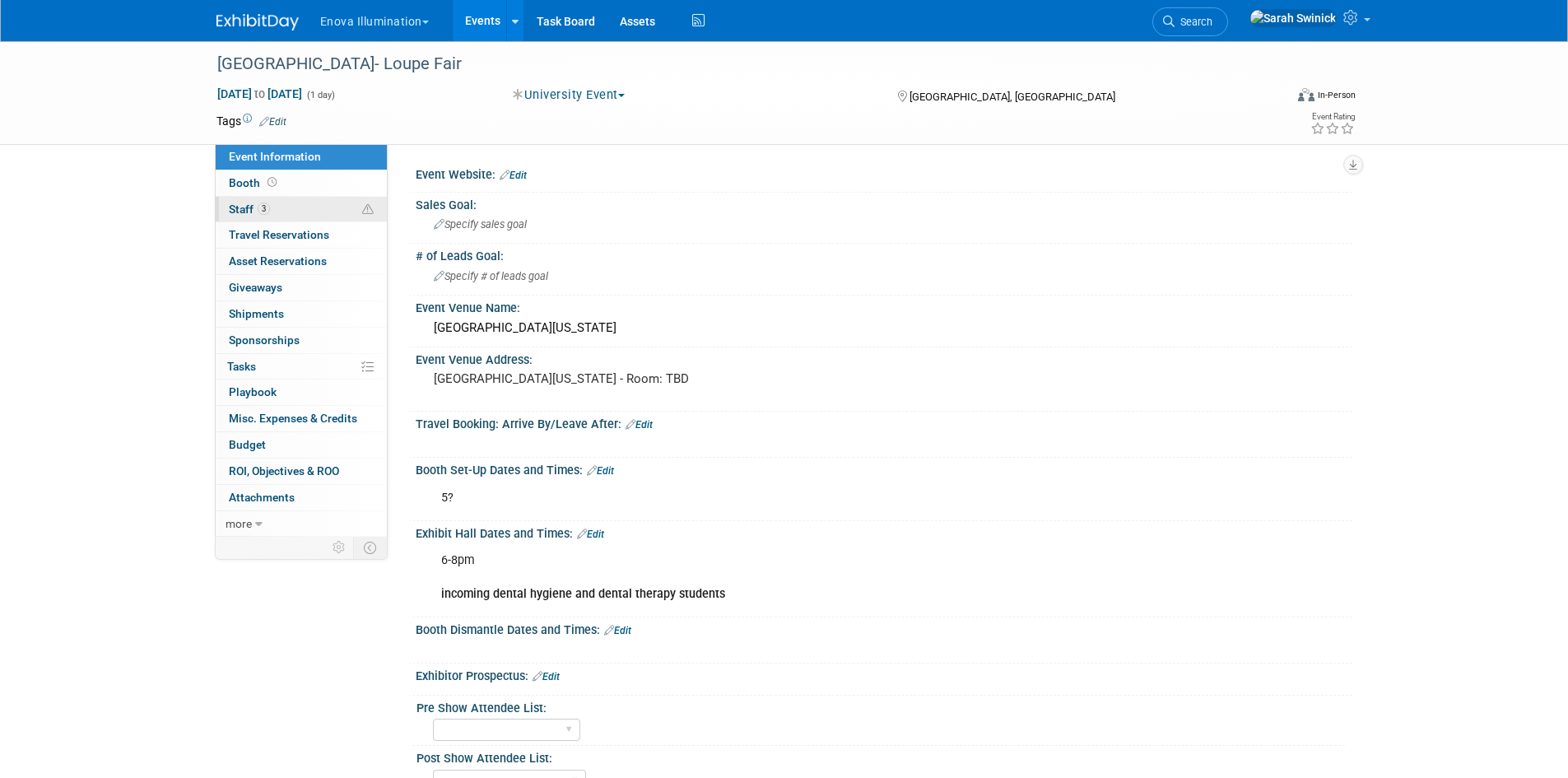
click at [258, 196] on link "3 Staff 3" at bounding box center [301, 209] width 171 height 25
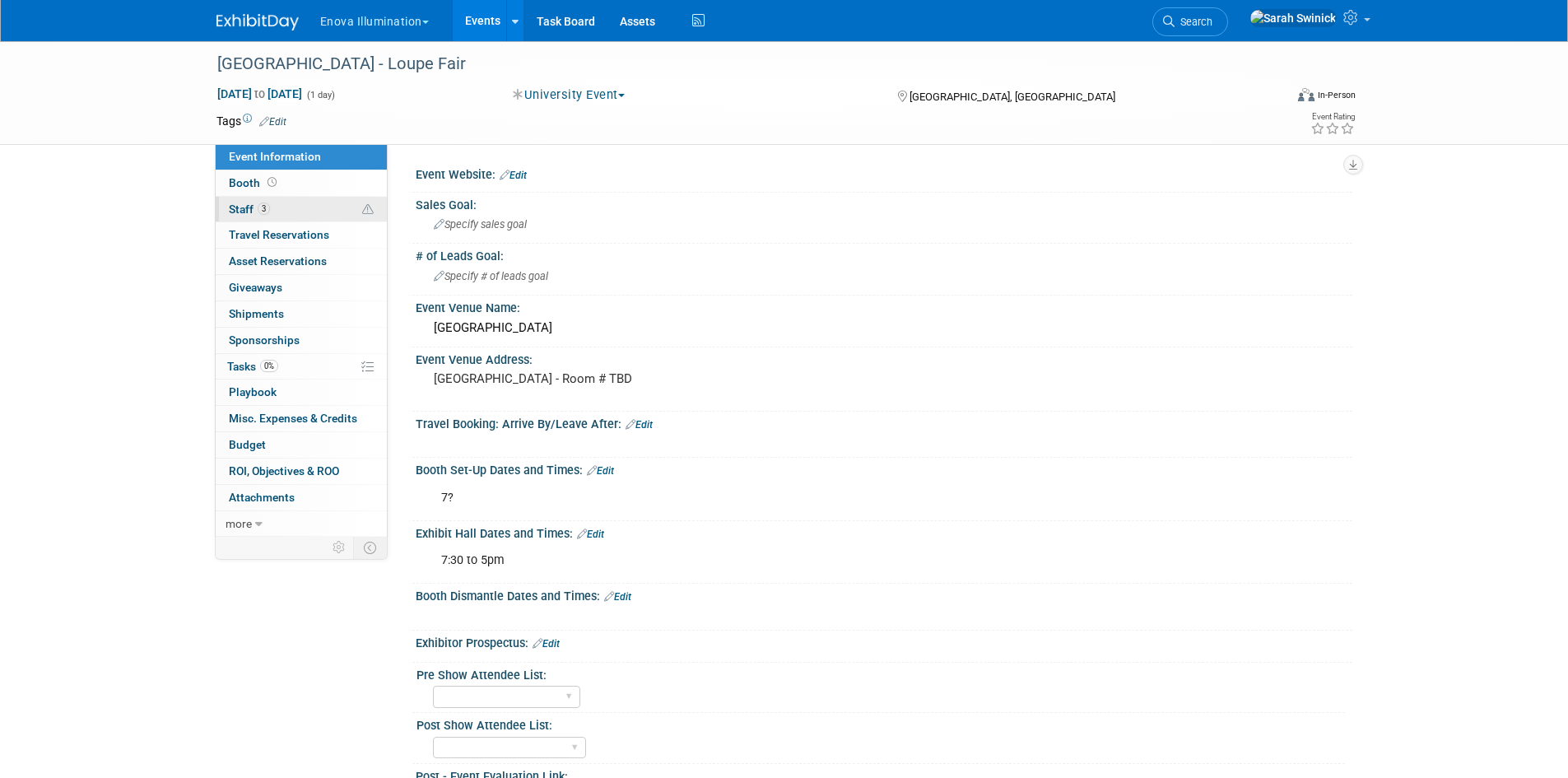
click at [290, 196] on link "3 Staff 3" at bounding box center [301, 209] width 171 height 25
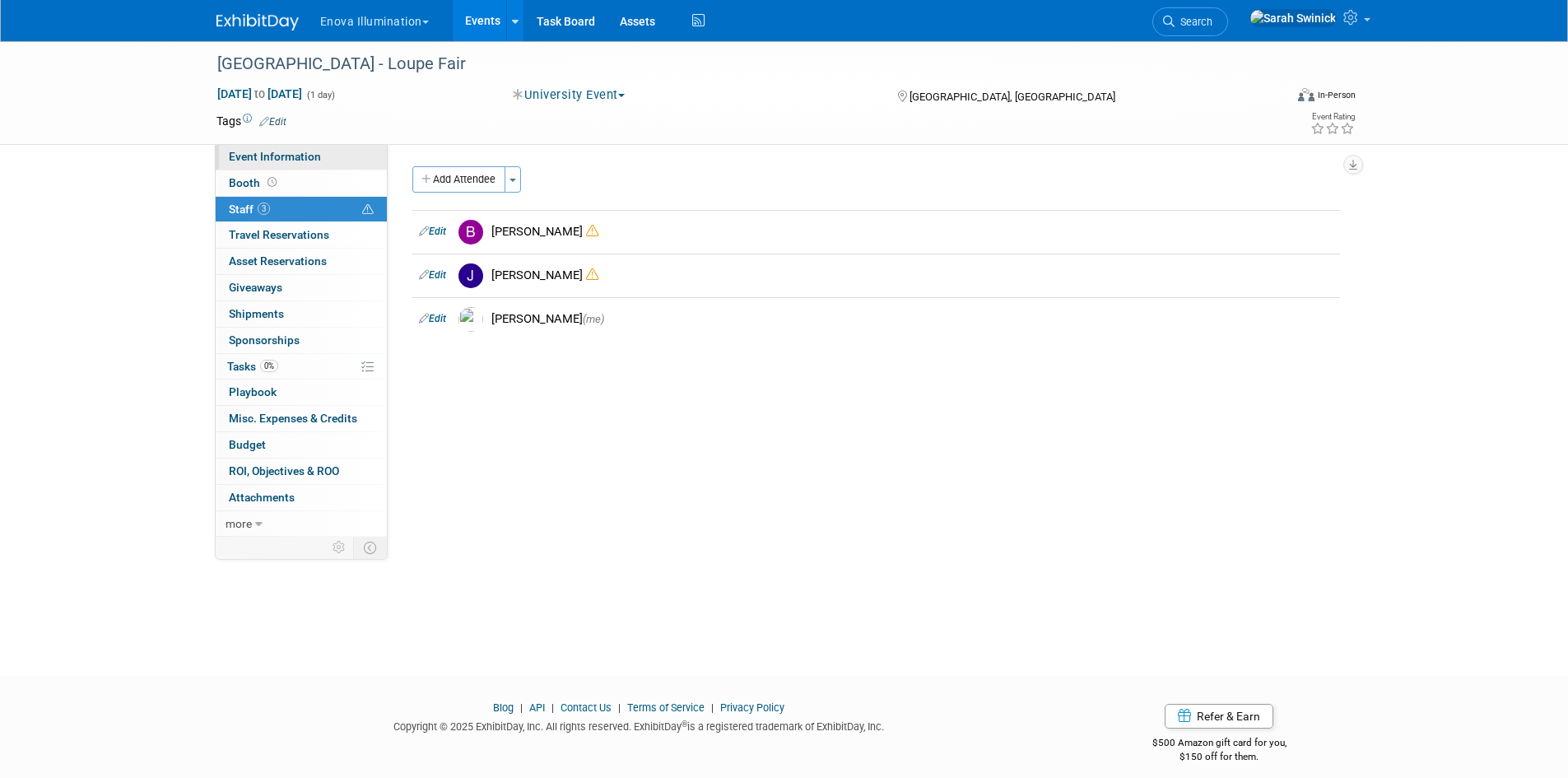
click at [304, 161] on span "Event Information" at bounding box center [274, 157] width 92 height 14
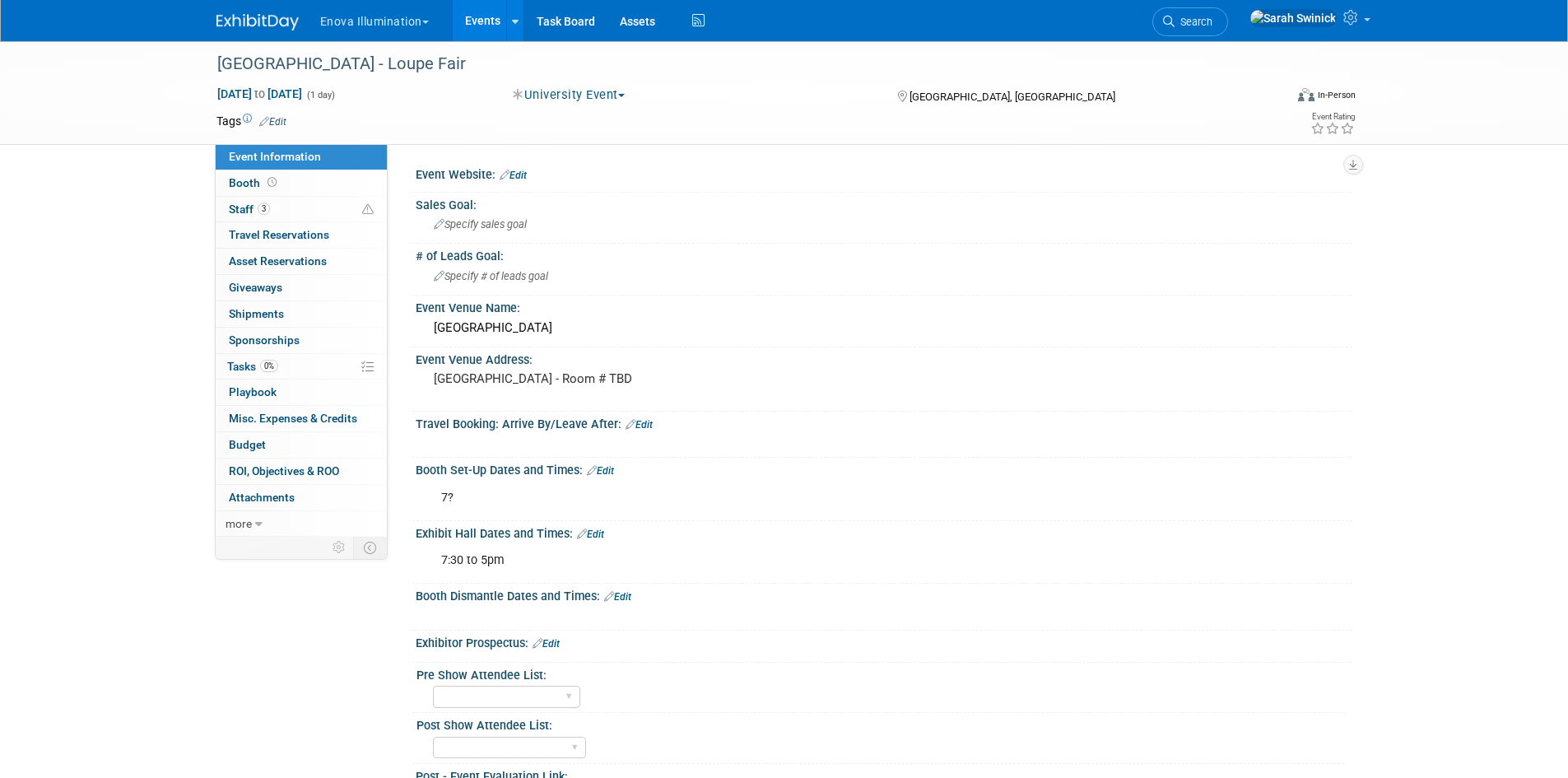
click at [527, 554] on div "7:30 to 5pm" at bounding box center [801, 560] width 742 height 33
click at [236, 200] on link "3 Staff 3" at bounding box center [301, 209] width 171 height 25
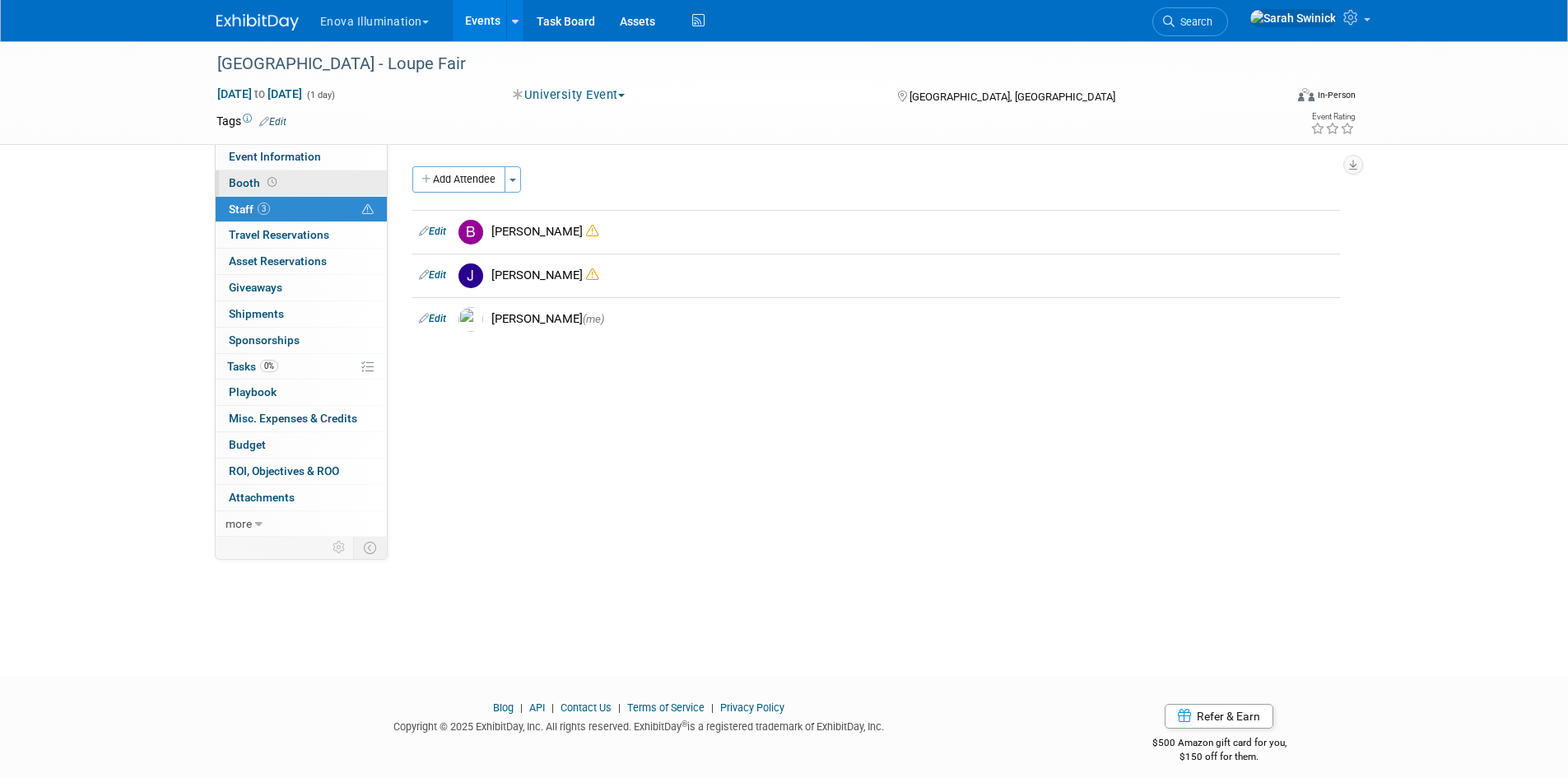
click at [253, 173] on link "Booth" at bounding box center [301, 183] width 171 height 25
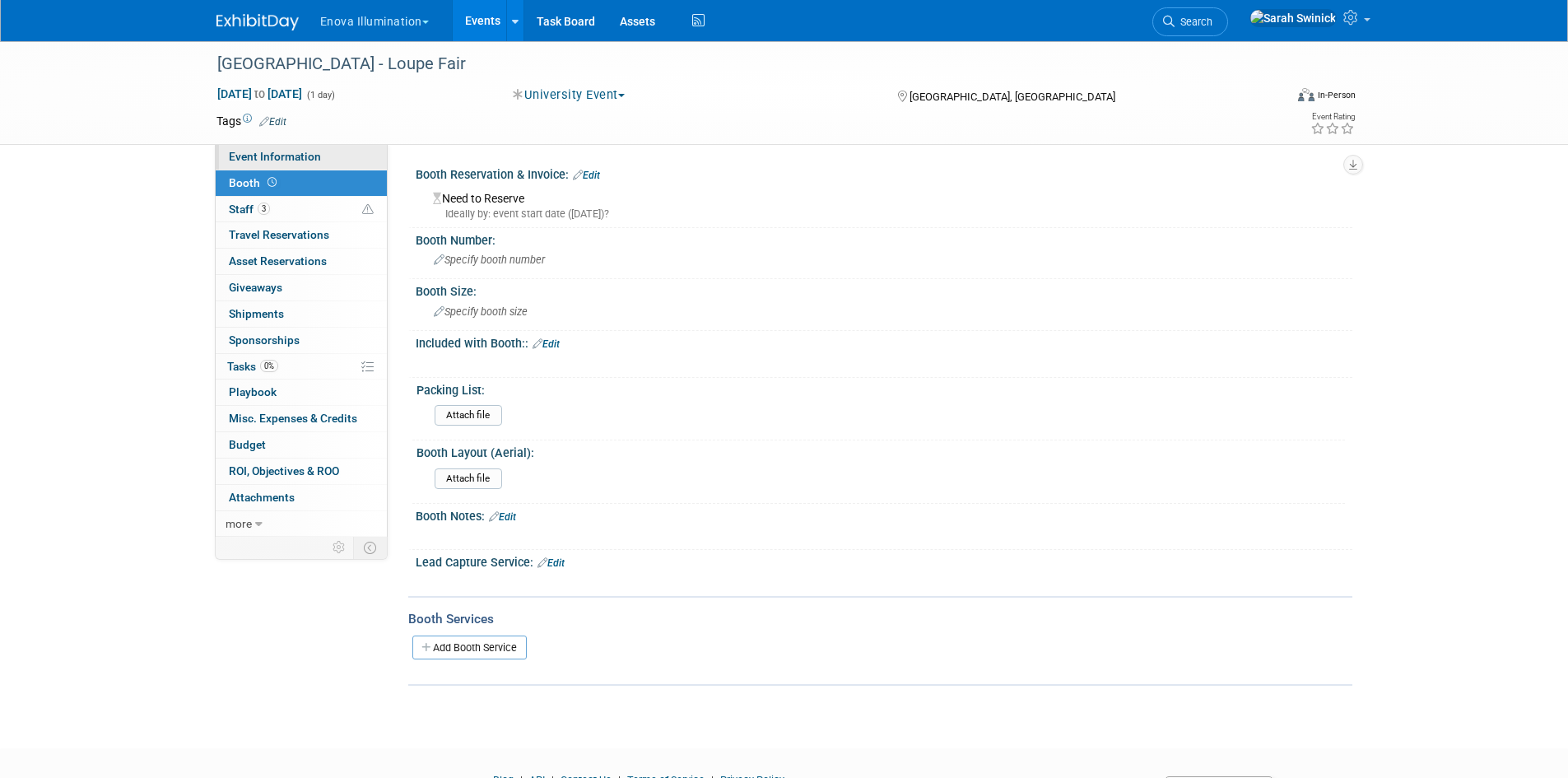
click at [253, 163] on span "Event Information" at bounding box center [274, 157] width 92 height 14
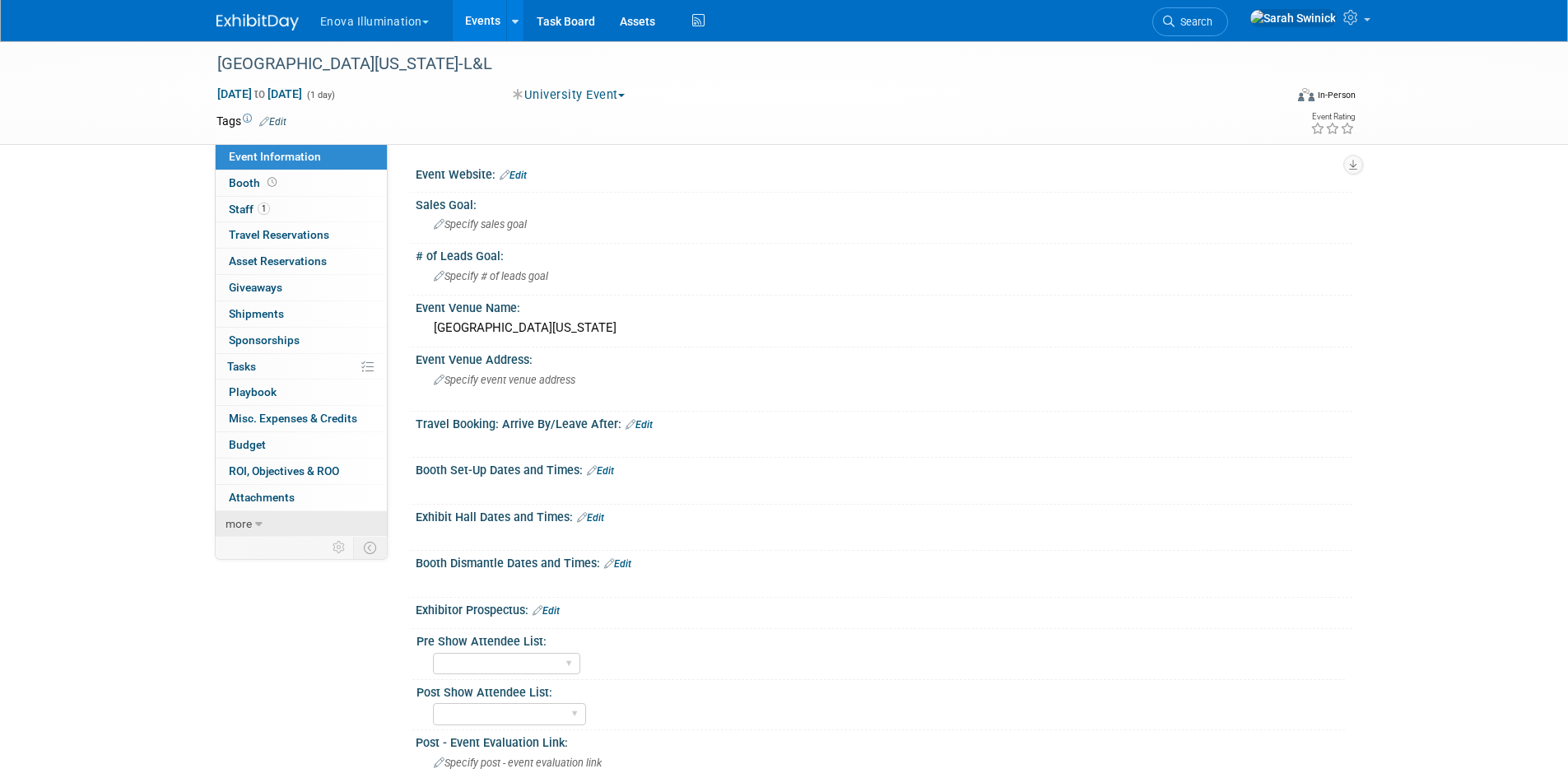
click at [311, 526] on link "more" at bounding box center [301, 524] width 171 height 25
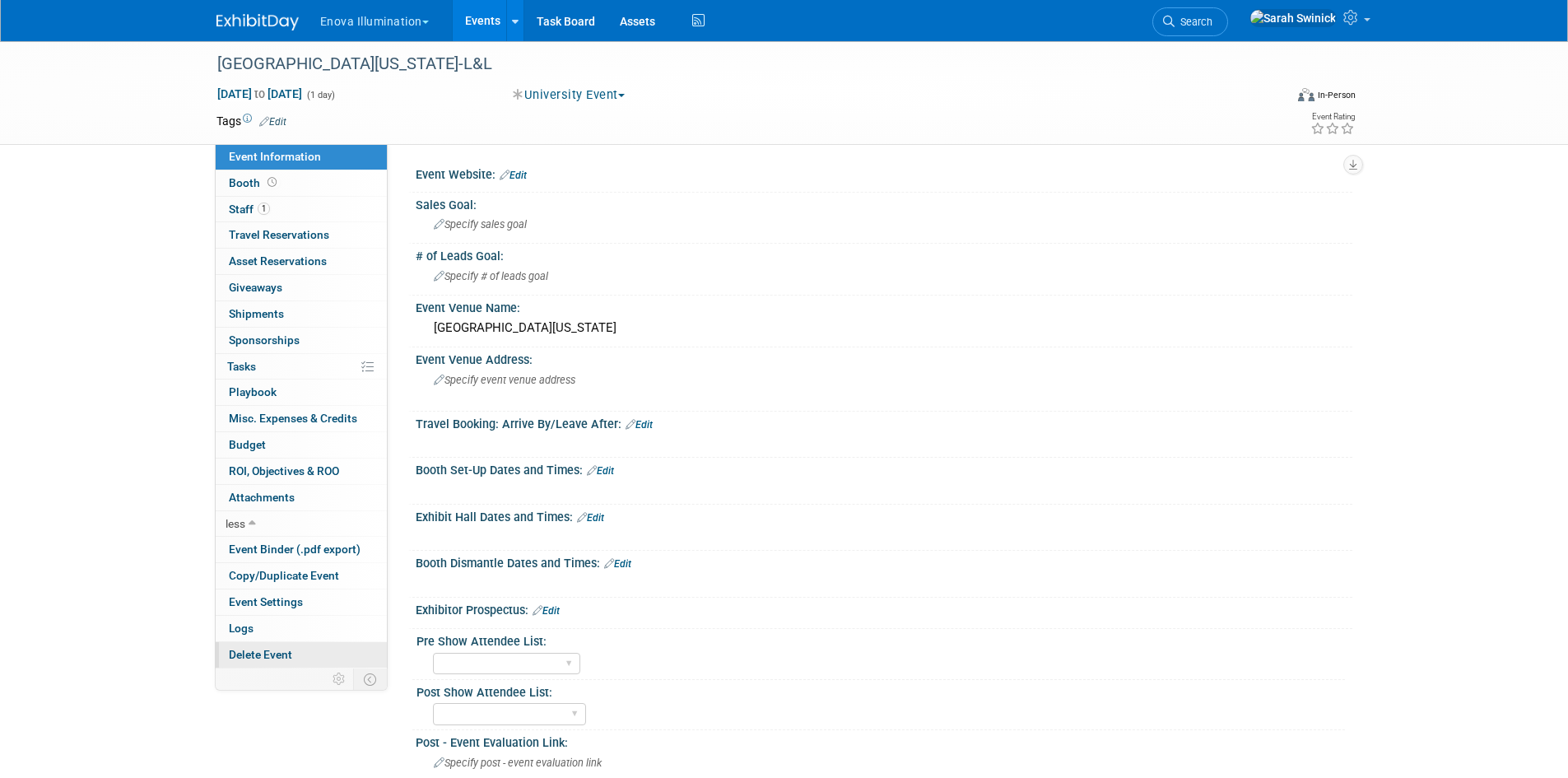
click at [293, 652] on link "Delete Event" at bounding box center [301, 654] width 171 height 25
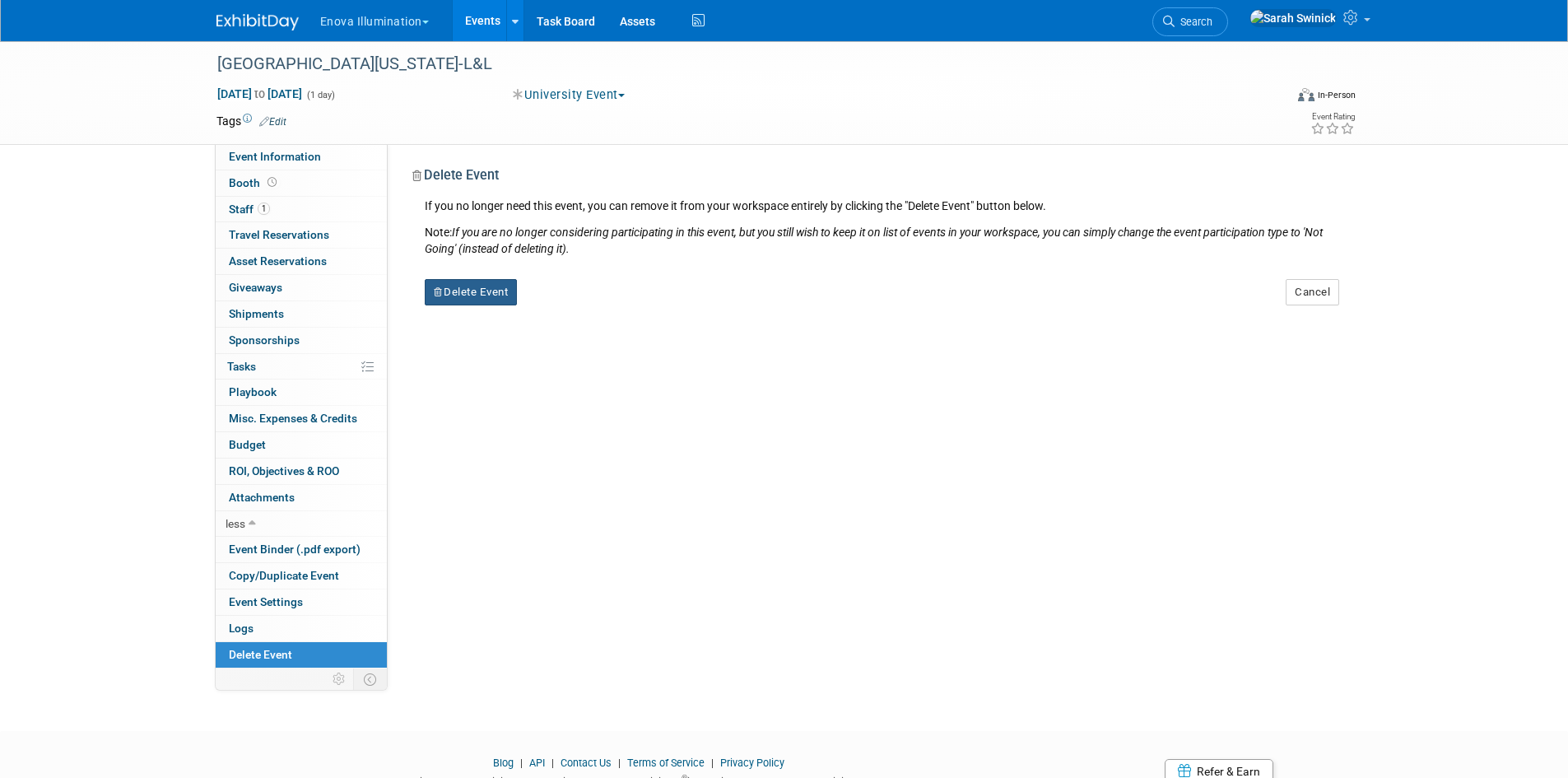
click at [493, 301] on button "Delete Event" at bounding box center [472, 292] width 93 height 26
drag, startPoint x: 588, startPoint y: 312, endPoint x: 566, endPoint y: 298, distance: 26.1
click at [588, 312] on link "Yes" at bounding box center [575, 305] width 47 height 26
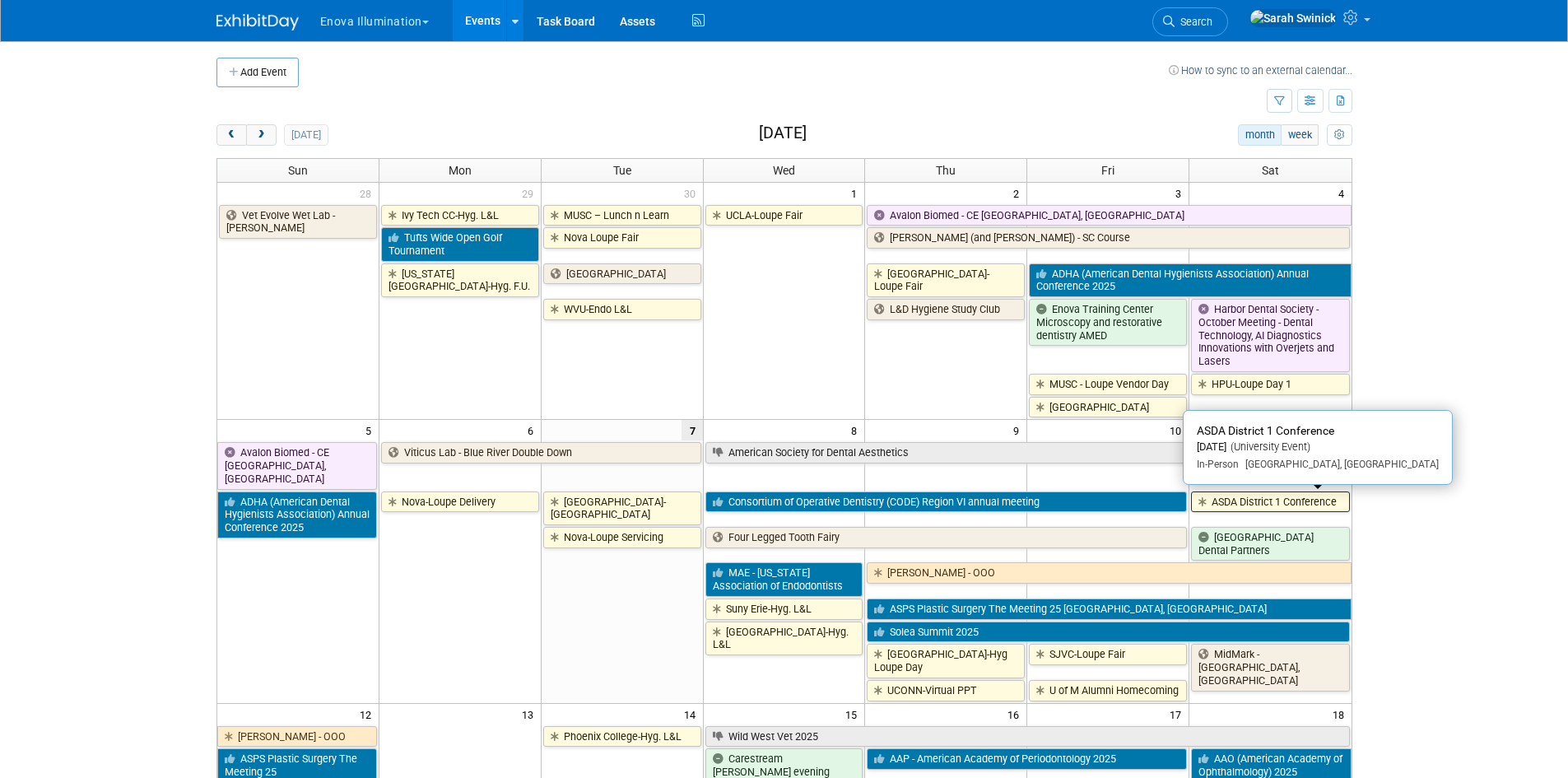
click at [1269, 497] on link "ASDA District 1 Conference" at bounding box center [1270, 502] width 158 height 21
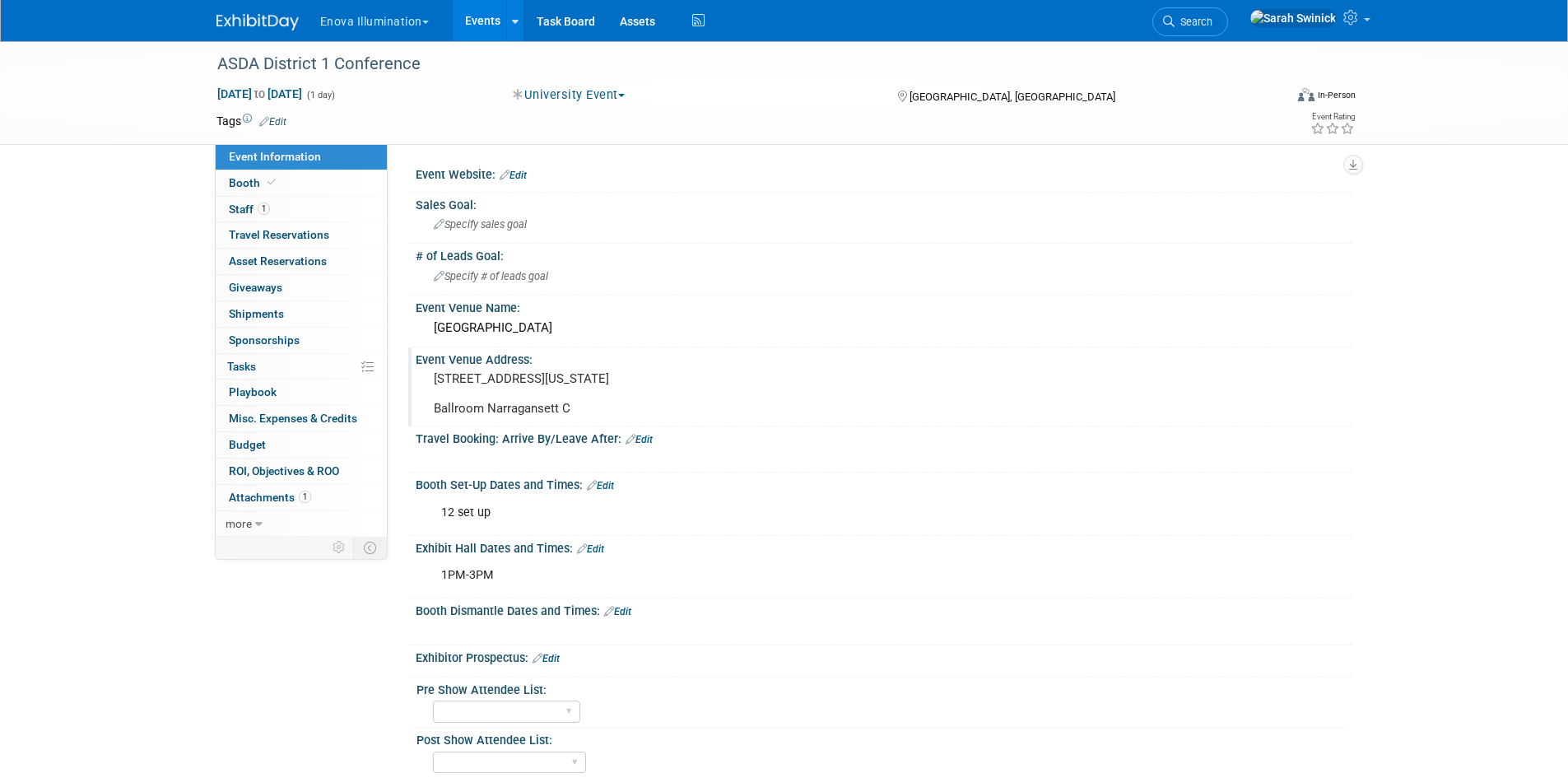
drag, startPoint x: 588, startPoint y: 417, endPoint x: 455, endPoint y: 383, distance: 137.3
click at [455, 383] on pre "1 W Exchange Street Providence, Rhode Island Ballroom Narragansett C" at bounding box center [610, 394] width 354 height 45
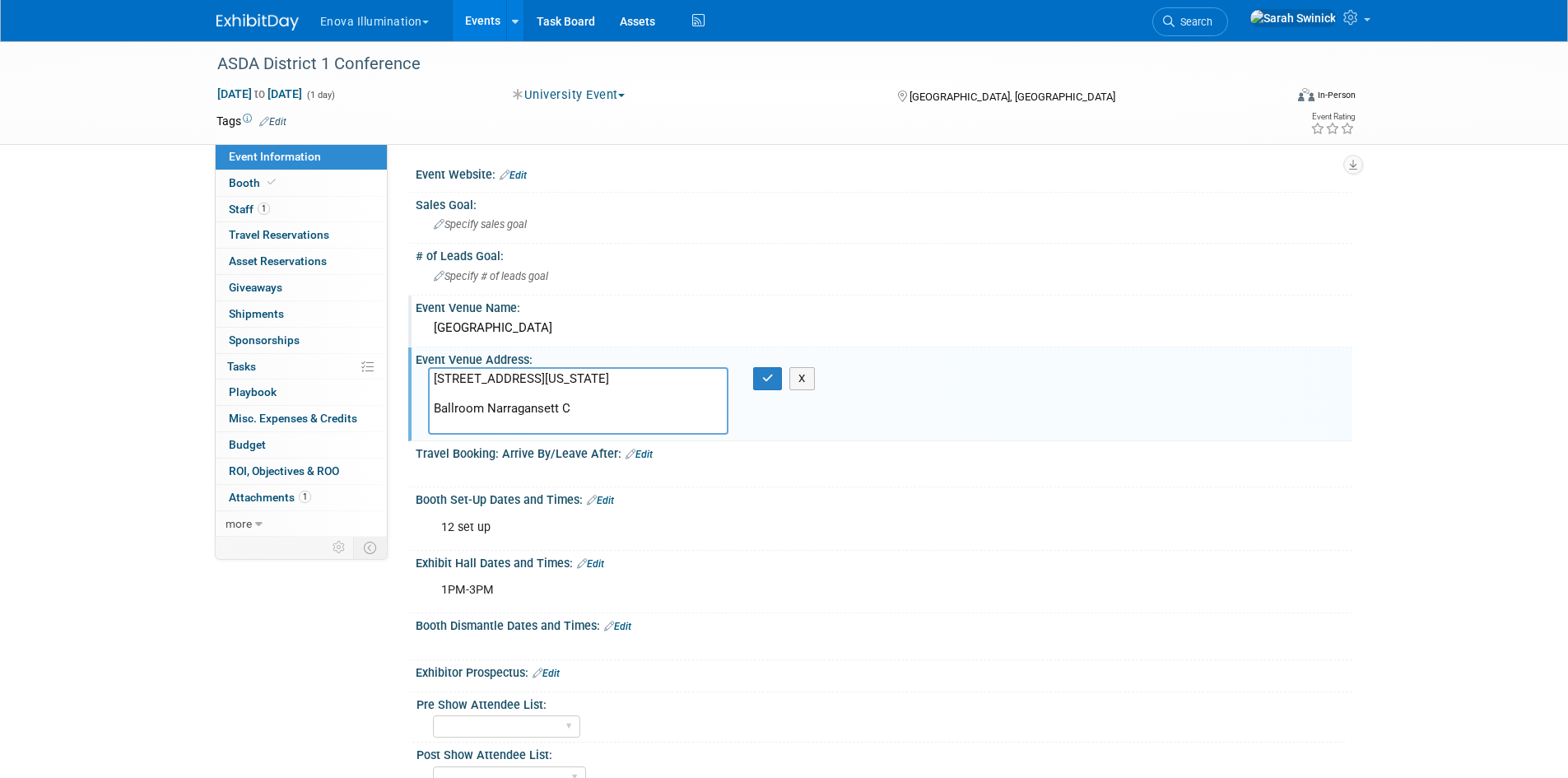
drag, startPoint x: 438, startPoint y: 328, endPoint x: 615, endPoint y: 319, distance: 177.2
click at [615, 319] on div "Omni Providence Hotel" at bounding box center [884, 328] width 912 height 25
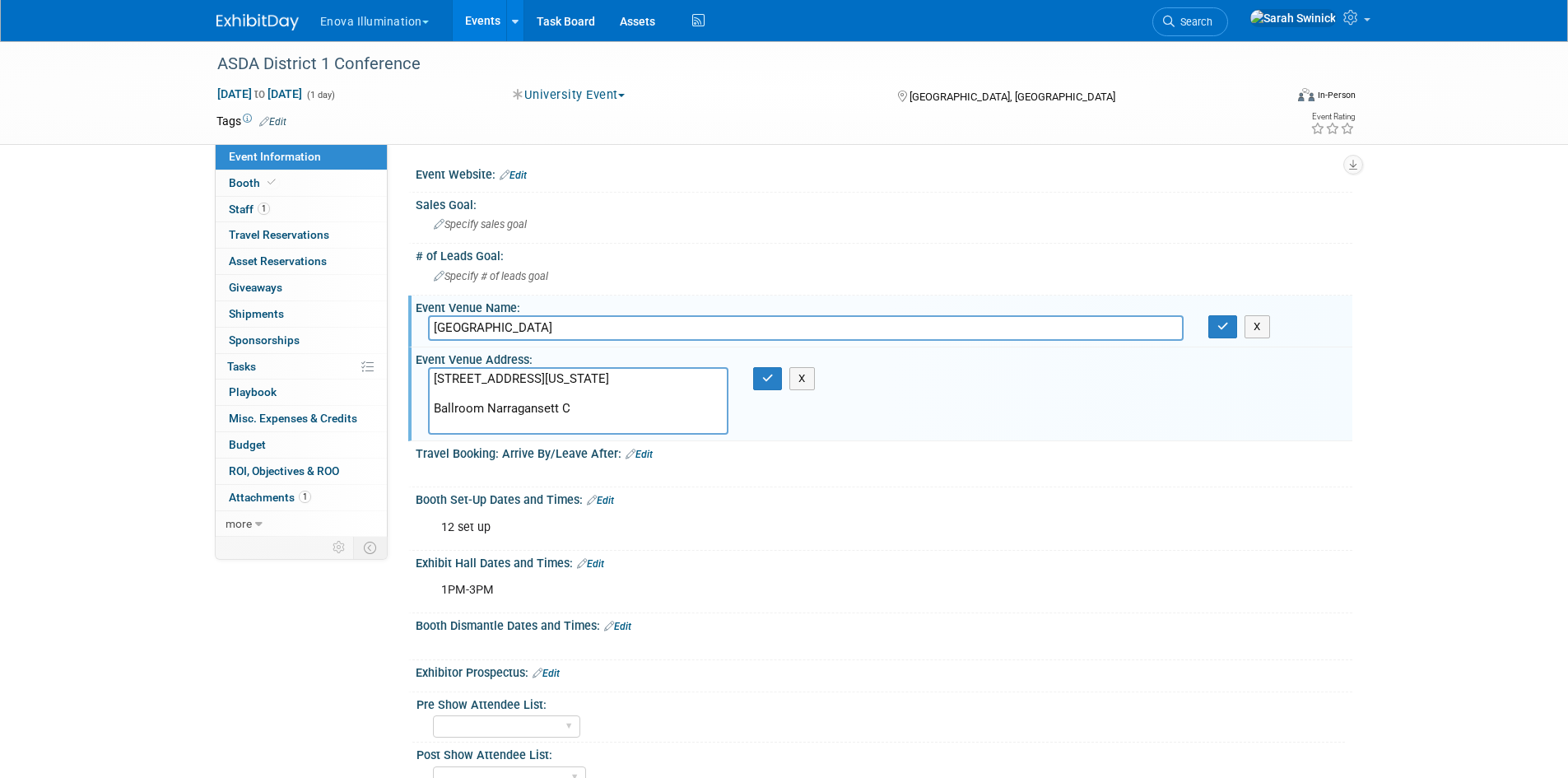
drag, startPoint x: 435, startPoint y: 326, endPoint x: 650, endPoint y: 321, distance: 215.1
click at [649, 321] on input "Omni Providence Hotel" at bounding box center [806, 328] width 756 height 25
drag, startPoint x: 571, startPoint y: 425, endPoint x: 429, endPoint y: 446, distance: 143.5
click at [429, 446] on div "Event Website: Edit Sales Goal: Specify sales goal # of Leads Goal: Specify # o…" at bounding box center [876, 551] width 928 height 778
click at [513, 383] on textarea "1 W Exchange Street Providence, Rhode Island Ballroom Narragansett C" at bounding box center [578, 401] width 301 height 68
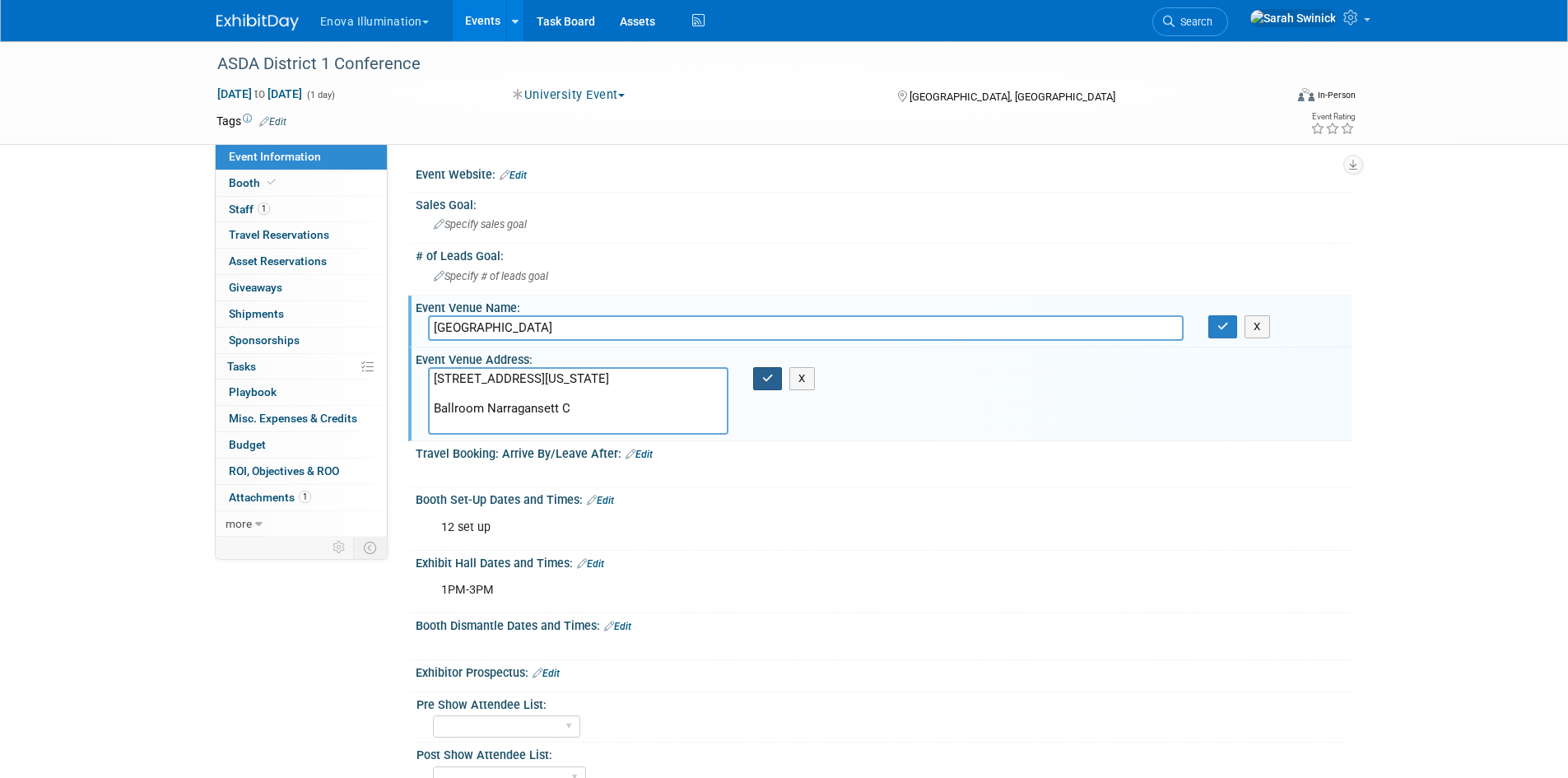
drag, startPoint x: 763, startPoint y: 375, endPoint x: 1140, endPoint y: 328, distance: 379.9
click at [765, 375] on icon "button" at bounding box center [768, 378] width 12 height 11
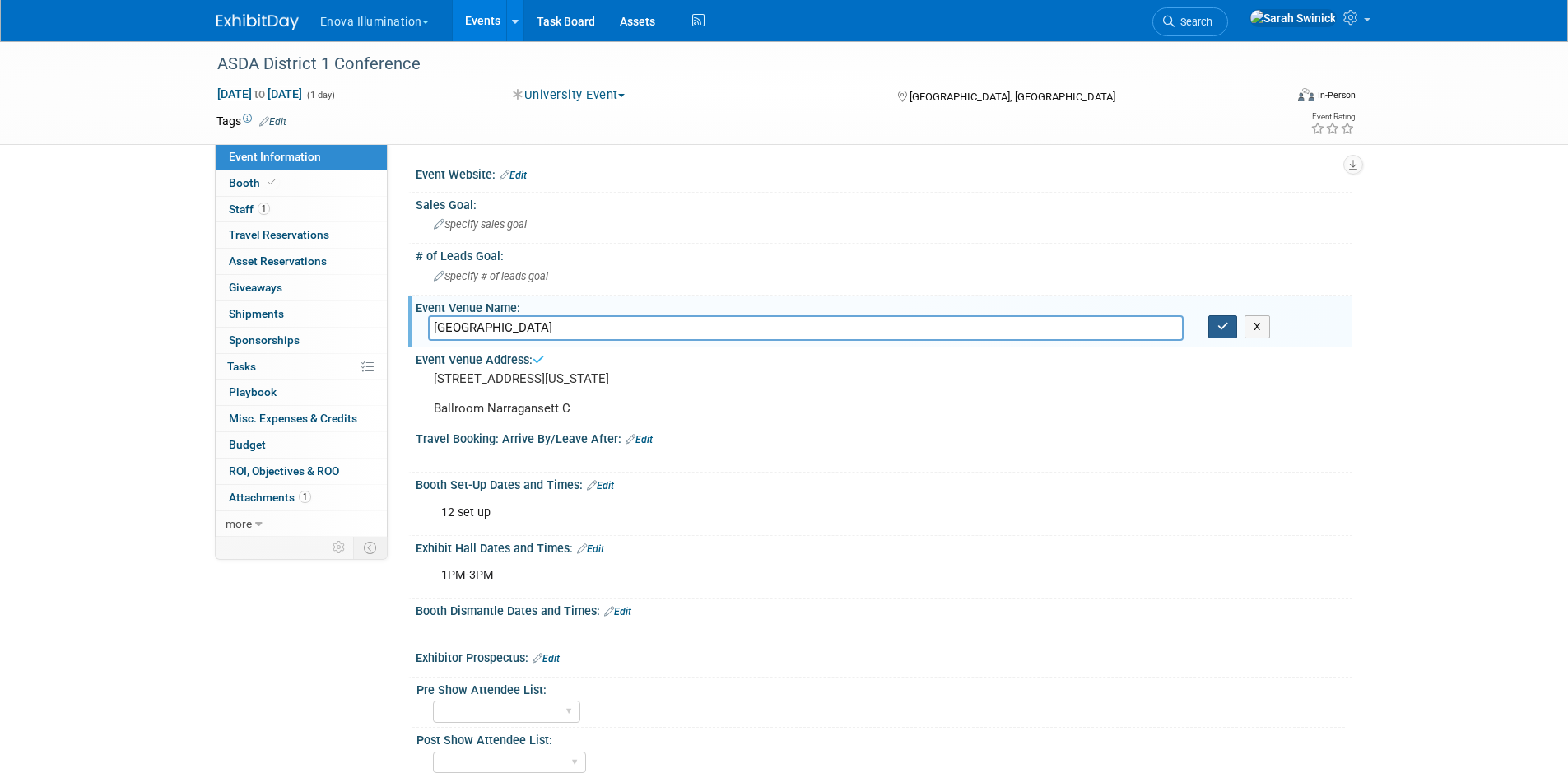
click at [1232, 323] on button "button" at bounding box center [1223, 326] width 30 height 23
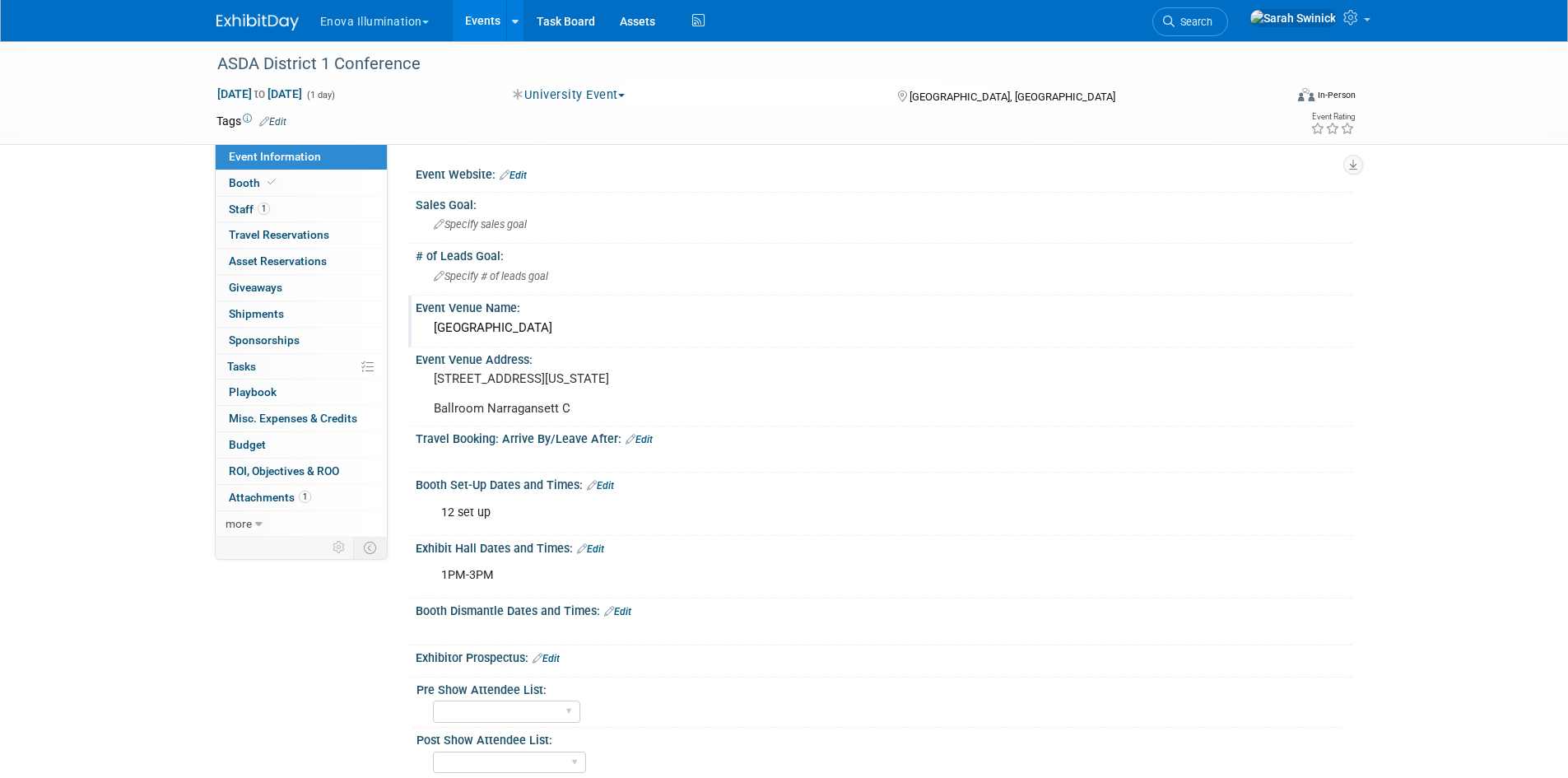
click at [238, 25] on img at bounding box center [257, 22] width 82 height 16
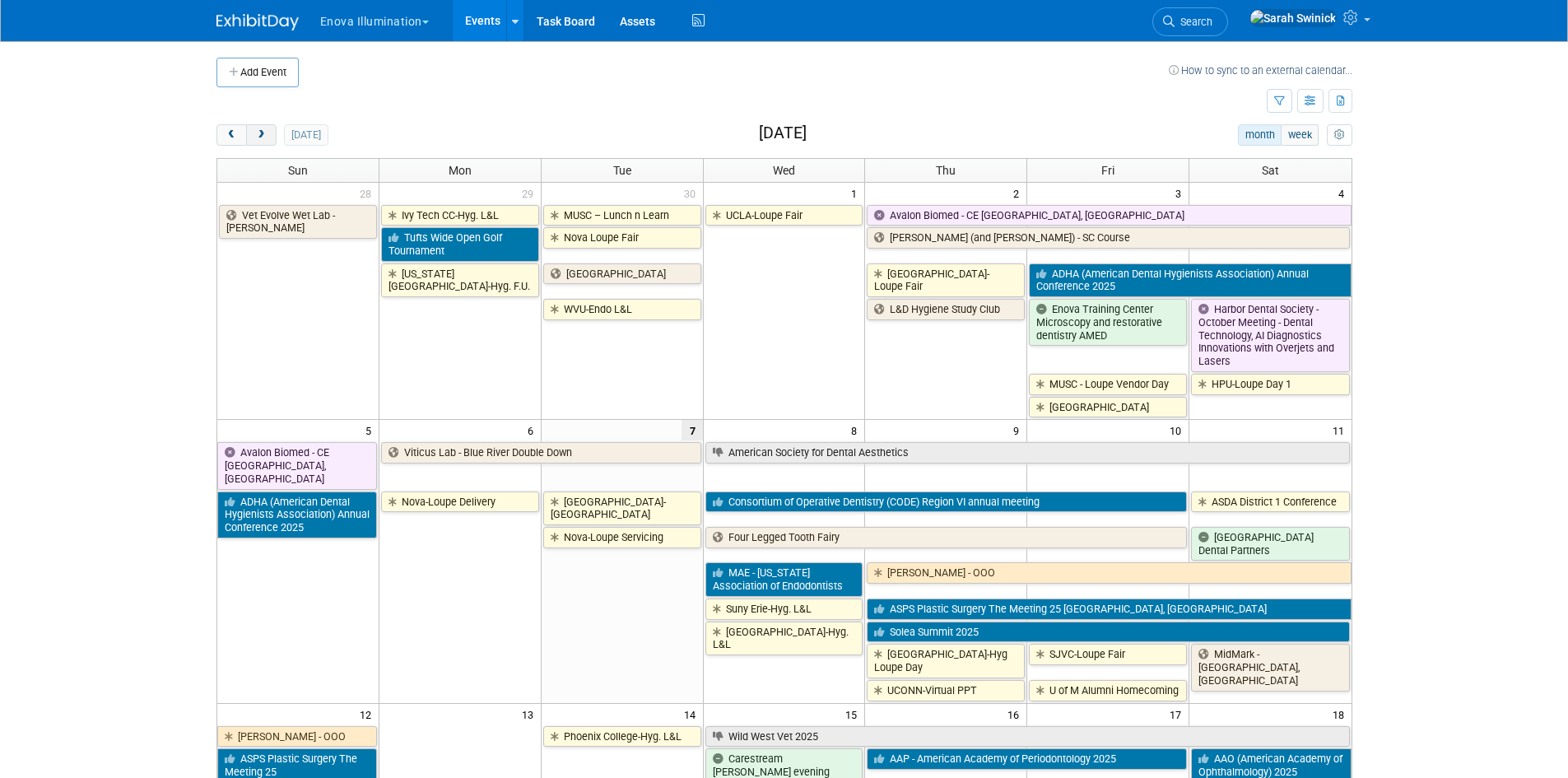
click at [254, 134] on button "next" at bounding box center [262, 135] width 30 height 21
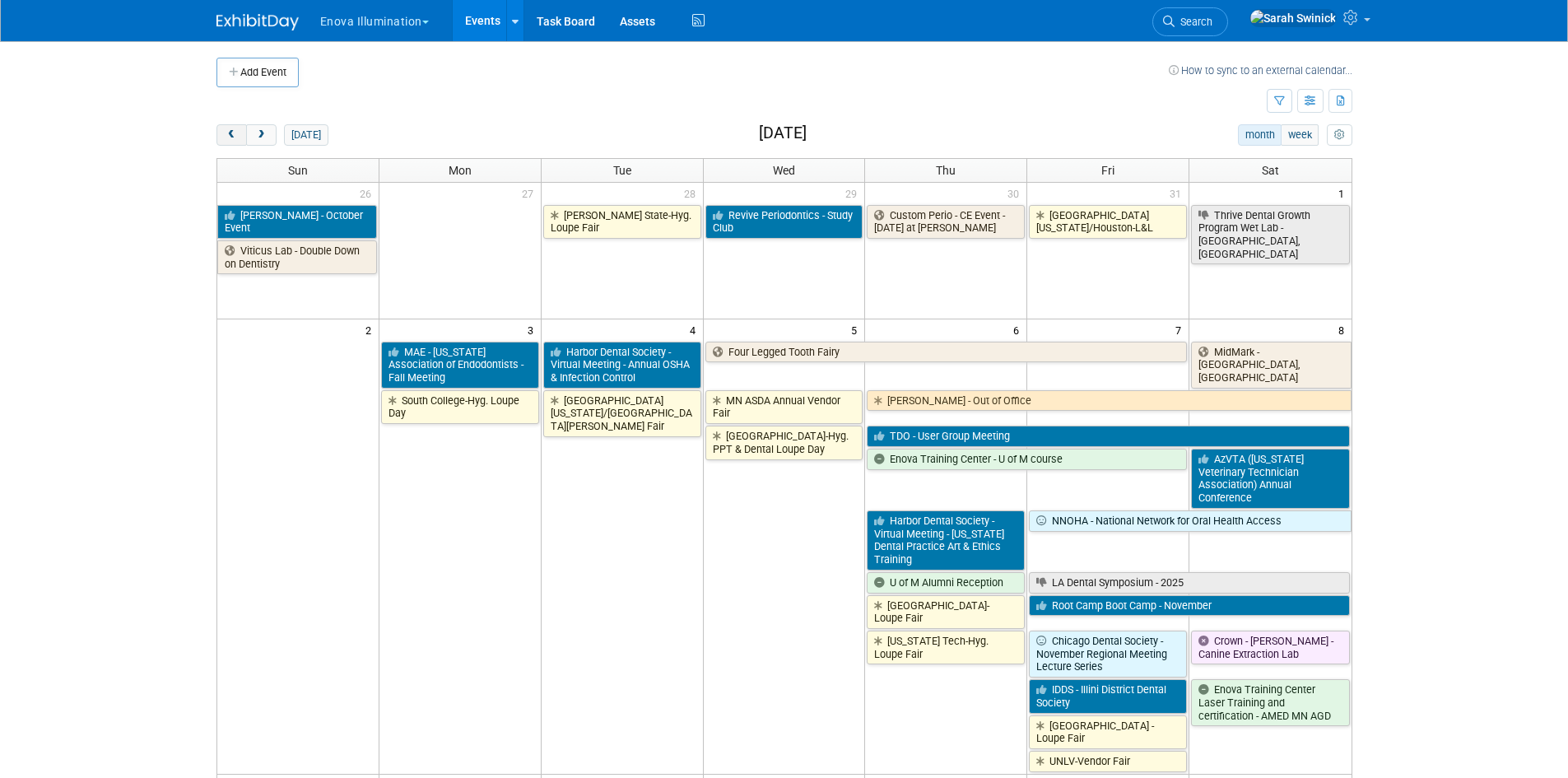
click at [225, 139] on span "prev" at bounding box center [231, 135] width 13 height 11
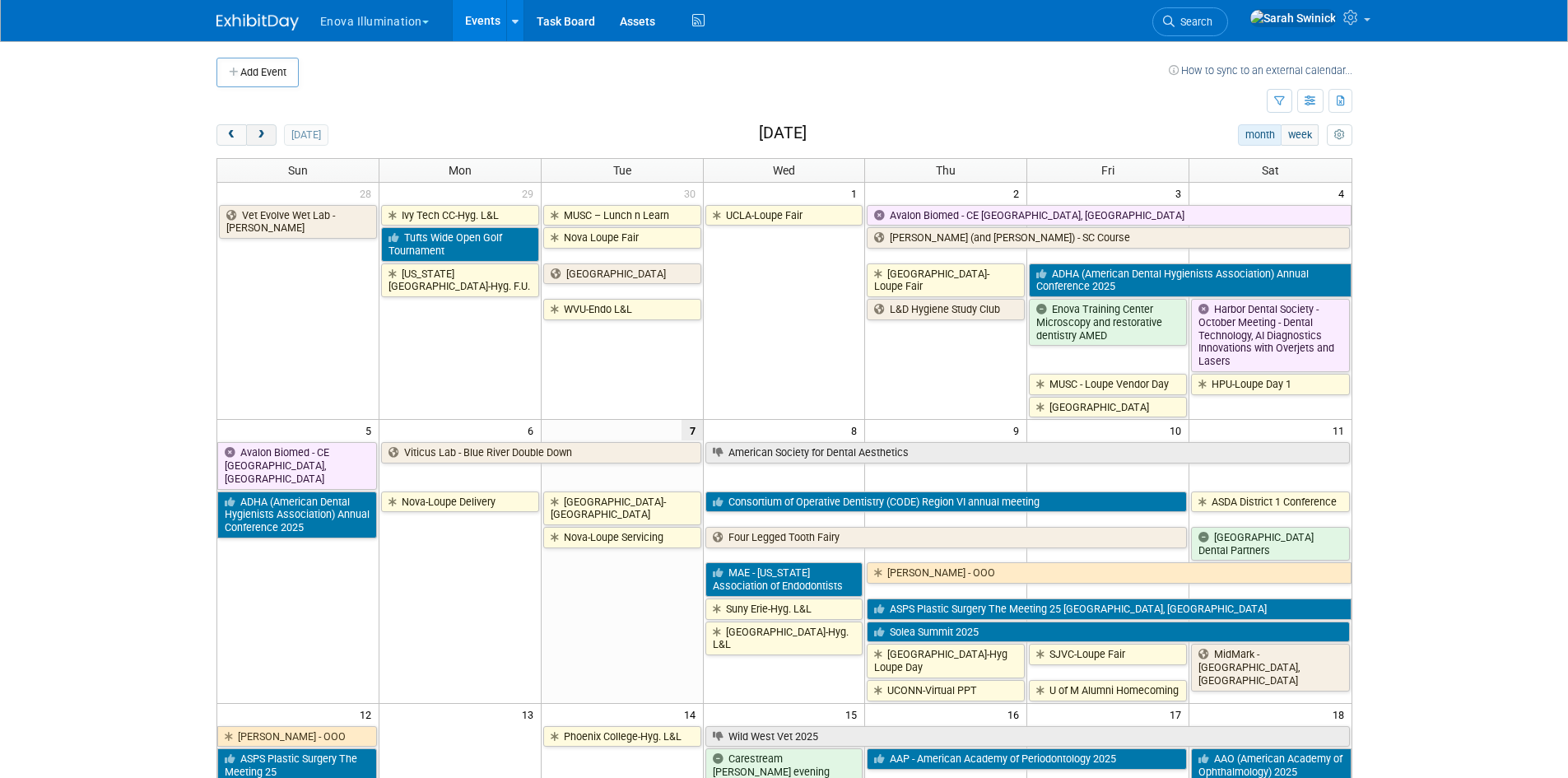
click at [258, 141] on button "next" at bounding box center [262, 135] width 30 height 21
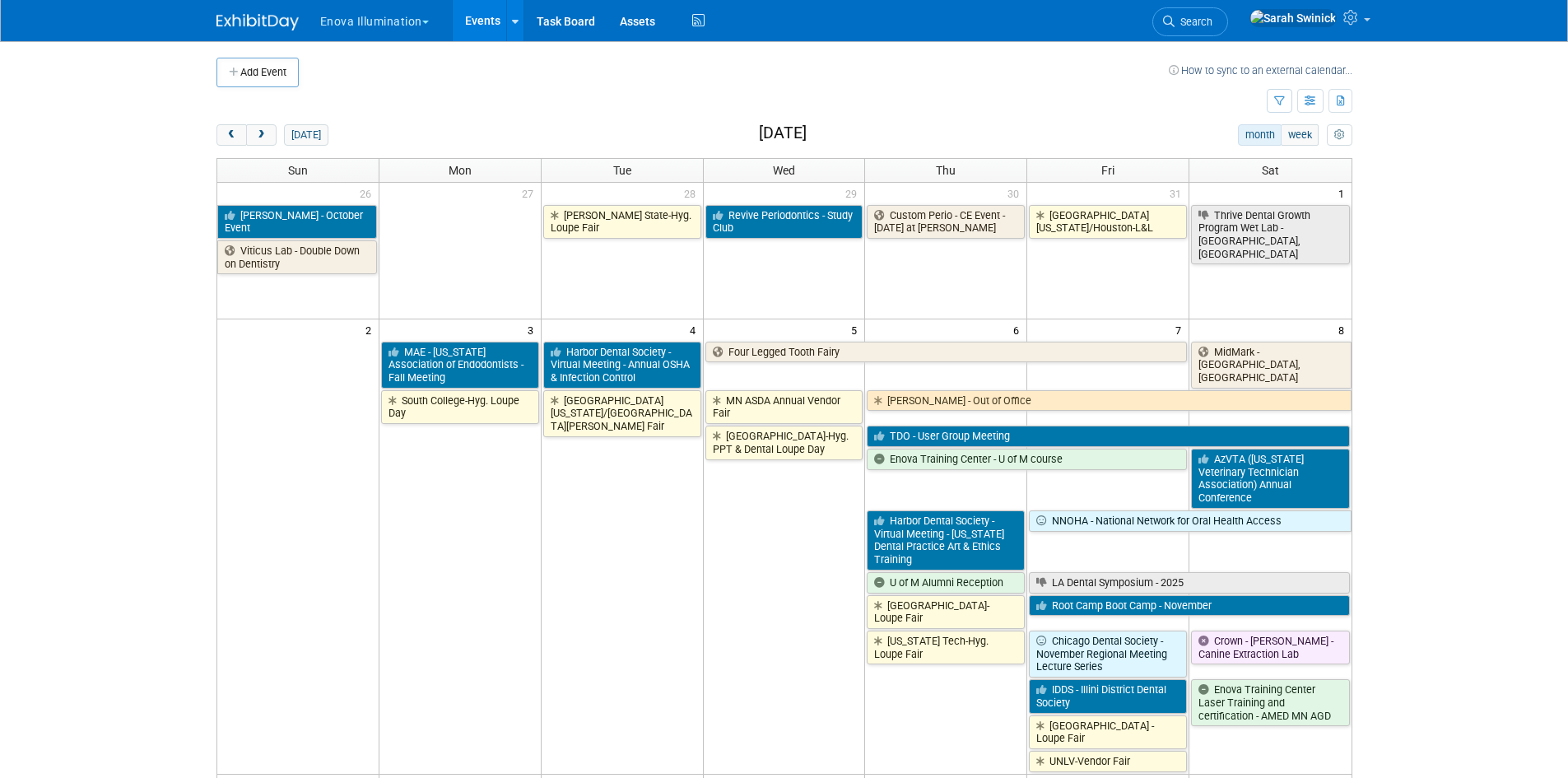
drag, startPoint x: 235, startPoint y: 127, endPoint x: 206, endPoint y: 134, distance: 29.8
click at [235, 129] on button "prev" at bounding box center [232, 135] width 30 height 21
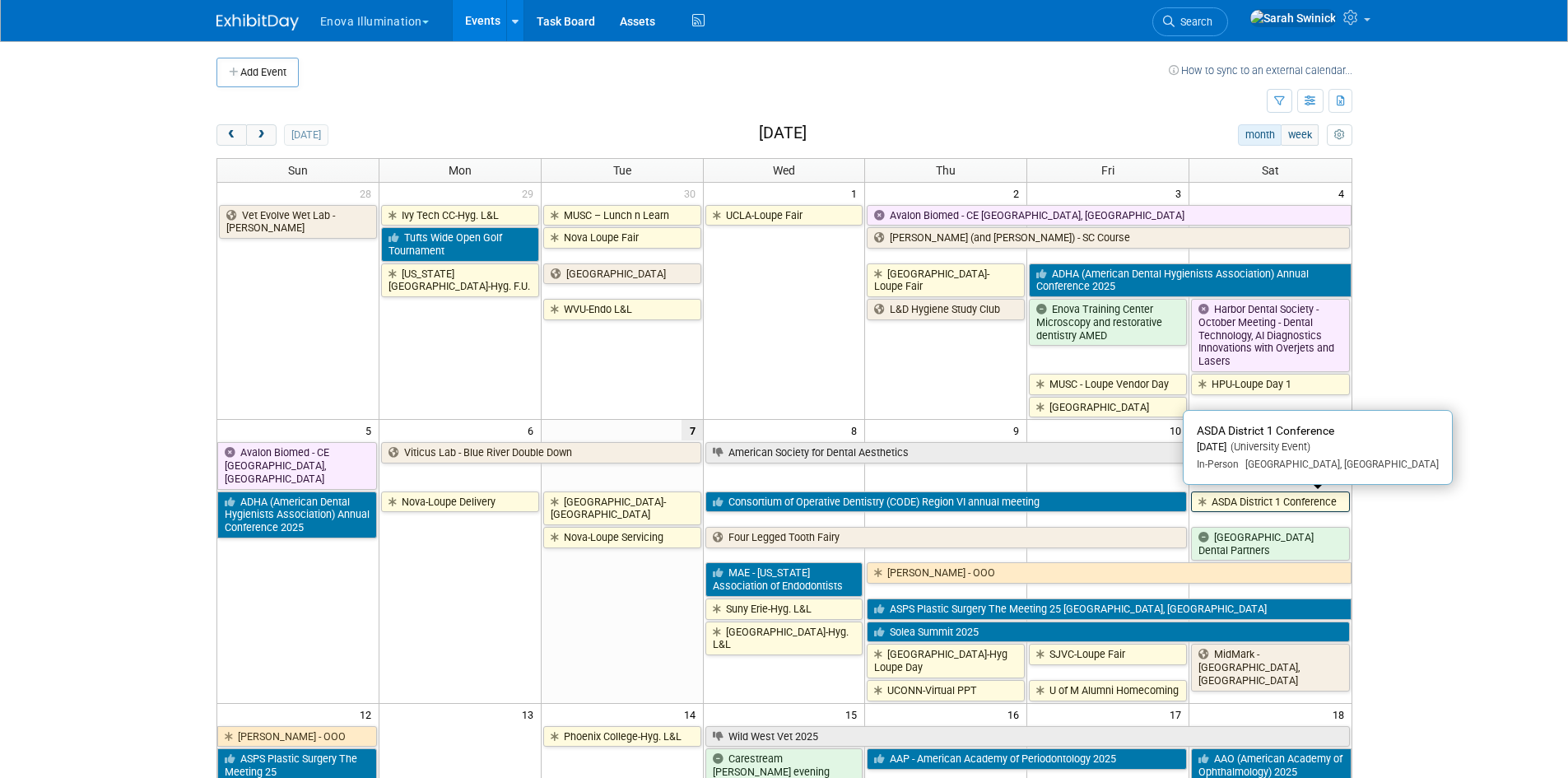
click at [1328, 498] on link "ASDA District 1 Conference" at bounding box center [1270, 502] width 158 height 21
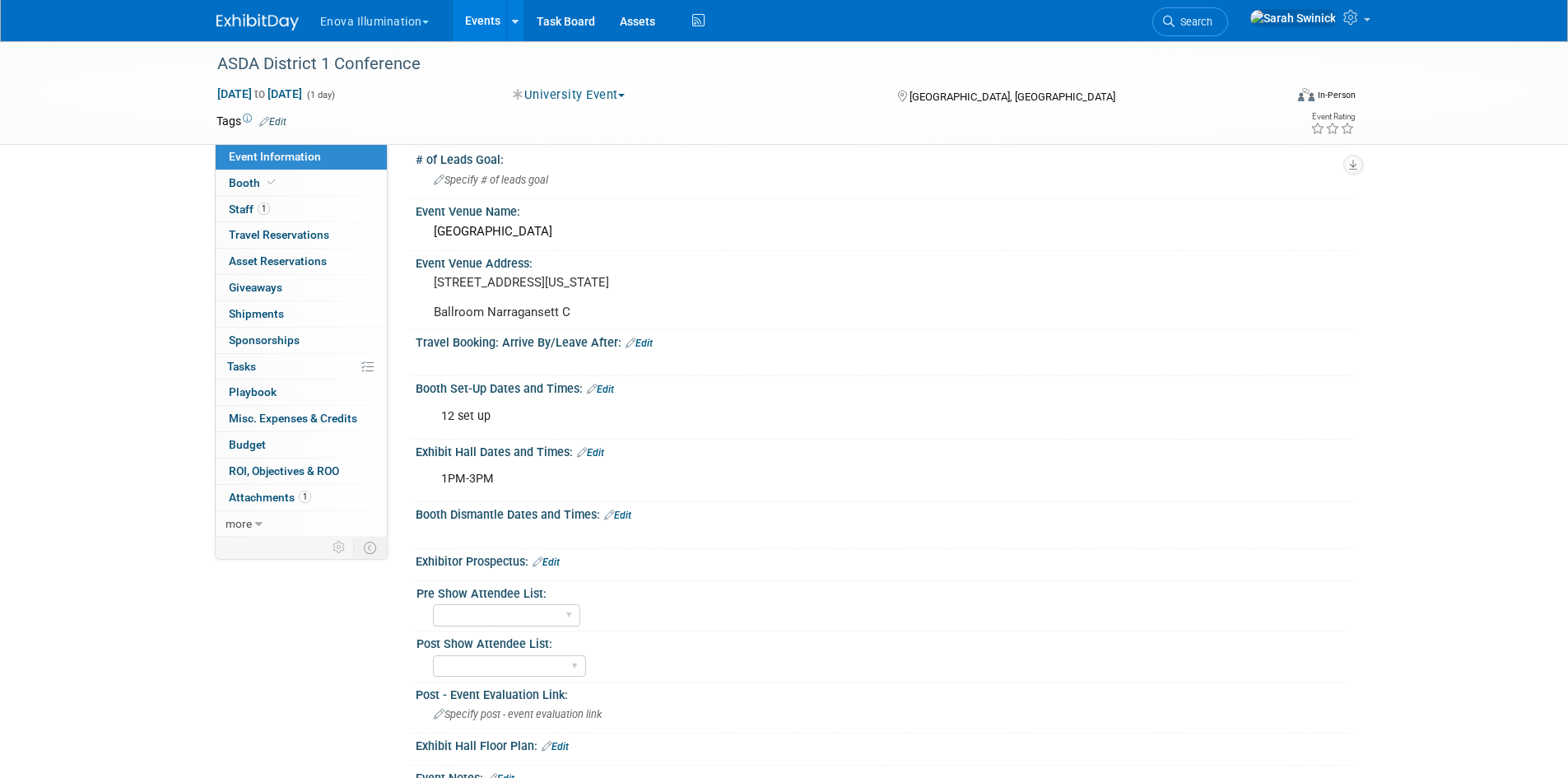
scroll to position [339, 0]
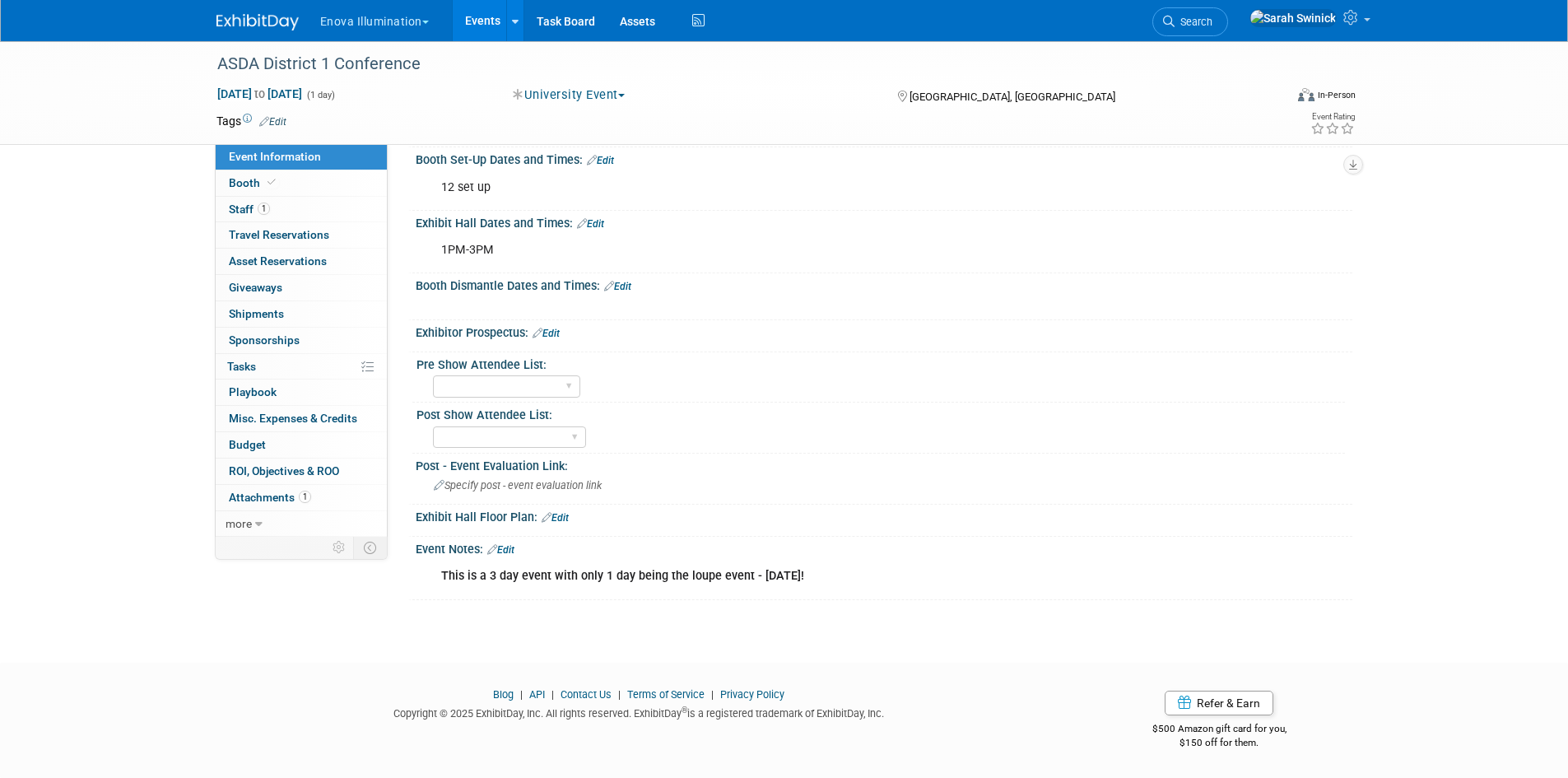
click at [602, 582] on b "This is a 3 day event with only 1 day being the loupe event - [DATE]!" at bounding box center [622, 576] width 363 height 14
click at [515, 553] on link "Edit" at bounding box center [501, 550] width 27 height 12
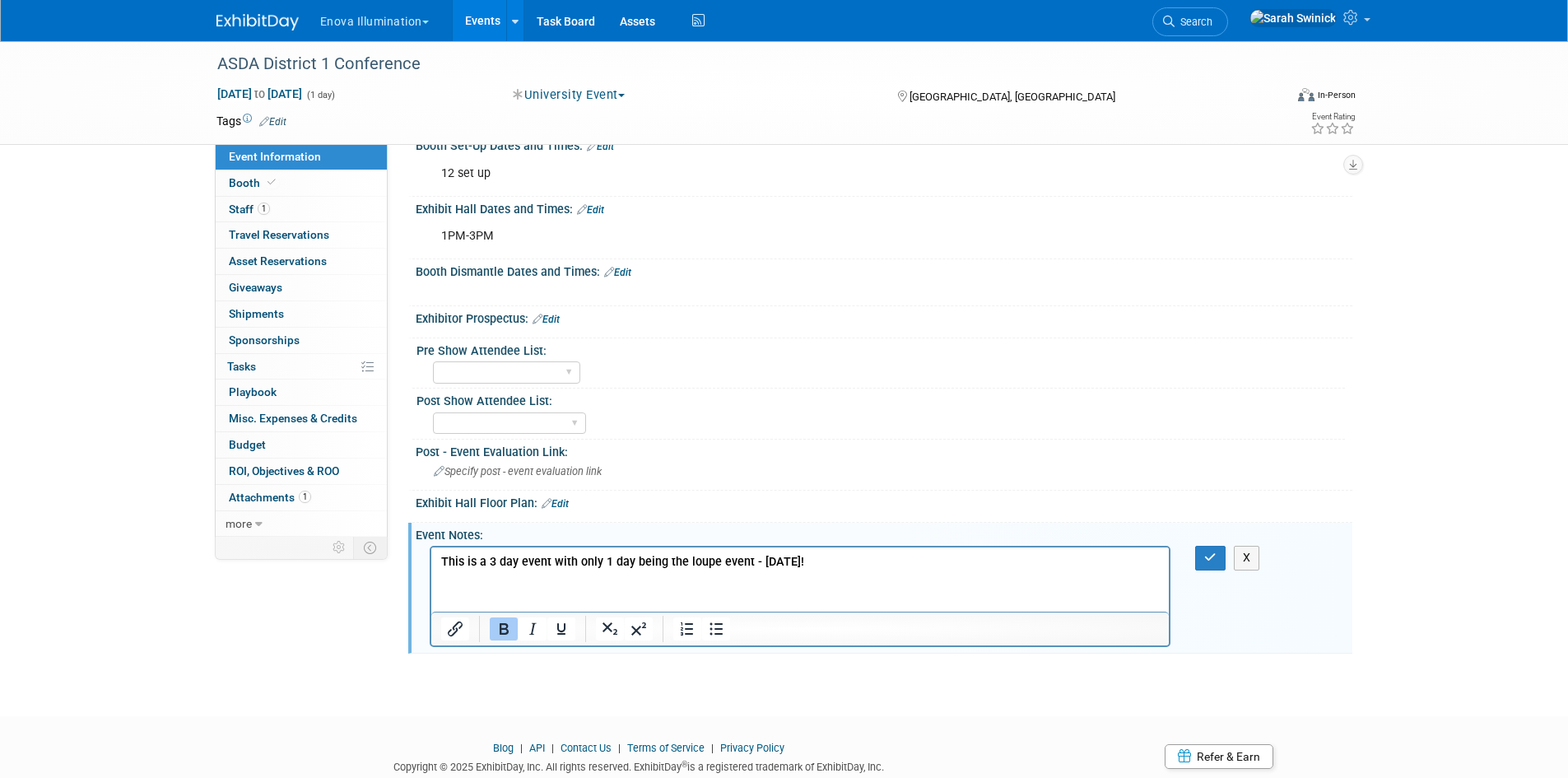
scroll to position [0, 0]
click at [569, 571] on html "This is a 3 day event with only 1 day being the loupe event - [DATE]!" at bounding box center [800, 559] width 738 height 23
click at [803, 560] on b "This is a 3 day event with only 1 day being the loupe event - [DATE]!" at bounding box center [621, 561] width 363 height 14
click at [881, 569] on p "This is a 3 day event with only 1 day being the loupe event - [DATE]!" at bounding box center [800, 561] width 720 height 16
click at [930, 565] on p "This is a 3 day event with only 1 day being the loupe event - [DATE]!" at bounding box center [800, 561] width 720 height 16
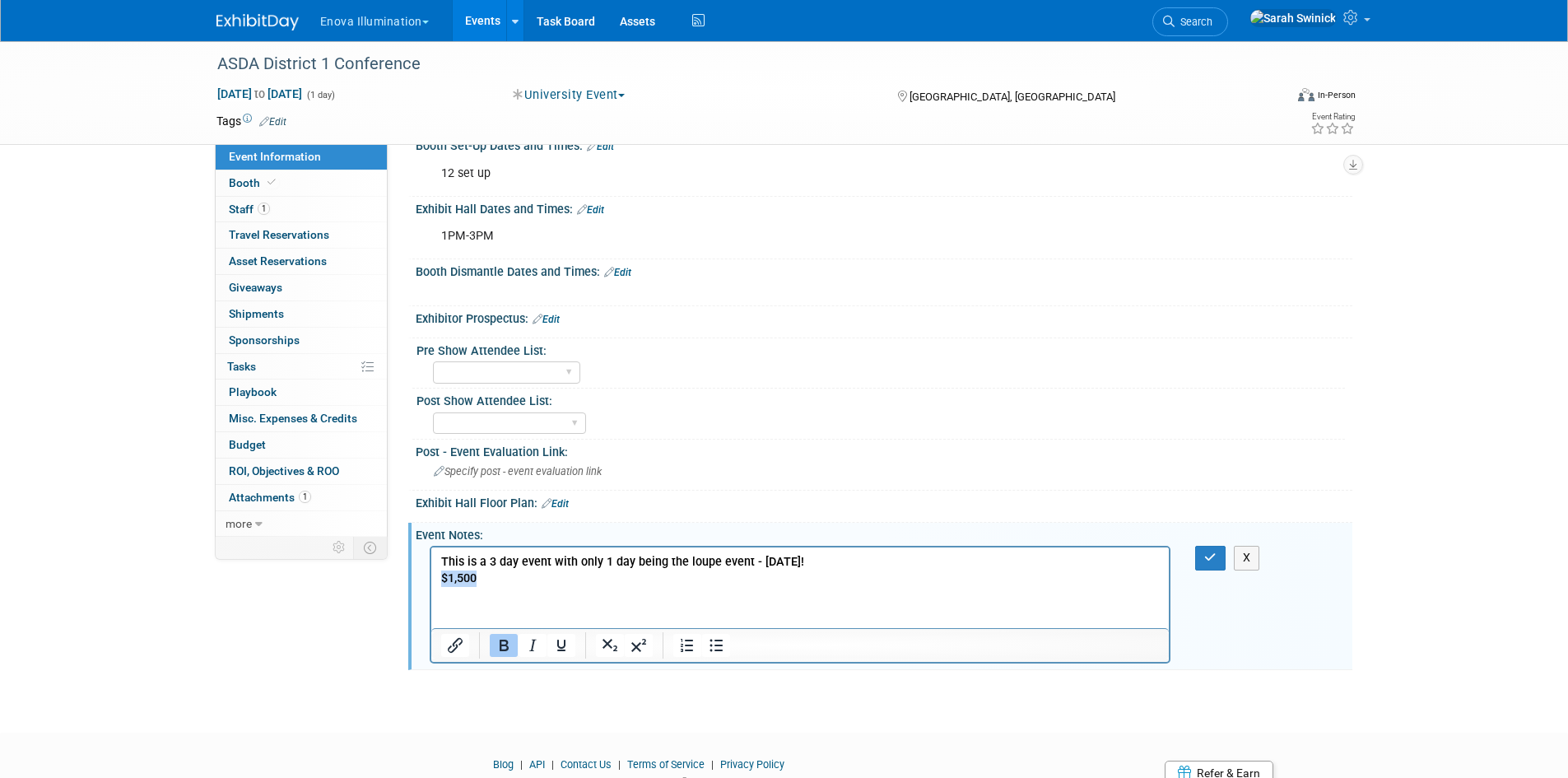
drag, startPoint x: 518, startPoint y: 571, endPoint x: 446, endPoint y: 582, distance: 72.8
click at [433, 578] on html "This is a 3 day event with only 1 day being the loupe event - [DATE]! $1,500" at bounding box center [800, 567] width 738 height 40
click at [501, 651] on icon "Bold" at bounding box center [504, 646] width 9 height 12
click at [1203, 570] on button "button" at bounding box center [1211, 558] width 30 height 24
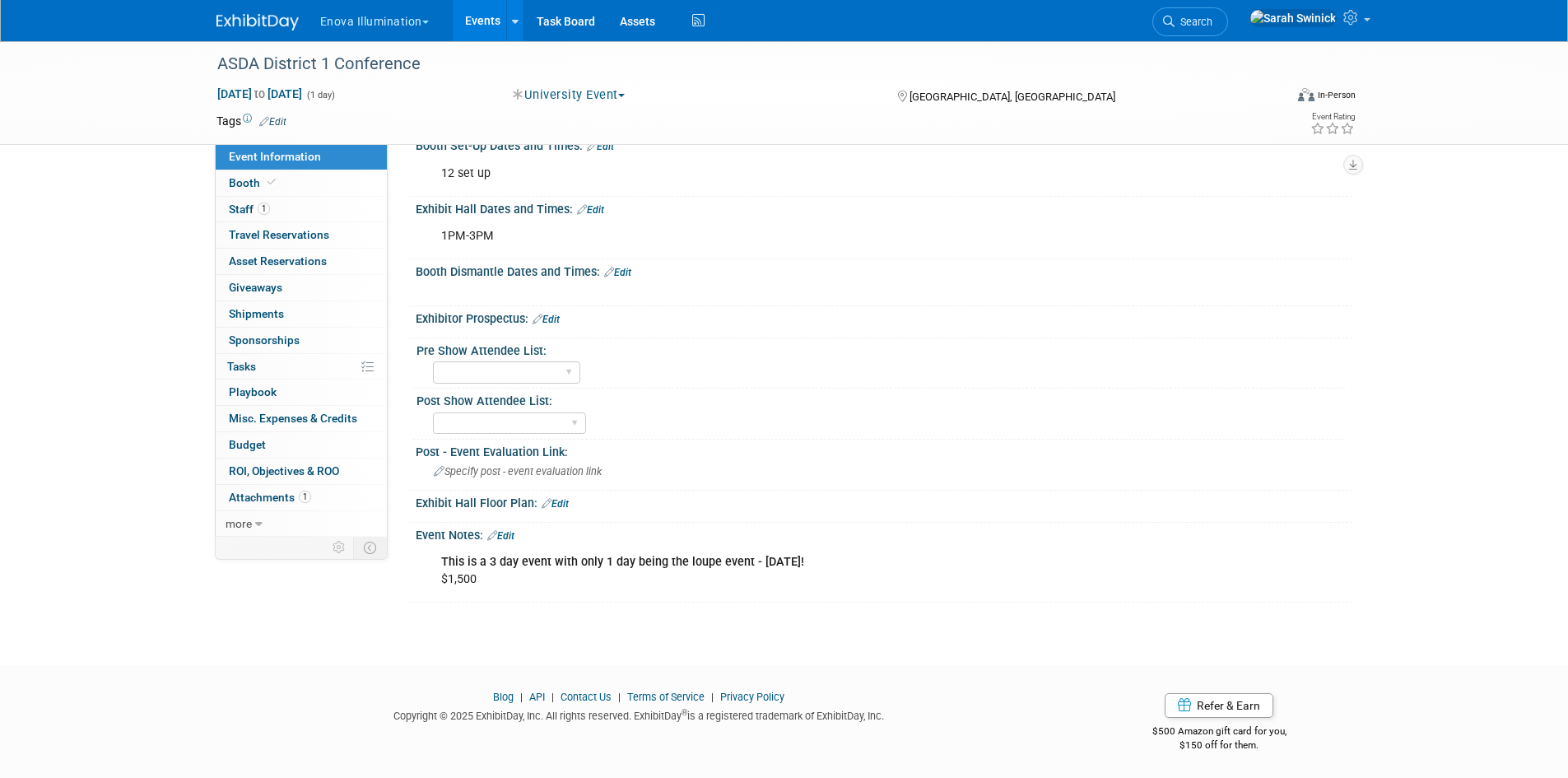
click at [515, 542] on link "Edit" at bounding box center [501, 536] width 27 height 12
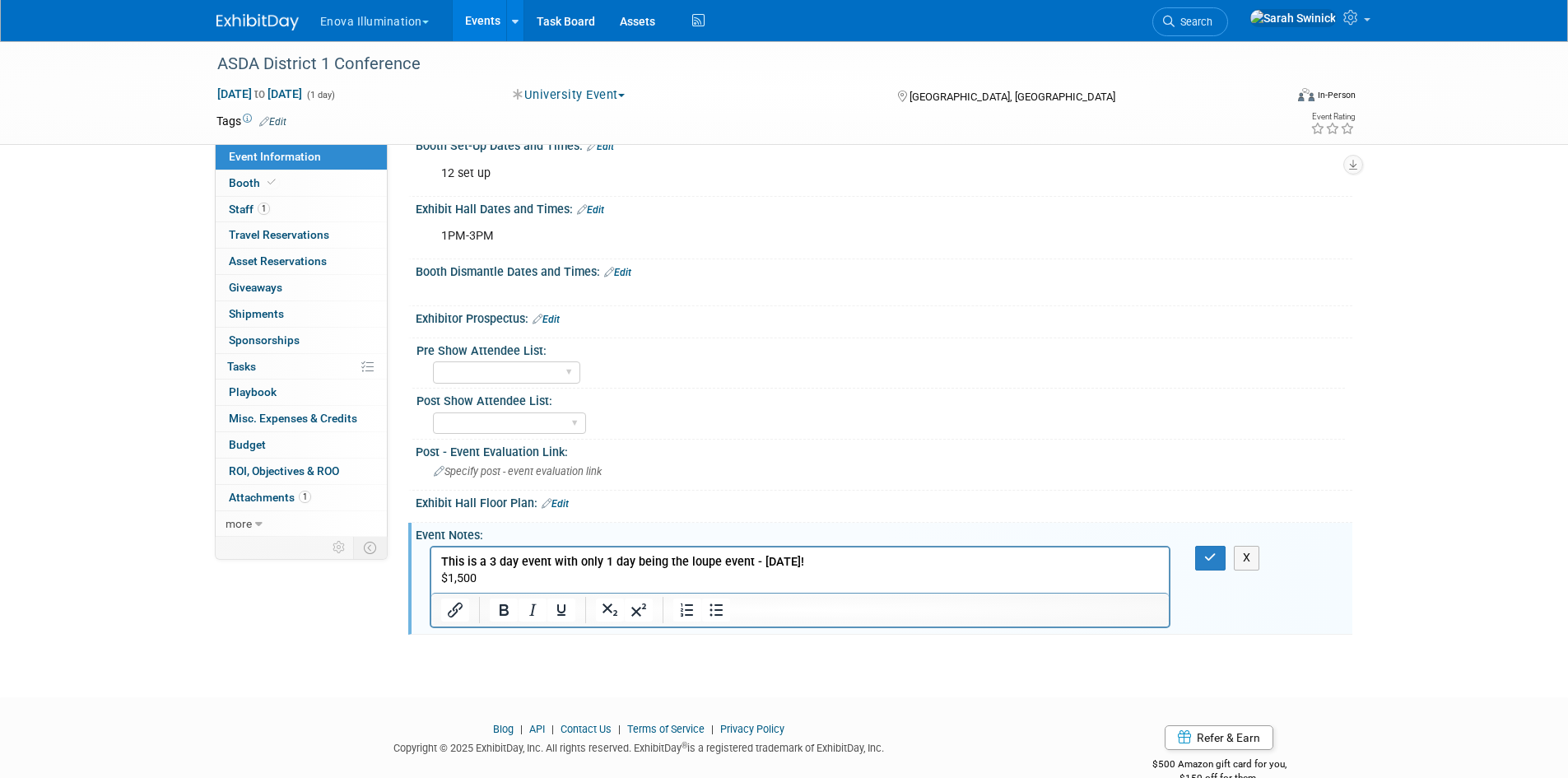
click at [517, 579] on p "This is a 3 day event with only 1 day being the loupe event - [DATE]! $1,500" at bounding box center [800, 570] width 720 height 33
click at [1205, 570] on button "button" at bounding box center [1211, 558] width 30 height 24
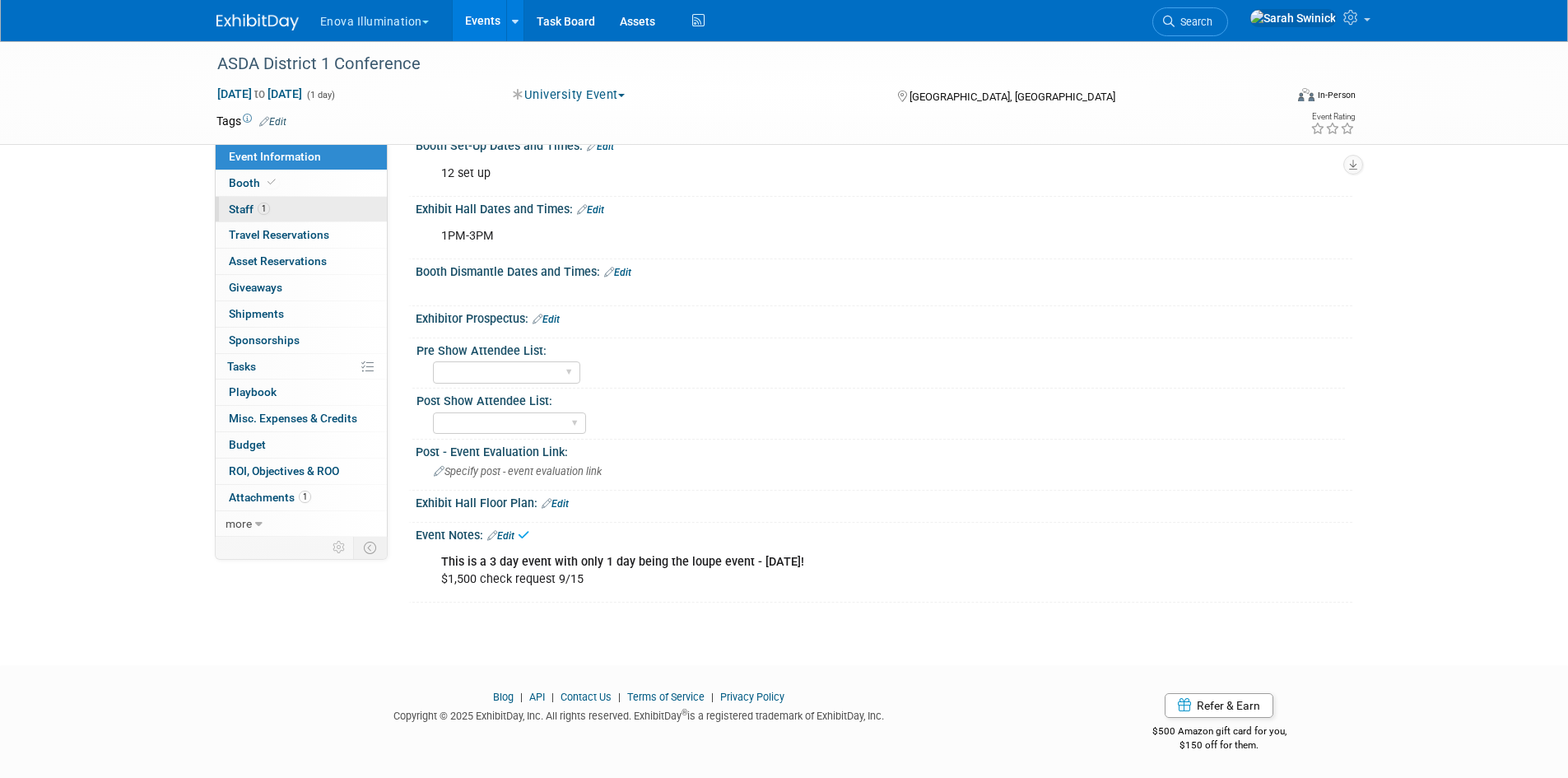
click at [247, 220] on link "1 Staff 1" at bounding box center [301, 209] width 171 height 25
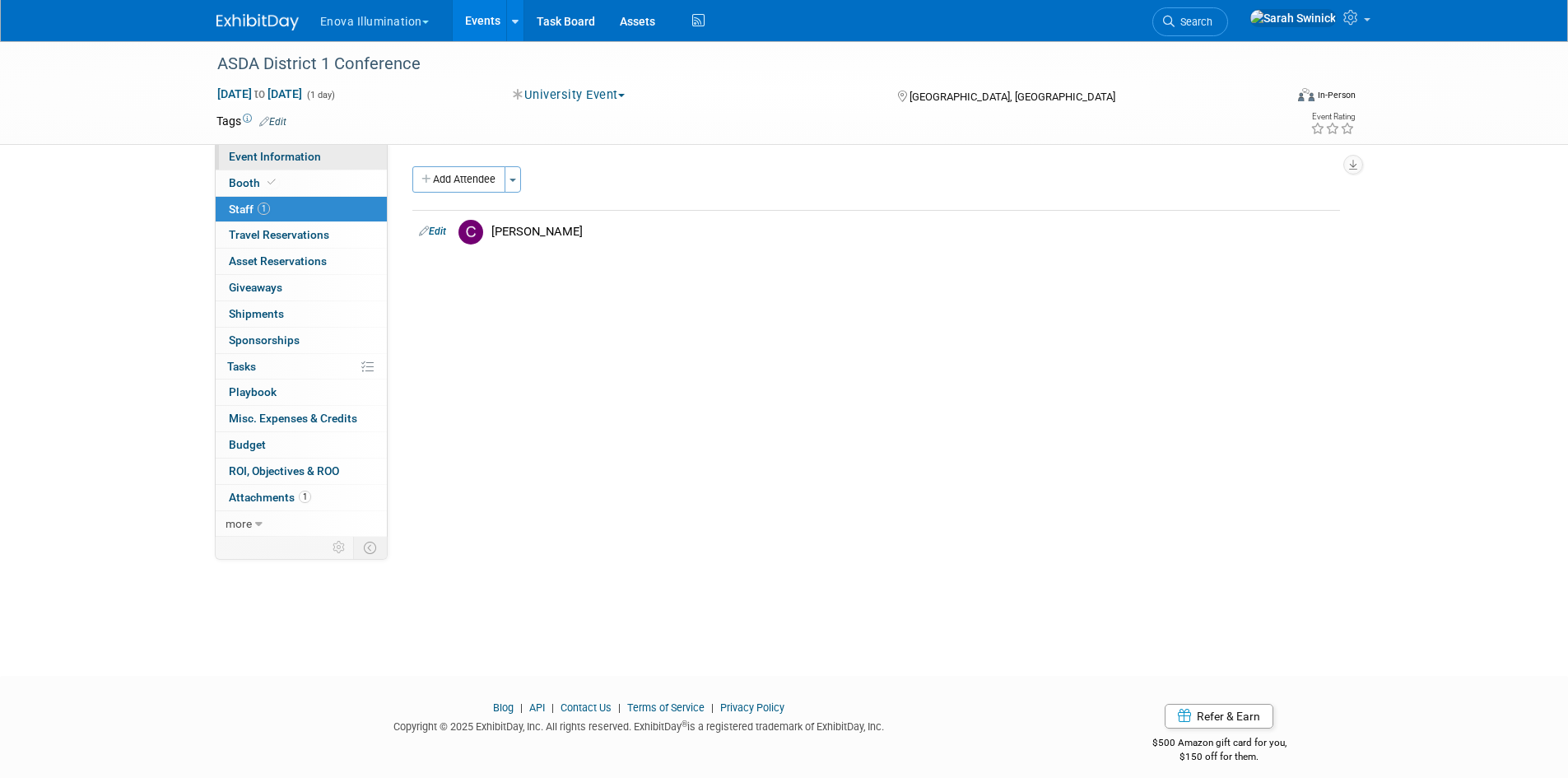
click at [336, 148] on link "Event Information" at bounding box center [301, 157] width 171 height 25
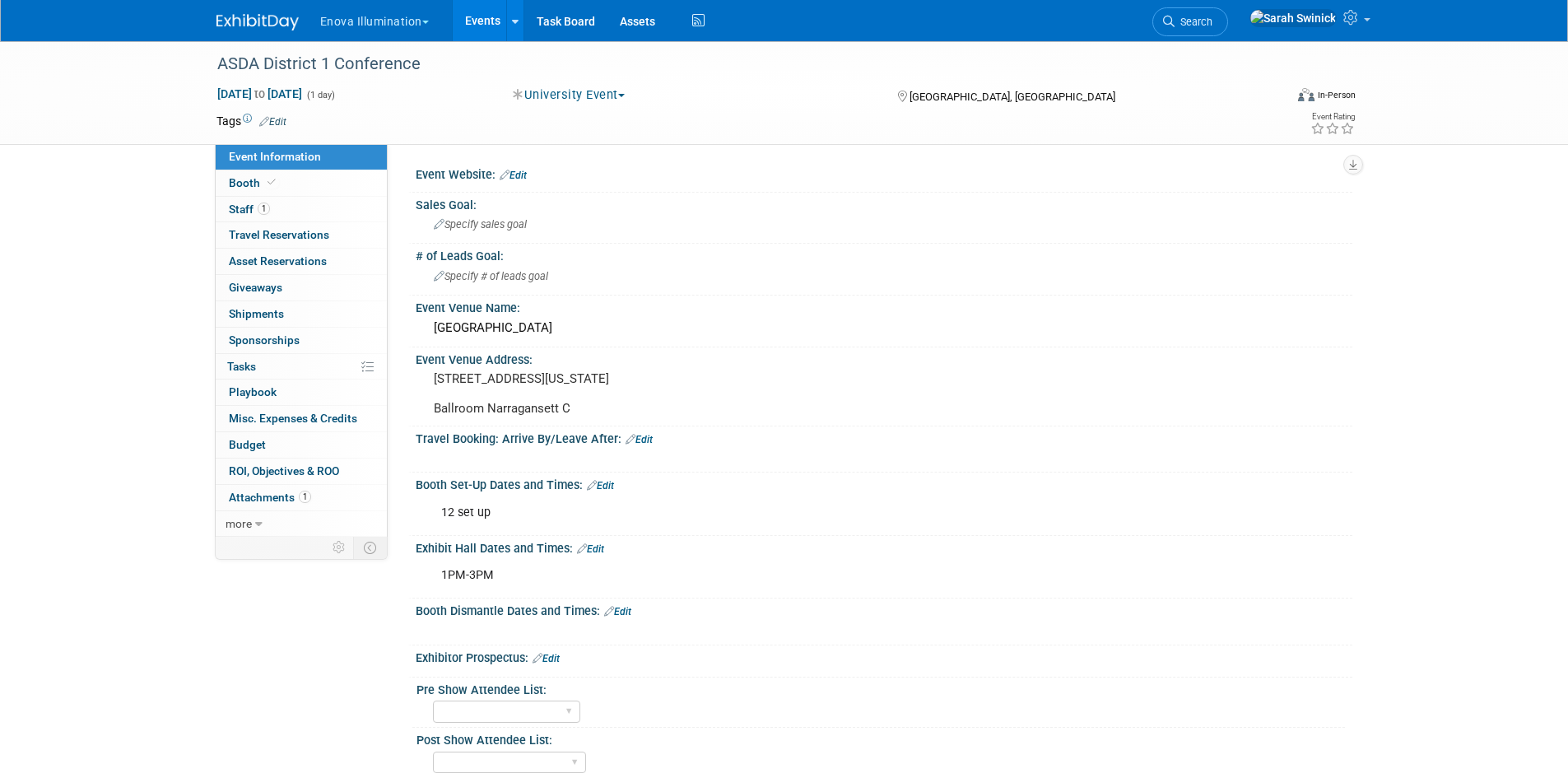
click at [288, 28] on img at bounding box center [257, 22] width 82 height 16
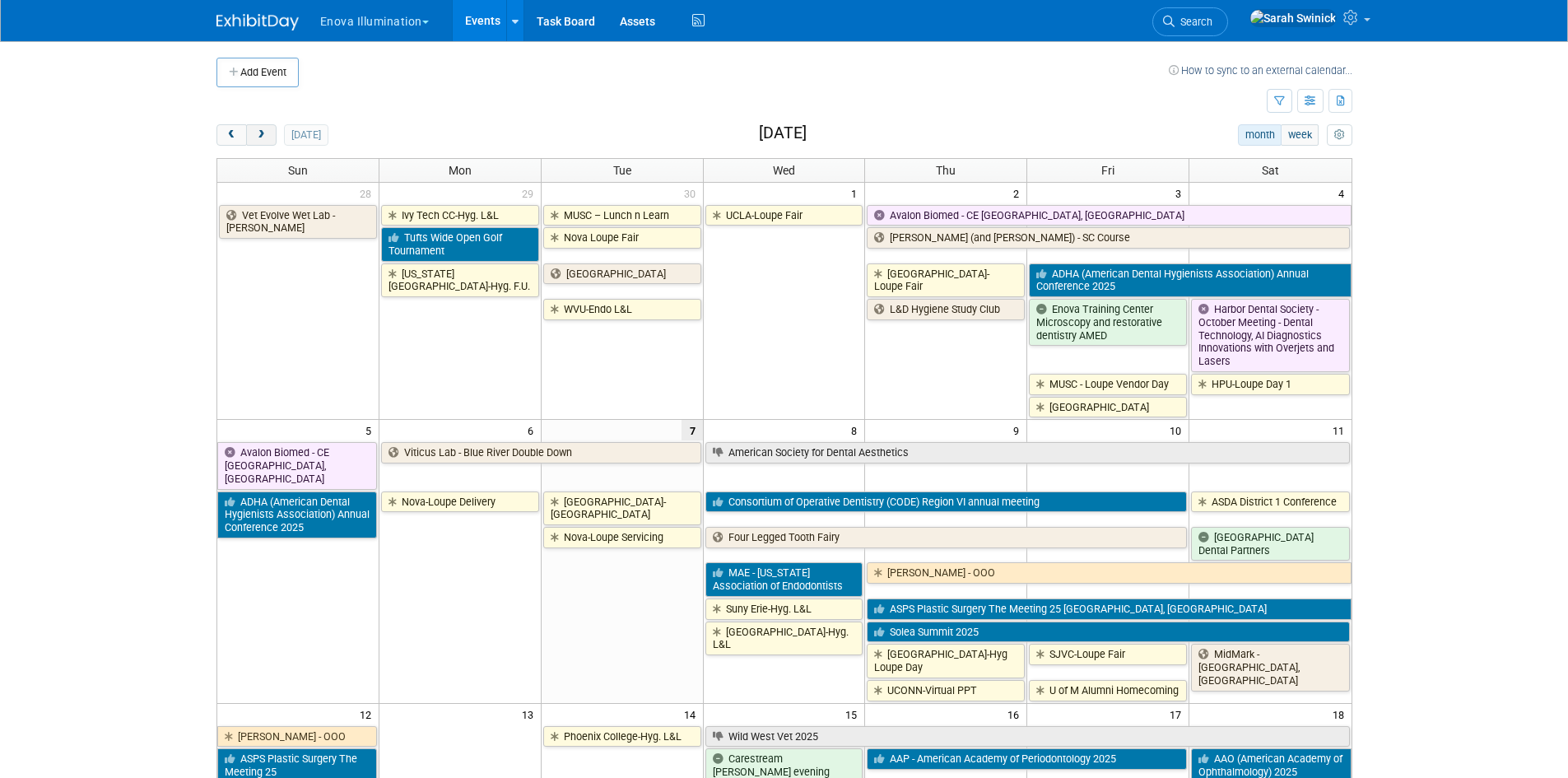
click at [266, 129] on button "next" at bounding box center [262, 135] width 30 height 21
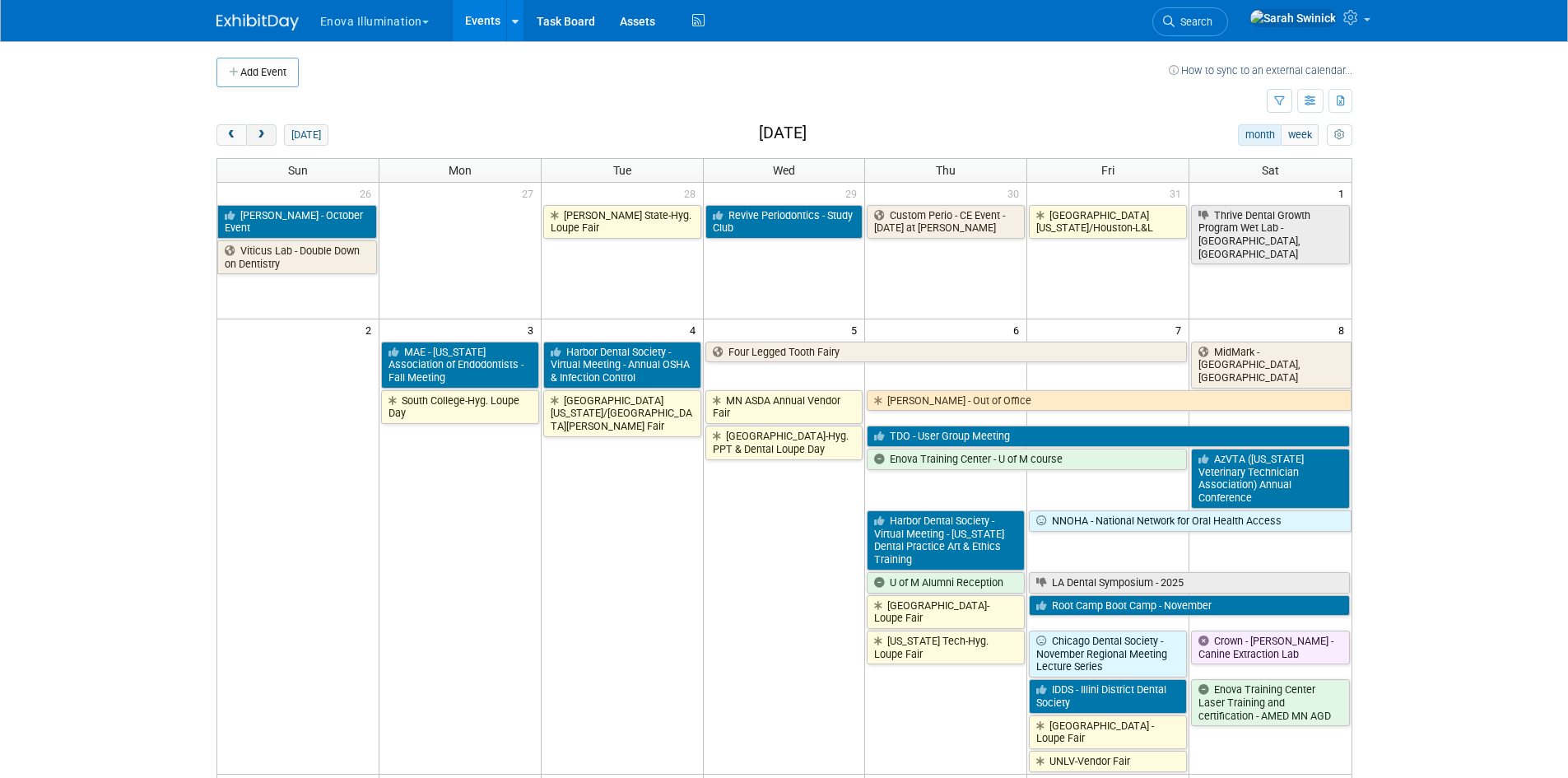
click at [267, 135] on span "next" at bounding box center [261, 135] width 13 height 11
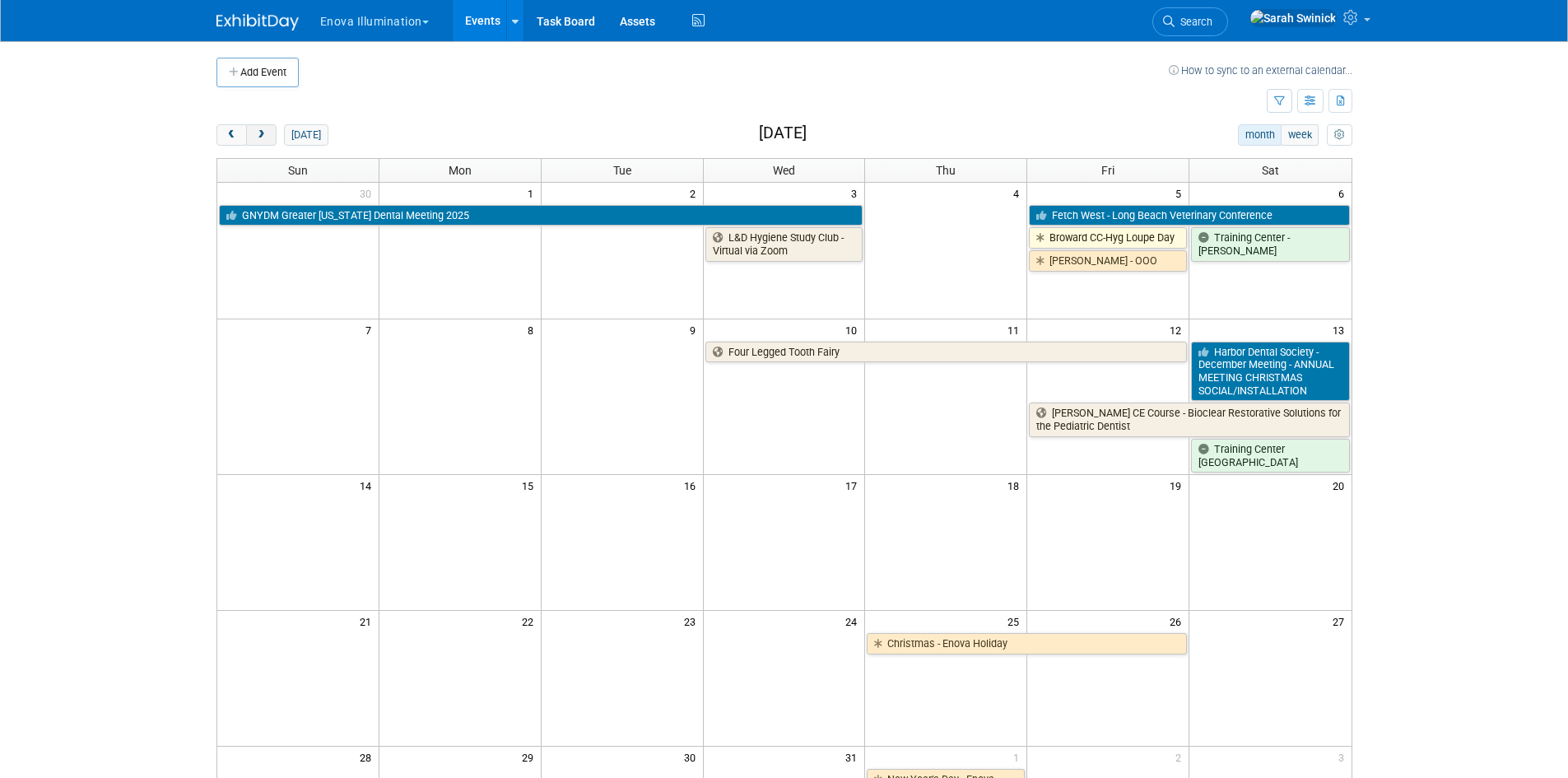
click at [267, 136] on span "next" at bounding box center [261, 135] width 13 height 11
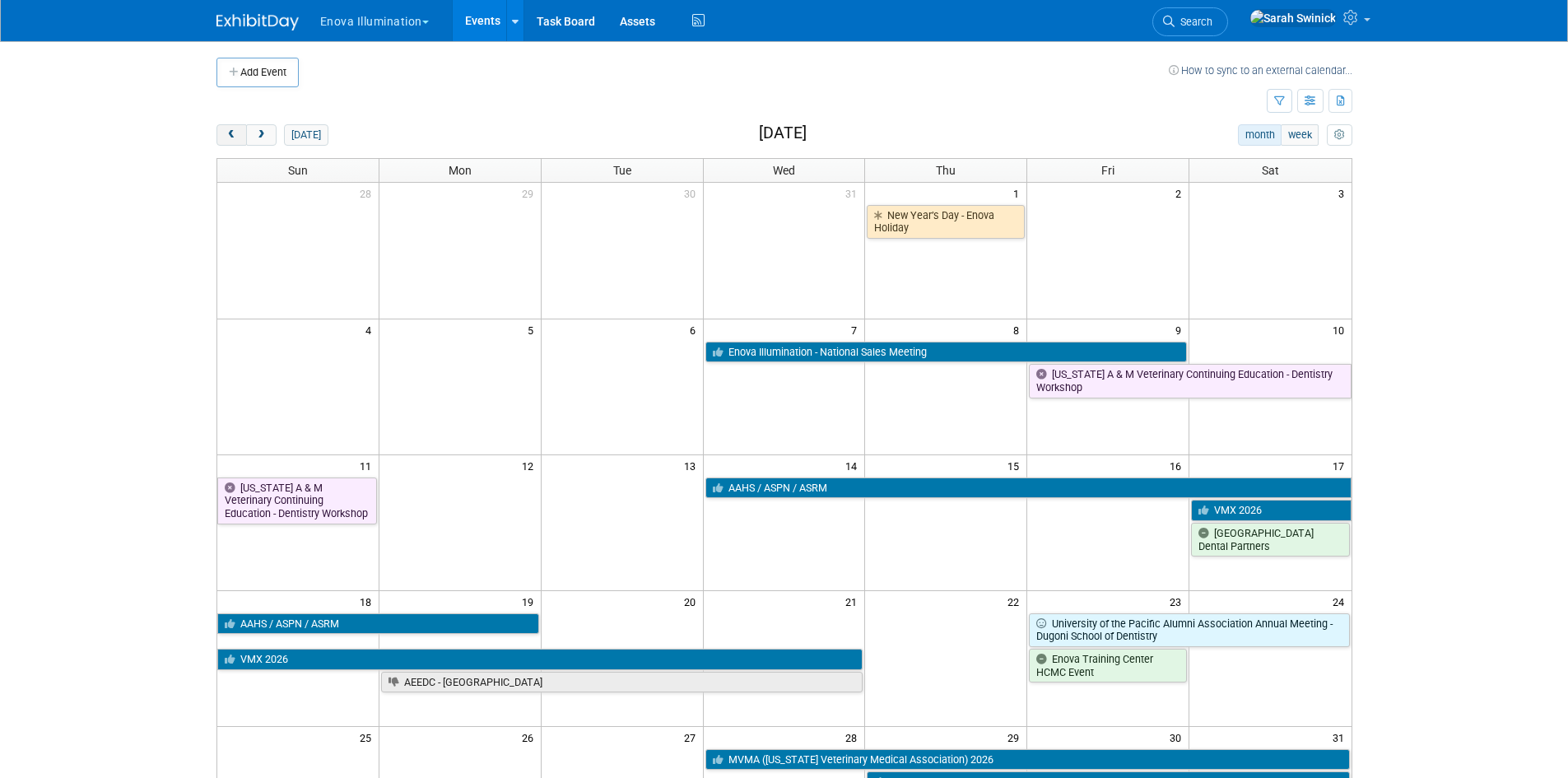
click at [228, 135] on span "prev" at bounding box center [231, 135] width 13 height 11
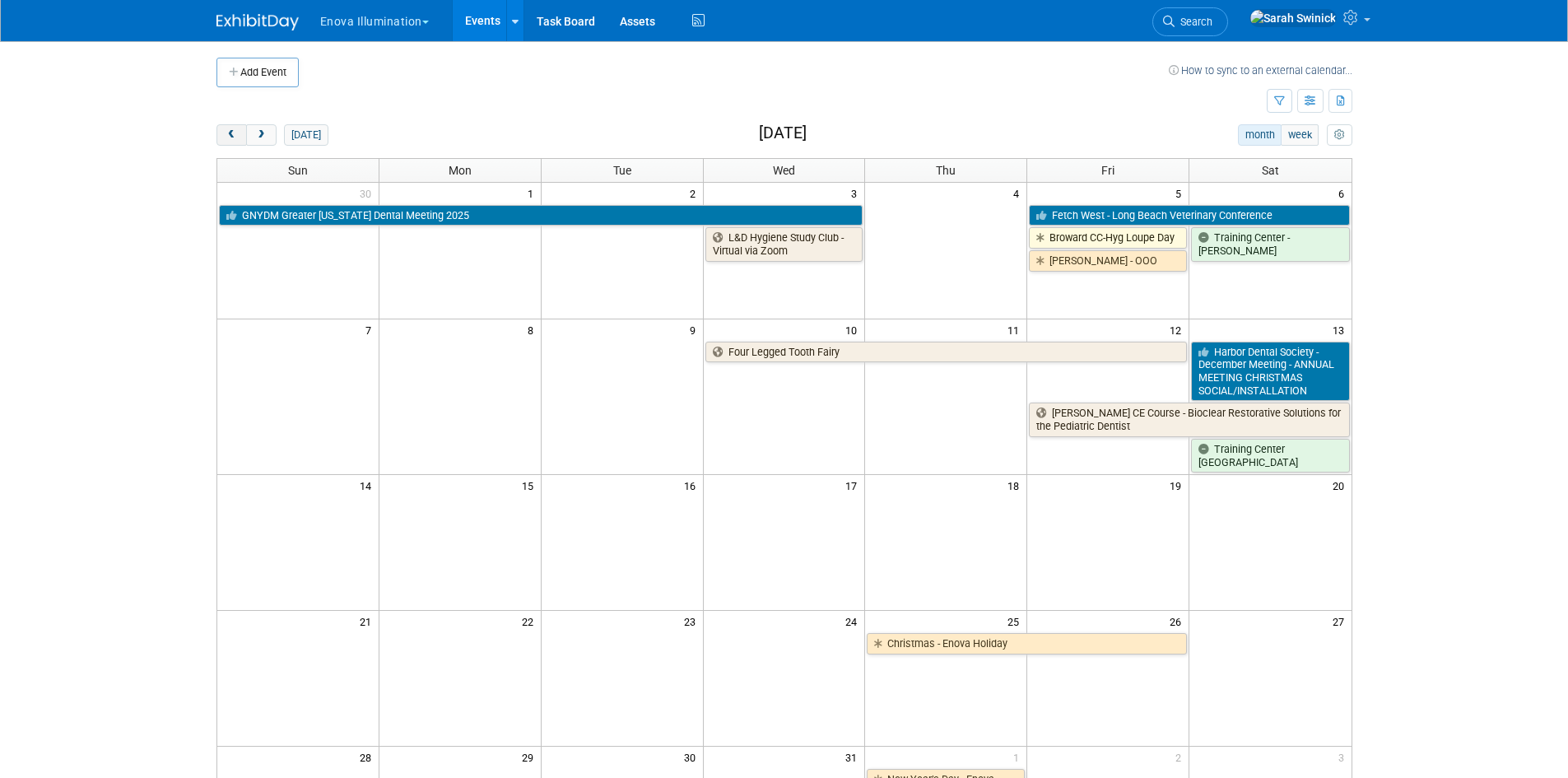
click at [229, 134] on span "prev" at bounding box center [231, 135] width 13 height 11
click at [229, 133] on span "prev" at bounding box center [231, 135] width 13 height 11
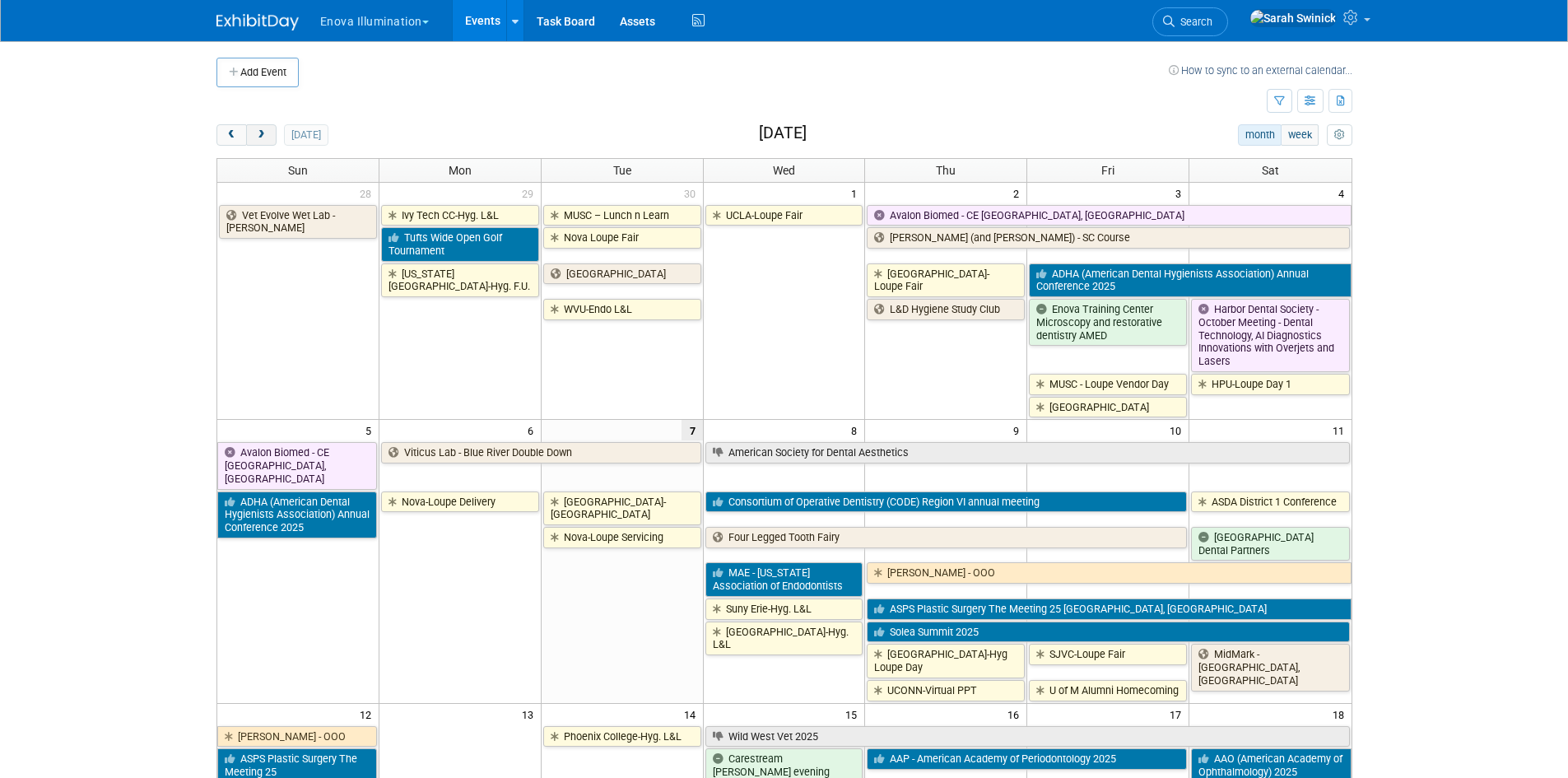
click at [273, 132] on button "next" at bounding box center [262, 135] width 30 height 21
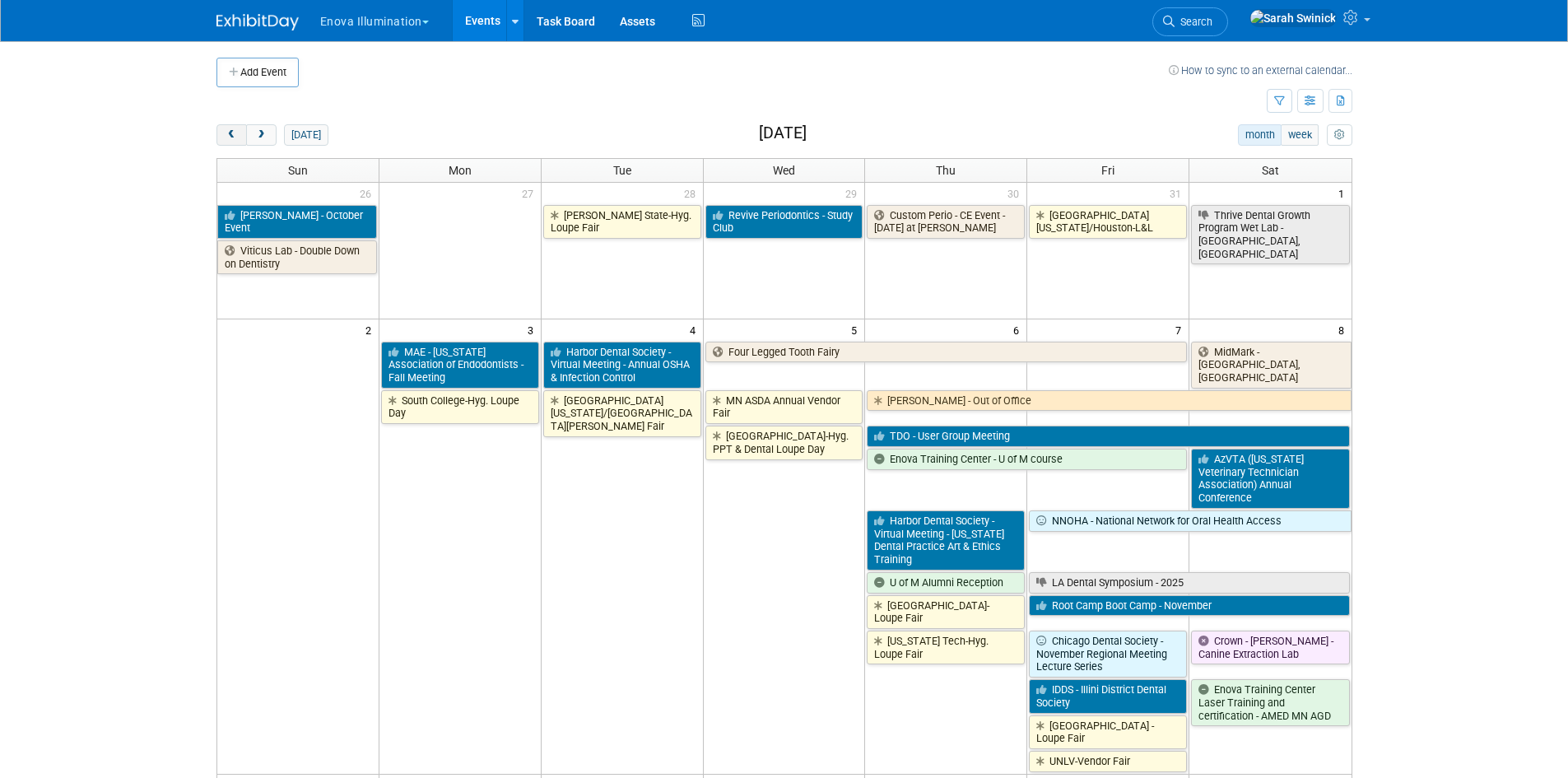
click at [236, 135] on span "prev" at bounding box center [231, 135] width 13 height 11
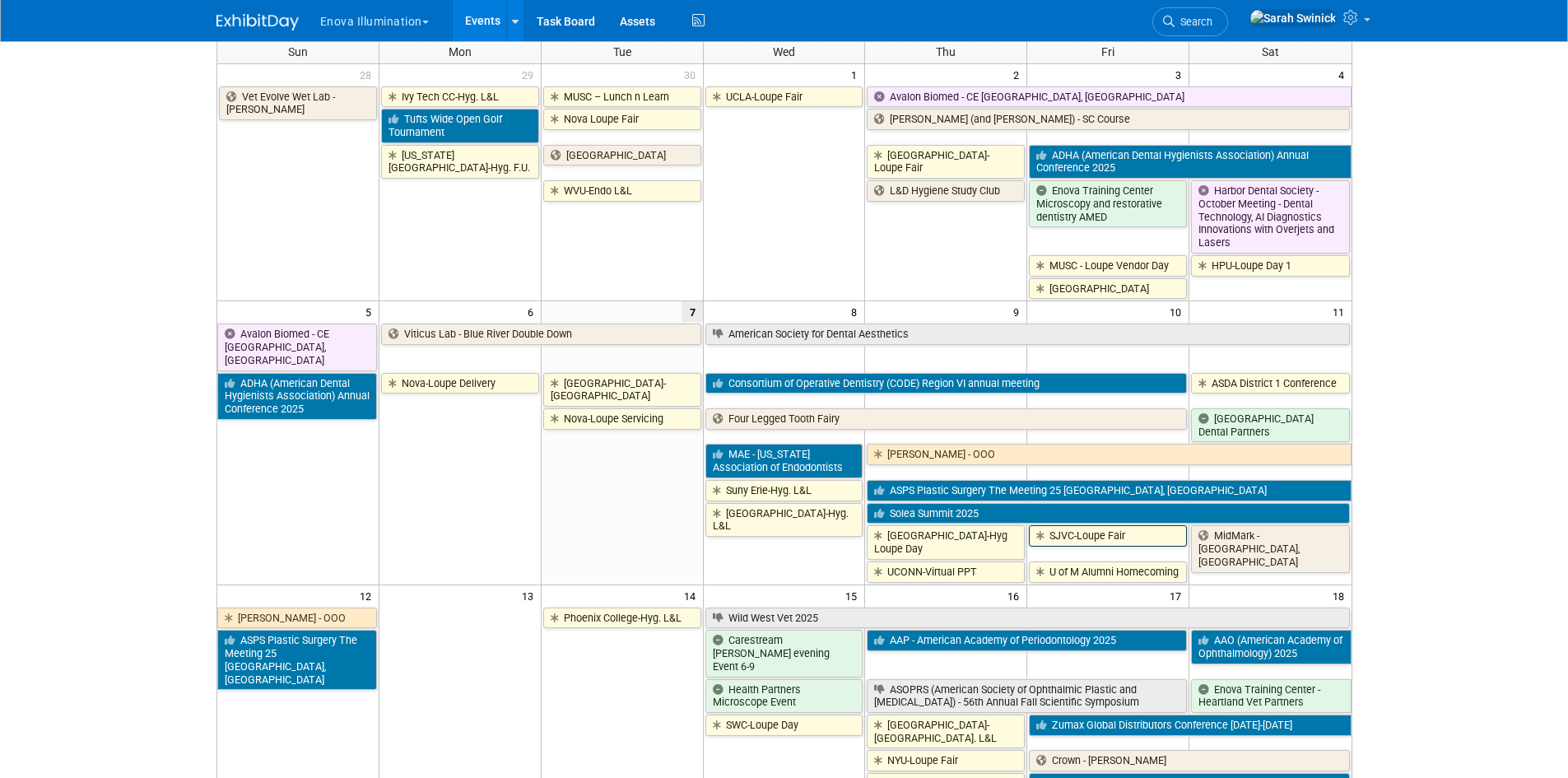
scroll to position [247, 0]
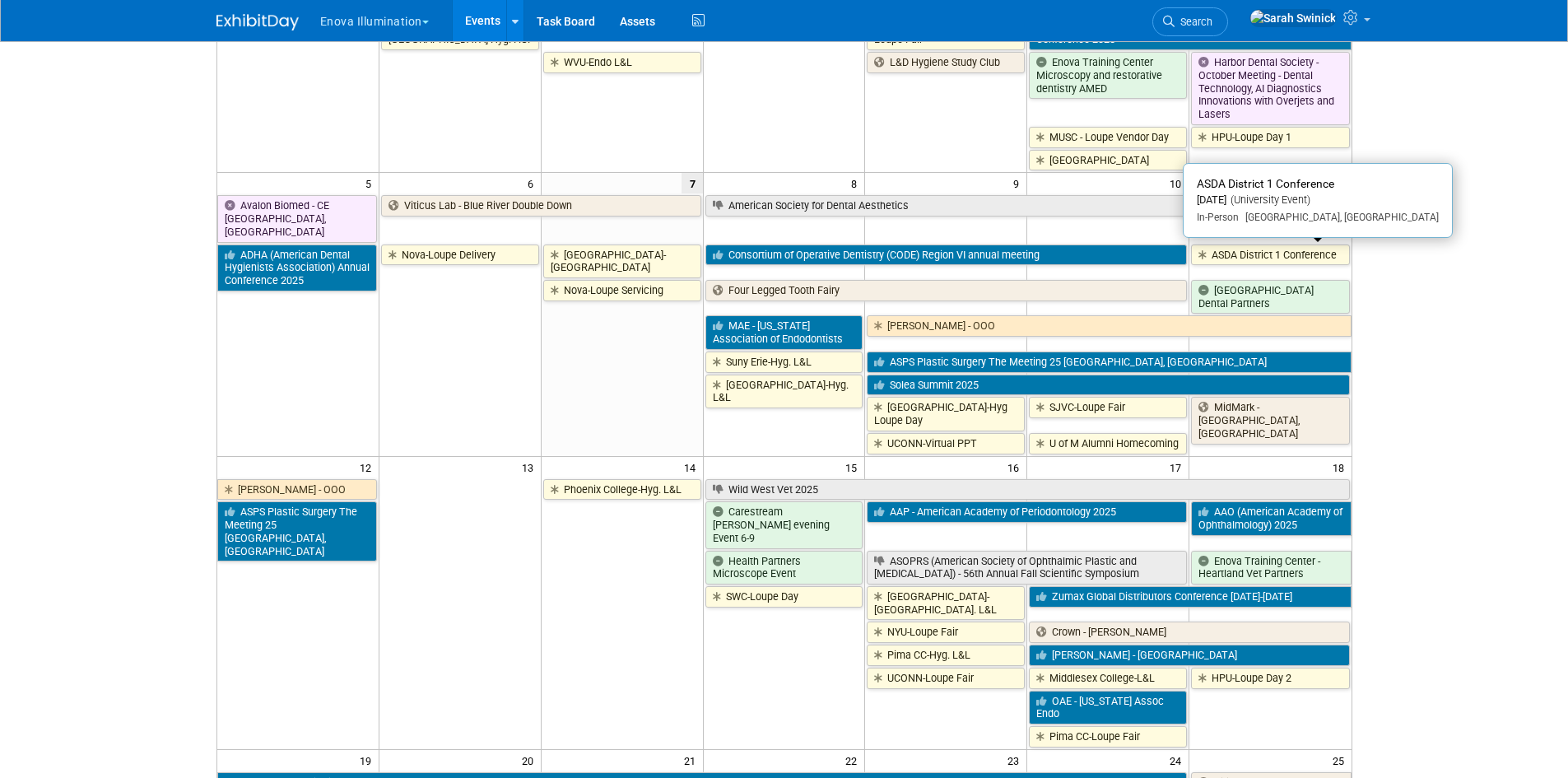
click at [1241, 253] on link "ASDA District 1 Conference" at bounding box center [1270, 255] width 158 height 21
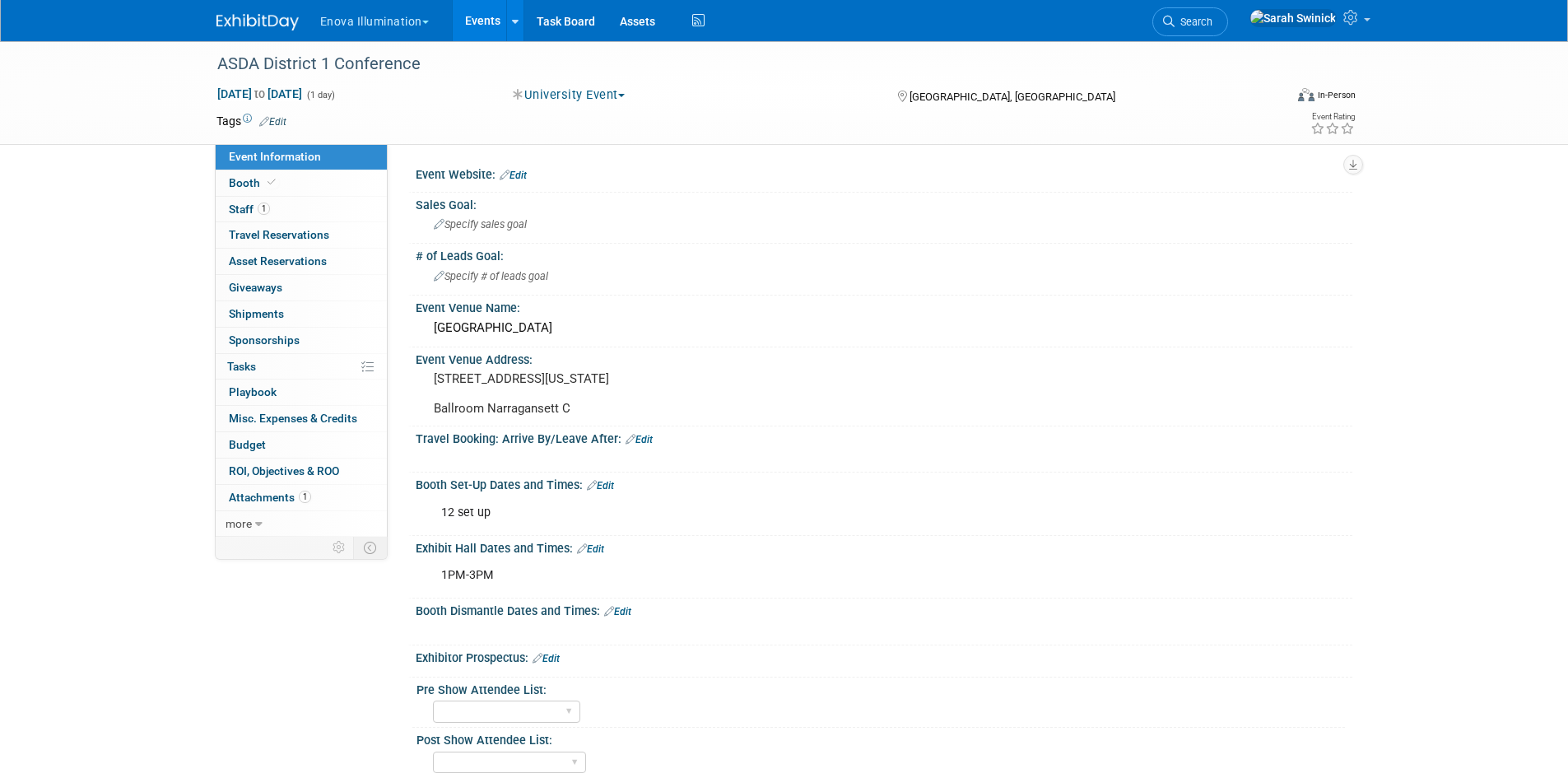
click at [527, 574] on div "1PM-3PM" at bounding box center [801, 575] width 742 height 33
click at [601, 555] on link "Edit" at bounding box center [591, 549] width 27 height 12
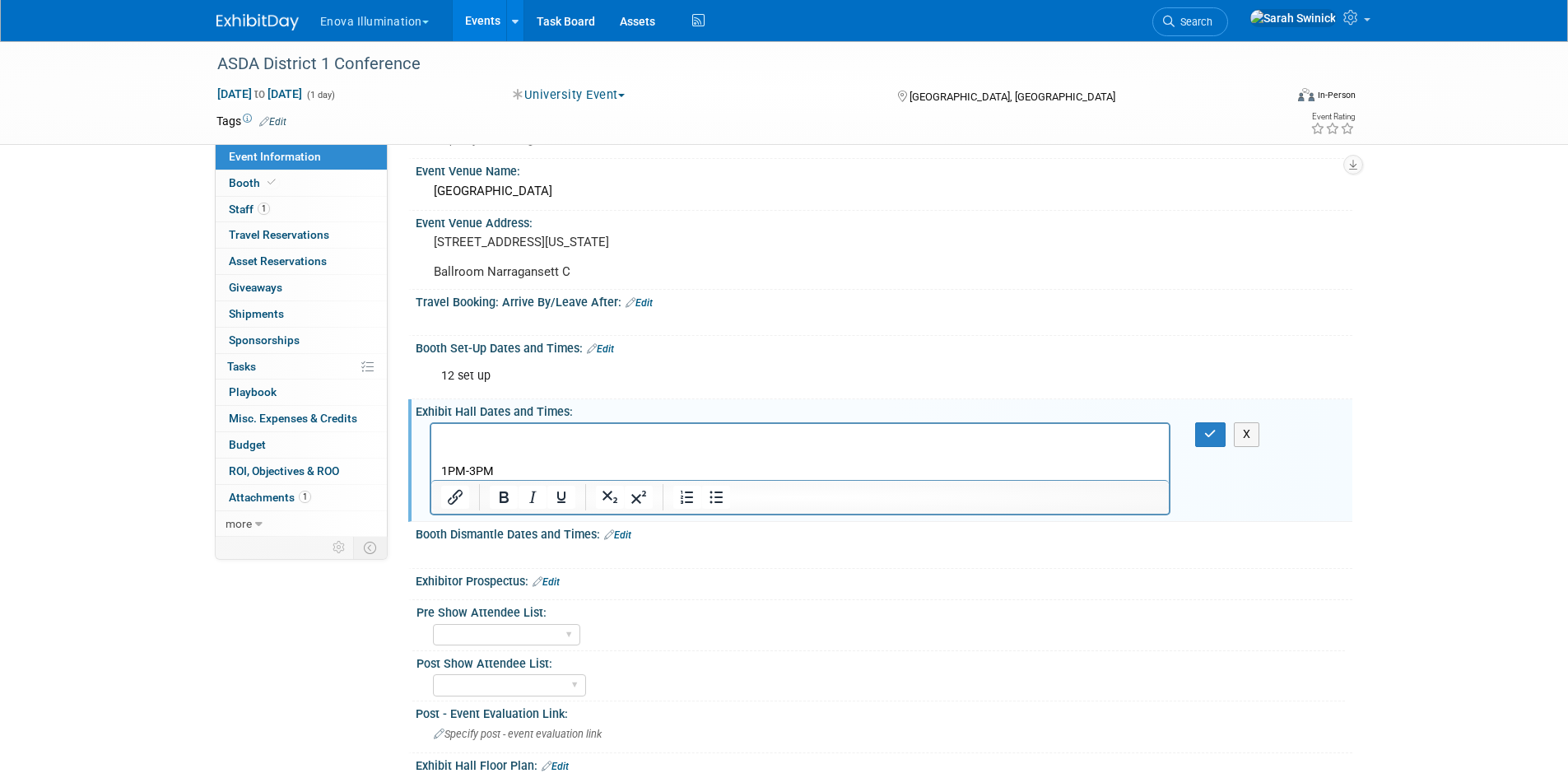
scroll to position [247, 0]
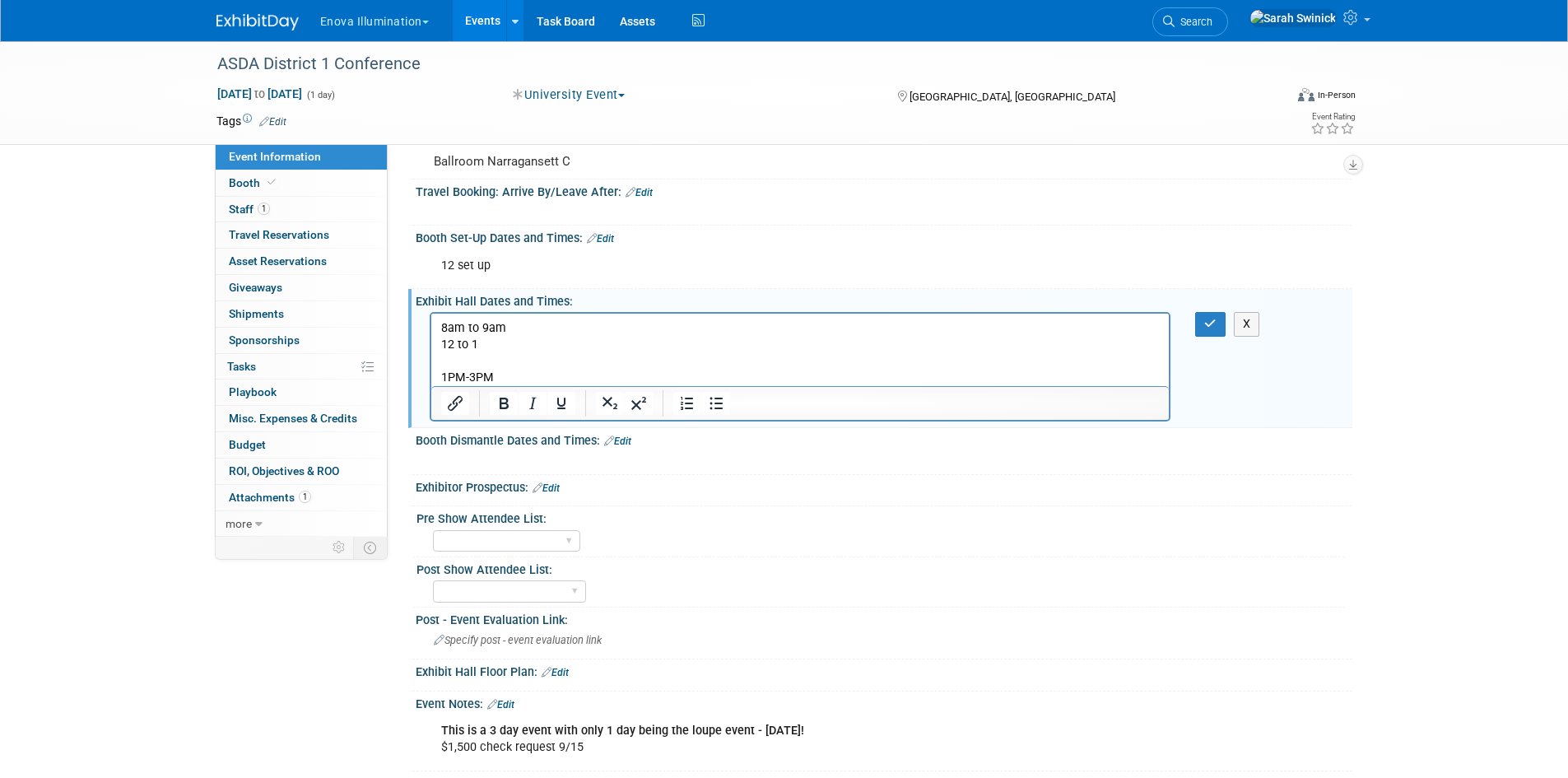
click at [451, 343] on p "12 to 1" at bounding box center [800, 345] width 720 height 16
click at [523, 337] on p "12pm to 1" at bounding box center [800, 345] width 720 height 16
click at [462, 378] on p "1PM-3PM" at bounding box center [800, 378] width 720 height 16
click at [558, 375] on p "1pm-3PM" at bounding box center [800, 378] width 720 height 16
click at [489, 360] on p "Rich Text Area. Press ALT-0 for help." at bounding box center [800, 361] width 720 height 16
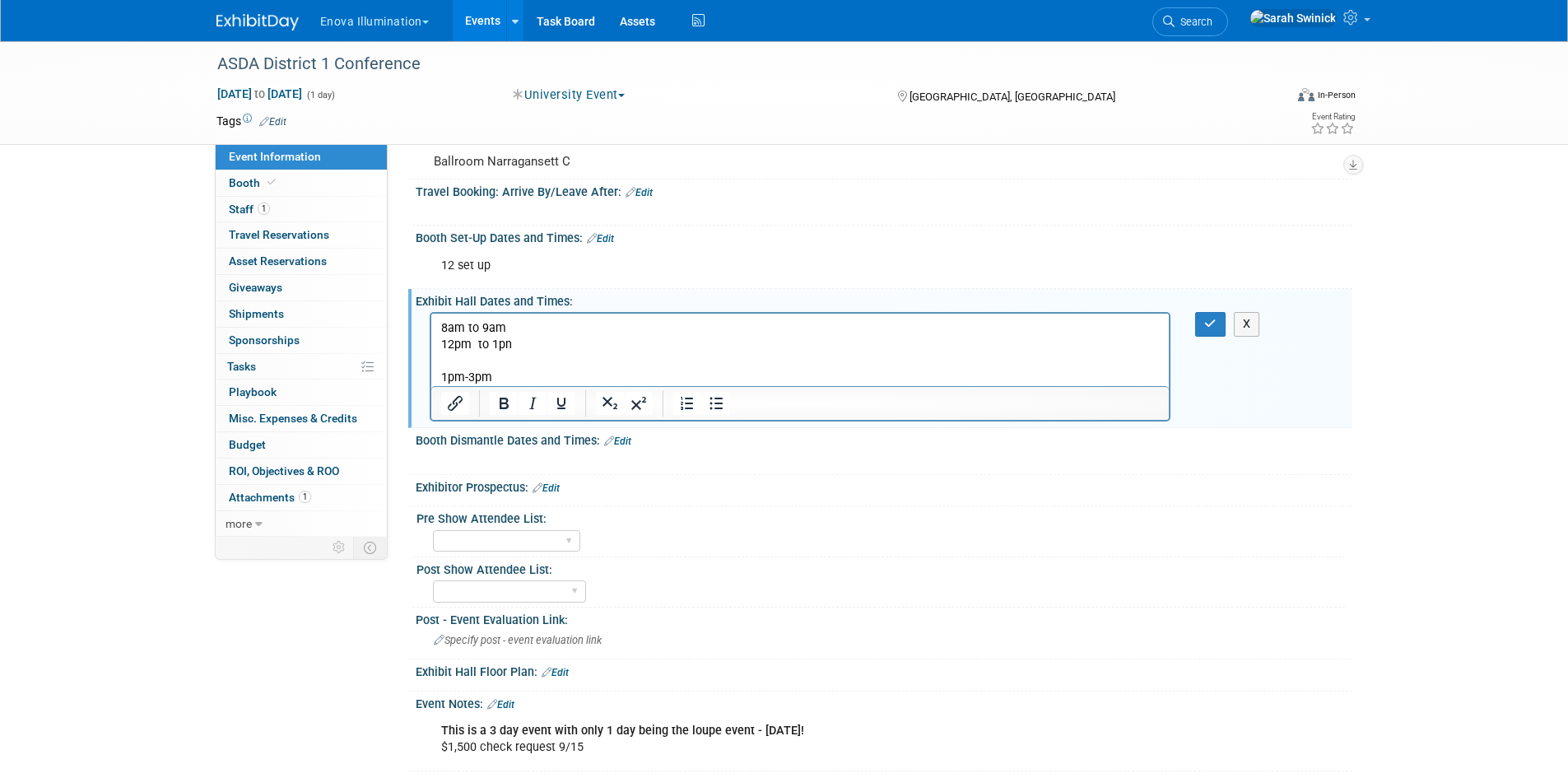
click at [438, 328] on html "8am to 9am 12pm to 1pn 1pm-3pm" at bounding box center [800, 350] width 738 height 73
click at [453, 362] on body "8am to 9am 12pm to 1pn 1pm-3pm" at bounding box center [800, 353] width 721 height 66
click at [453, 358] on p "Rich Text Area. Press ALT-0 for help." at bounding box center [800, 361] width 720 height 16
click at [465, 367] on p "Rich Text Area. Press ALT-0 for help." at bounding box center [800, 361] width 720 height 16
click at [495, 378] on p "1pm-3pm" at bounding box center [800, 378] width 720 height 16
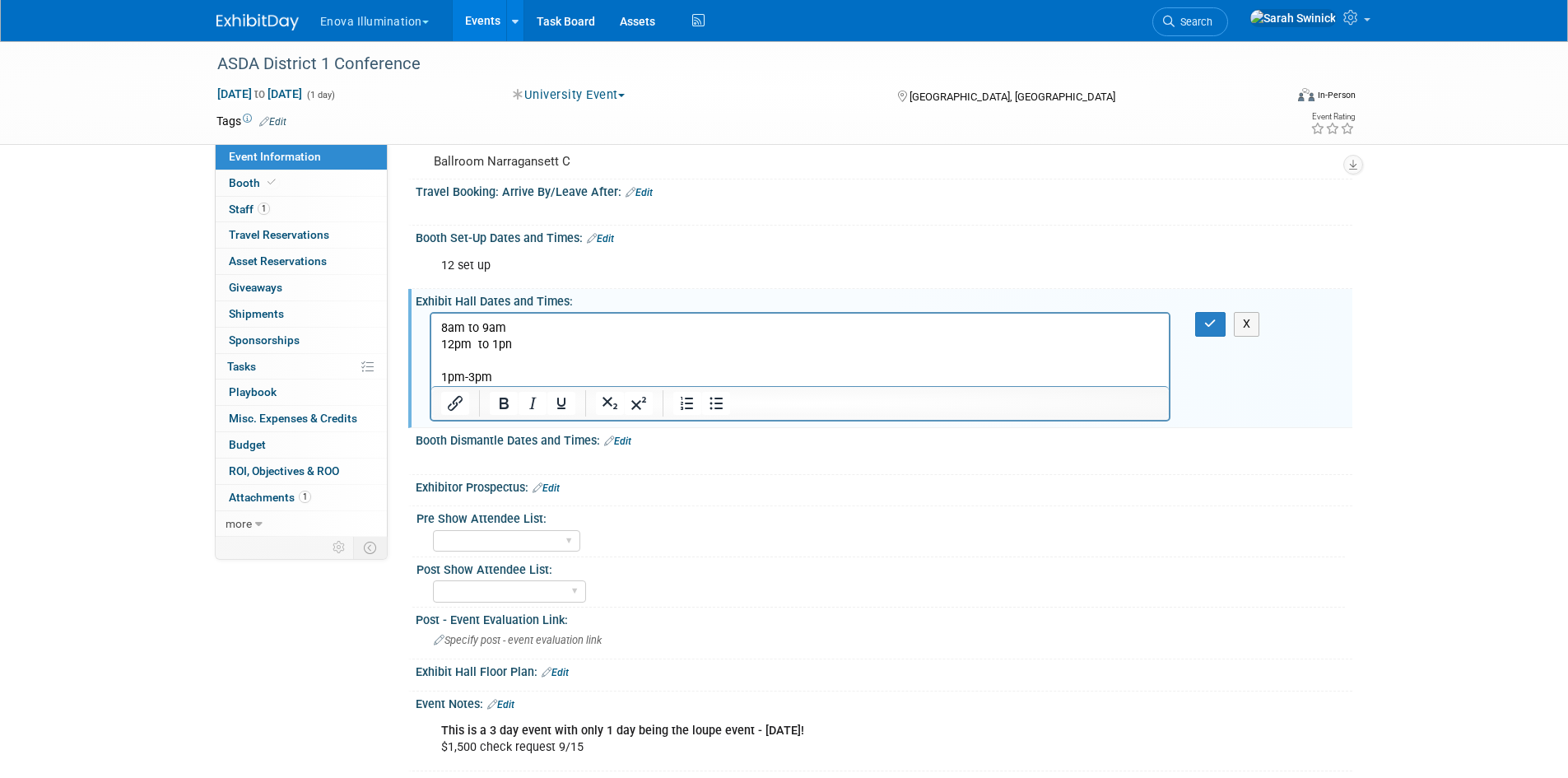
click at [491, 359] on p "Rich Text Area. Press ALT-0 for help." at bounding box center [800, 361] width 720 height 16
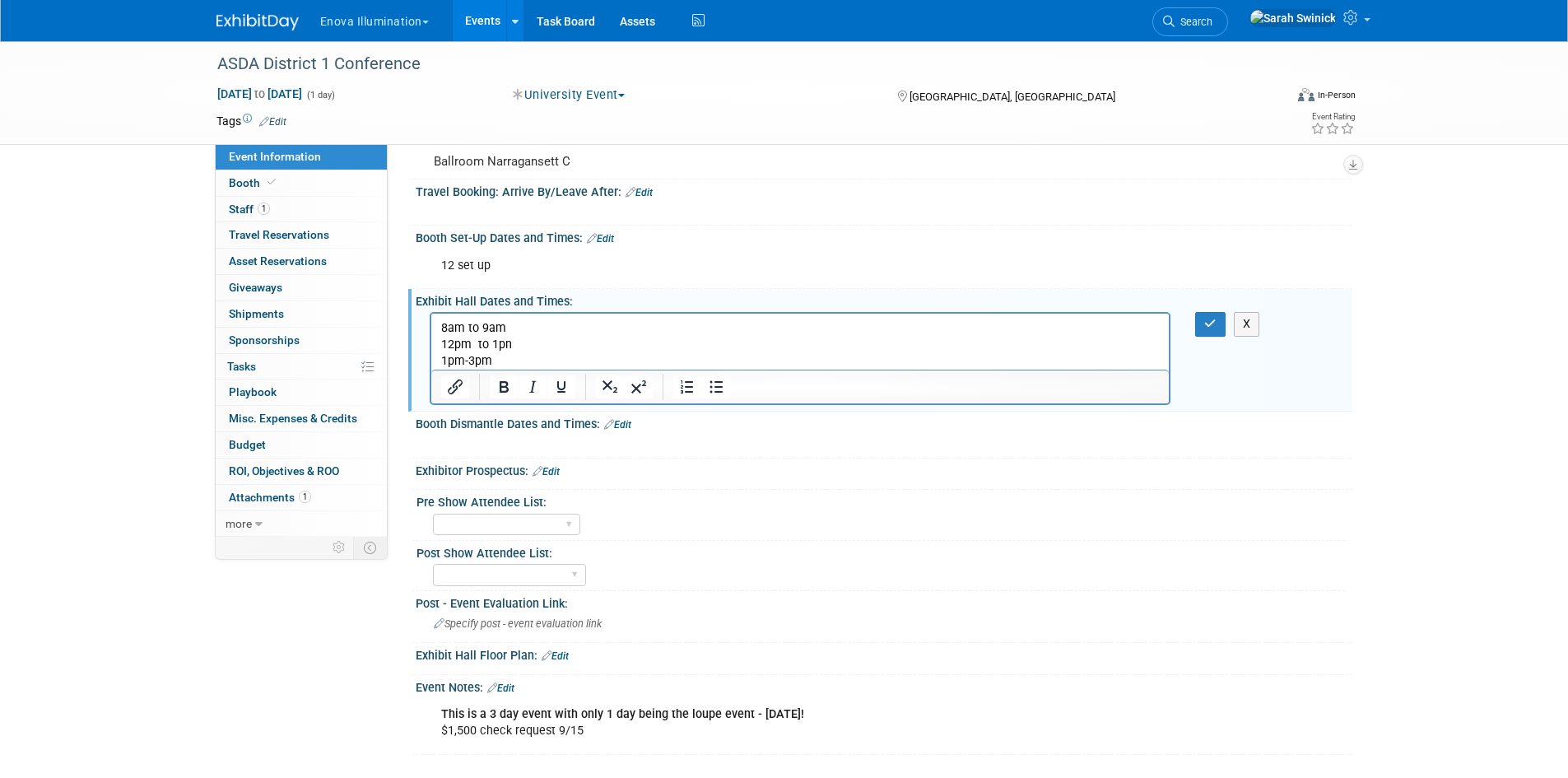
click at [438, 327] on html "8am to 9am 12pm to 1pn 1pm-3pm" at bounding box center [800, 341] width 738 height 56
click at [439, 343] on body "Breakfast - 8am to 9am 12pm to 1pn 1pm-3pm" at bounding box center [800, 345] width 721 height 49
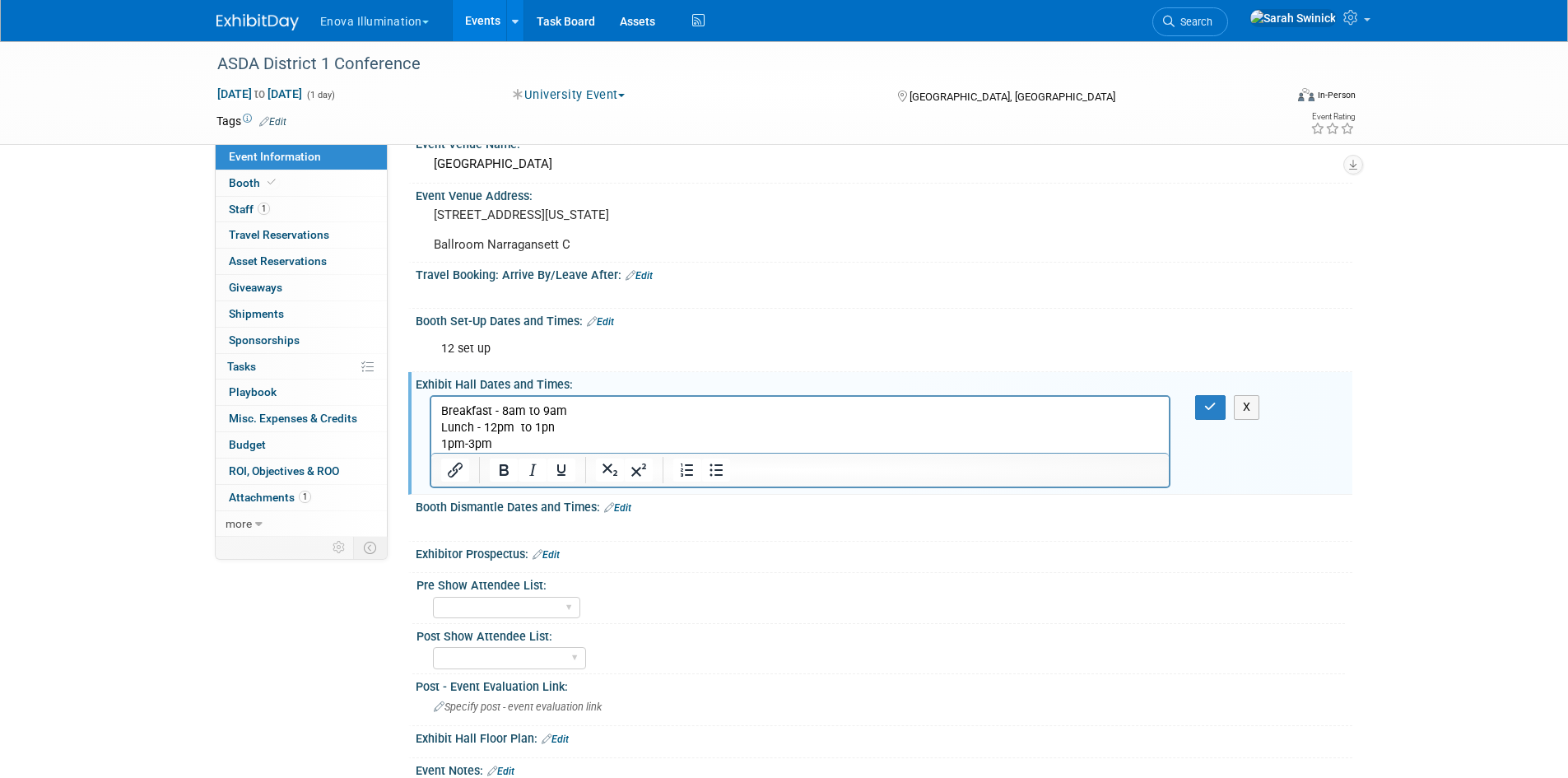
scroll to position [164, 0]
click at [441, 443] on p "1pm-3pm" at bounding box center [800, 443] width 720 height 16
click at [532, 428] on p "Lunch - 12pm to 1pn" at bounding box center [800, 427] width 720 height 16
click at [584, 439] on p "Vendor Fair - 1pm-3pm" at bounding box center [800, 443] width 720 height 16
click at [599, 417] on body "Breakfast - 8am to 9am Lunch - 12pm to 1pn Vendor Fair - 1pm-3pm" at bounding box center [800, 427] width 721 height 49
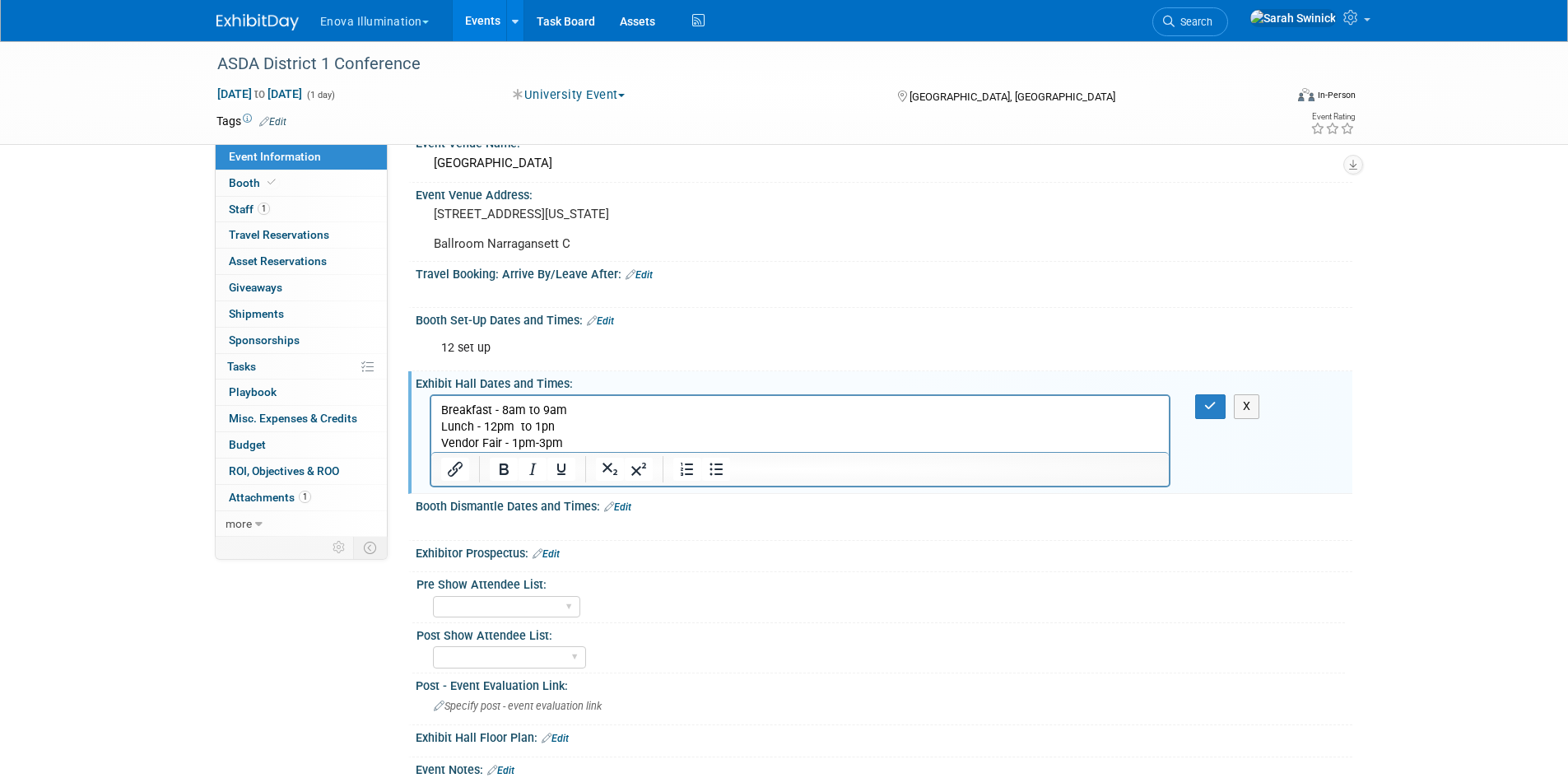
click at [599, 445] on p "Vendor Fair - 1pm-3pm" at bounding box center [800, 443] width 720 height 16
click at [1195, 418] on div "X" at bounding box center [1220, 406] width 75 height 24
click at [1211, 411] on icon "button" at bounding box center [1211, 406] width 13 height 12
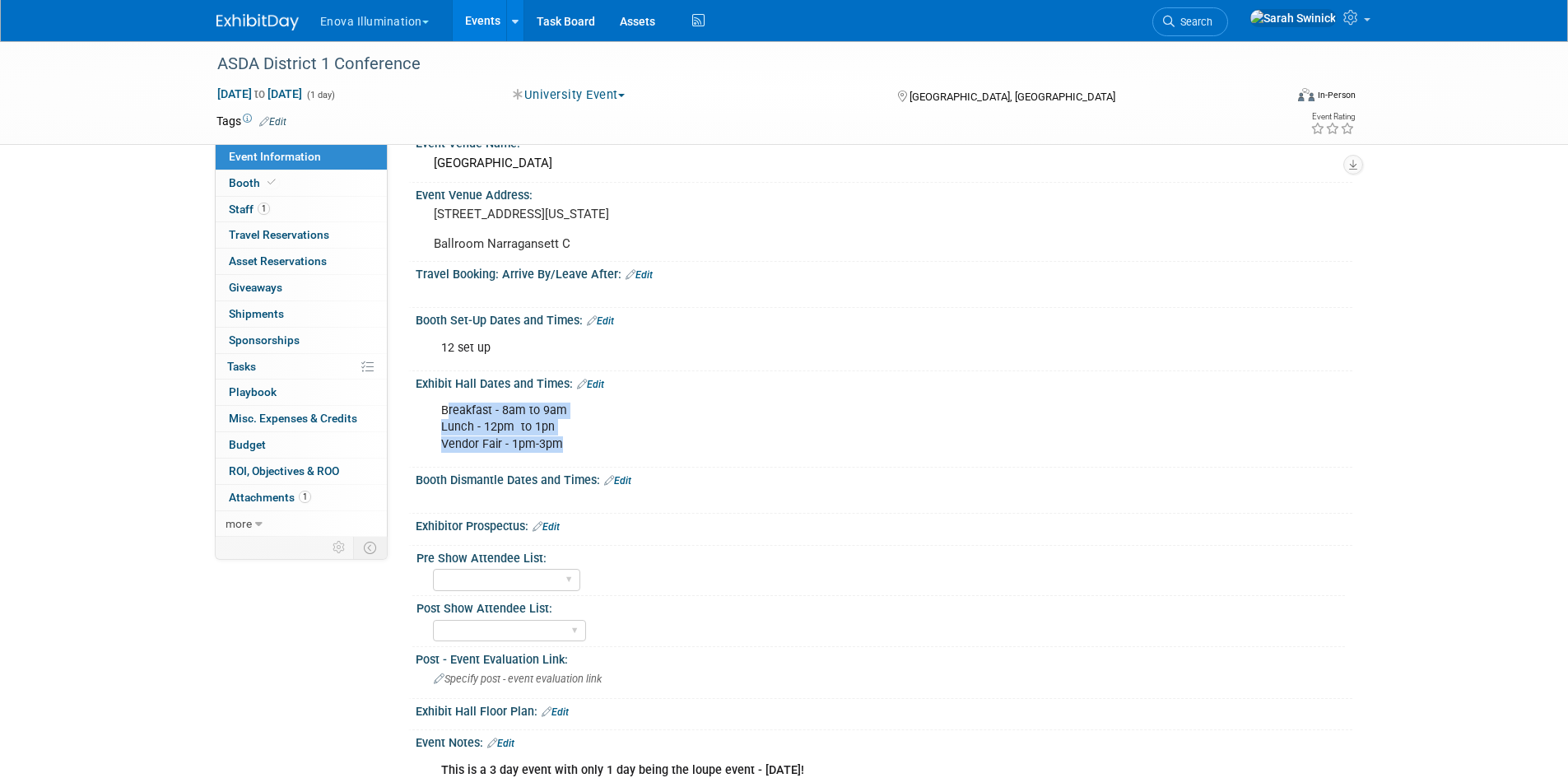
drag, startPoint x: 573, startPoint y: 462, endPoint x: 445, endPoint y: 427, distance: 132.7
click at [445, 427] on div "Breakfast - 8am to 9am Lunch - 12pm to 1pn Vendor Fair - 1pm-3pm" at bounding box center [801, 428] width 742 height 66
drag, startPoint x: 441, startPoint y: 427, endPoint x: 579, endPoint y: 447, distance: 139.4
click at [605, 454] on div "Breakfast - 8am to 9am Lunch - 12pm to 1pn Vendor Fair - 1pm-3pm" at bounding box center [801, 428] width 742 height 66
click at [614, 327] on link "Edit" at bounding box center [600, 321] width 27 height 12
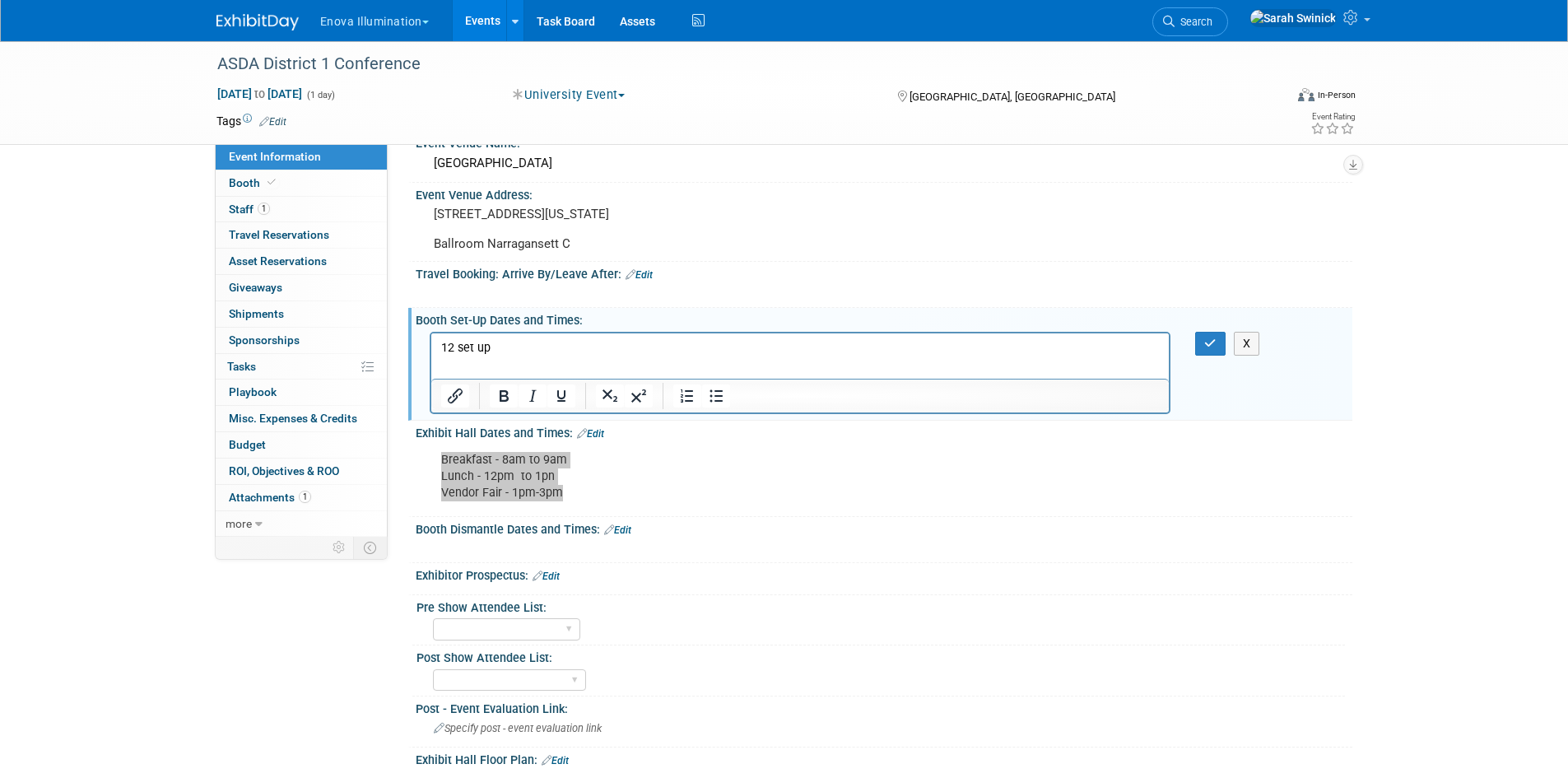
scroll to position [0, 0]
drag, startPoint x: 411, startPoint y: 345, endPoint x: 815, endPoint y: 694, distance: 533.9
click at [431, 345] on html "12 set up" at bounding box center [800, 344] width 738 height 23
click at [542, 347] on p "set up" at bounding box center [800, 347] width 720 height 16
click at [1191, 356] on div "X" at bounding box center [1220, 344] width 75 height 24
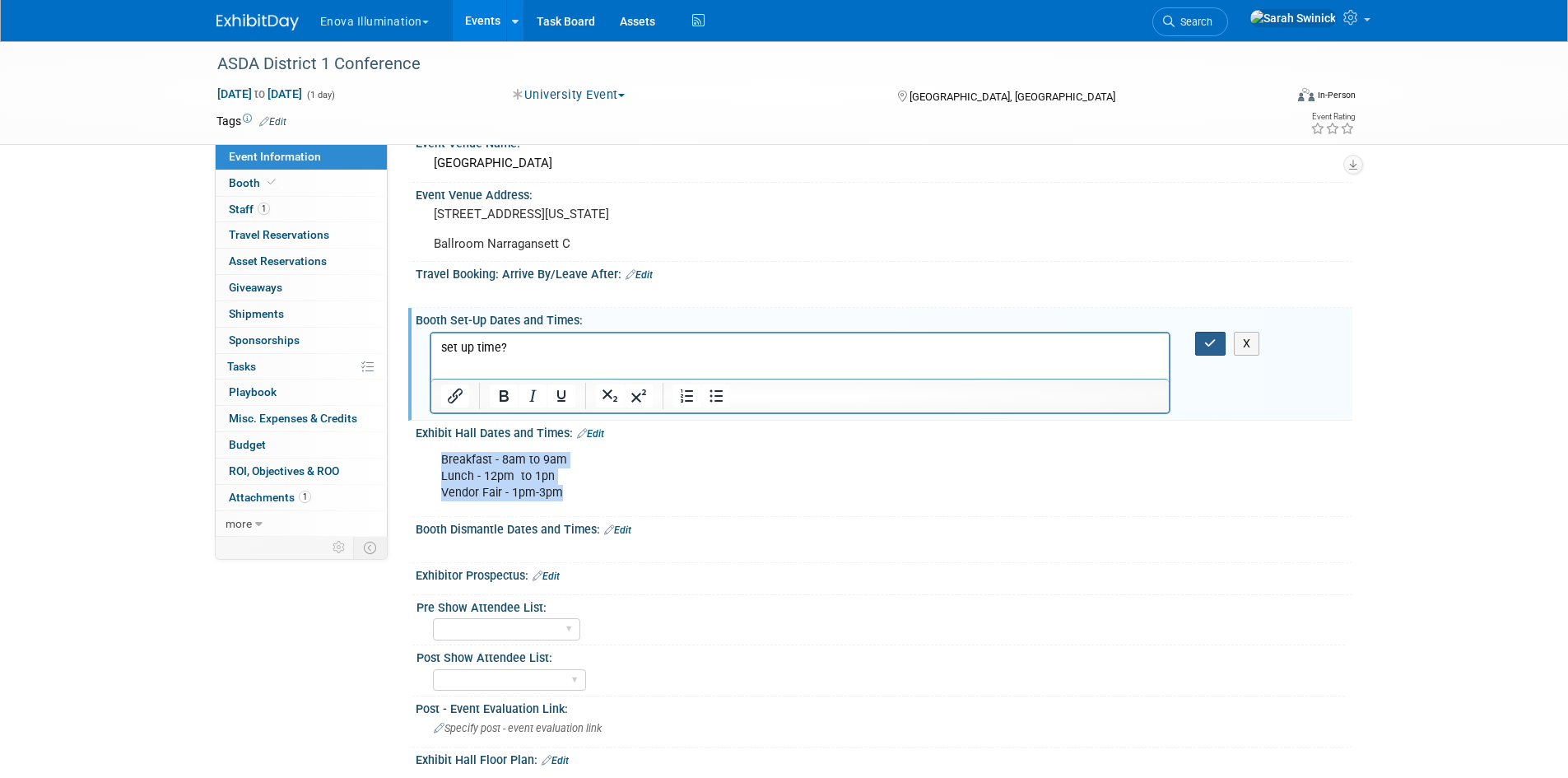
click at [1195, 356] on div "X" at bounding box center [1220, 344] width 75 height 24
click at [1226, 356] on div "X" at bounding box center [1221, 344] width 51 height 24
click at [1218, 356] on button "button" at bounding box center [1211, 344] width 30 height 24
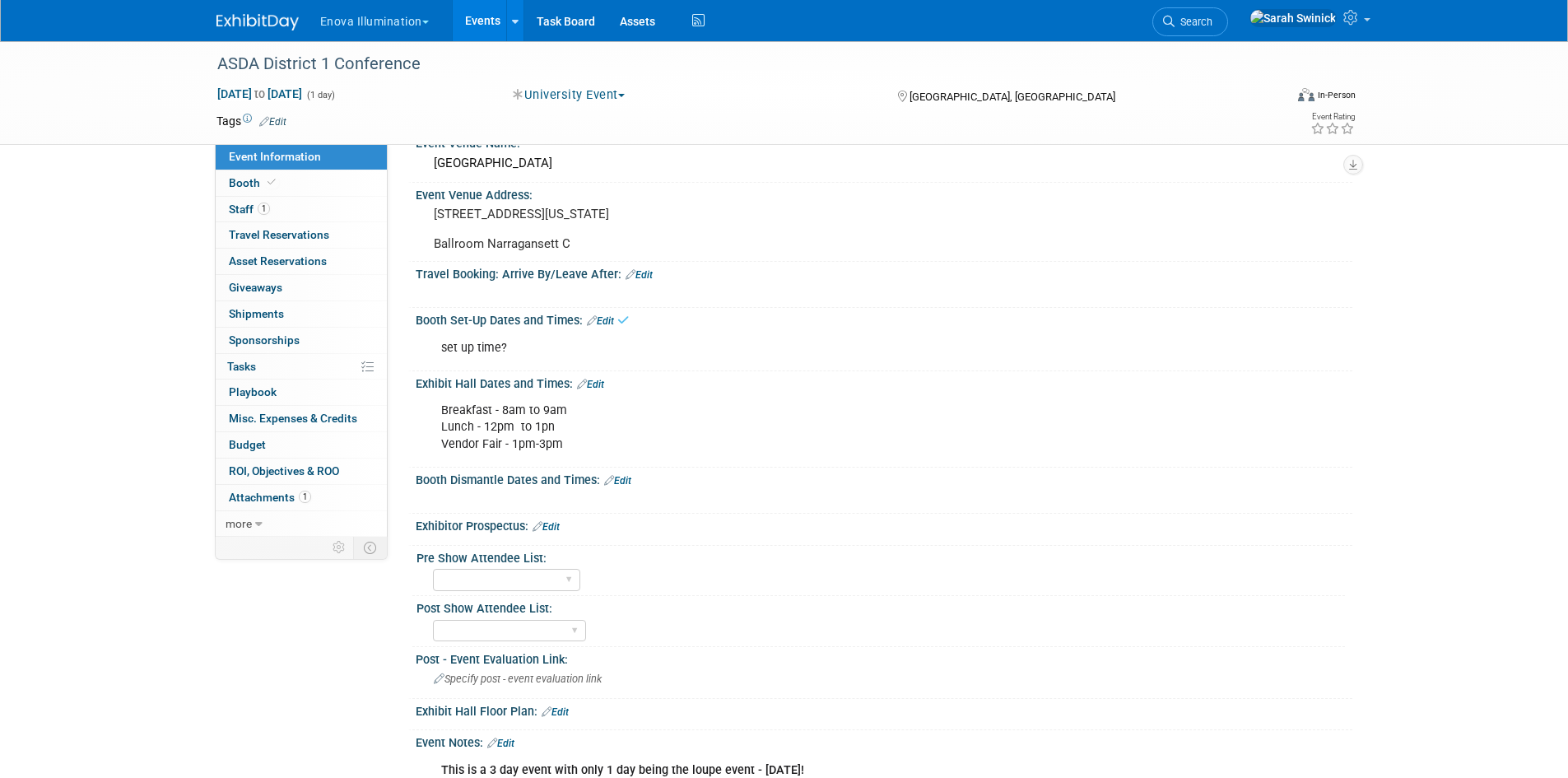
drag, startPoint x: 611, startPoint y: 433, endPoint x: 608, endPoint y: 443, distance: 10.4
click at [611, 434] on div "Breakfast - 8am to 9am Lunch - 12pm to 1pn Vendor Fair - 1pm-3pm" at bounding box center [801, 428] width 742 height 66
drag, startPoint x: 594, startPoint y: 453, endPoint x: 456, endPoint y: 435, distance: 139.2
click at [443, 430] on div "Breakfast - 8am to 9am Lunch - 12pm to 1pn Vendor Fair - 1pm-3pm" at bounding box center [801, 428] width 742 height 66
drag, startPoint x: 603, startPoint y: 337, endPoint x: 592, endPoint y: 342, distance: 12.1
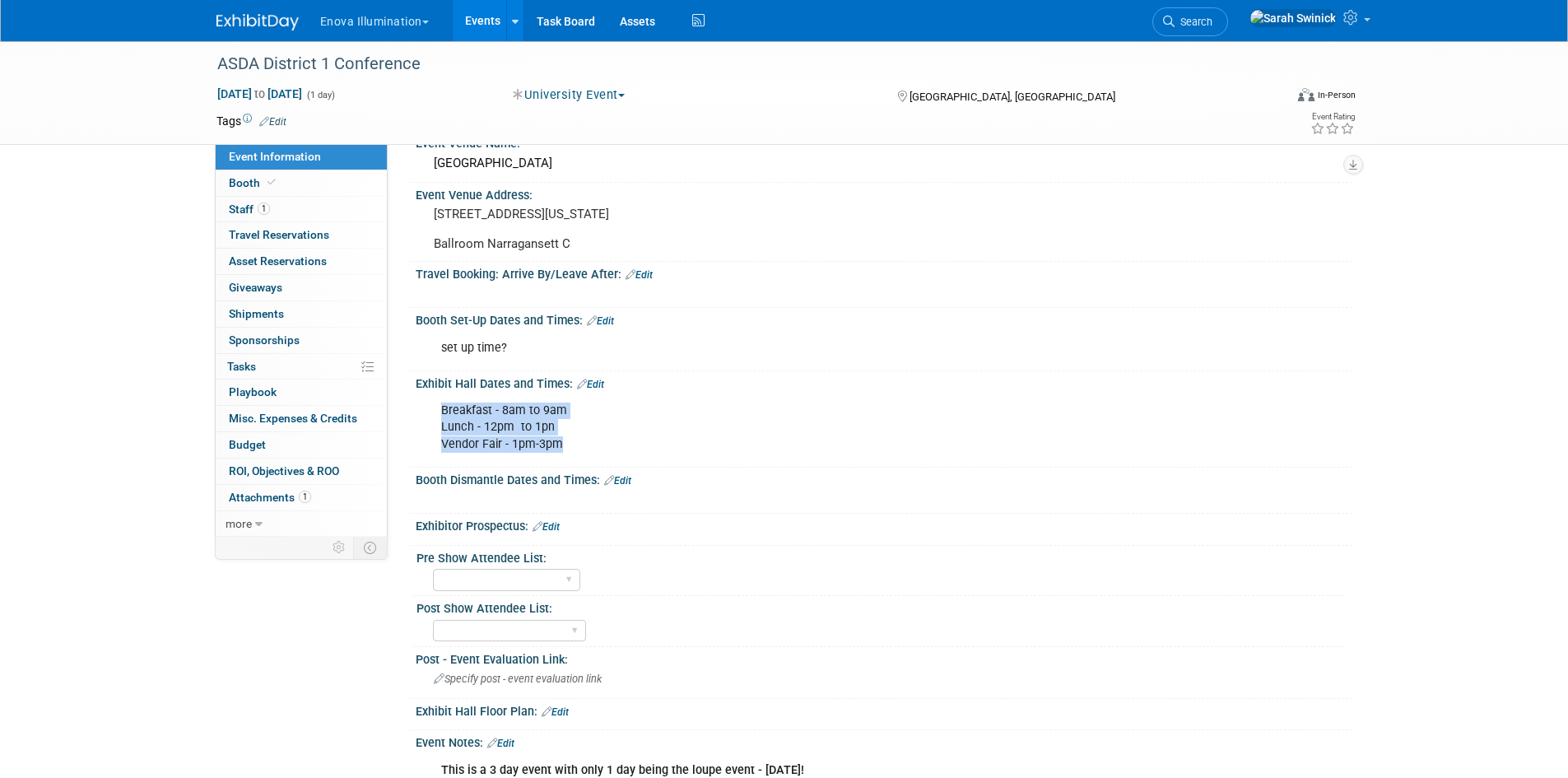
click at [603, 327] on link "Edit" at bounding box center [600, 321] width 27 height 12
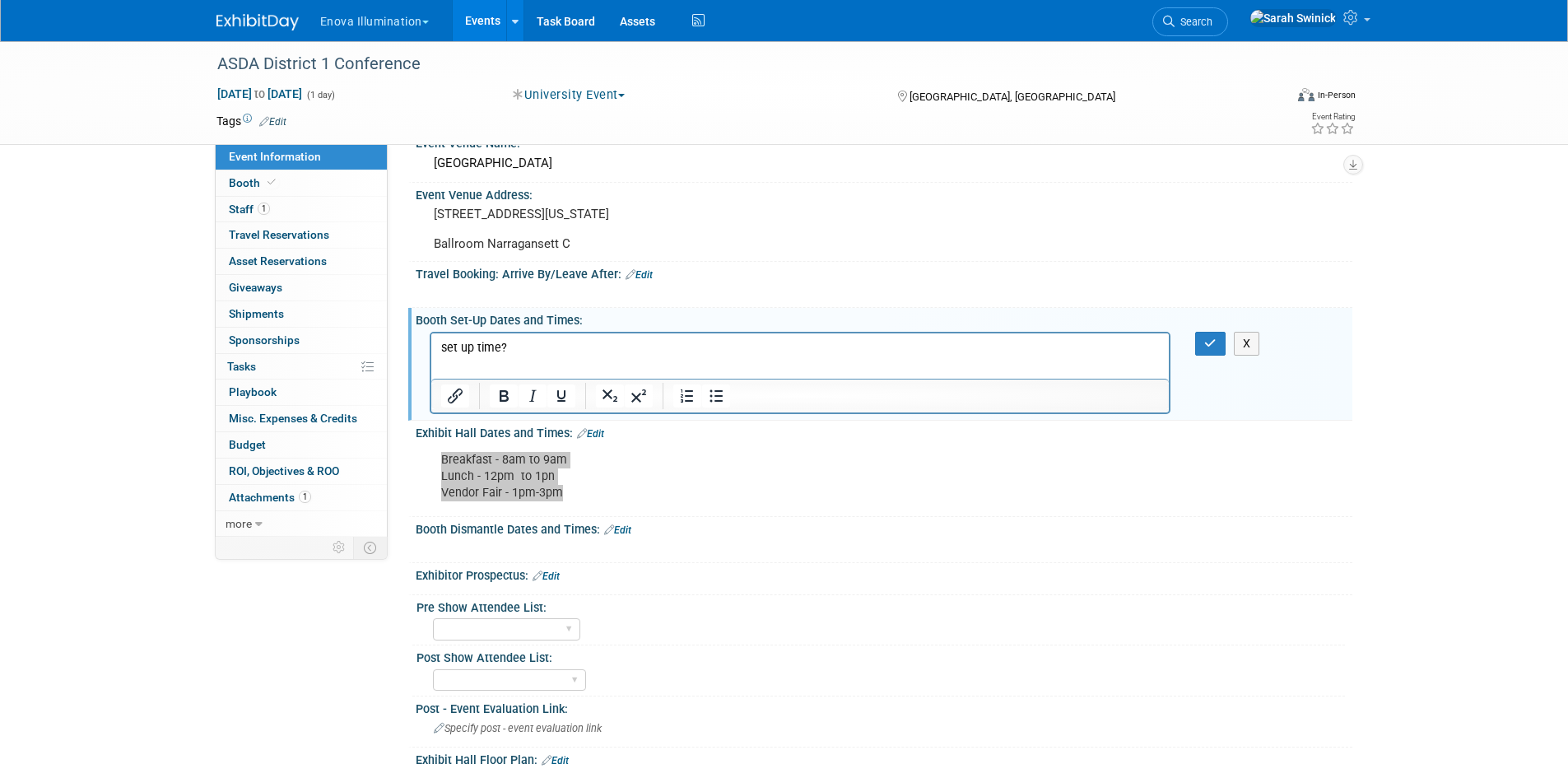
click at [445, 351] on p "set up time?" at bounding box center [800, 347] width 720 height 16
click at [1195, 355] on div "X" at bounding box center [1220, 344] width 75 height 24
click at [1196, 355] on button "button" at bounding box center [1211, 344] width 30 height 24
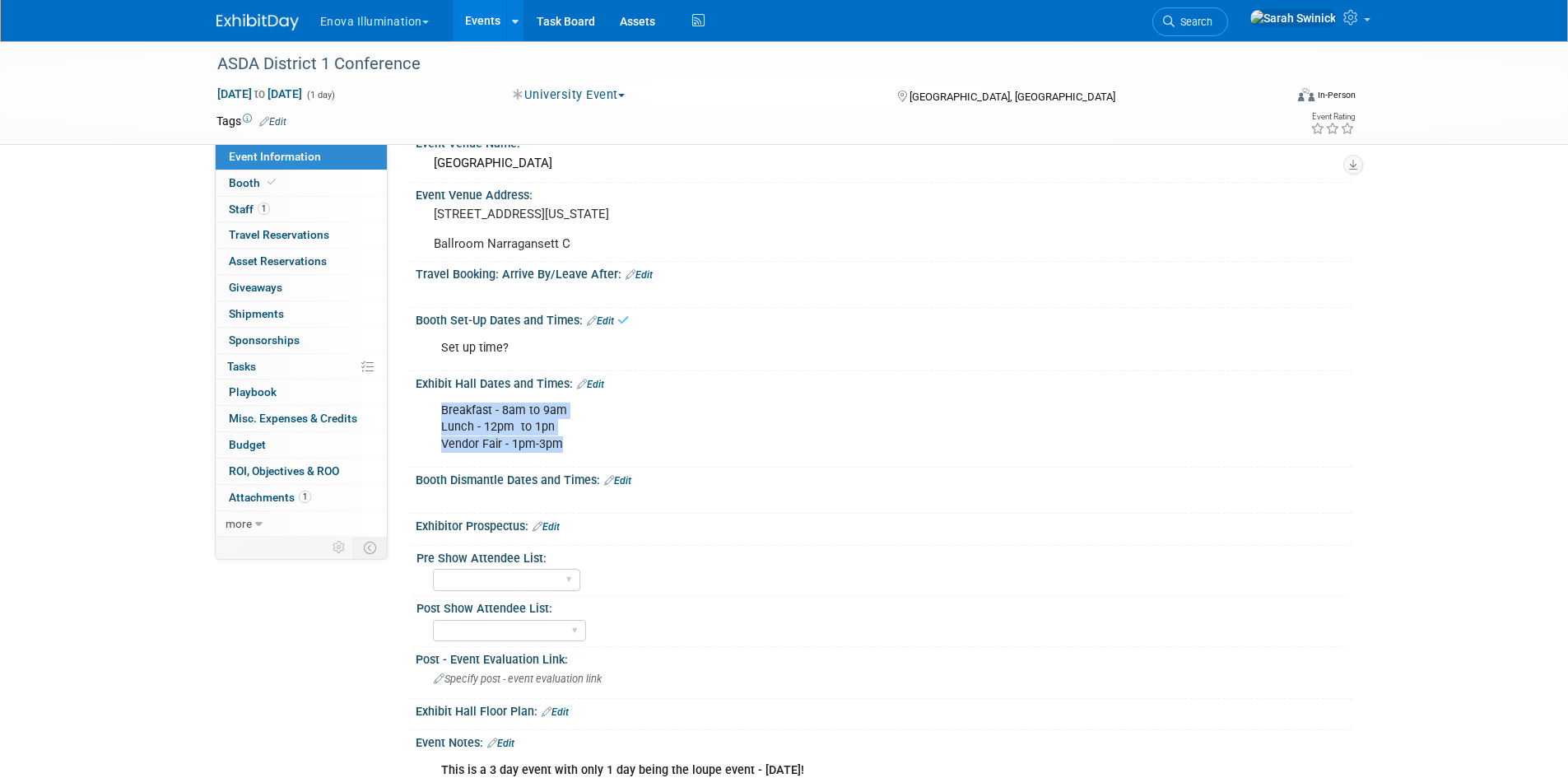
drag, startPoint x: 564, startPoint y: 460, endPoint x: 445, endPoint y: 426, distance: 123.8
click at [439, 425] on div "Breakfast - 8am to 9am Lunch - 12pm to 1pn Vendor Fair - 1pm-3pm" at bounding box center [801, 428] width 742 height 66
copy div "Breakfast - 8am to 9am Lunch - 12pm to 1pn Vendor Fair - 1pm-3pm"
click at [556, 439] on div "Breakfast - 8am to 9am Lunch - 12pm to 1pn Vendor Fair - 1pm-3pm" at bounding box center [801, 428] width 742 height 66
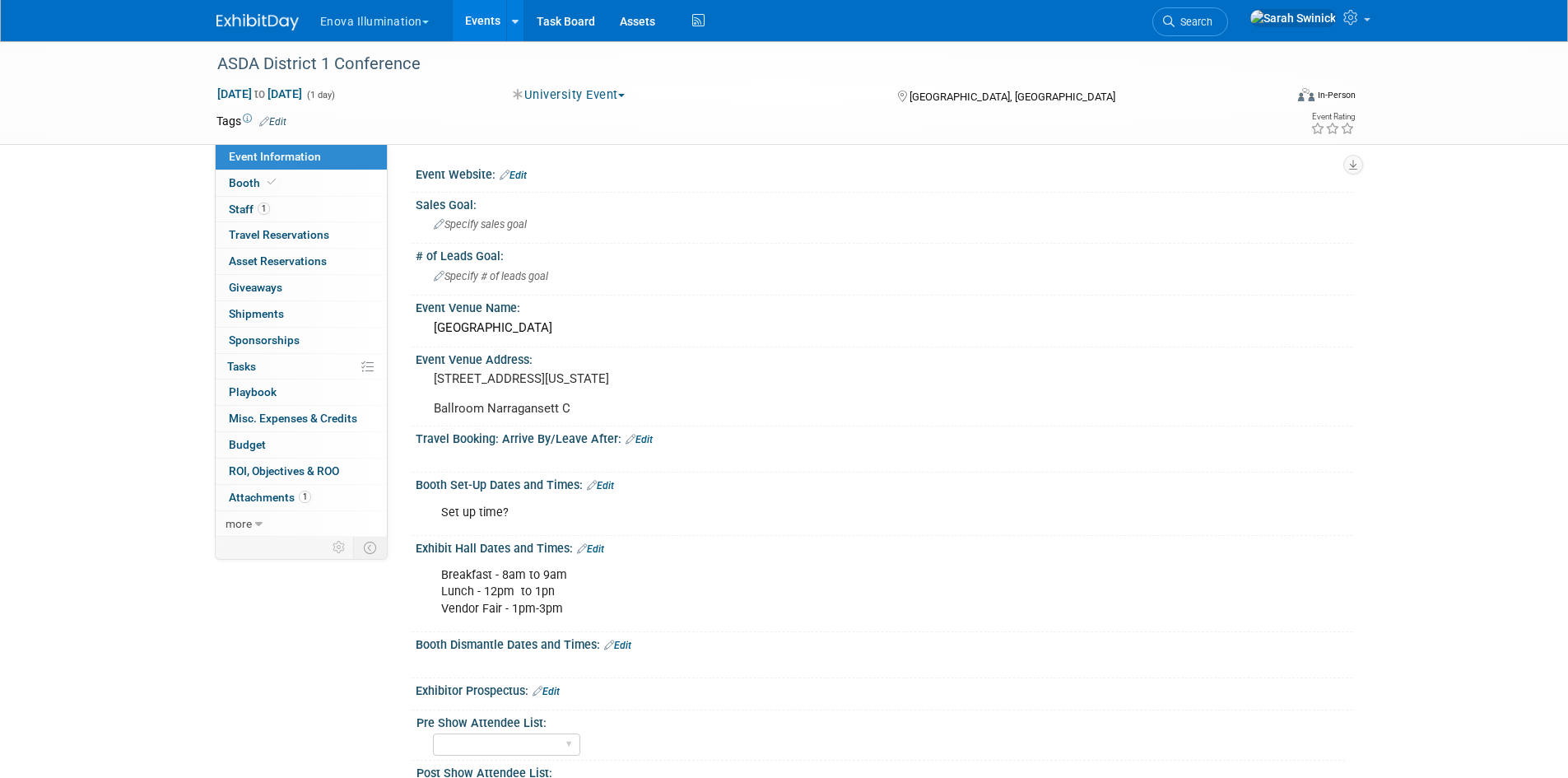
click at [590, 555] on link "Edit" at bounding box center [591, 549] width 27 height 12
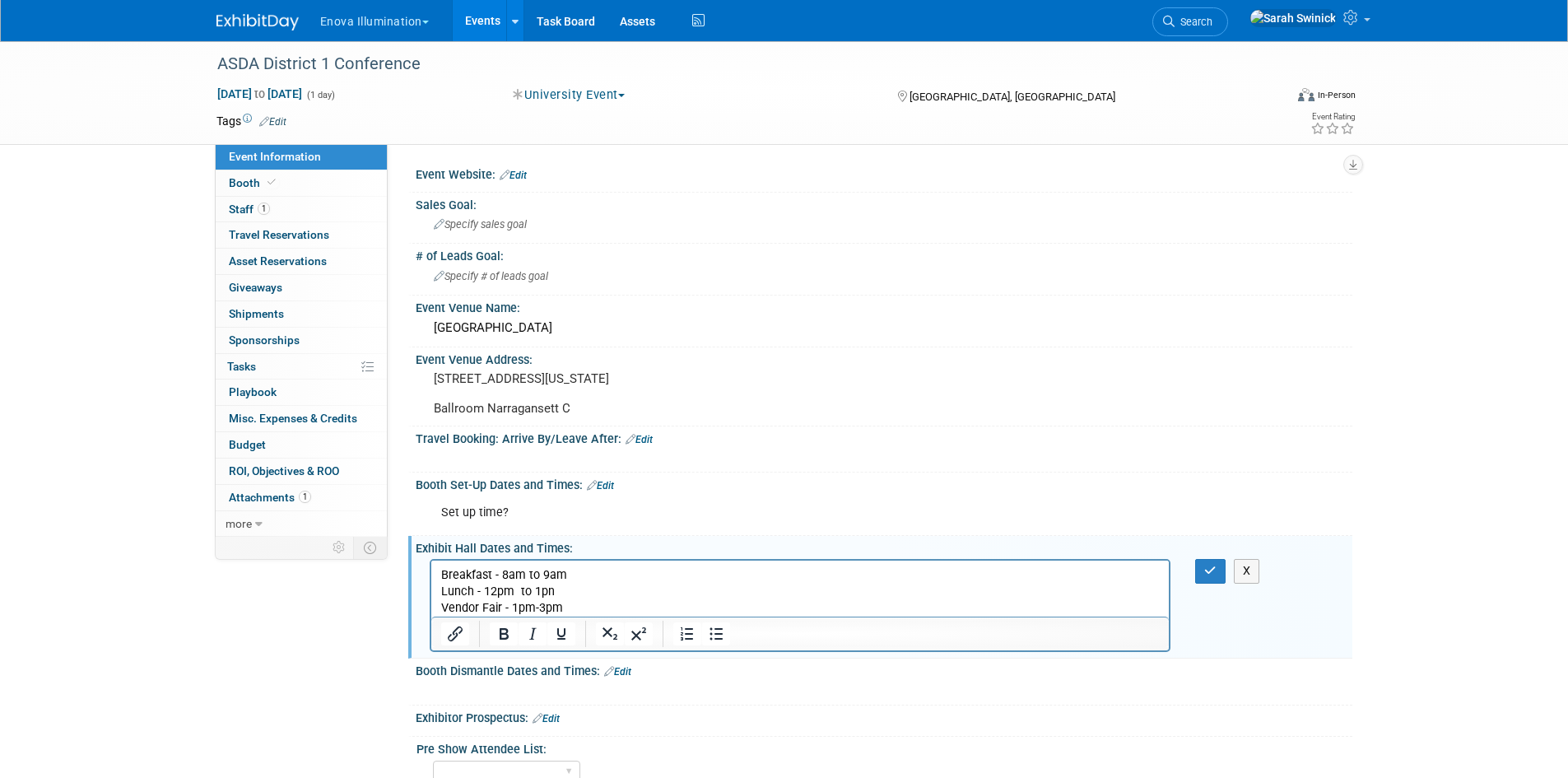
click at [571, 591] on p "Breakfast - 8am to 9am Lunch - 12pm to 1pn Vendor Fair - 1pm-3pm" at bounding box center [800, 592] width 720 height 49
click at [1199, 582] on button "button" at bounding box center [1211, 571] width 30 height 24
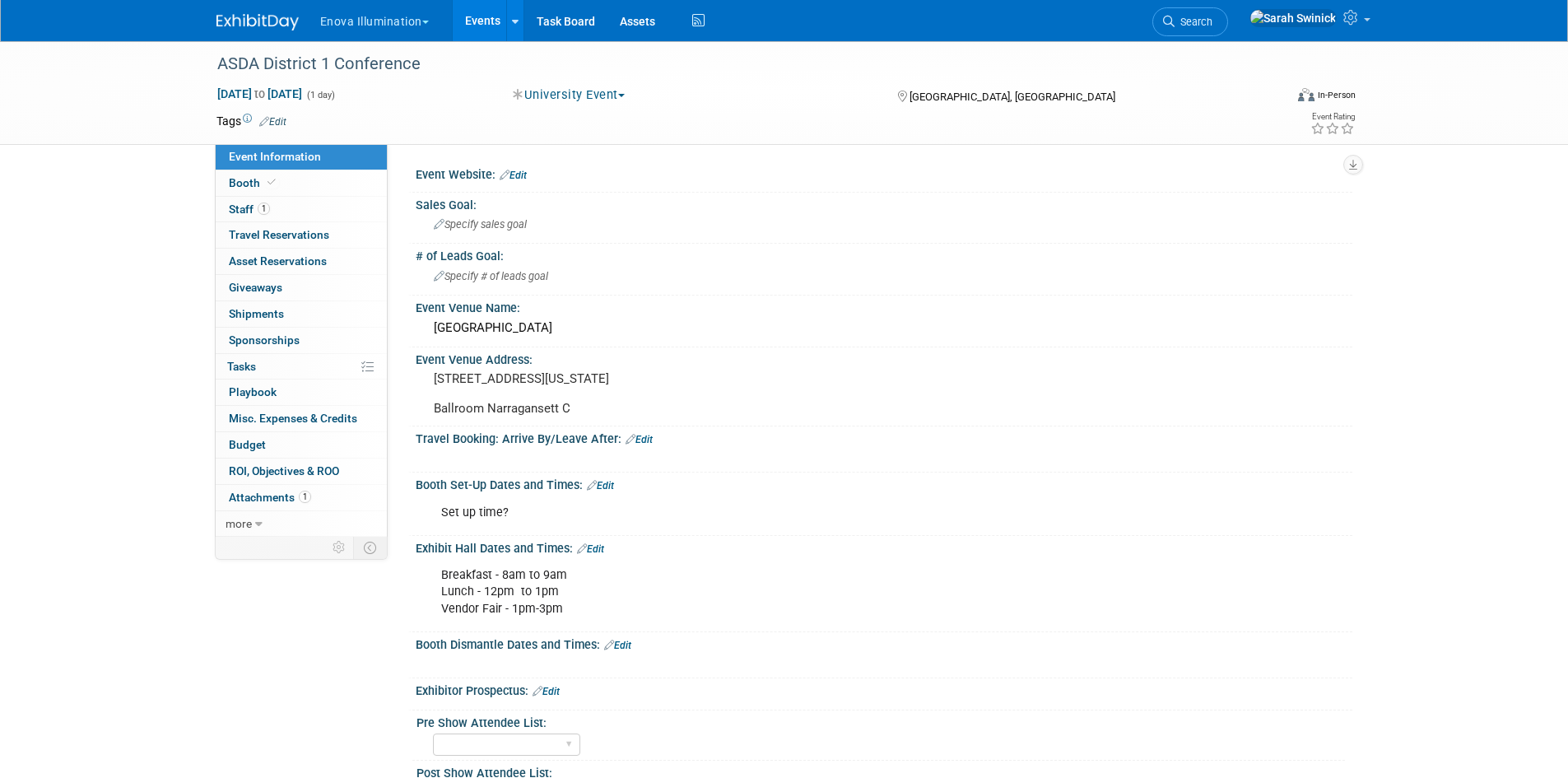
click at [279, 16] on img at bounding box center [257, 22] width 82 height 16
